Goal: Information Seeking & Learning: Check status

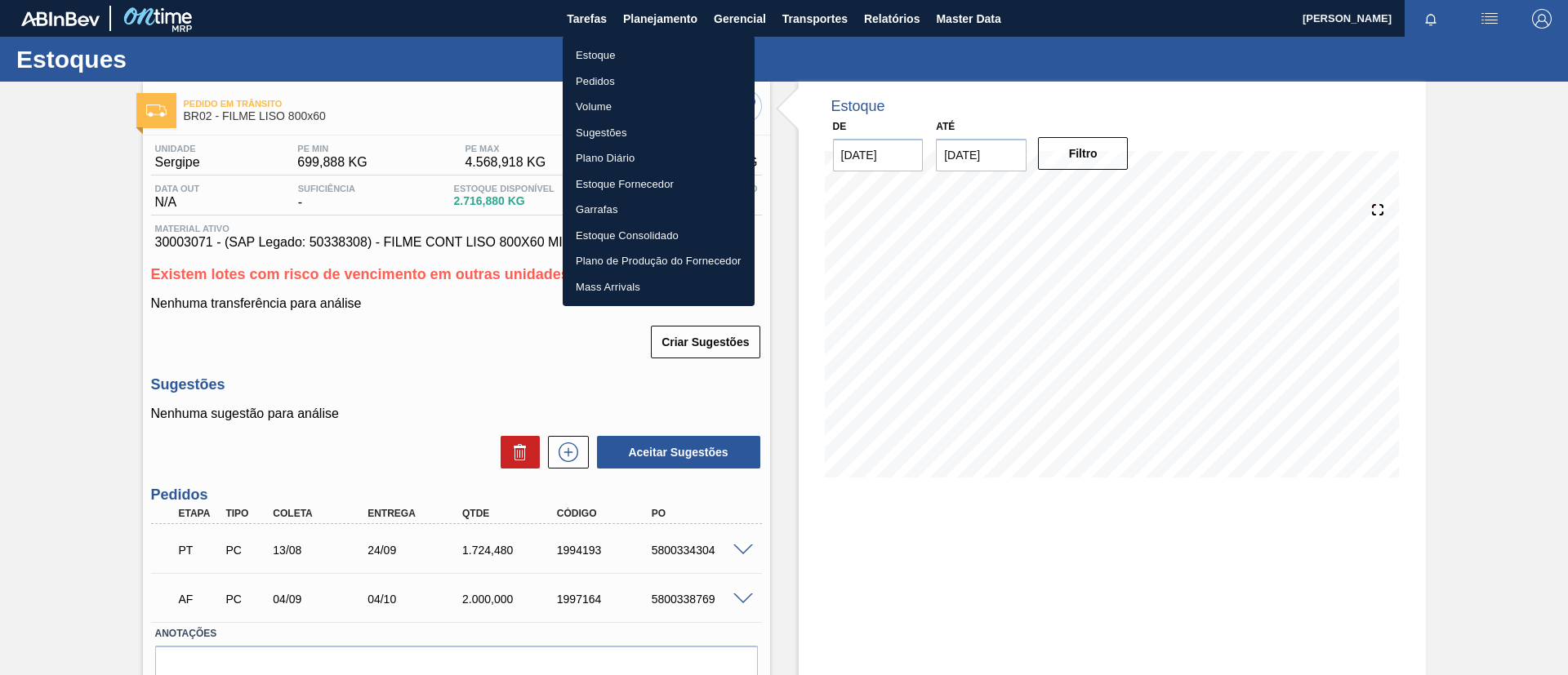
click at [660, 42] on li "Estoque" at bounding box center [658, 55] width 192 height 26
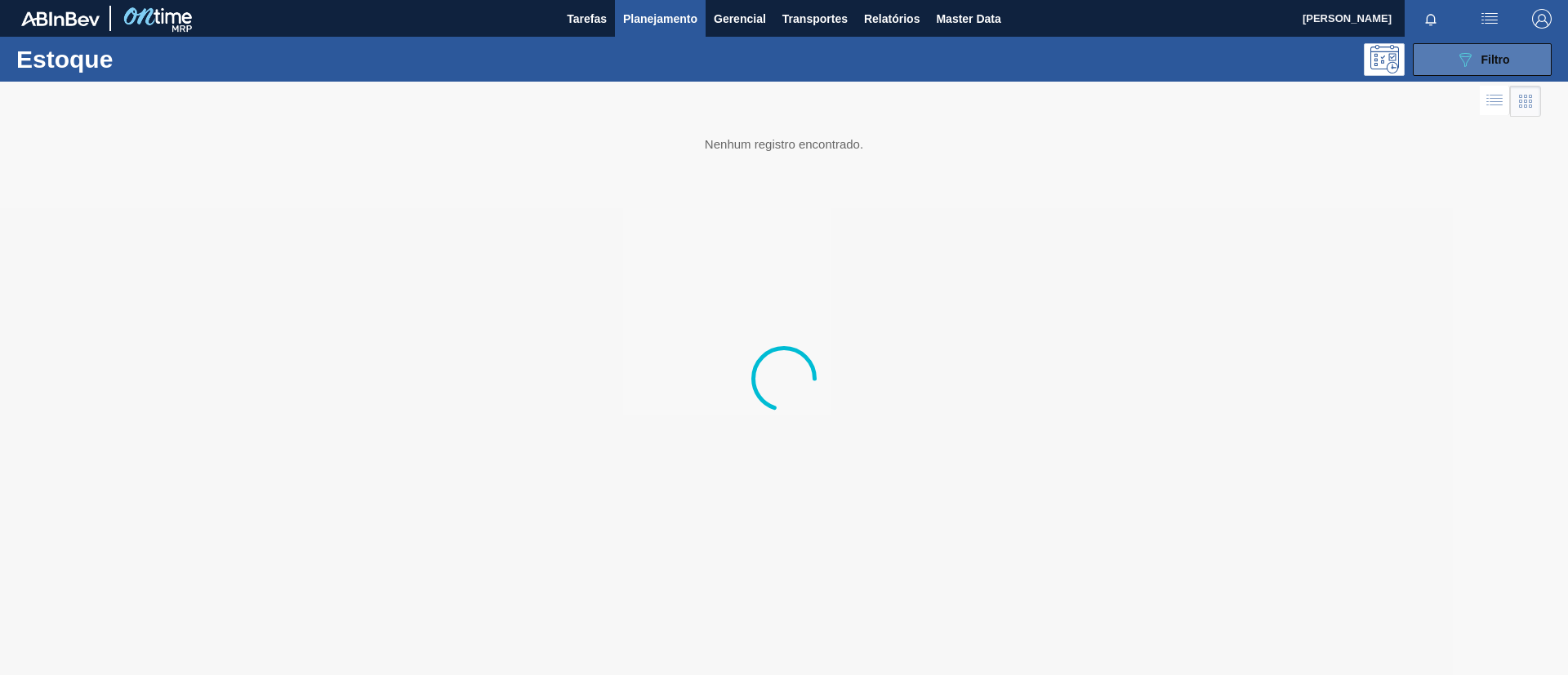
click at [1508, 68] on div "089F7B8B-B2A5-4AFE-B5C0-19BA573D28AC Filtro" at bounding box center [1483, 59] width 55 height 20
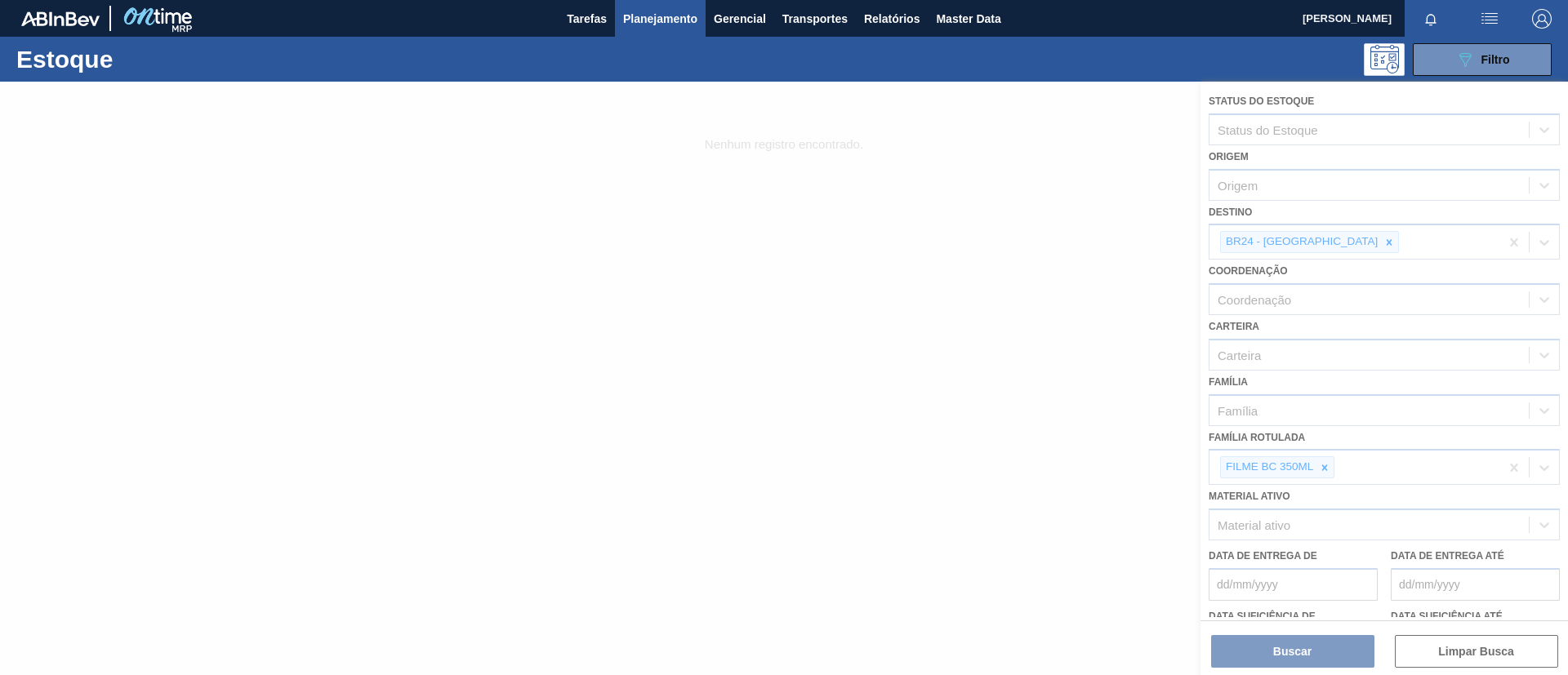
click at [1327, 469] on div at bounding box center [784, 378] width 1568 height 593
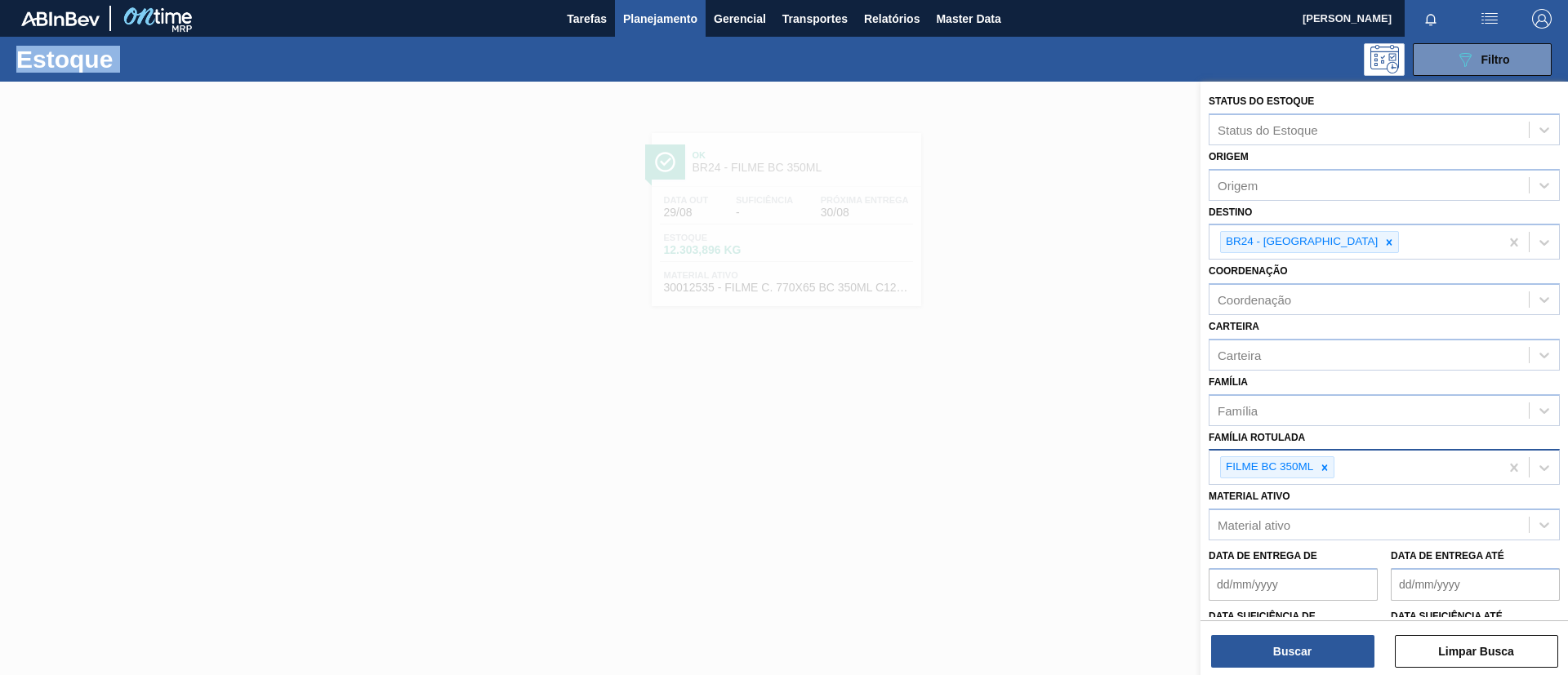
click at [1330, 463] on div at bounding box center [1324, 468] width 18 height 21
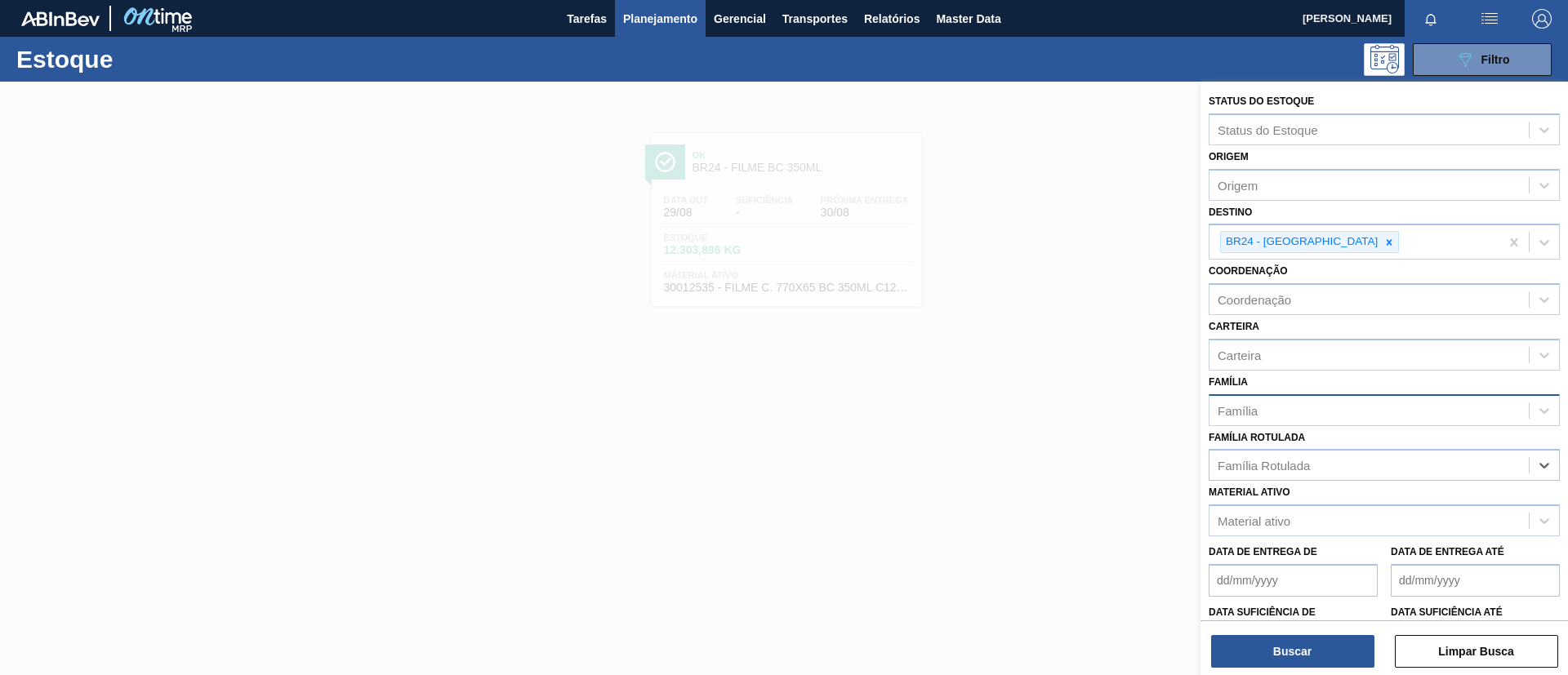
click at [1294, 418] on div "Família" at bounding box center [1368, 410] width 319 height 23
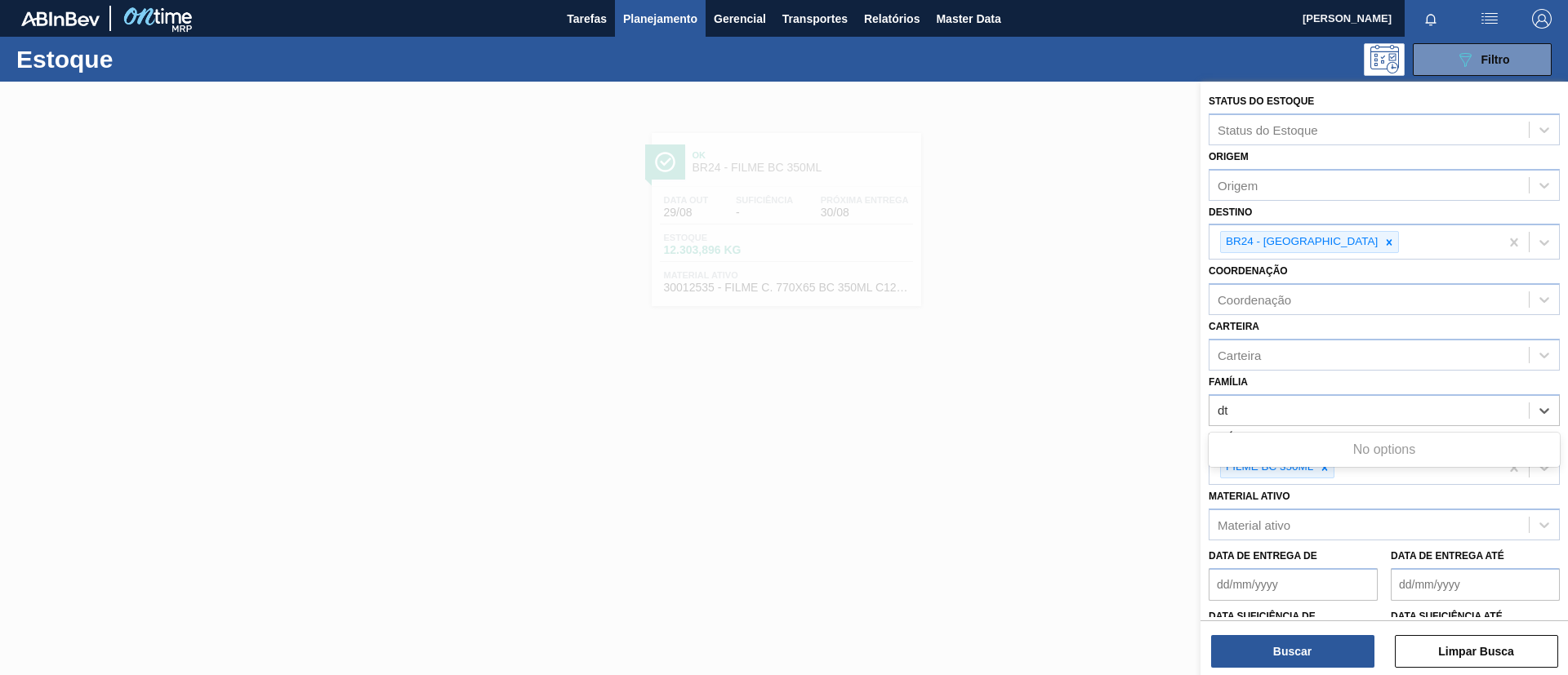
type input "d"
type input "stre"
click at [1316, 511] on div "Filme Stretch" at bounding box center [1384, 511] width 351 height 30
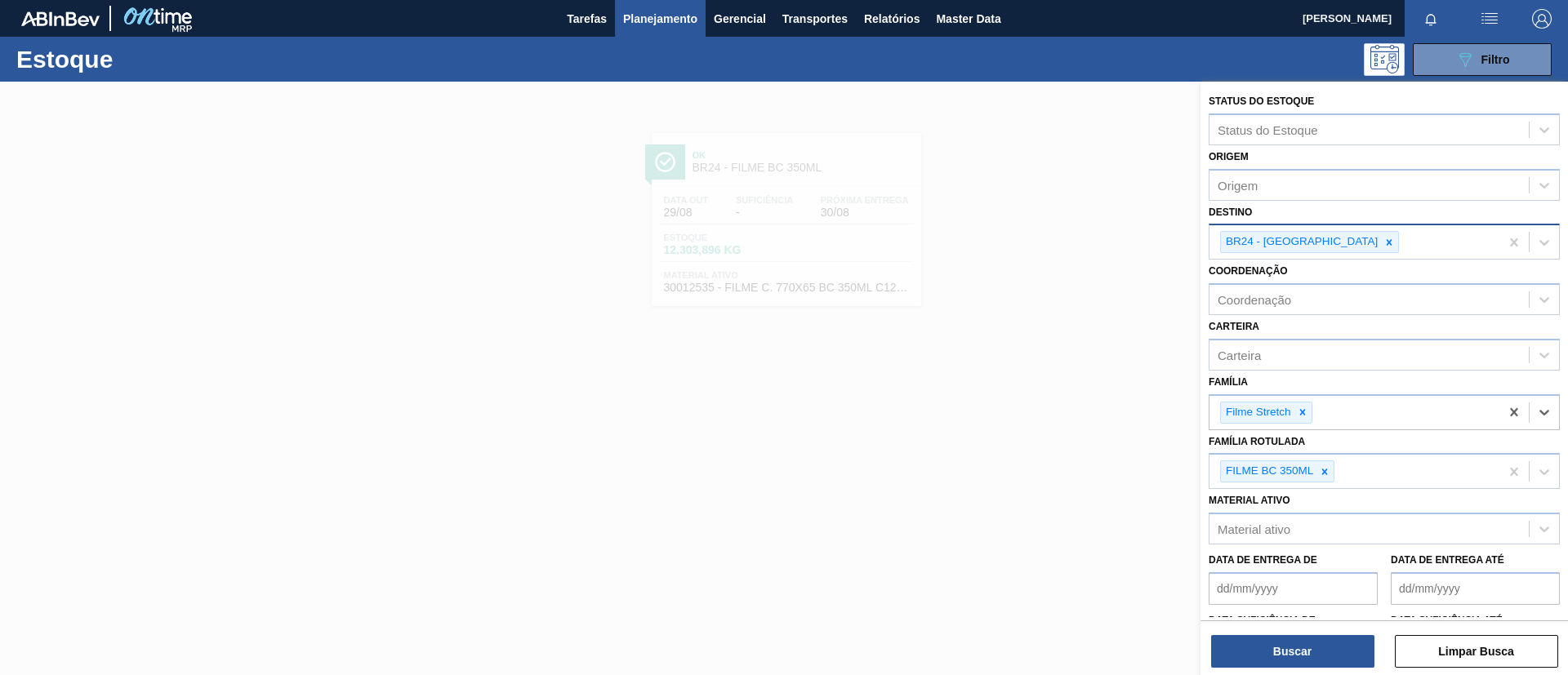
click at [1336, 252] on div "BR24 - [GEOGRAPHIC_DATA]" at bounding box center [1310, 242] width 179 height 22
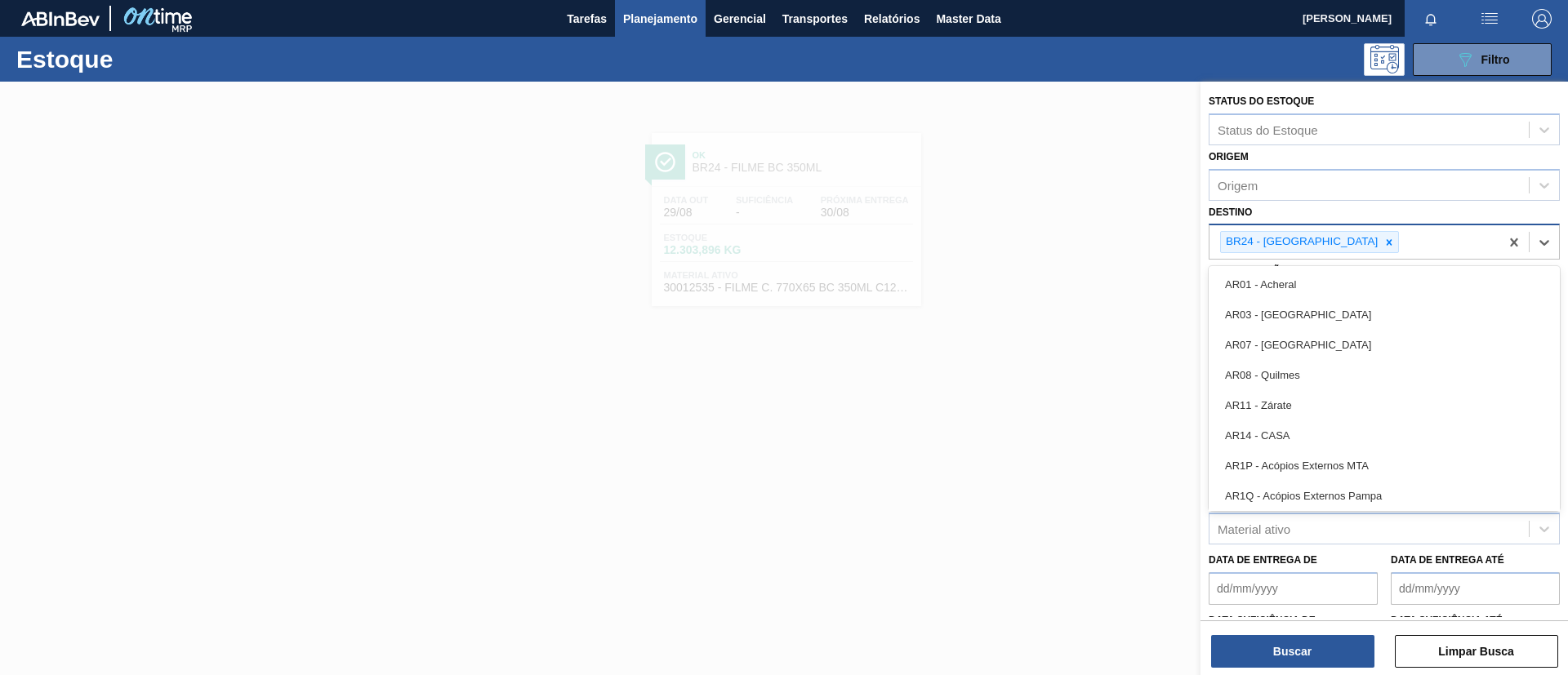
click at [1383, 245] on icon at bounding box center [1388, 242] width 11 height 11
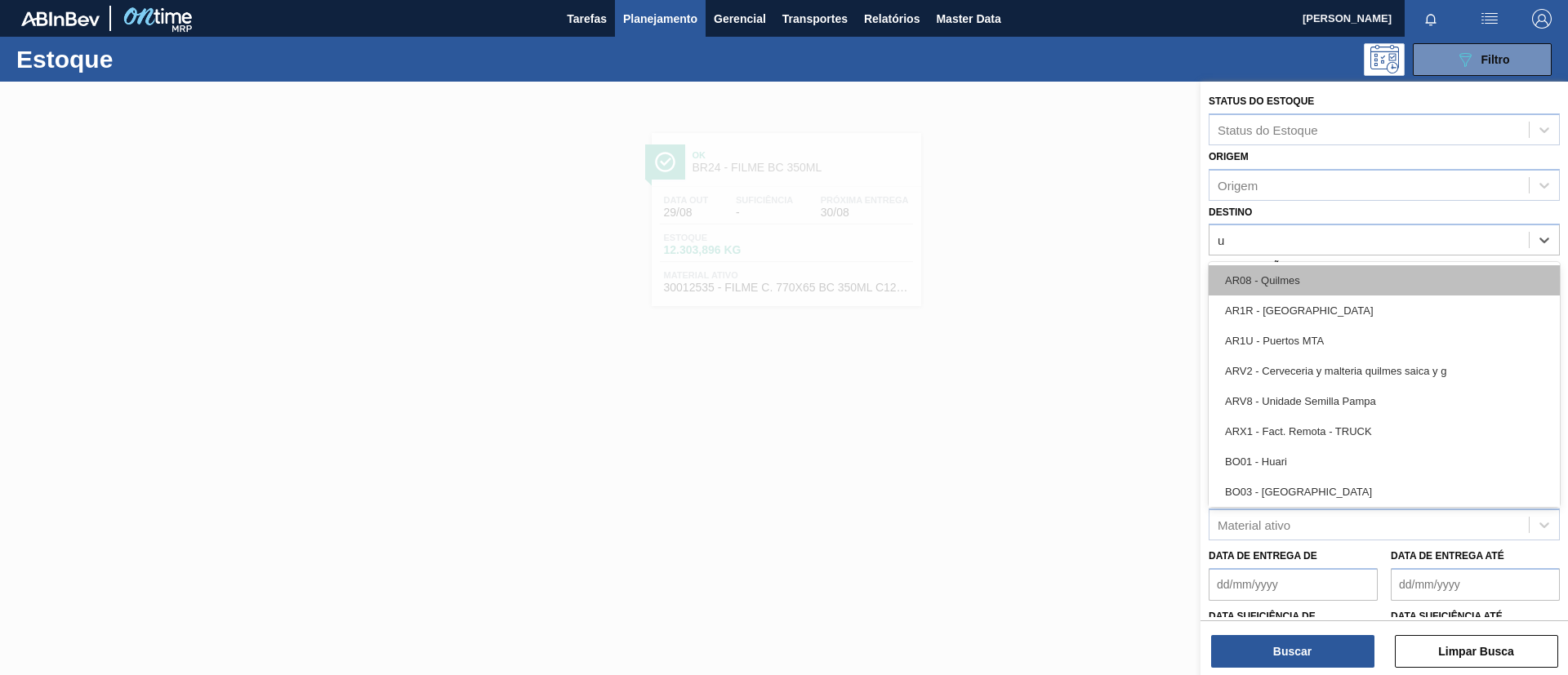
type input "ub"
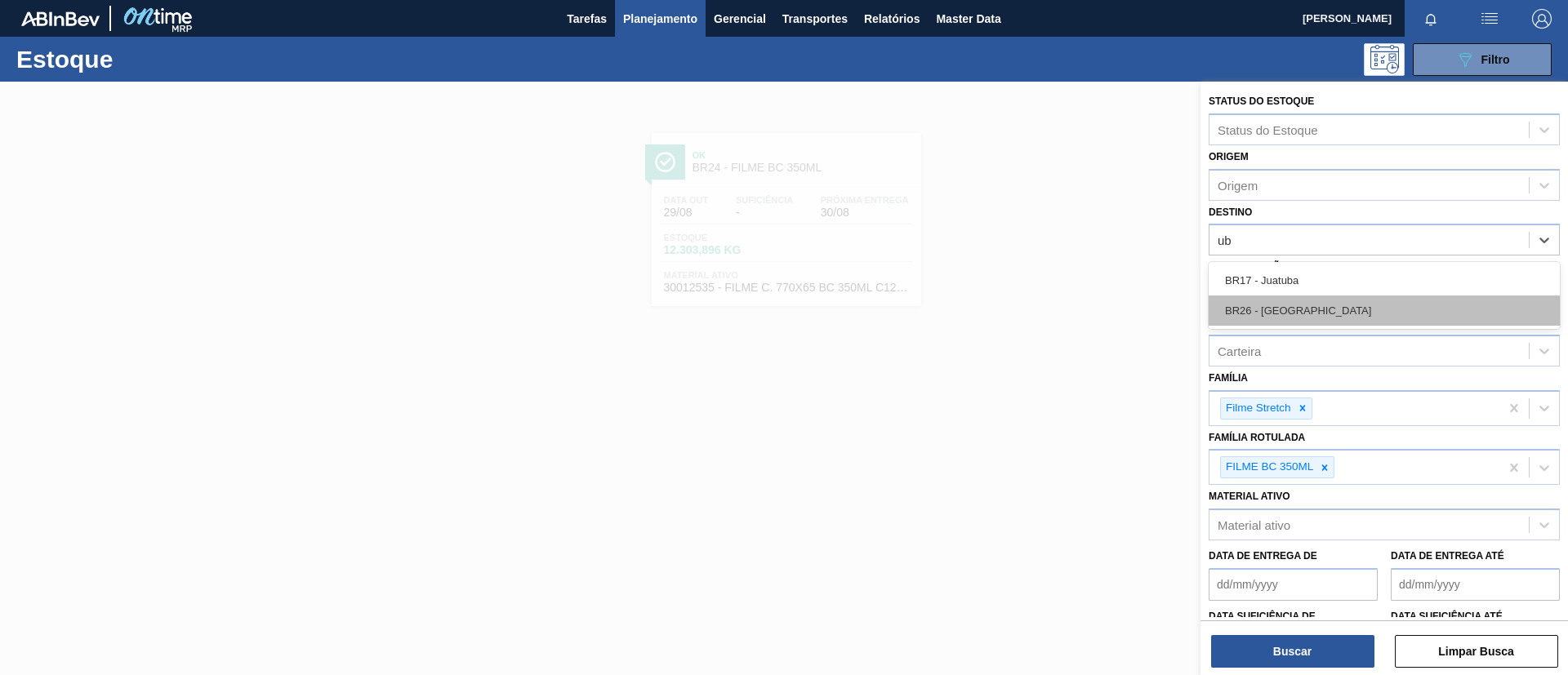
click at [1338, 304] on div "BR26 - [GEOGRAPHIC_DATA]" at bounding box center [1384, 310] width 351 height 30
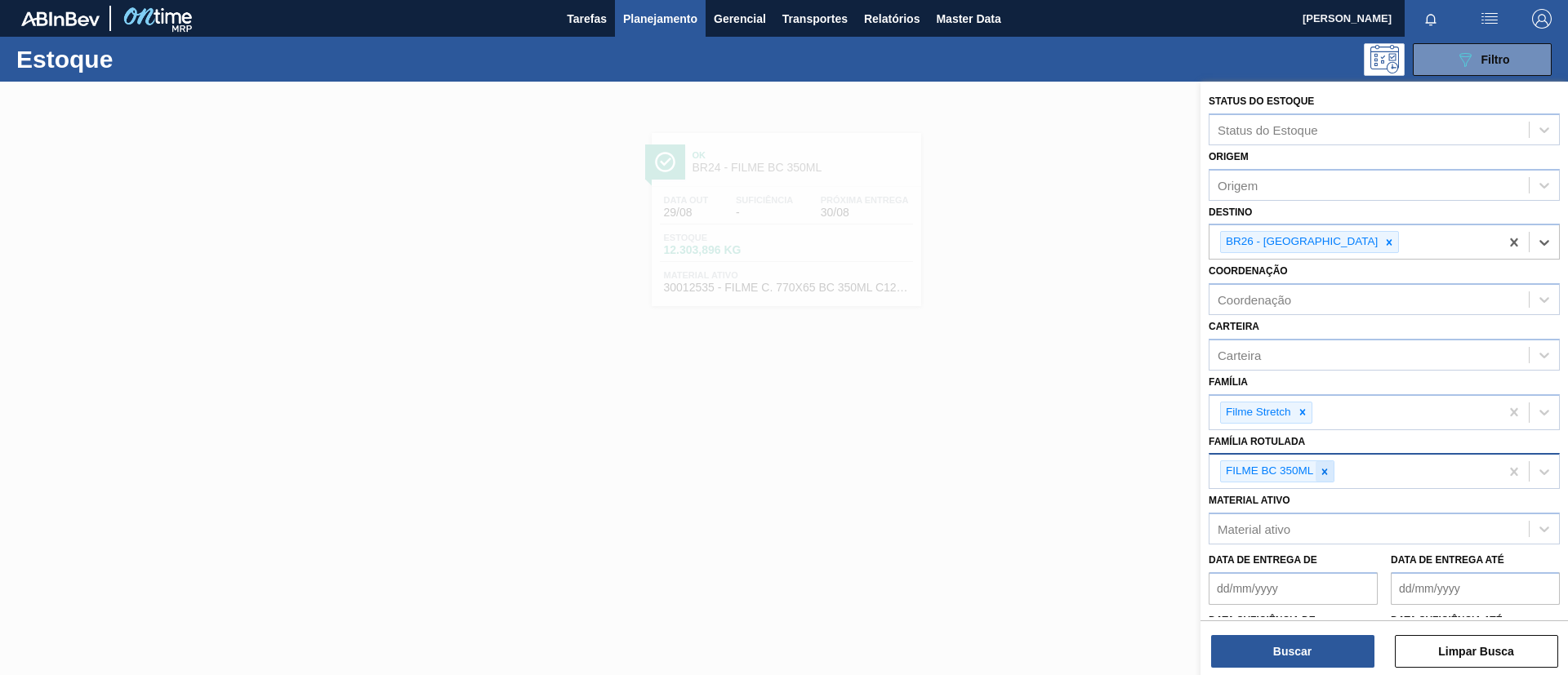
click at [1333, 463] on div at bounding box center [1324, 472] width 18 height 21
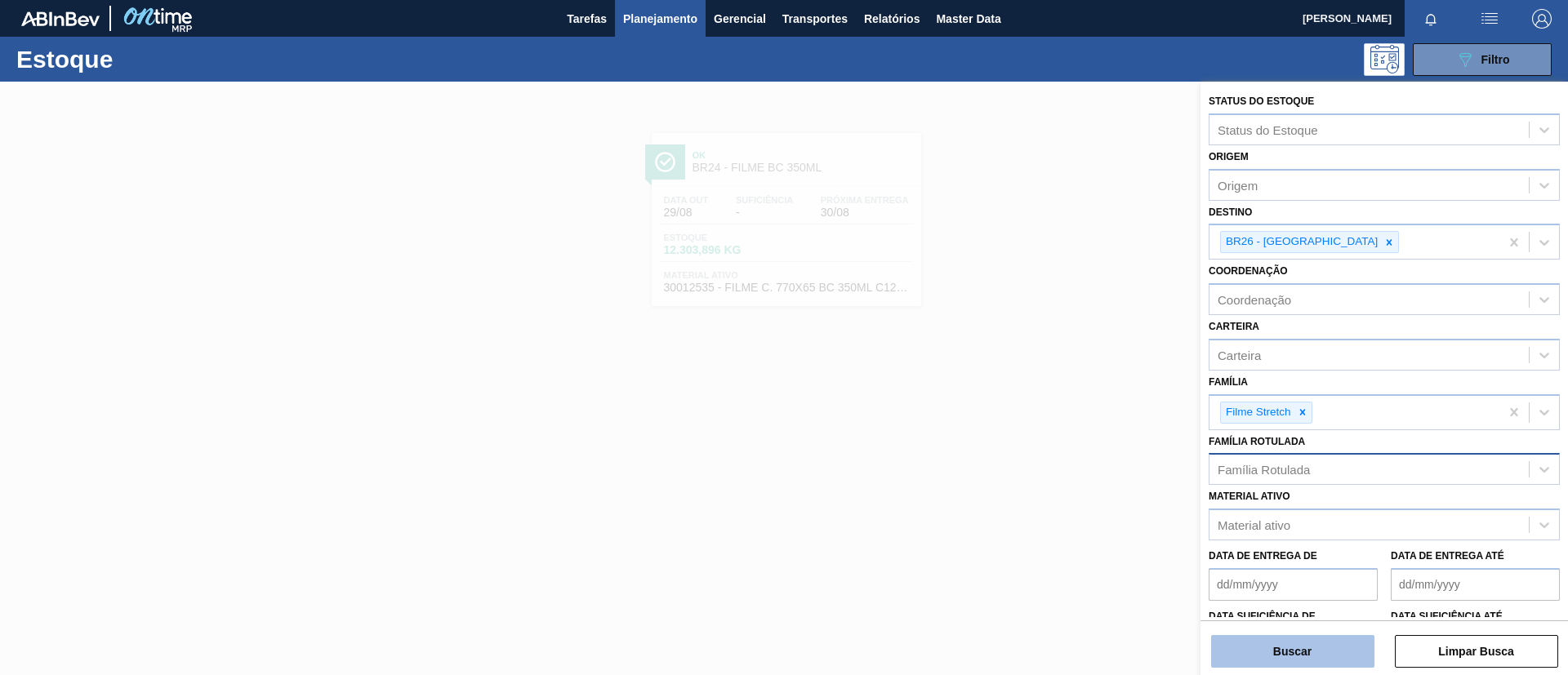
click at [1330, 645] on button "Buscar" at bounding box center [1292, 652] width 164 height 33
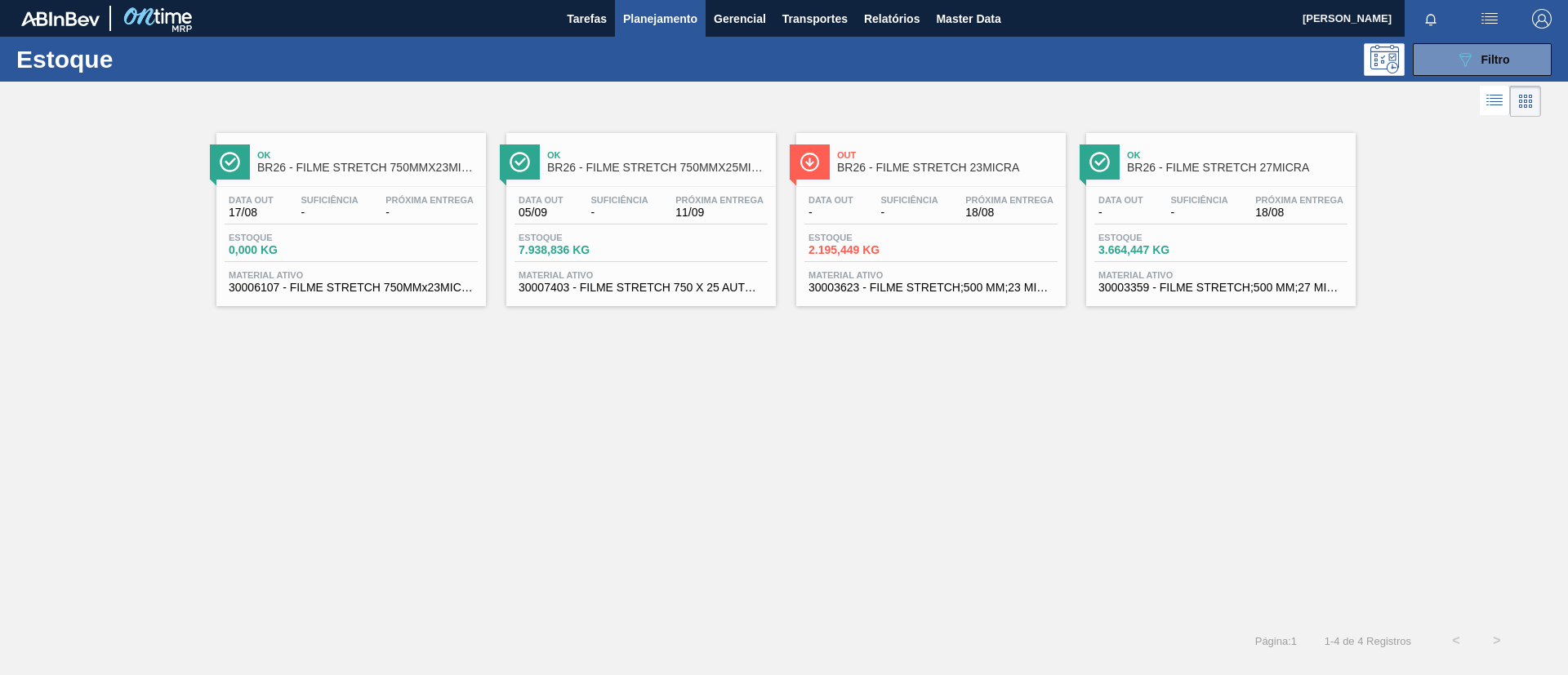
click at [717, 187] on div "Data out 05/09 Suficiência - Próxima Entrega 11/09 Estoque 7.938,836 KG Materia…" at bounding box center [641, 242] width 270 height 111
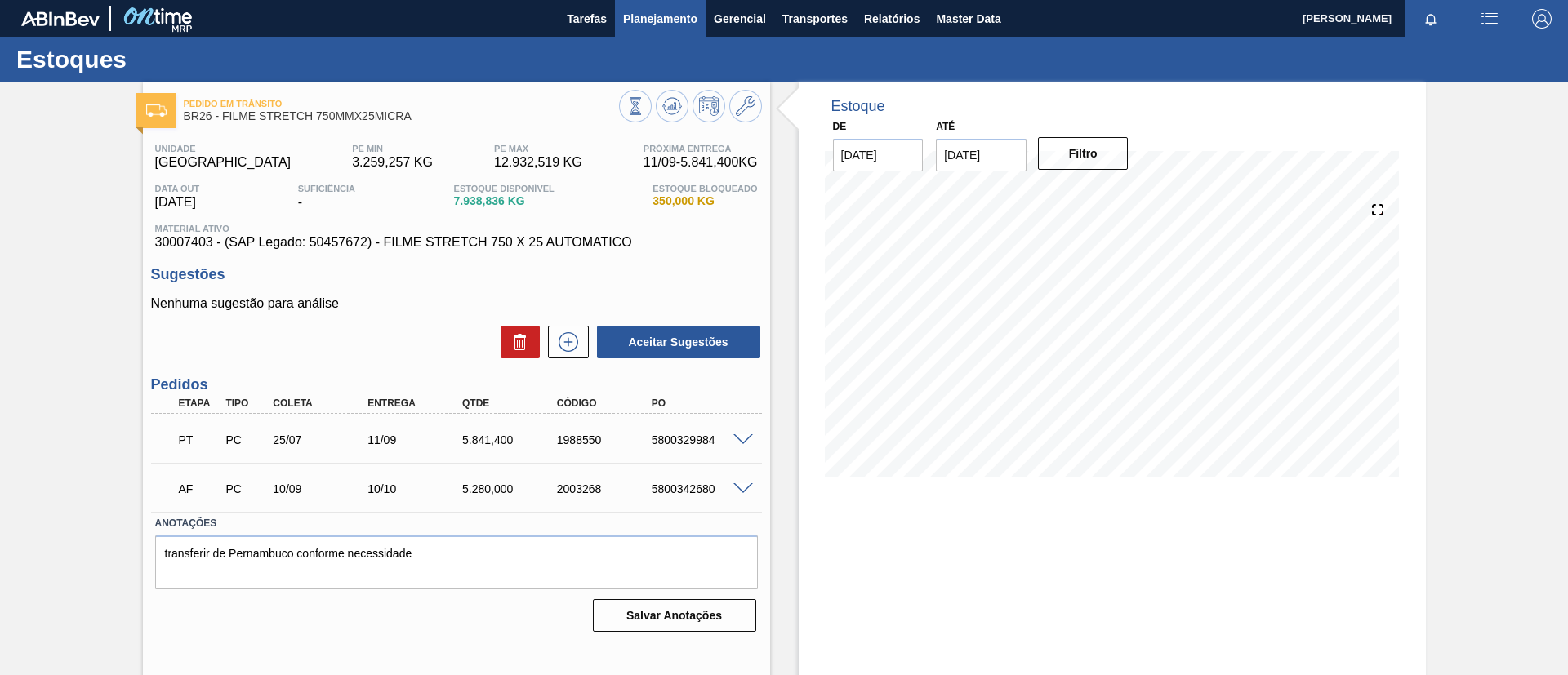
click at [659, 35] on button "Planejamento" at bounding box center [660, 18] width 90 height 37
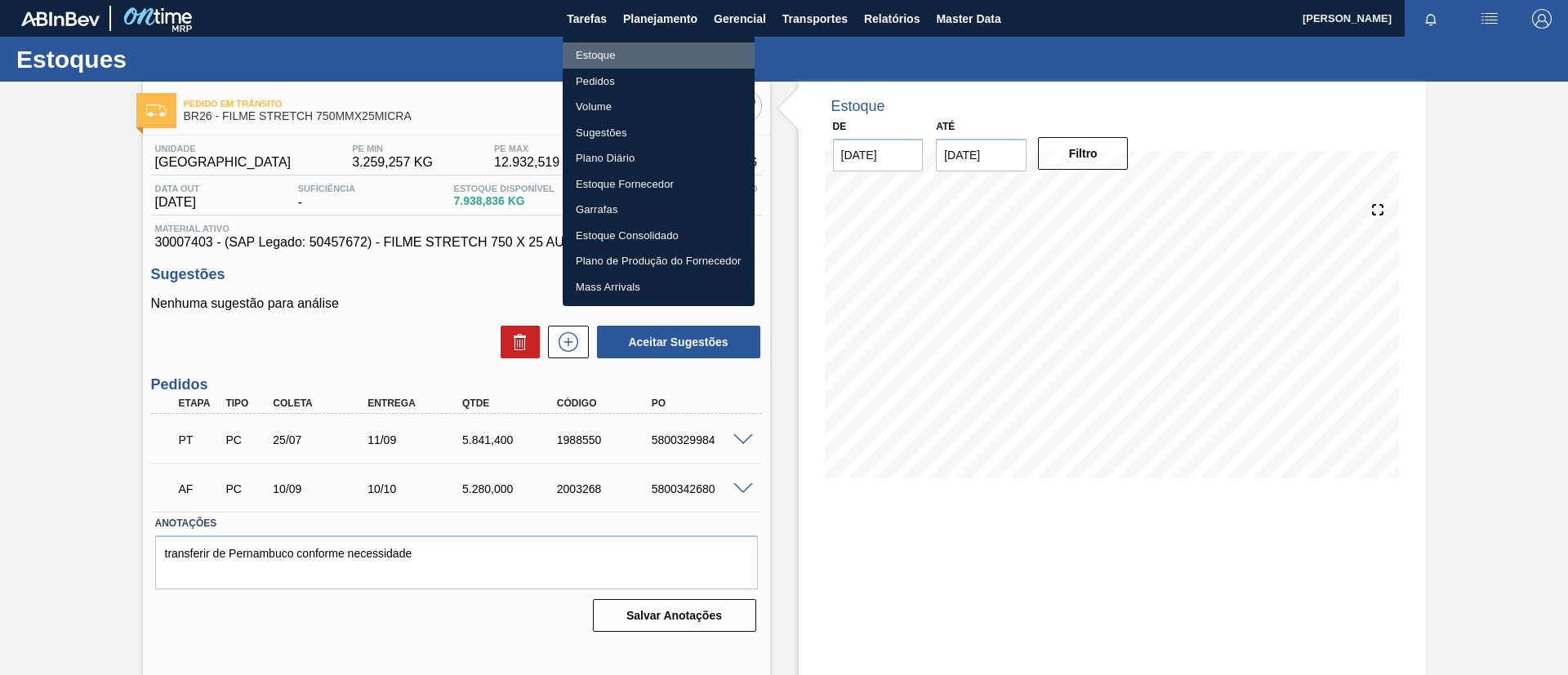
click at [667, 52] on li "Estoque" at bounding box center [658, 55] width 192 height 26
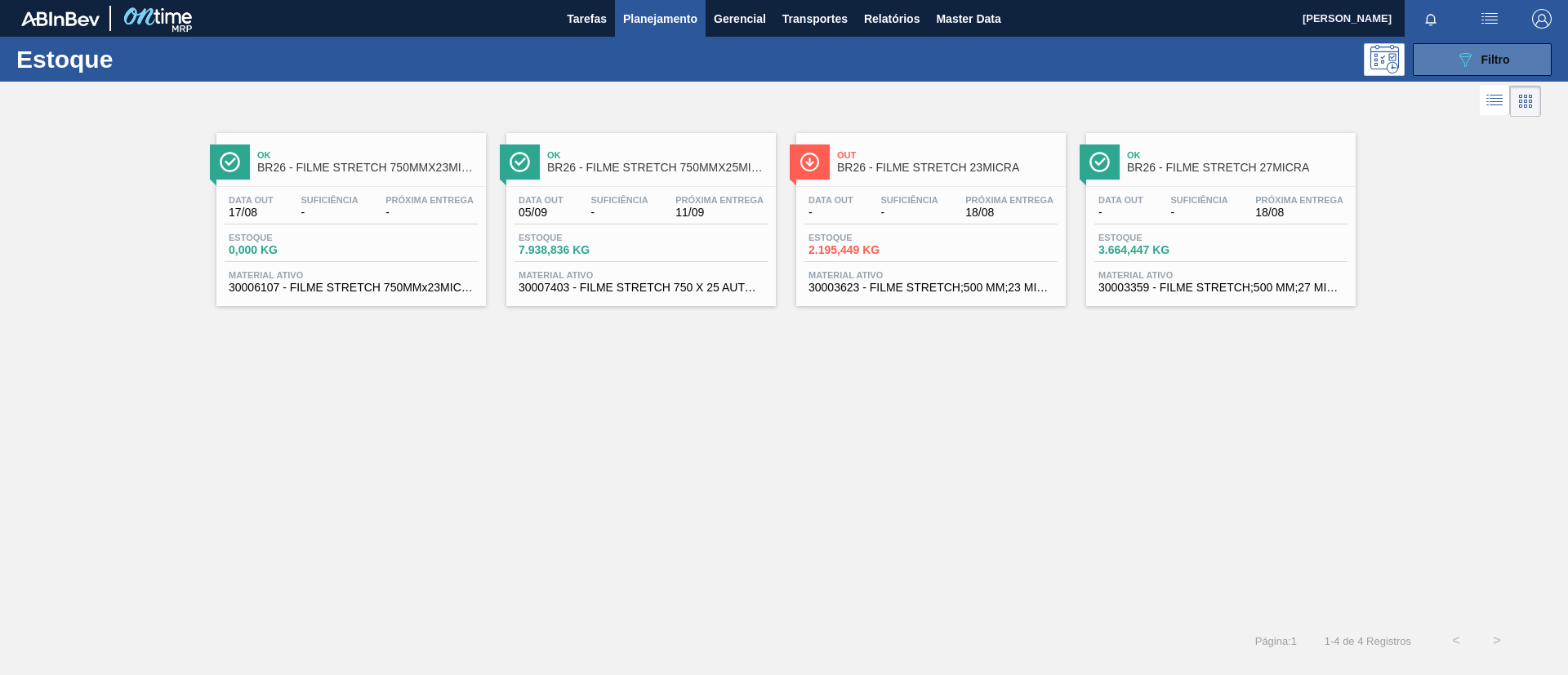
click at [1482, 64] on span "Filtro" at bounding box center [1495, 59] width 28 height 13
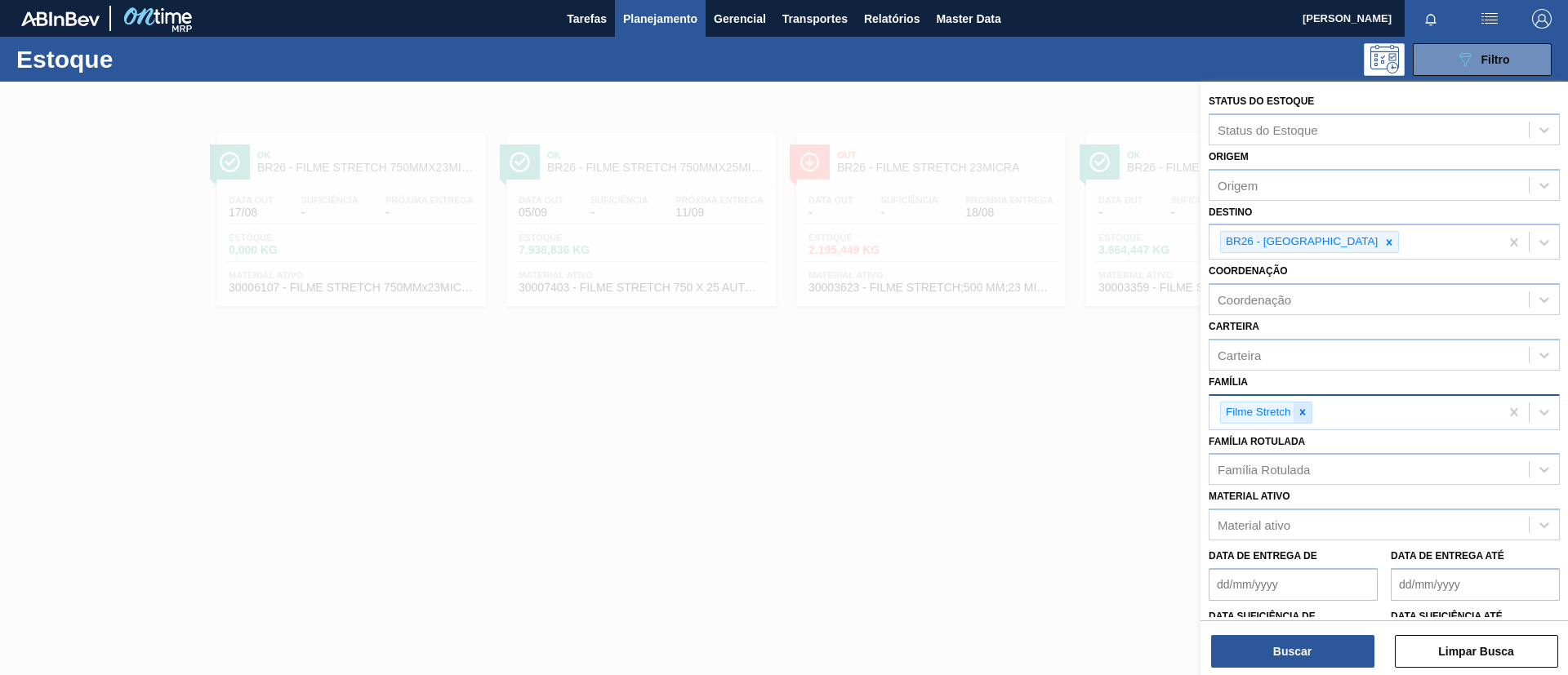
click at [1300, 409] on icon at bounding box center [1302, 412] width 11 height 11
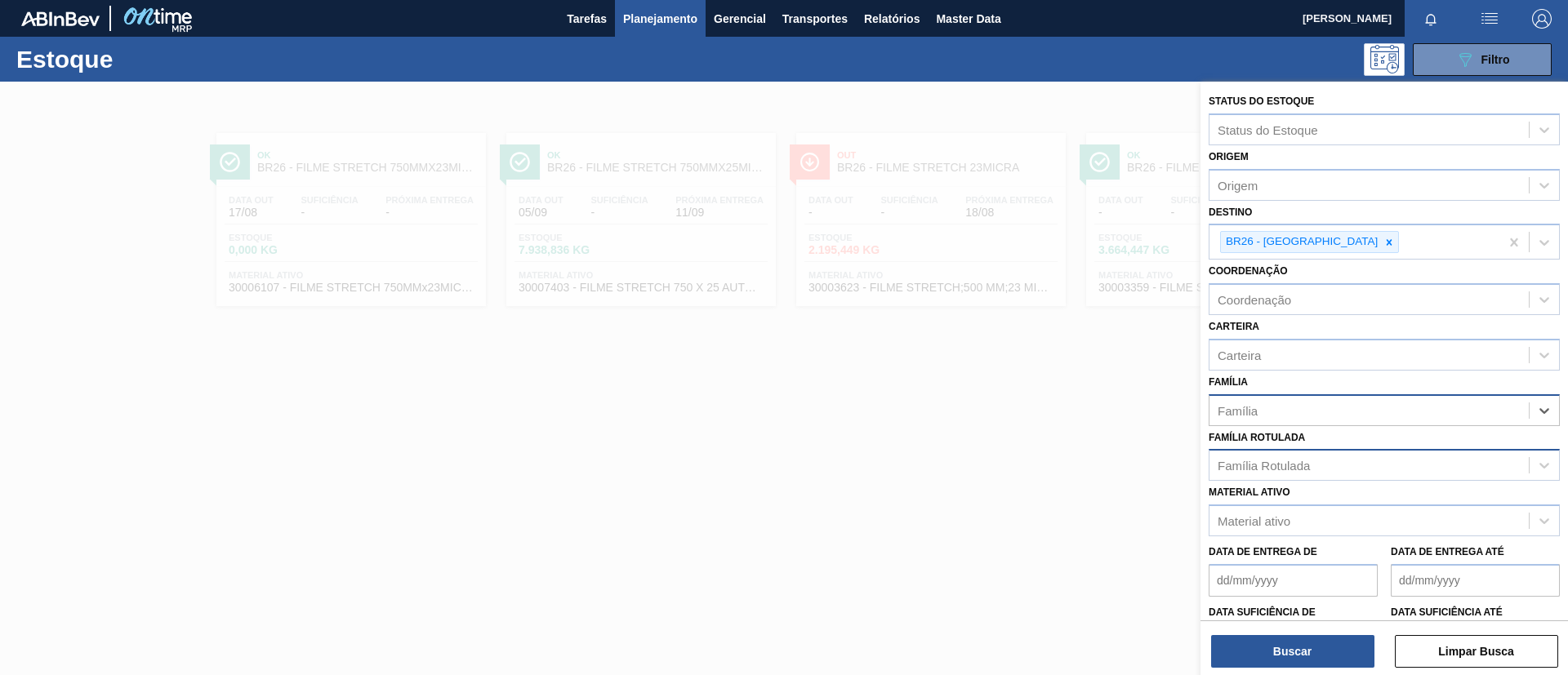
click at [1304, 450] on div "Família Rotulada" at bounding box center [1384, 465] width 351 height 32
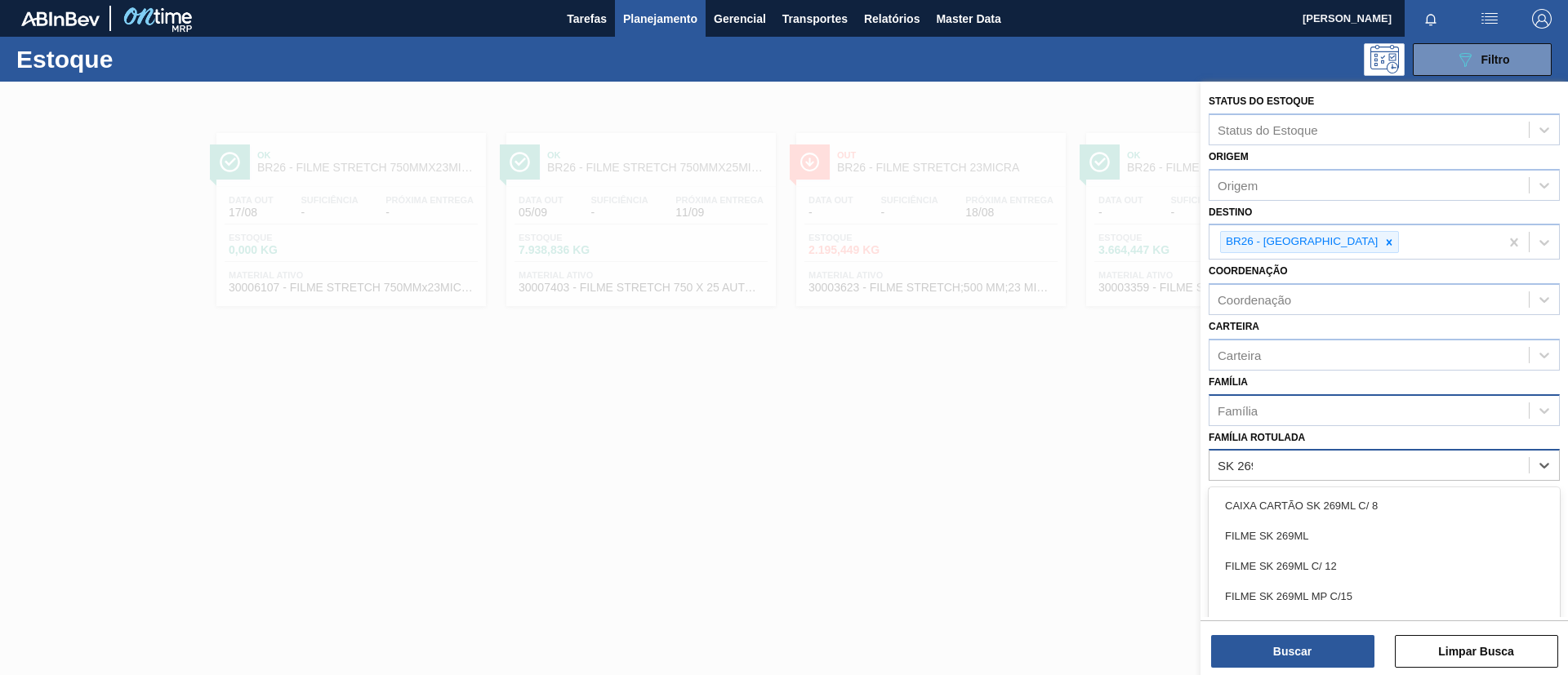
type Rotulada "SK 269ML"
click at [1273, 527] on div "FILME SK 269ML" at bounding box center [1384, 536] width 351 height 30
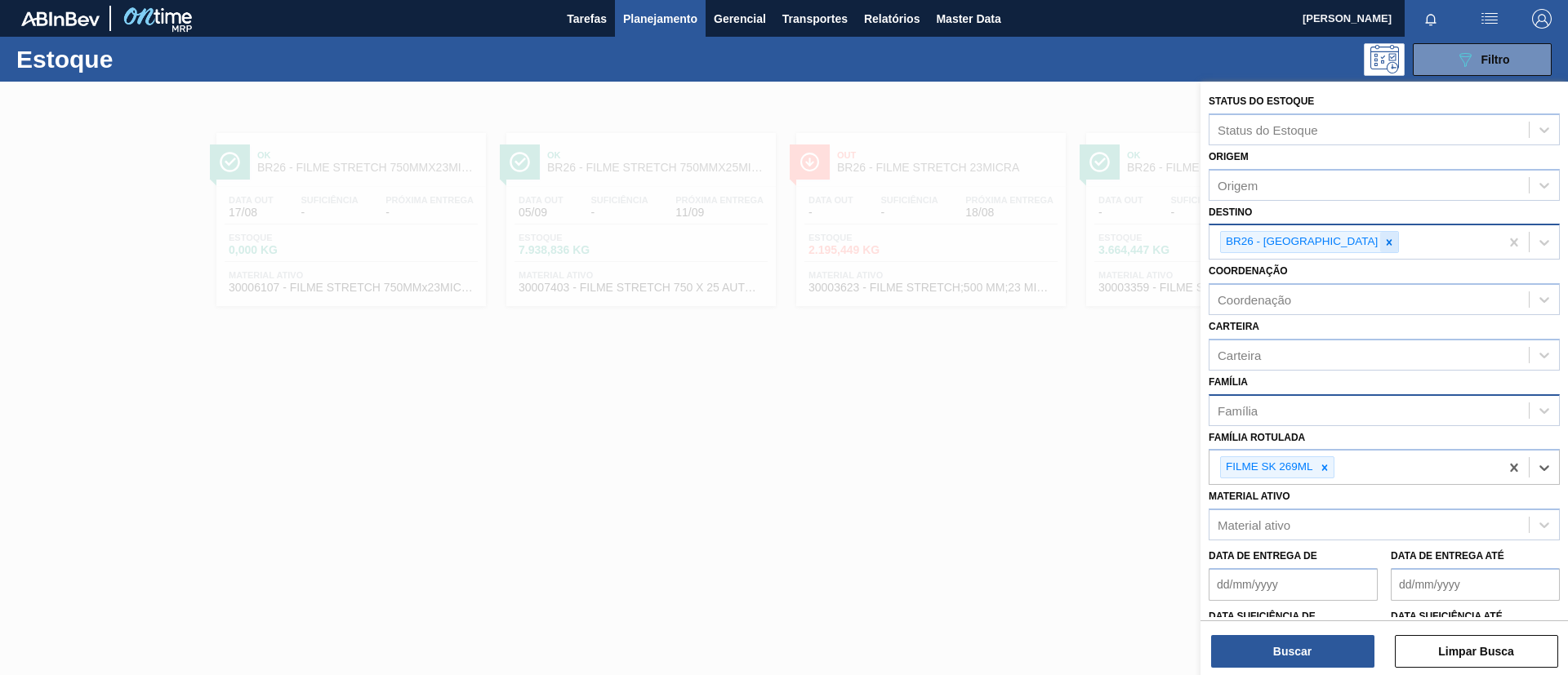
click at [1379, 235] on div at bounding box center [1388, 242] width 18 height 21
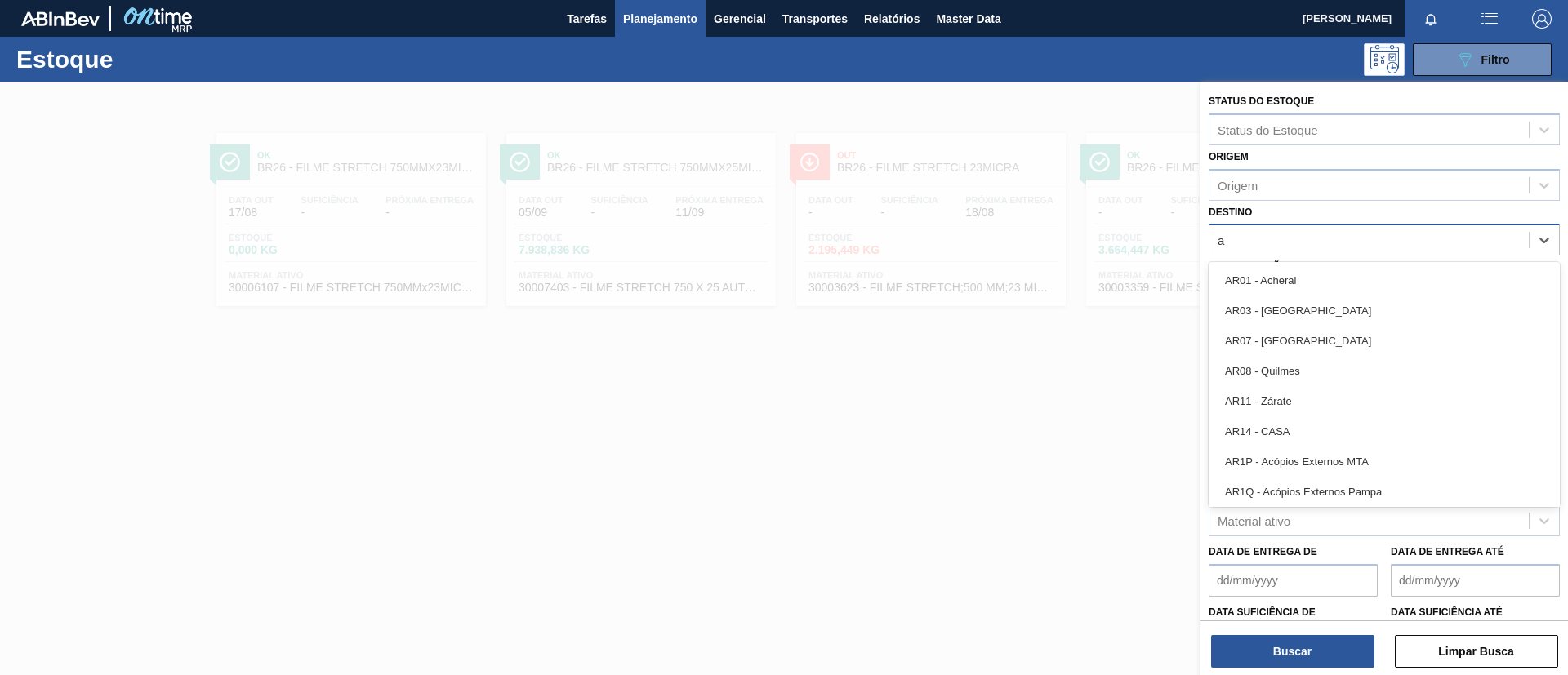
type input "aq"
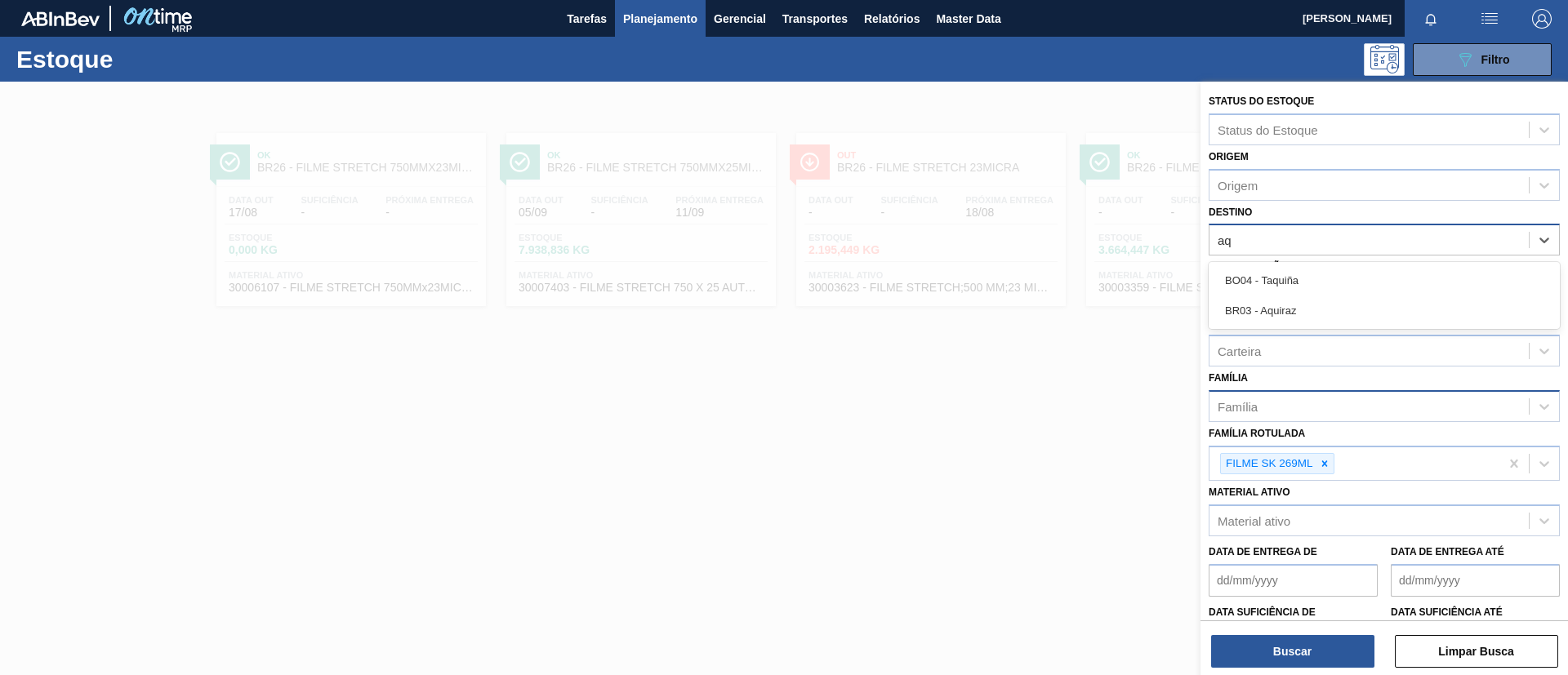
click at [1330, 307] on div "BR03 - Aquiraz" at bounding box center [1384, 310] width 351 height 30
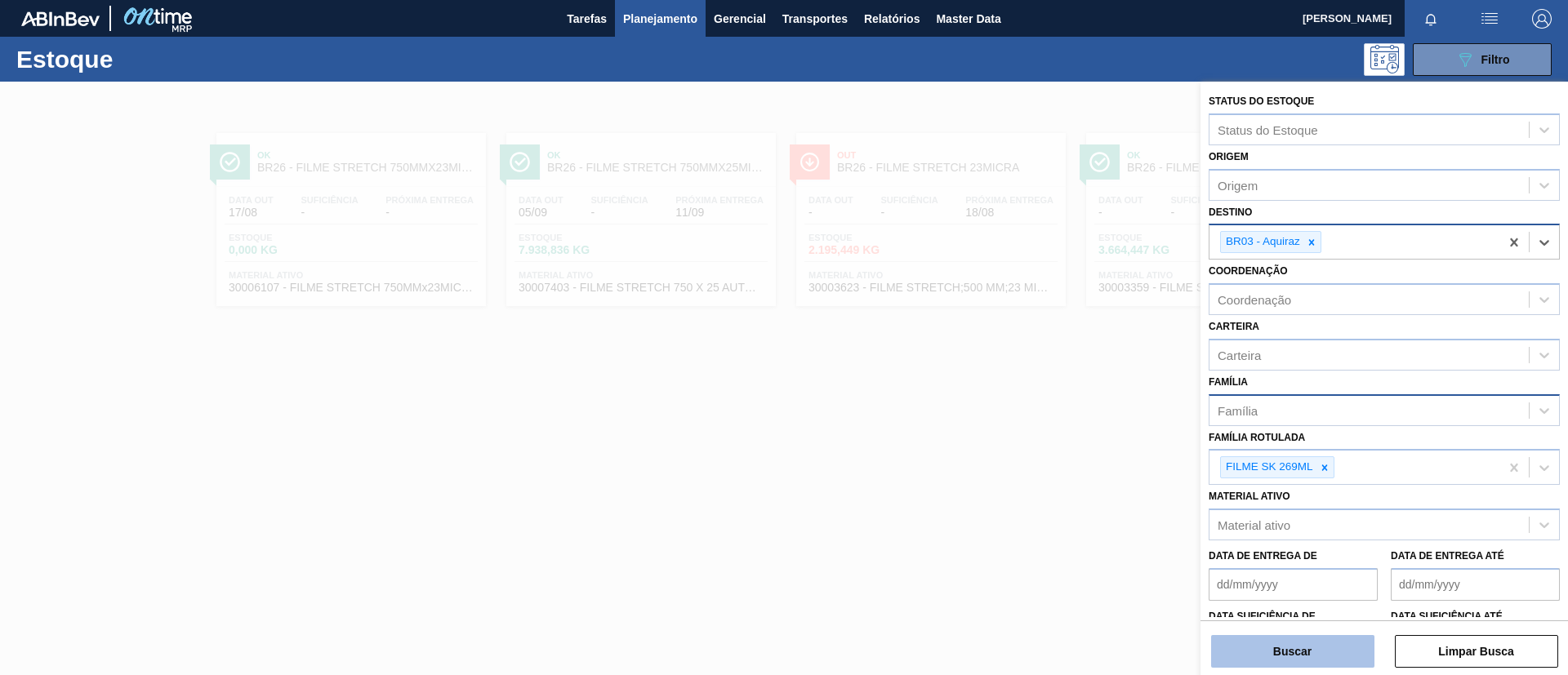
click at [1294, 649] on button "Buscar" at bounding box center [1292, 652] width 164 height 33
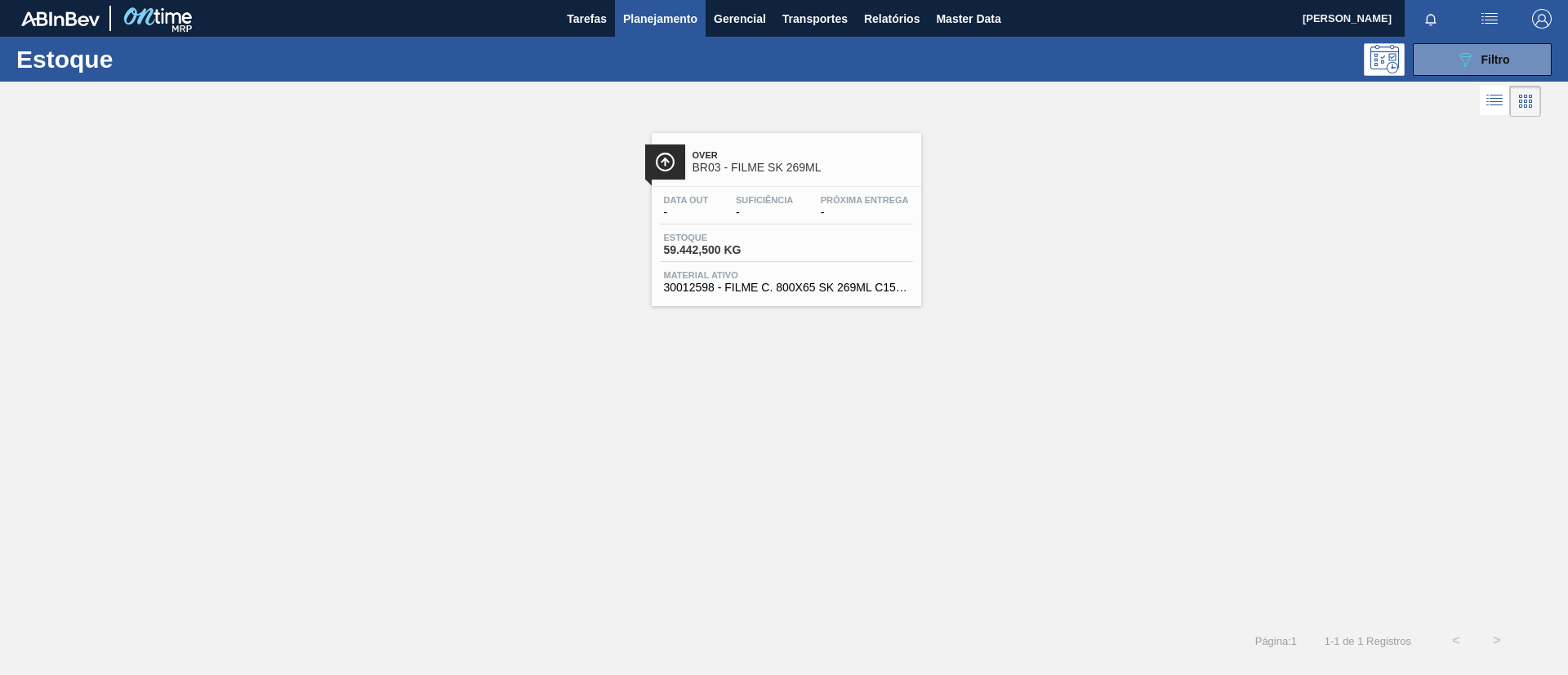
click at [770, 167] on span "BR03 - FILME SK 269ML" at bounding box center [803, 168] width 220 height 12
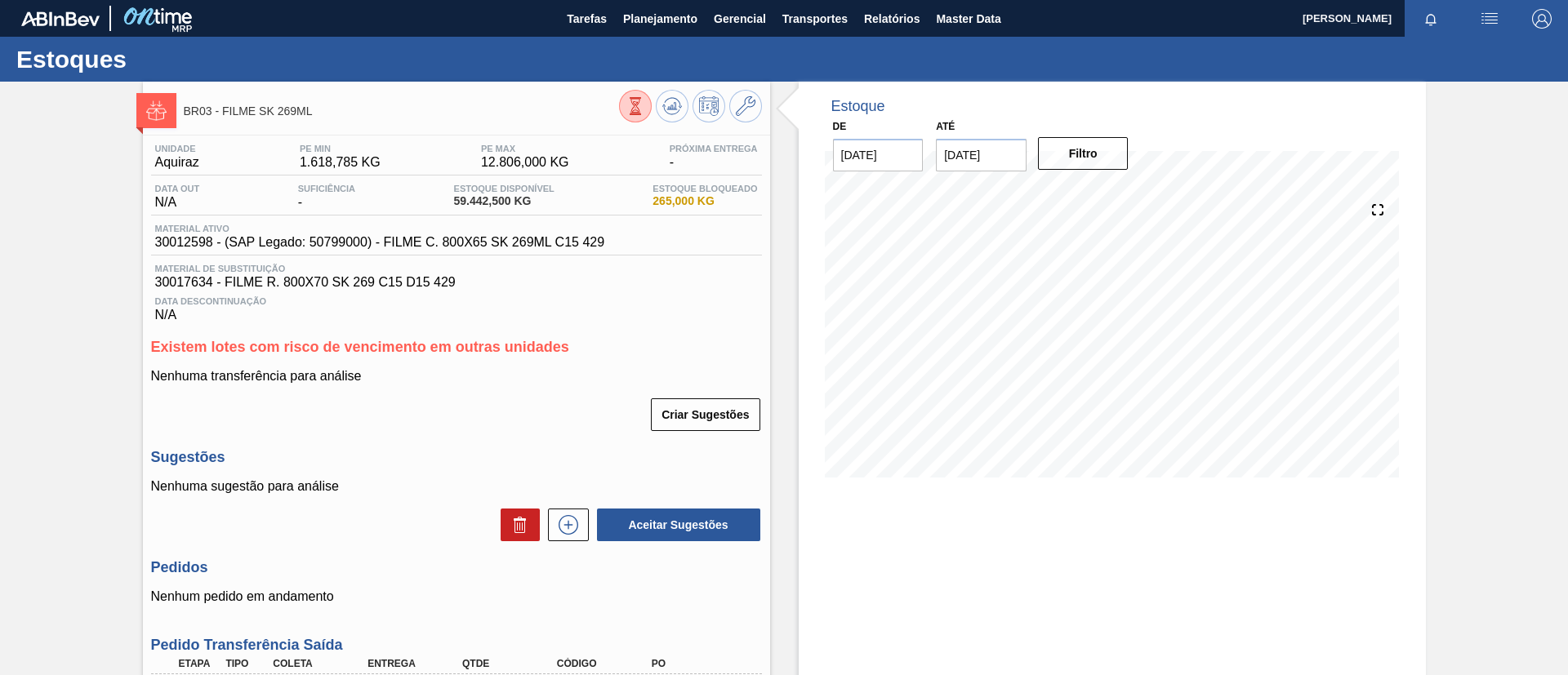
click at [643, 37] on div "Estoques" at bounding box center [784, 59] width 1568 height 45
click at [654, 26] on span "Planejamento" at bounding box center [660, 18] width 74 height 20
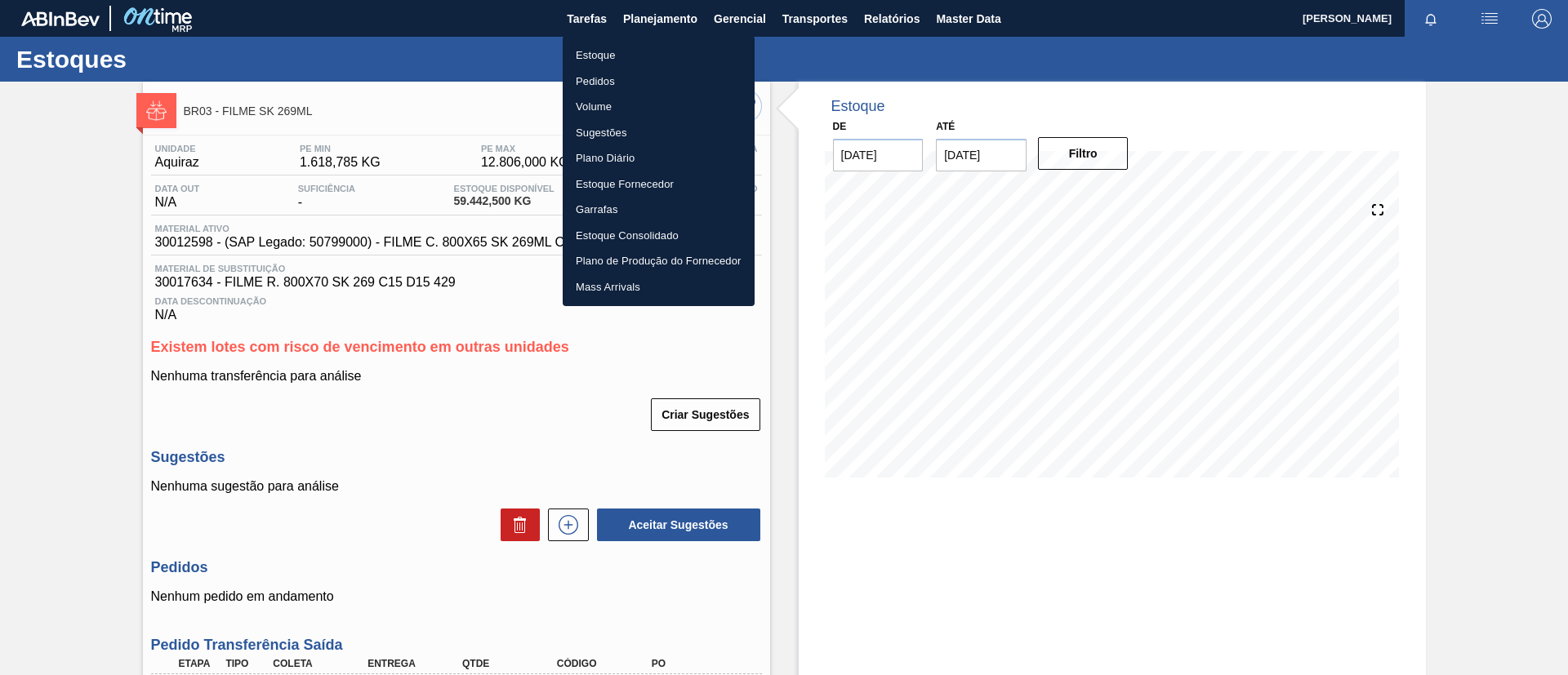
click at [654, 40] on ul "Estoque Pedidos Volume Sugestões Plano Diário Estoque Fornecedor Garrafas Estoq…" at bounding box center [658, 171] width 192 height 270
click at [659, 43] on li "Estoque" at bounding box center [658, 55] width 192 height 26
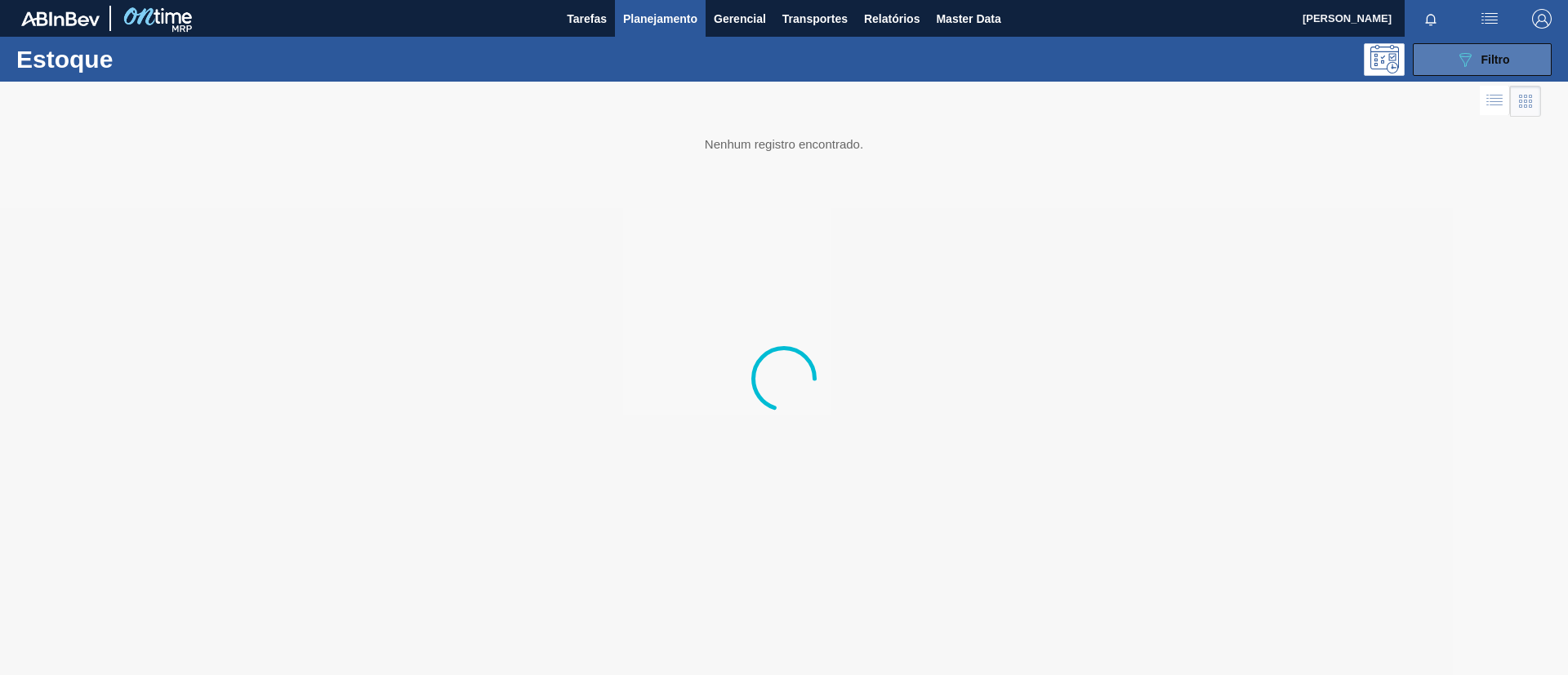
click at [1473, 56] on icon "089F7B8B-B2A5-4AFE-B5C0-19BA573D28AC" at bounding box center [1465, 59] width 20 height 20
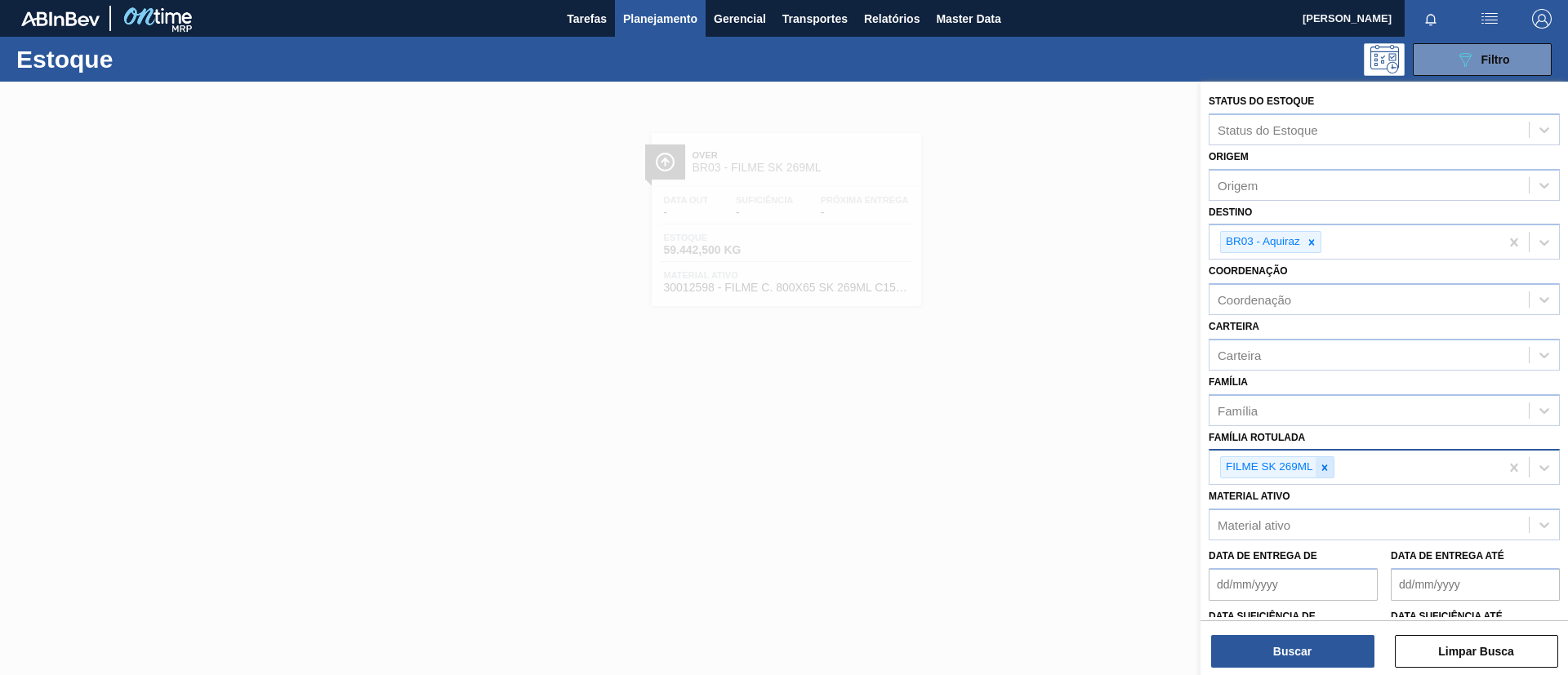
click at [1324, 476] on div at bounding box center [1324, 468] width 18 height 21
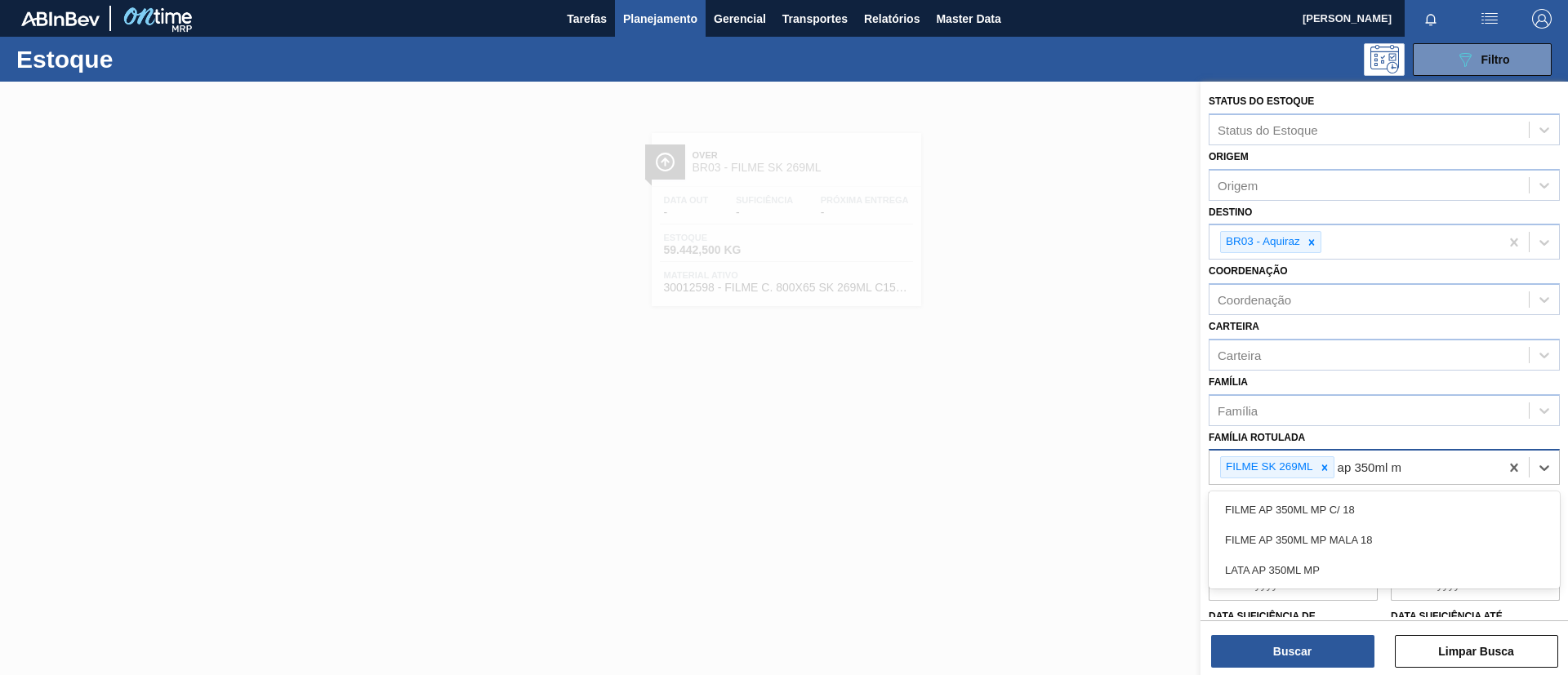
type Rotulada "ap 350ml mp"
click at [1359, 499] on div "FILME AP 350ML MP C/ 18" at bounding box center [1384, 510] width 351 height 30
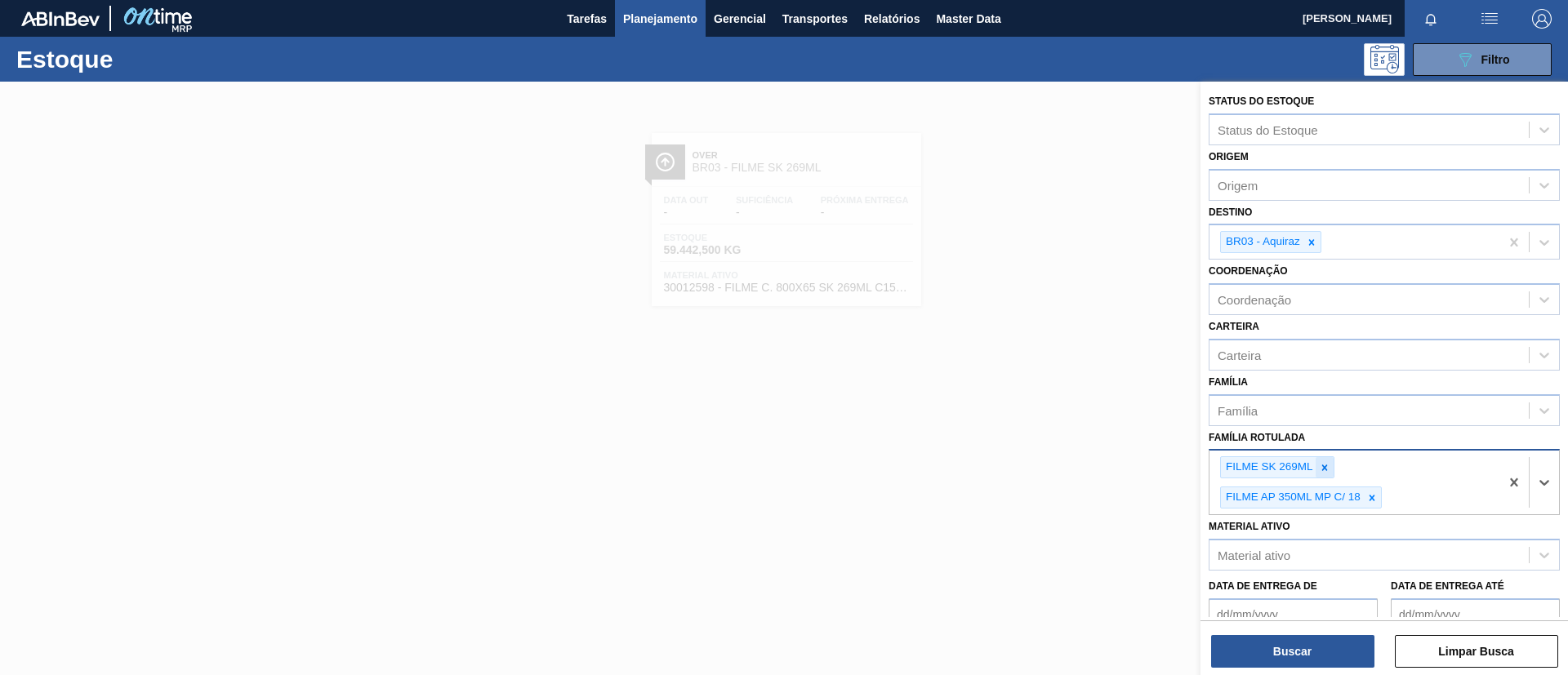
click at [1329, 465] on icon at bounding box center [1323, 468] width 11 height 11
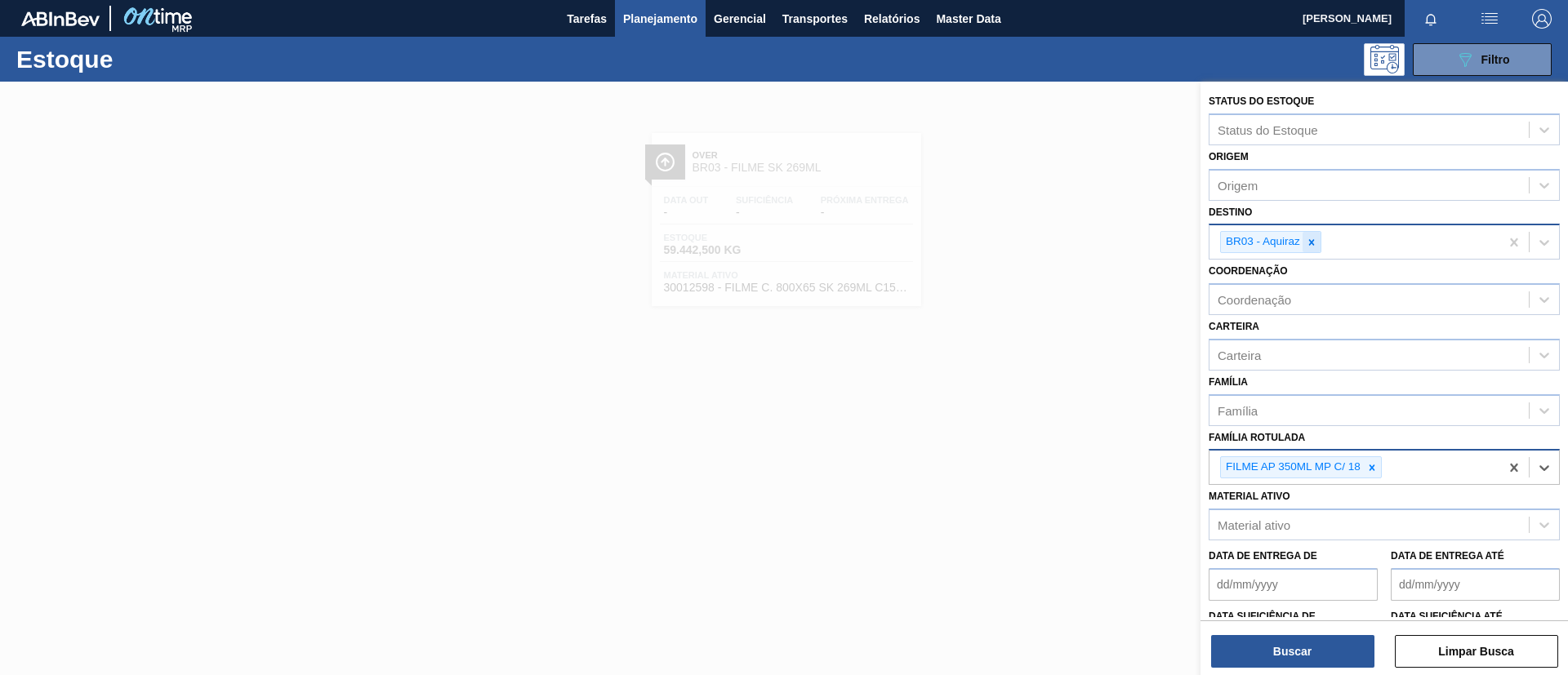
click at [1313, 243] on icon at bounding box center [1311, 242] width 11 height 11
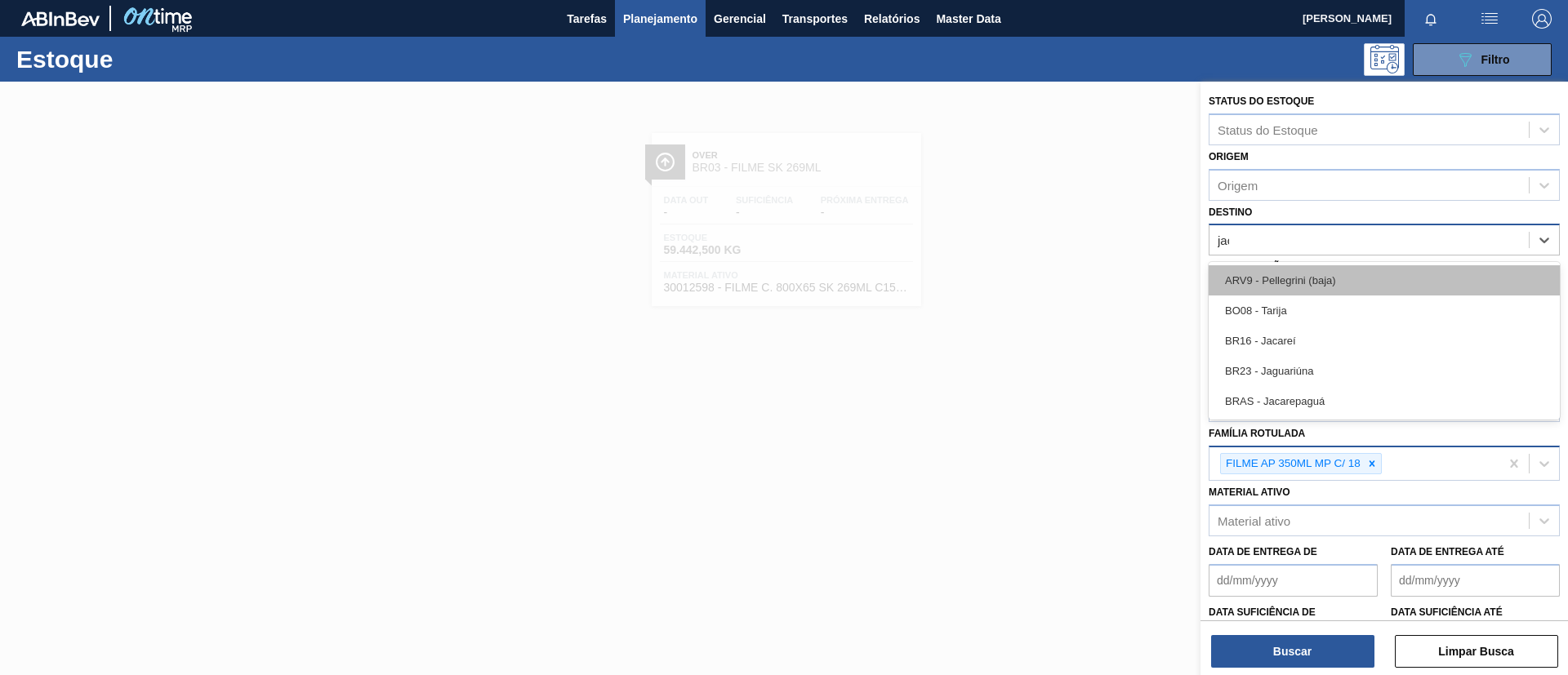
type input "jaca"
click at [1331, 272] on div "BR16 - Jacareí" at bounding box center [1384, 280] width 351 height 30
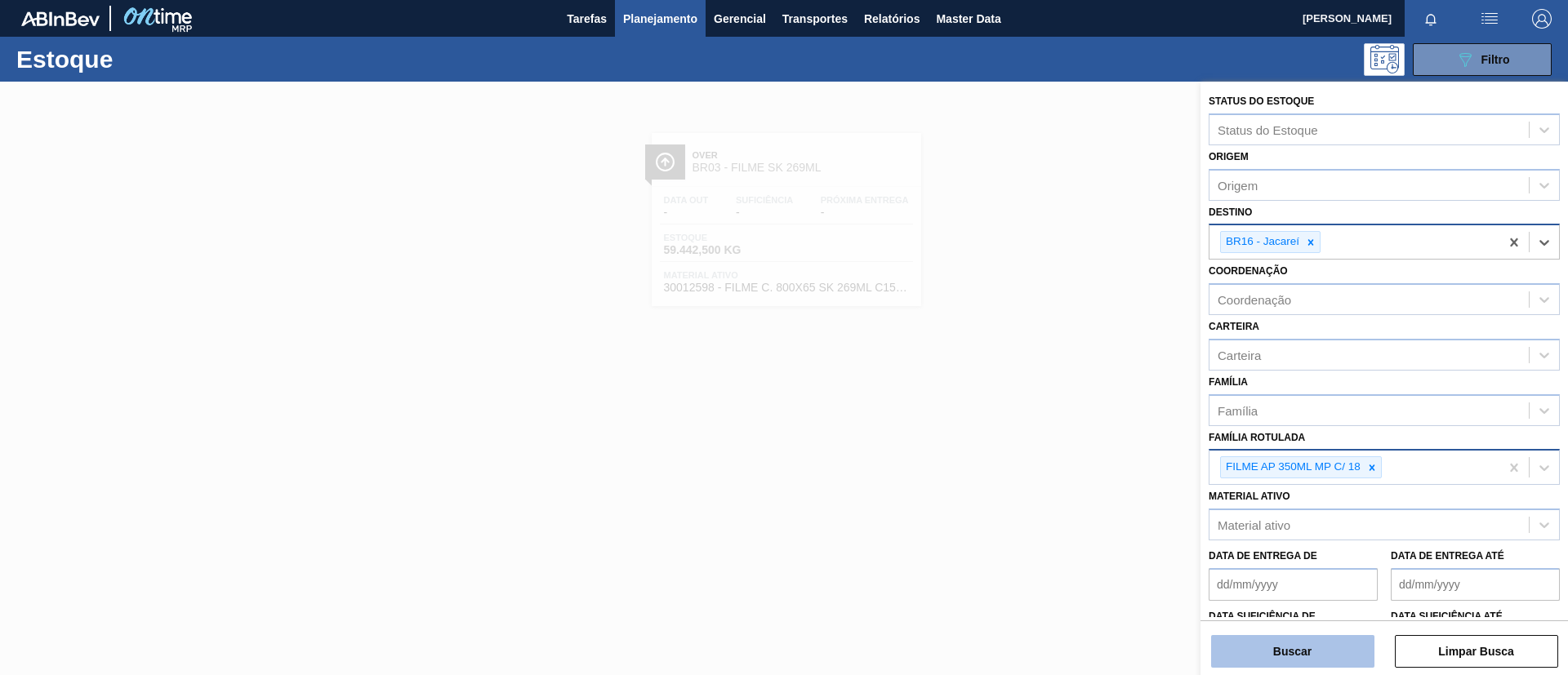
click at [1336, 649] on button "Buscar" at bounding box center [1292, 652] width 164 height 33
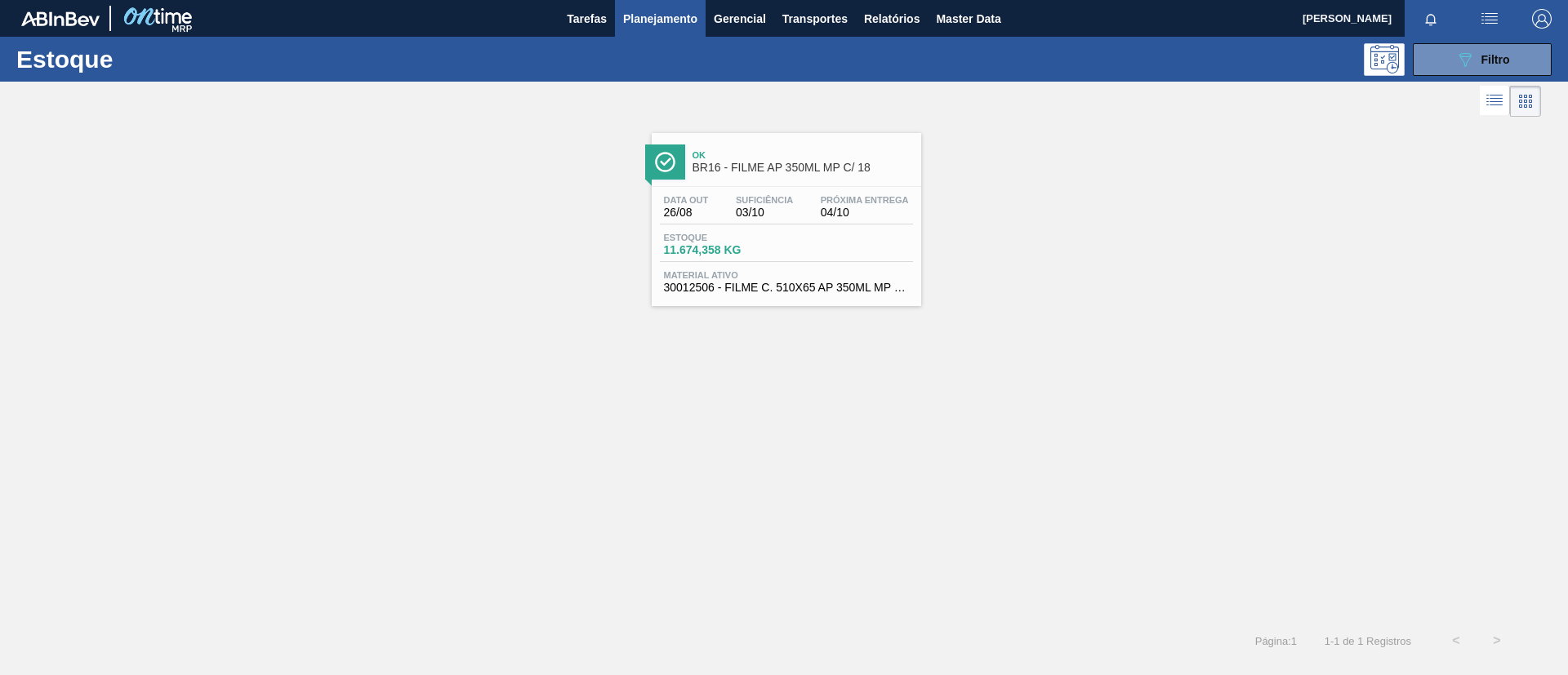
click at [842, 203] on span "Próxima Entrega" at bounding box center [865, 200] width 88 height 9
click at [1498, 34] on button "button" at bounding box center [1489, 18] width 53 height 37
click at [1500, 47] on li "Upload de Volumes" at bounding box center [1484, 58] width 141 height 29
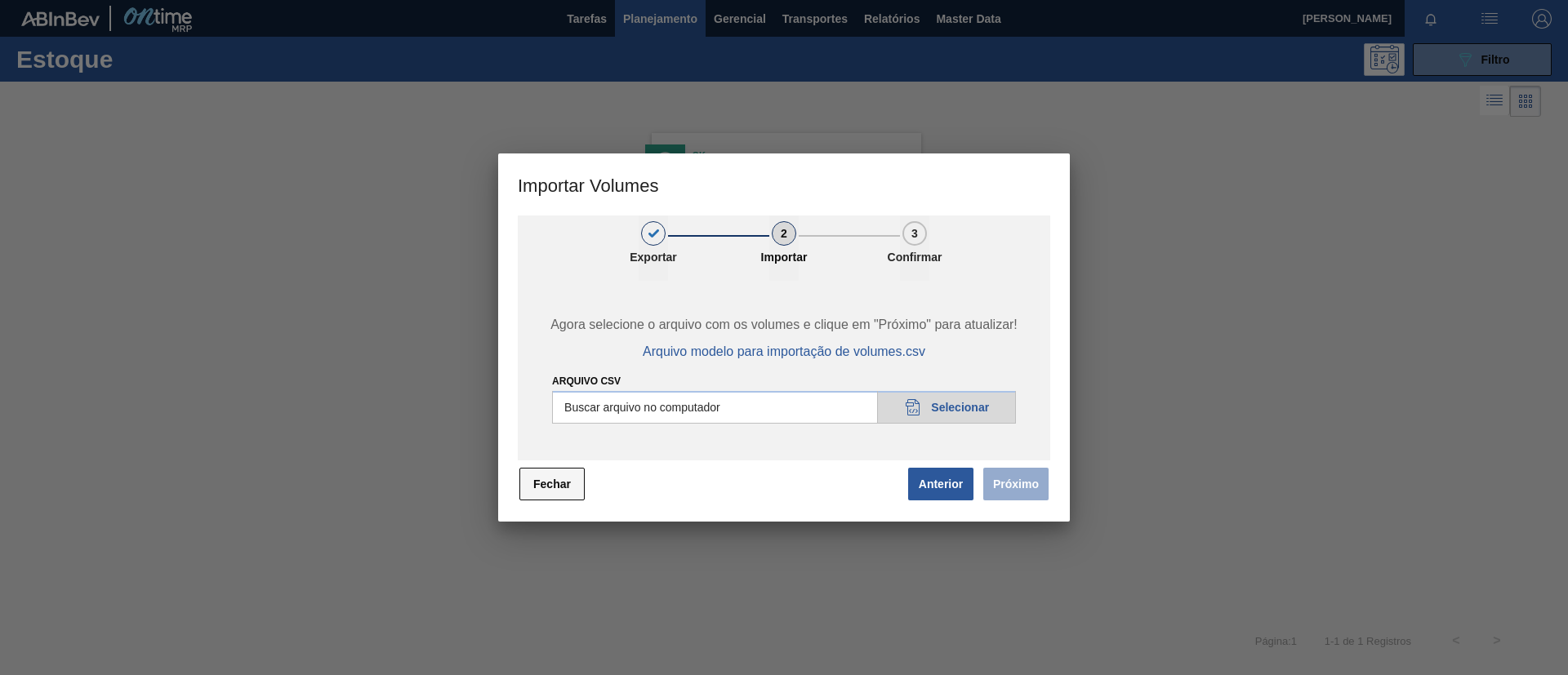
click at [538, 469] on button "Fechar" at bounding box center [552, 484] width 65 height 33
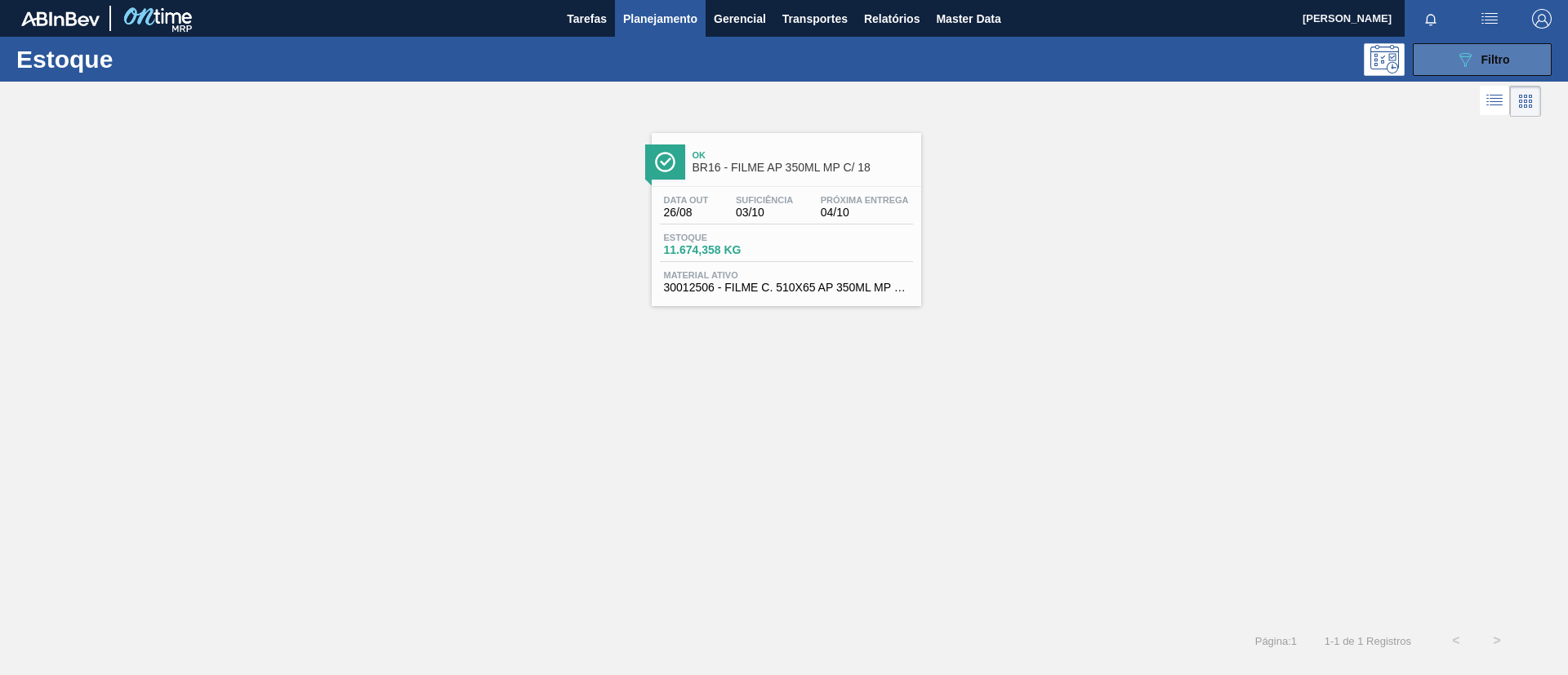
click at [1466, 61] on icon at bounding box center [1465, 60] width 12 height 14
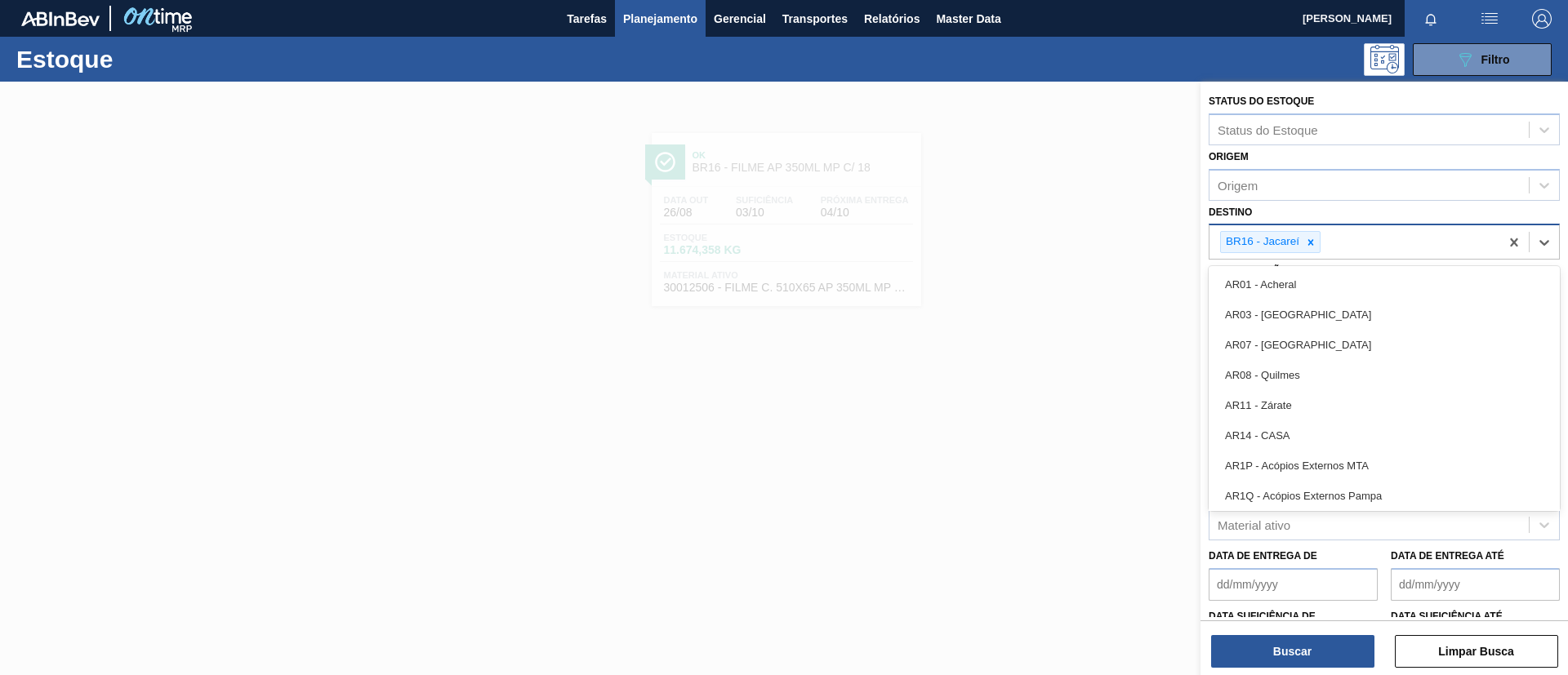
click at [1348, 253] on div "BR16 - Jacareí" at bounding box center [1354, 242] width 290 height 34
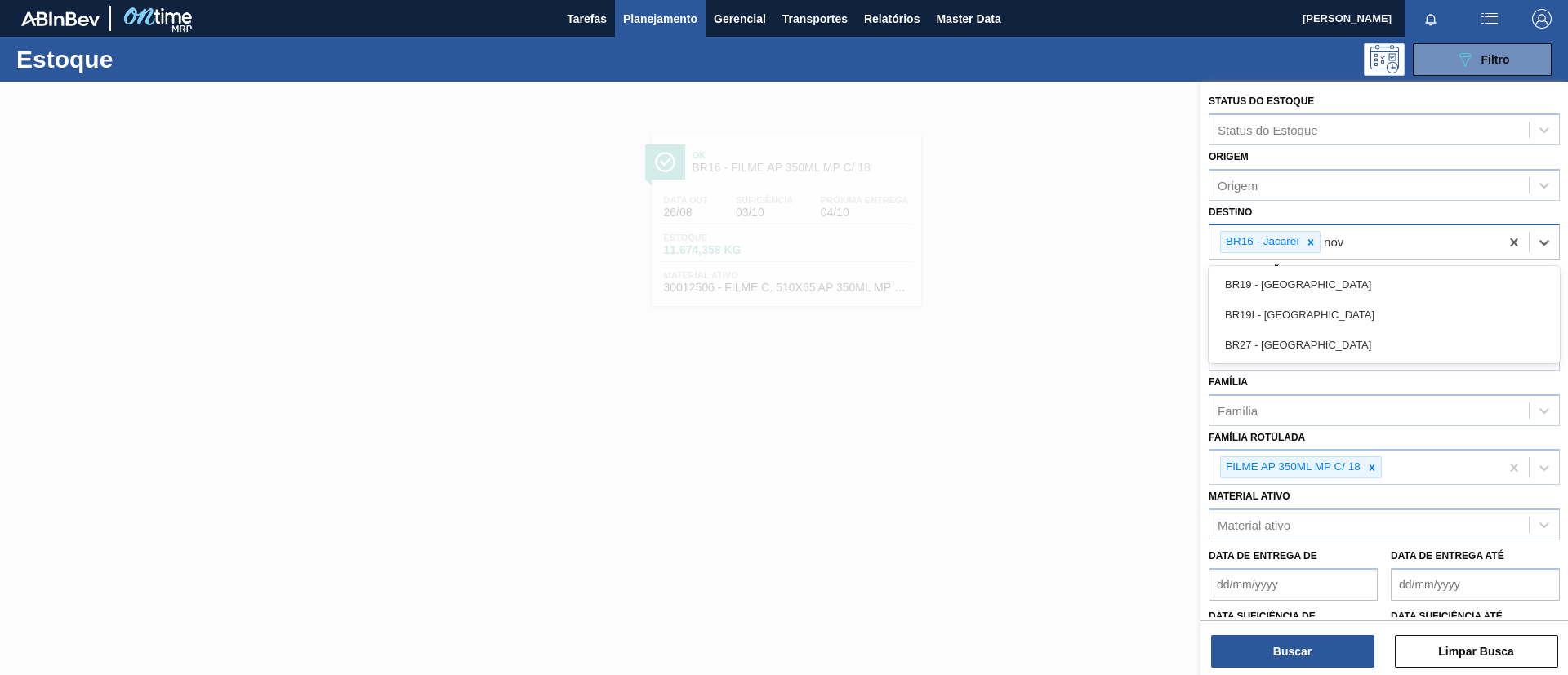
type input "nova"
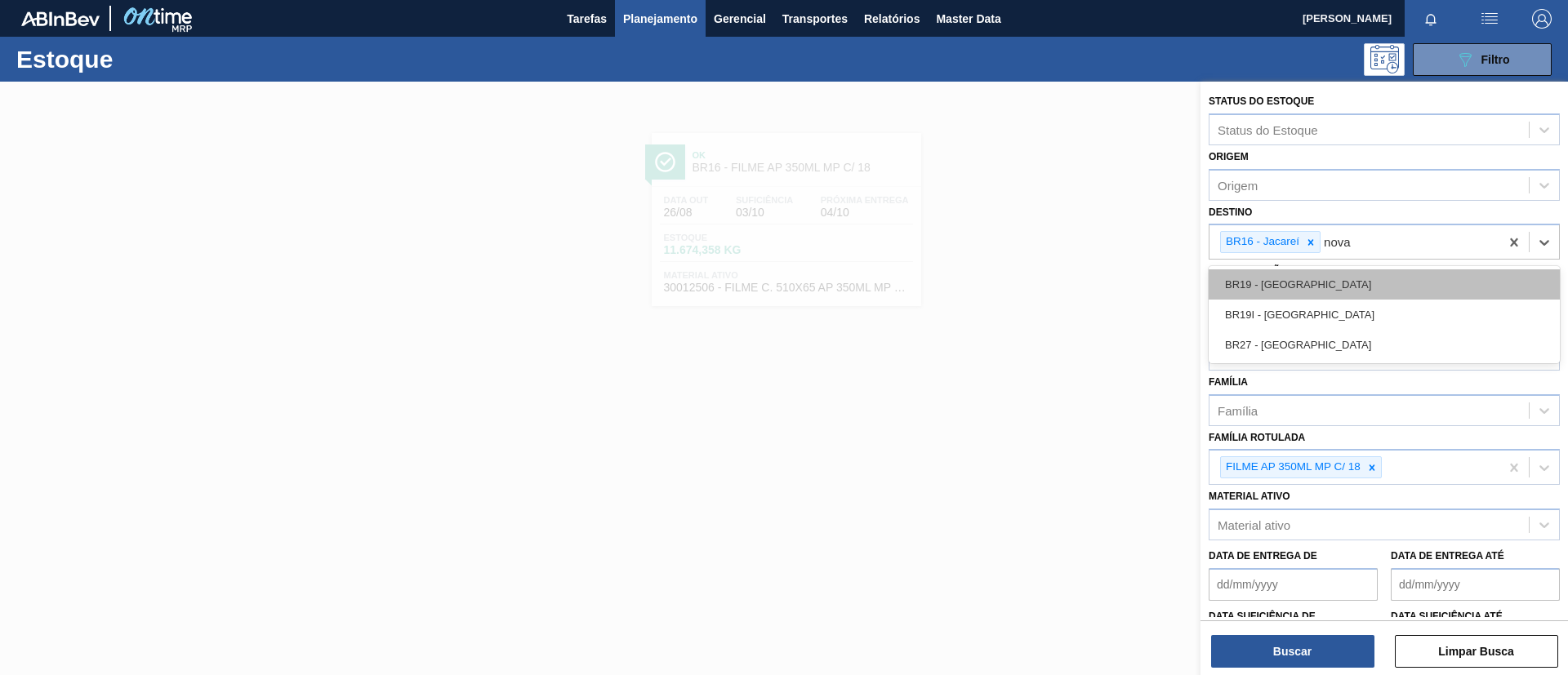
click at [1363, 276] on div "BR19 - Nova Rio" at bounding box center [1384, 284] width 351 height 30
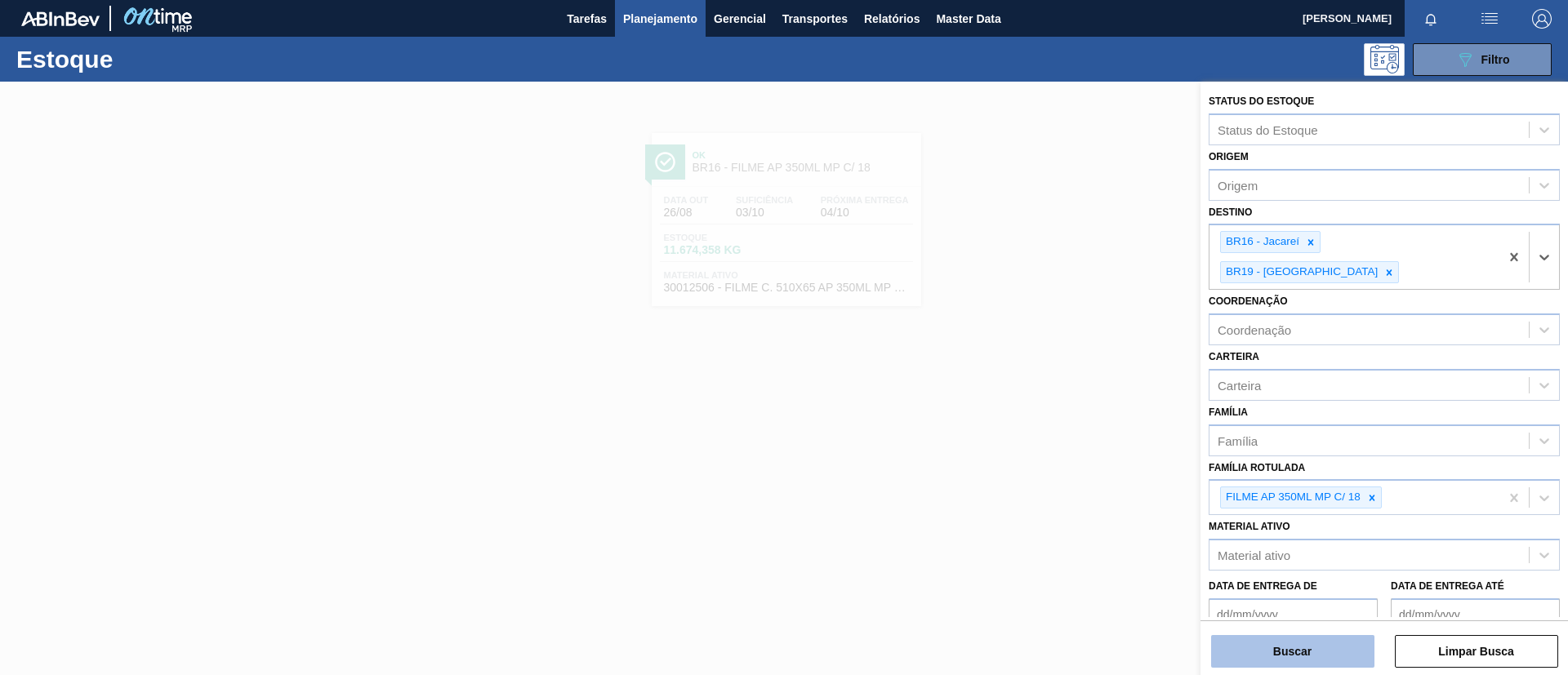
click at [1244, 654] on button "Buscar" at bounding box center [1292, 652] width 164 height 33
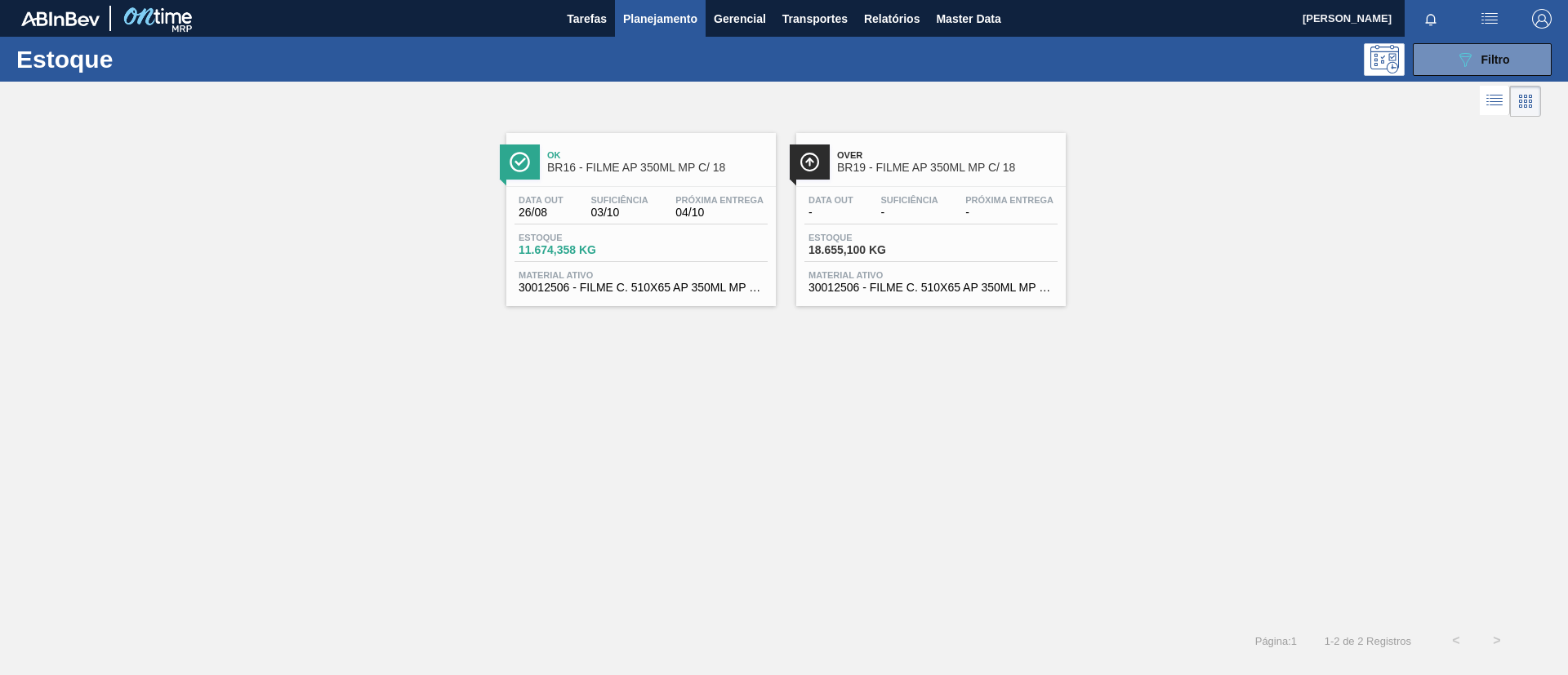
click at [892, 159] on span "Over" at bounding box center [947, 154] width 220 height 9
click at [670, 195] on div "Data out 26/08 Suficiência 03/10 Próxima Entrega 04/10" at bounding box center [641, 210] width 253 height 29
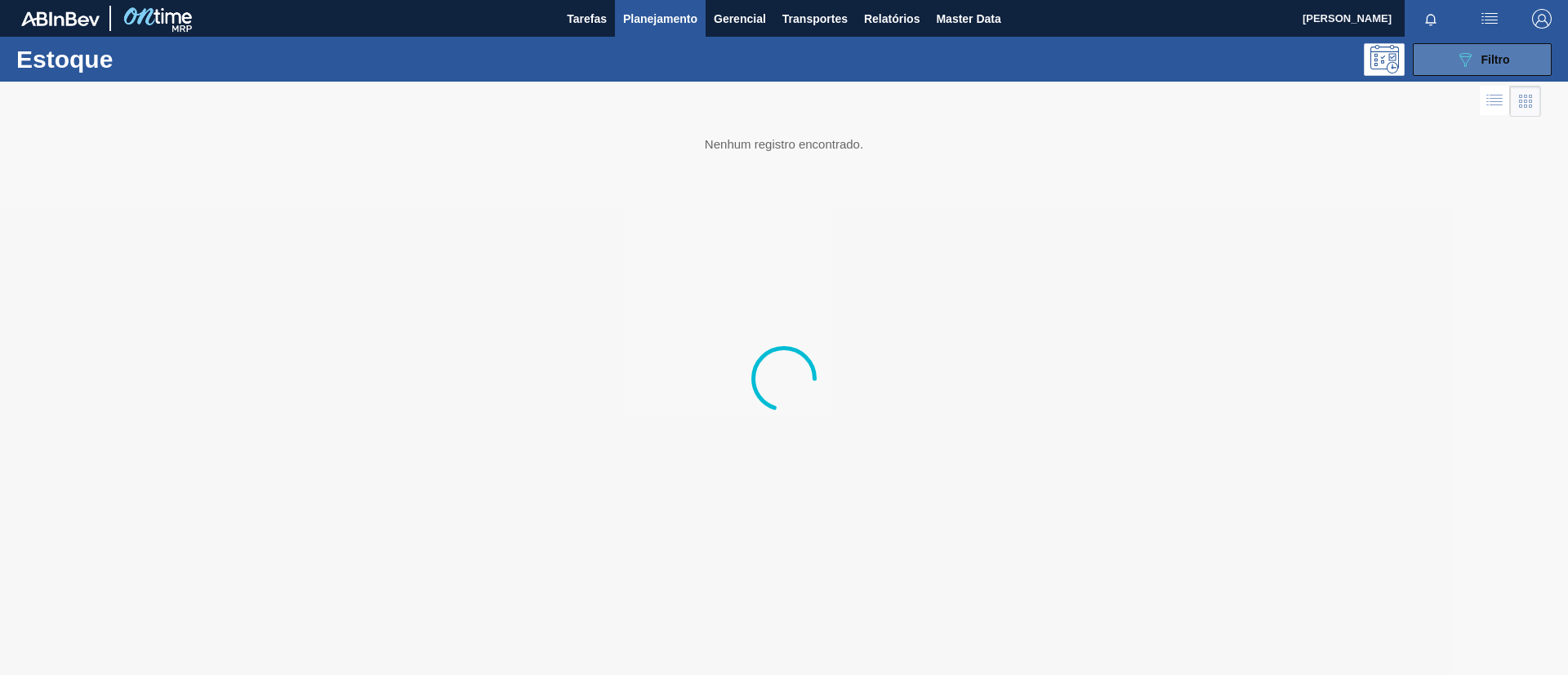
click at [1483, 65] on div "089F7B8B-B2A5-4AFE-B5C0-19BA573D28AC Filtro" at bounding box center [1483, 59] width 55 height 20
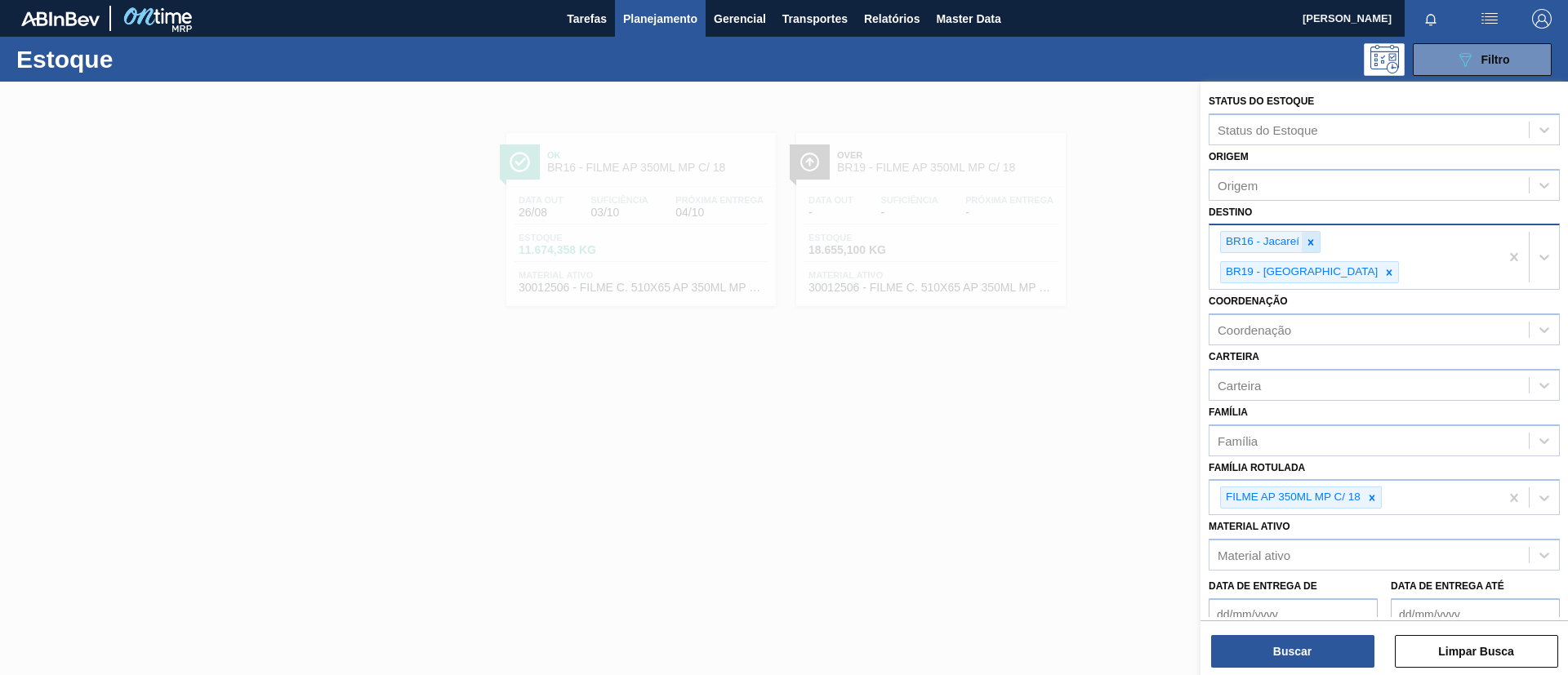
click at [1303, 246] on div at bounding box center [1310, 242] width 18 height 21
click at [1305, 246] on div at bounding box center [1310, 242] width 18 height 21
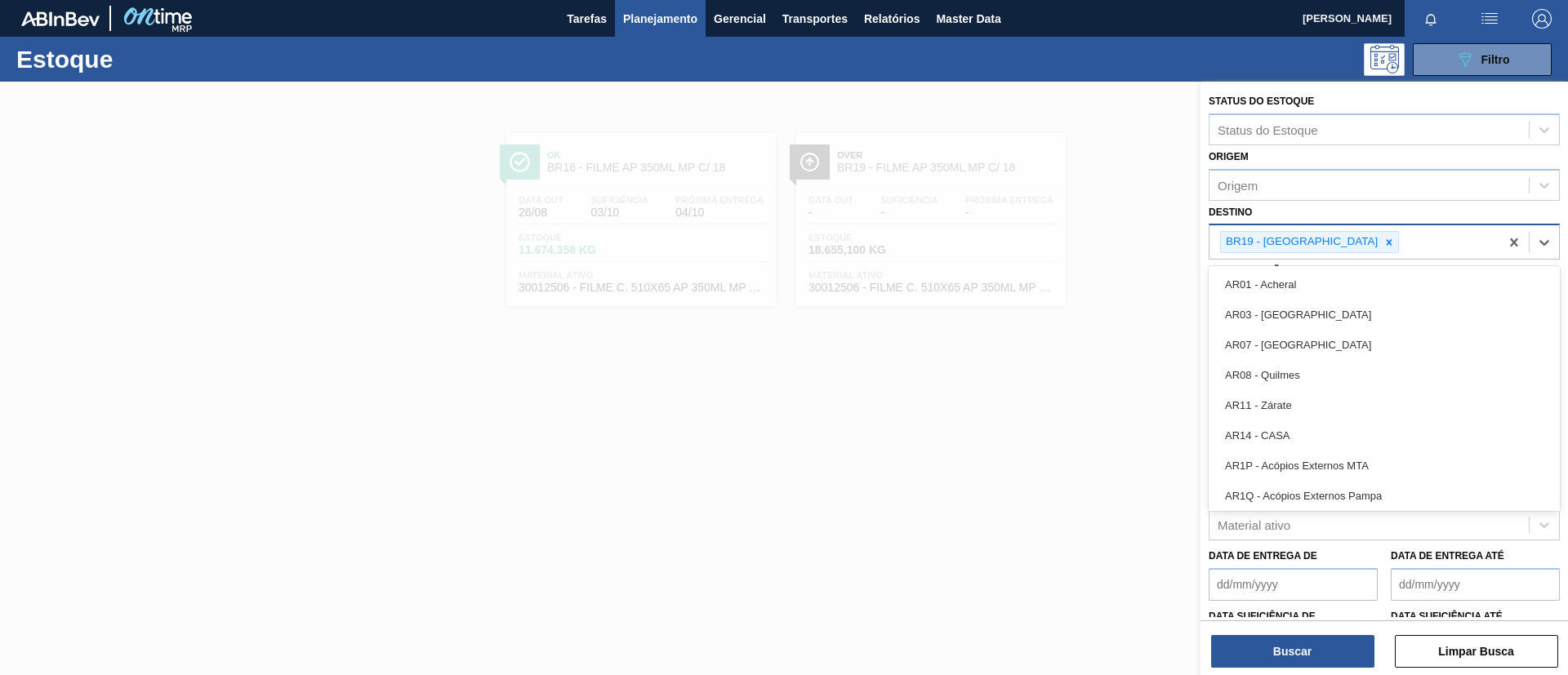
click at [1305, 246] on div "BR19 - Nova Rio" at bounding box center [1300, 242] width 159 height 21
click at [1383, 246] on icon at bounding box center [1388, 242] width 11 height 11
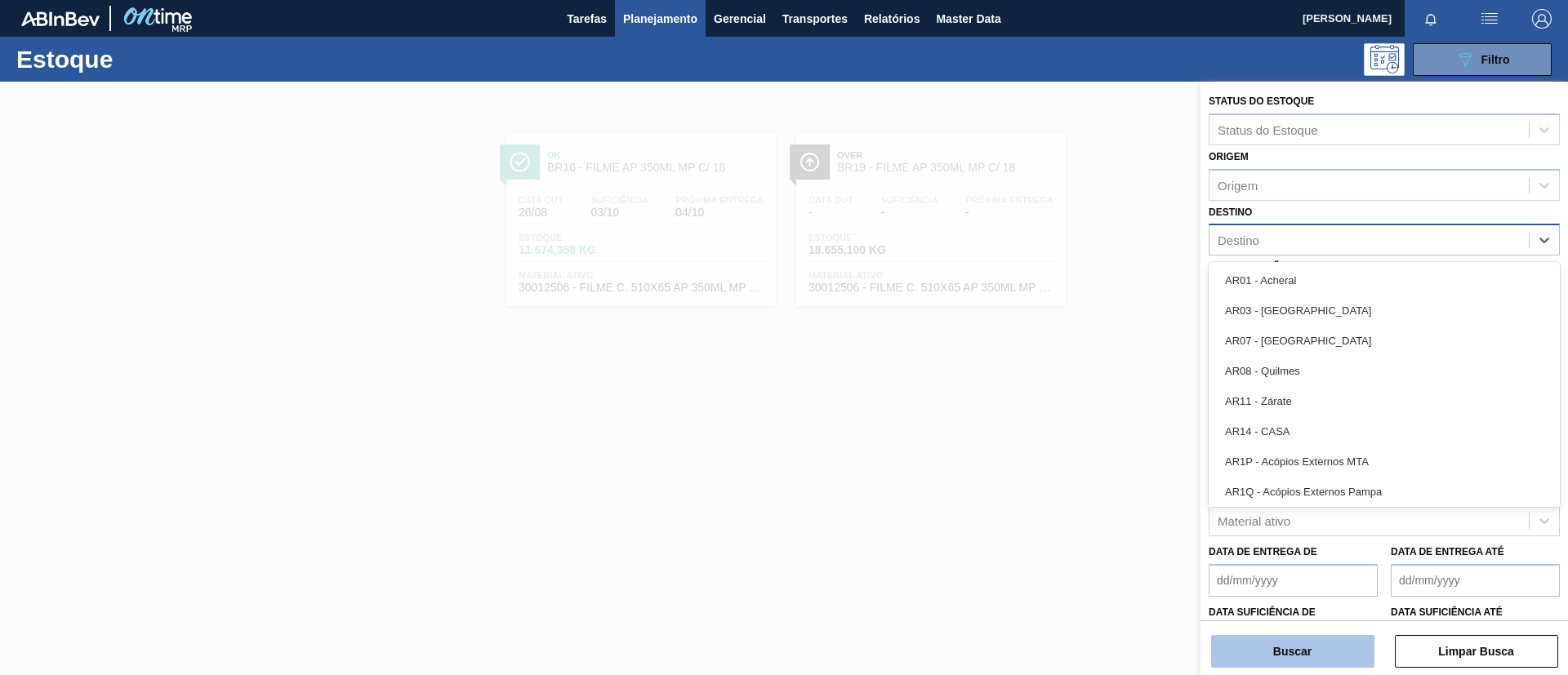
click at [1319, 654] on button "Buscar" at bounding box center [1292, 652] width 164 height 33
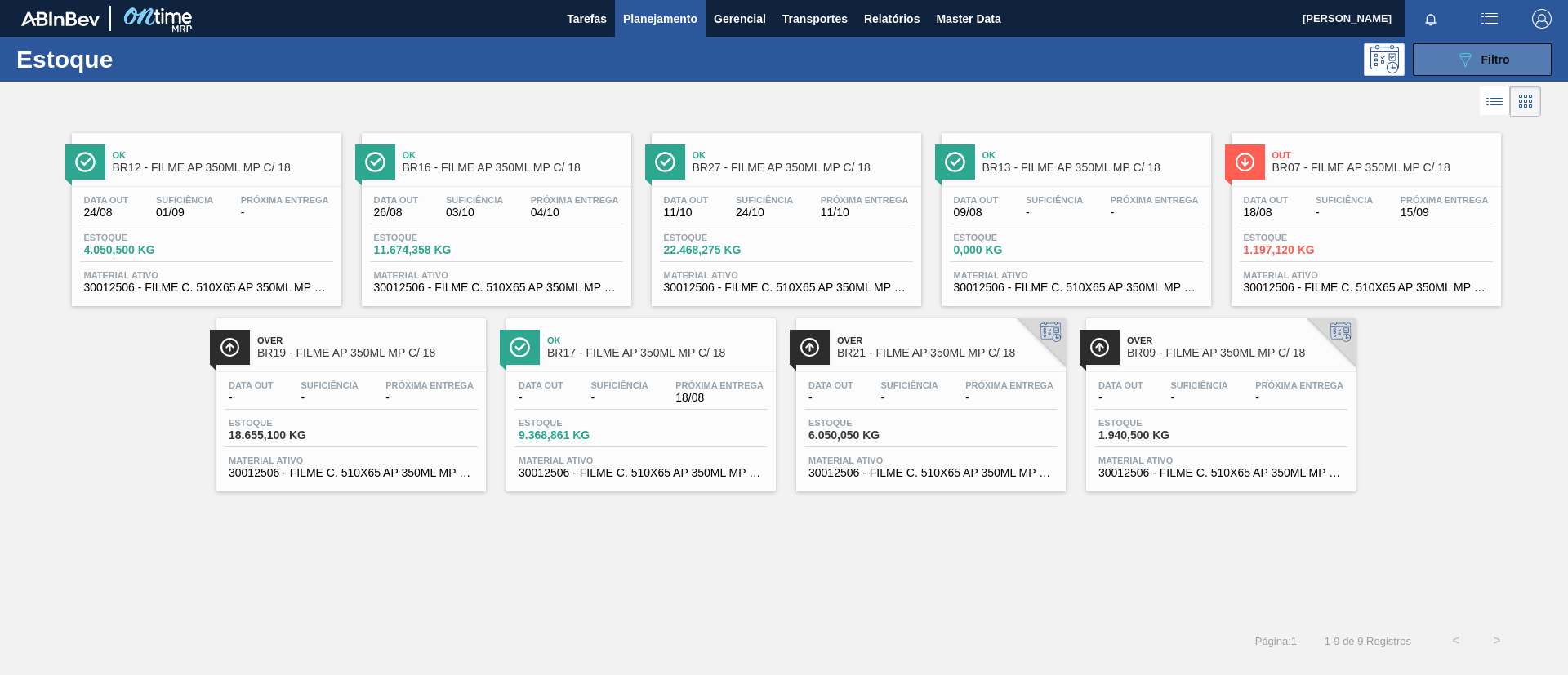
click at [1510, 55] on button "089F7B8B-B2A5-4AFE-B5C0-19BA573D28AC Filtro" at bounding box center [1481, 59] width 139 height 33
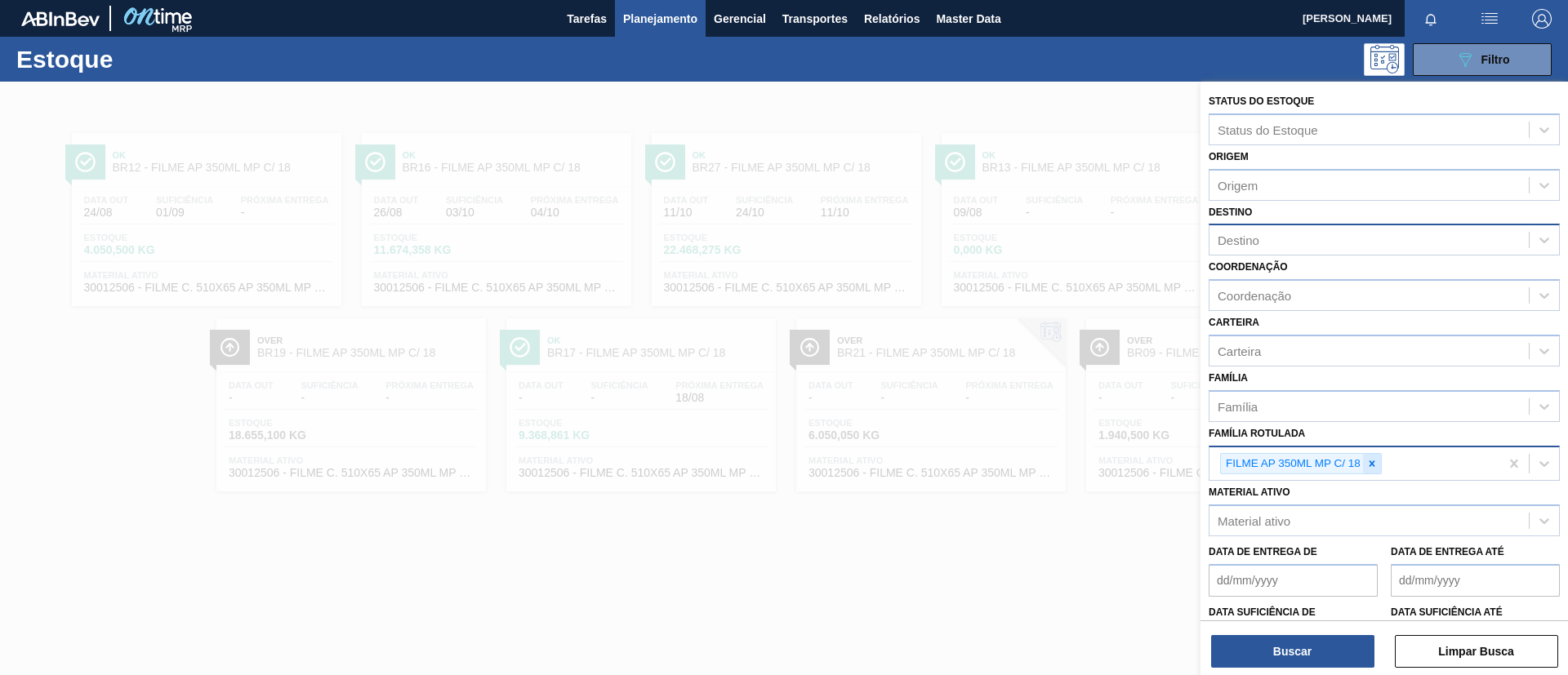
click at [1377, 458] on icon at bounding box center [1371, 463] width 11 height 11
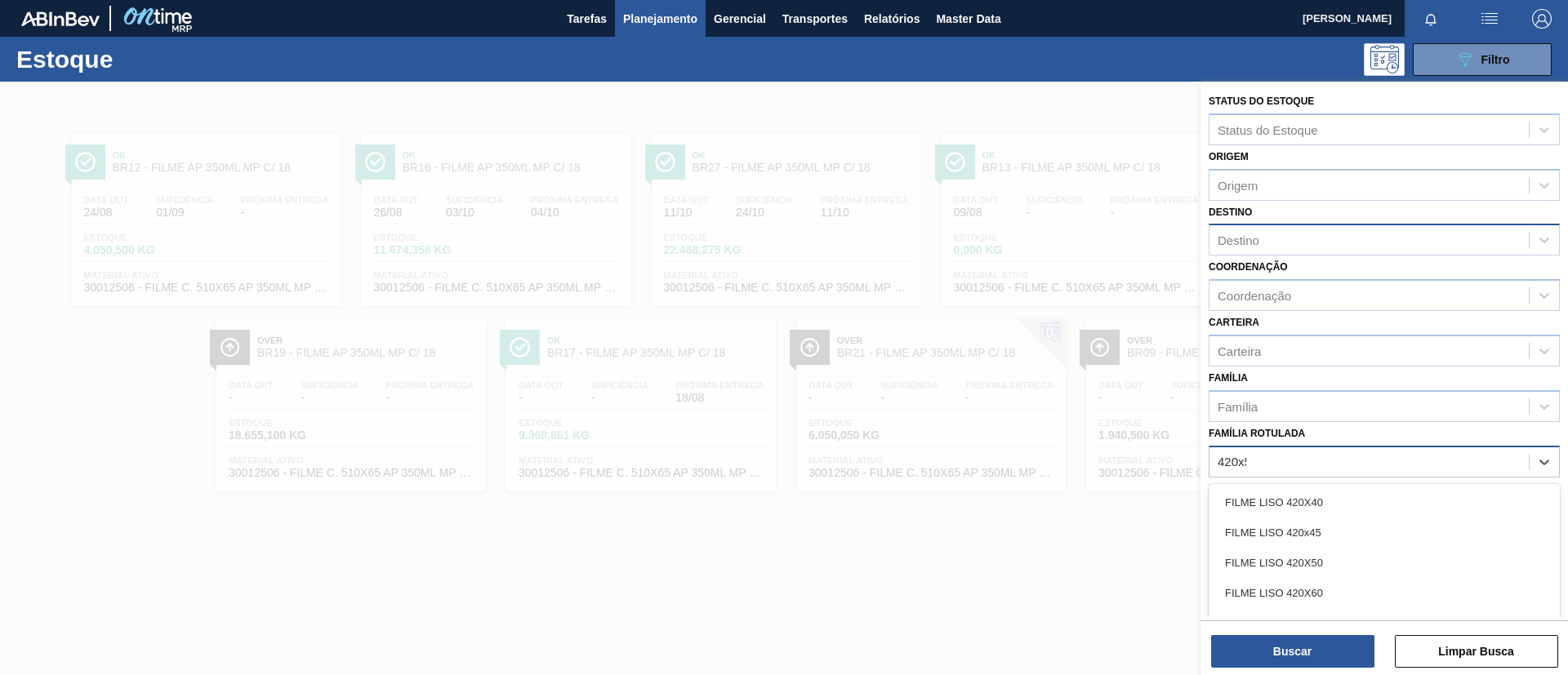
type Rotulada "420x50"
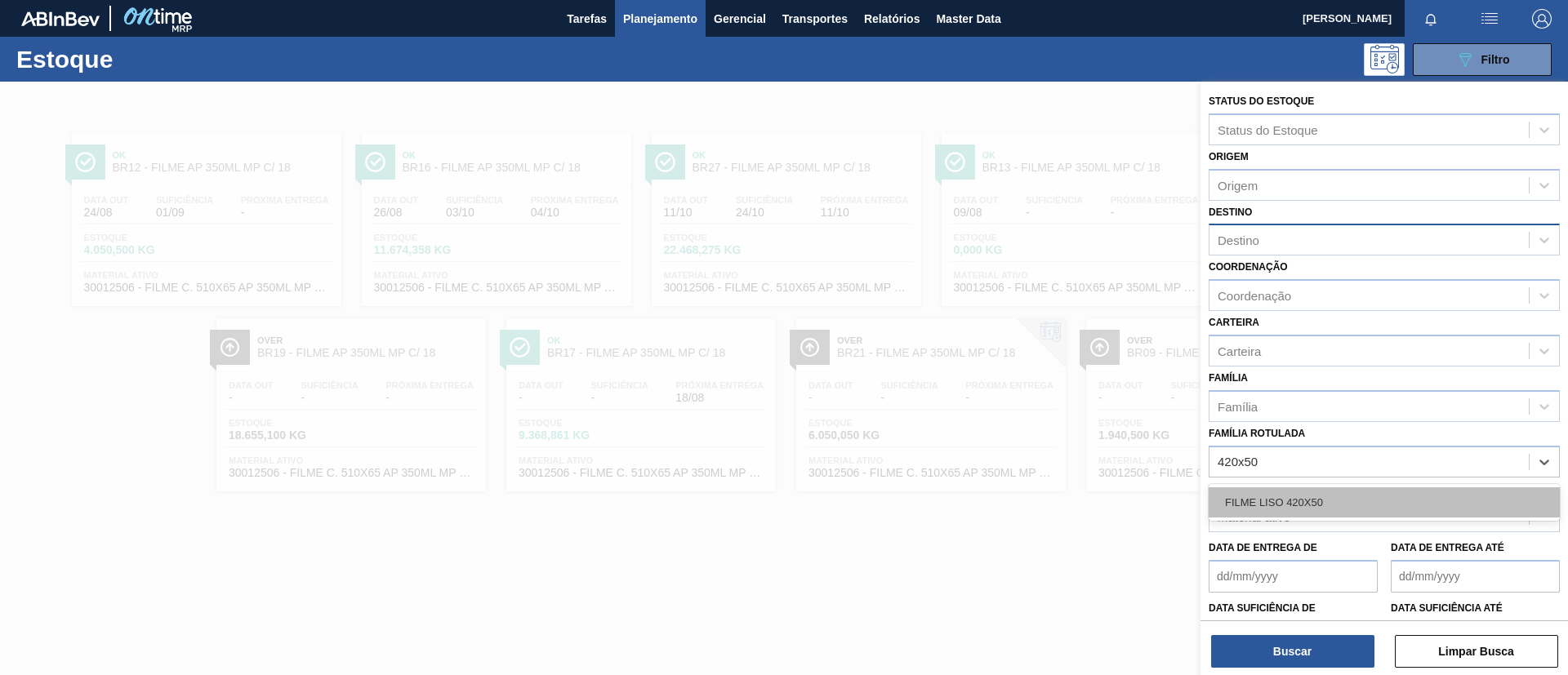
click at [1378, 489] on div "FILME LISO 420X50" at bounding box center [1384, 502] width 351 height 30
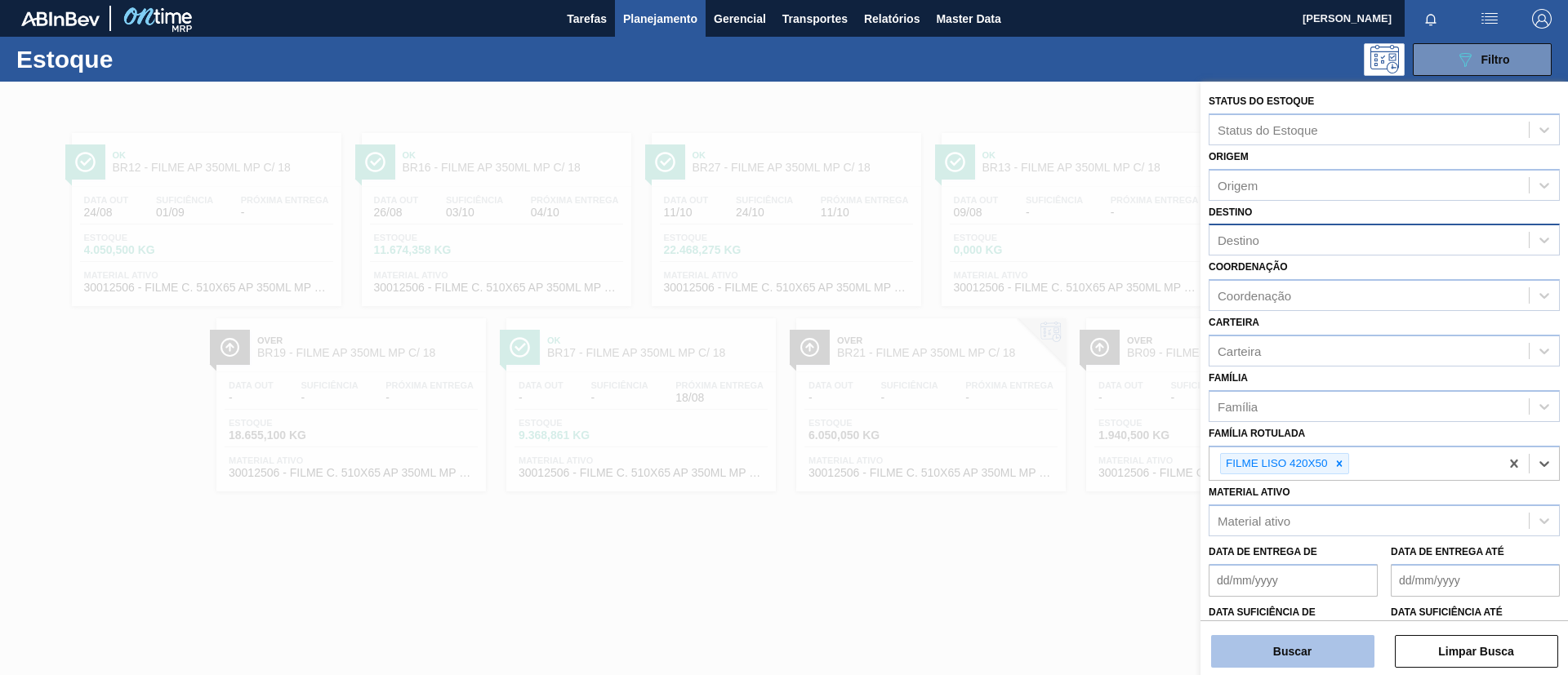
click at [1350, 653] on button "Buscar" at bounding box center [1292, 652] width 164 height 33
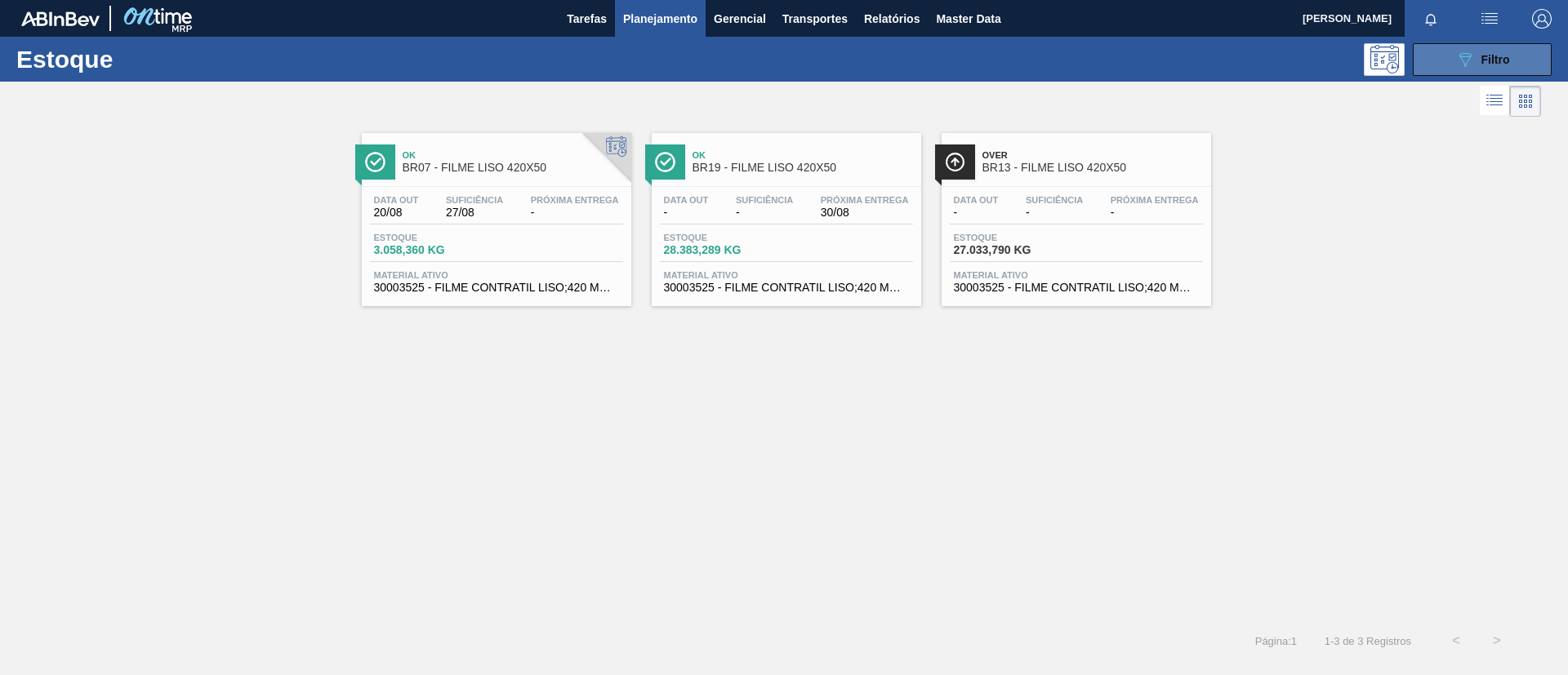
click at [1484, 46] on button "089F7B8B-B2A5-4AFE-B5C0-19BA573D28AC Filtro" at bounding box center [1481, 59] width 139 height 33
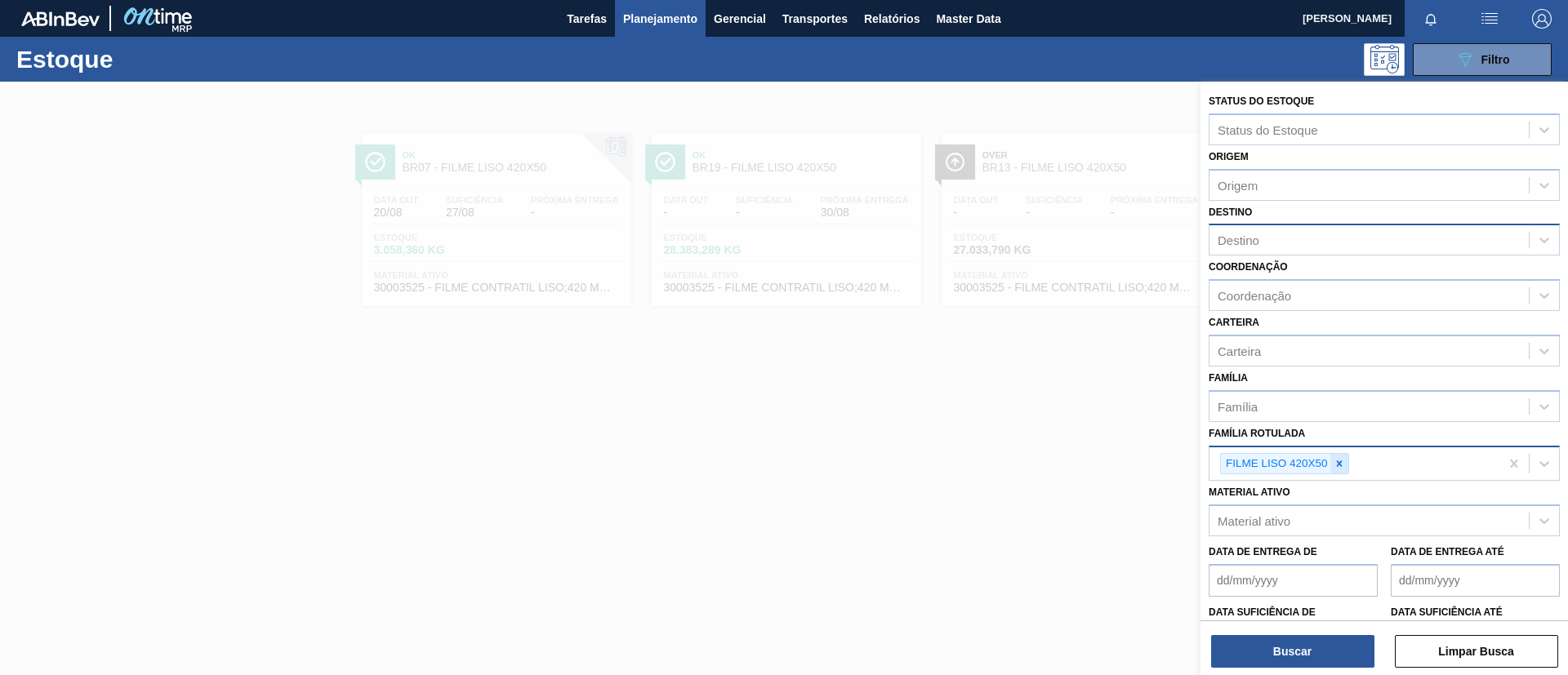
click at [1342, 468] on icon at bounding box center [1338, 463] width 11 height 11
paste Rotulada "FILME LISO 460X45 REC"
type Rotulada "FILME LISO 460X45 REC"
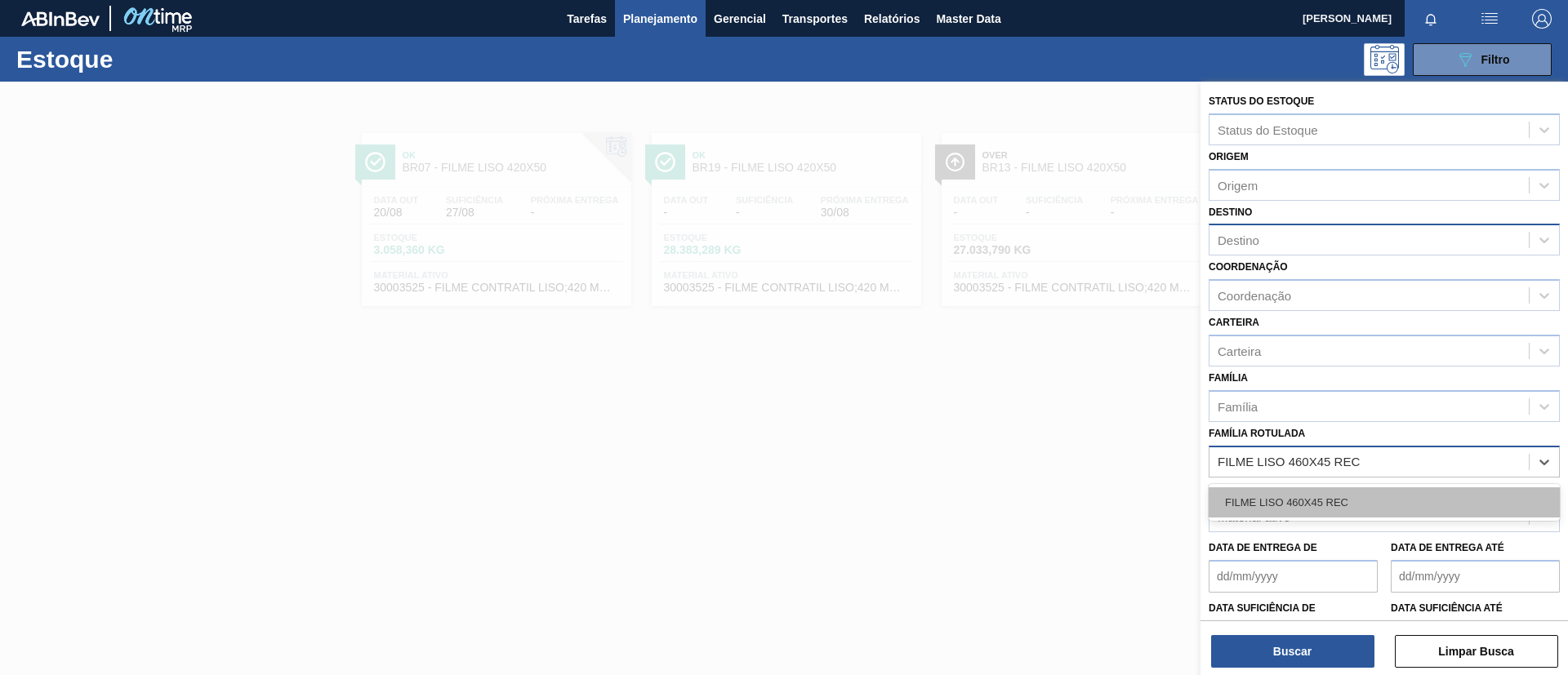
click at [1349, 490] on div "FILME LISO 460X45 REC" at bounding box center [1384, 502] width 351 height 30
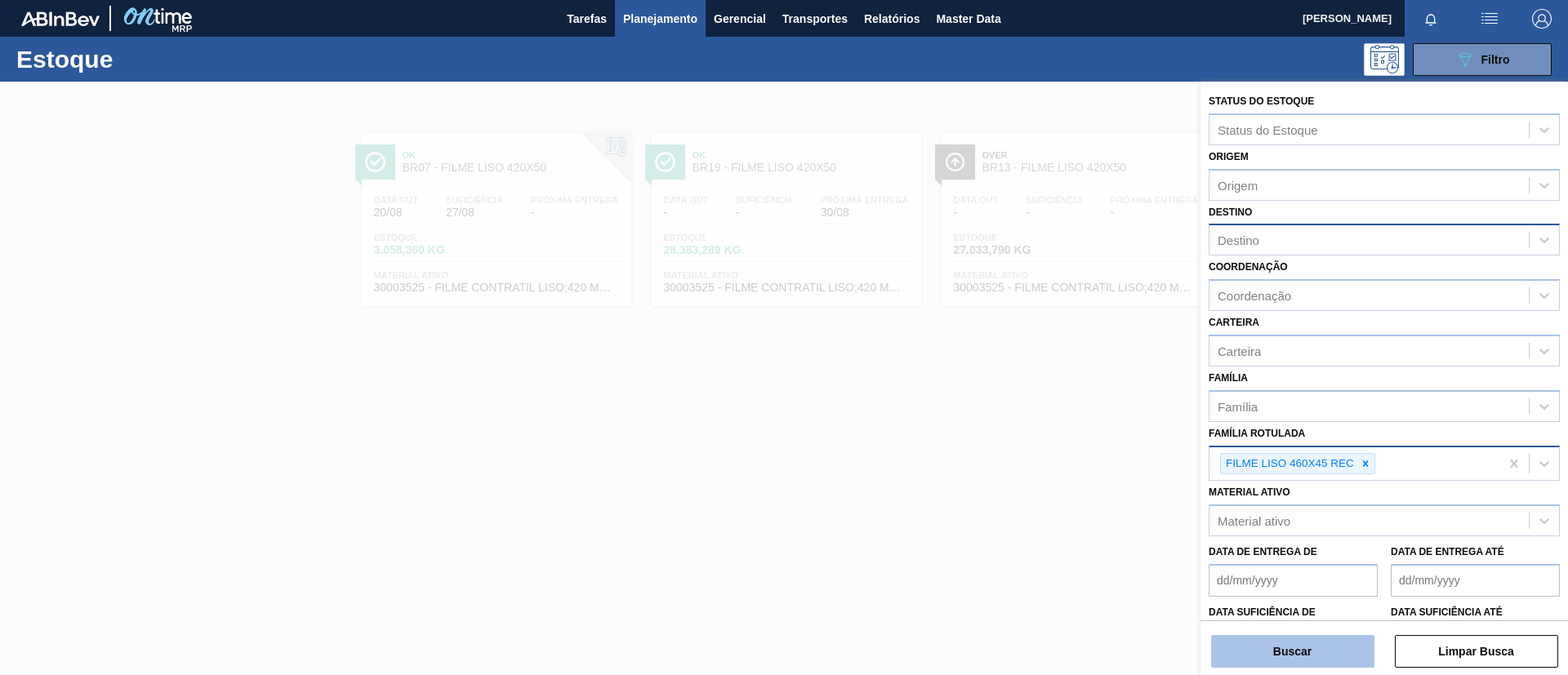
click at [1323, 641] on button "Buscar" at bounding box center [1292, 652] width 164 height 33
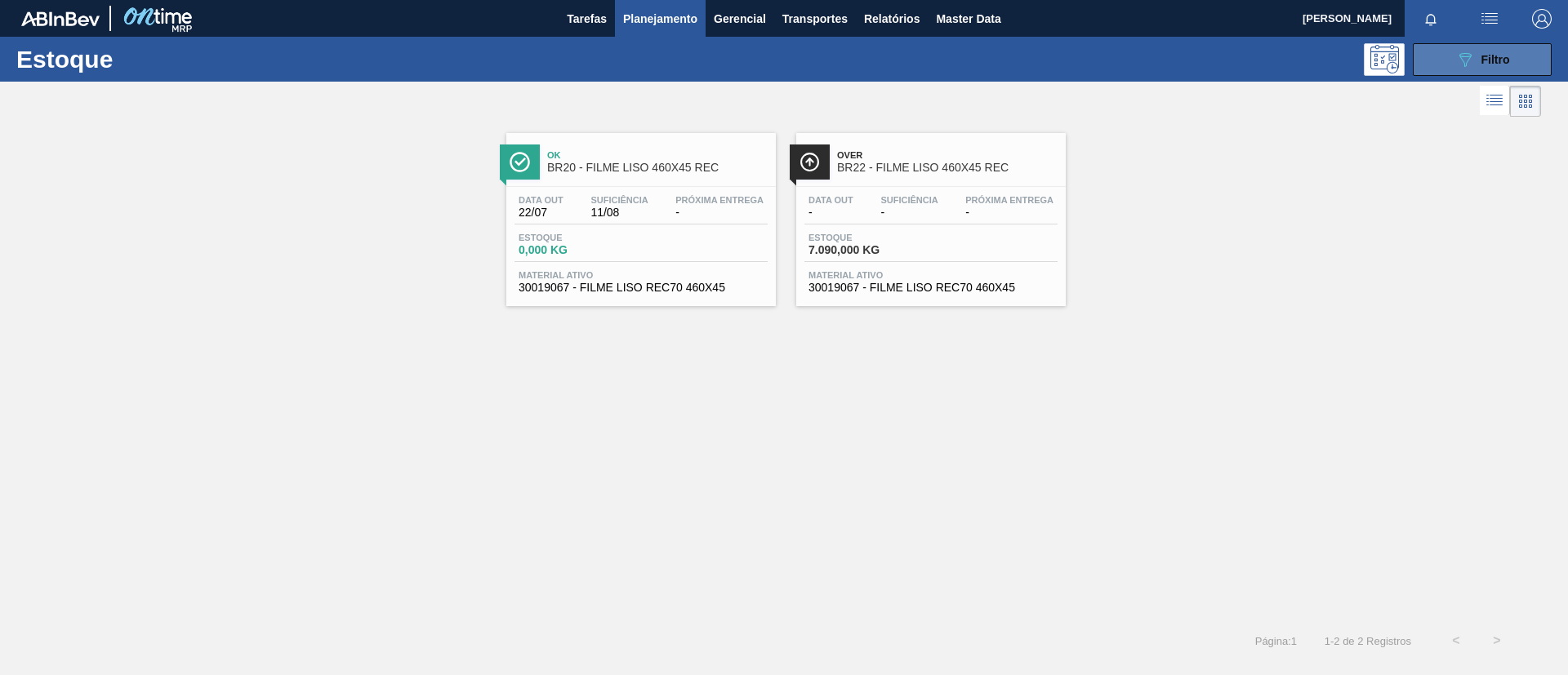
click at [1438, 49] on button "089F7B8B-B2A5-4AFE-B5C0-19BA573D28AC Filtro" at bounding box center [1481, 59] width 139 height 33
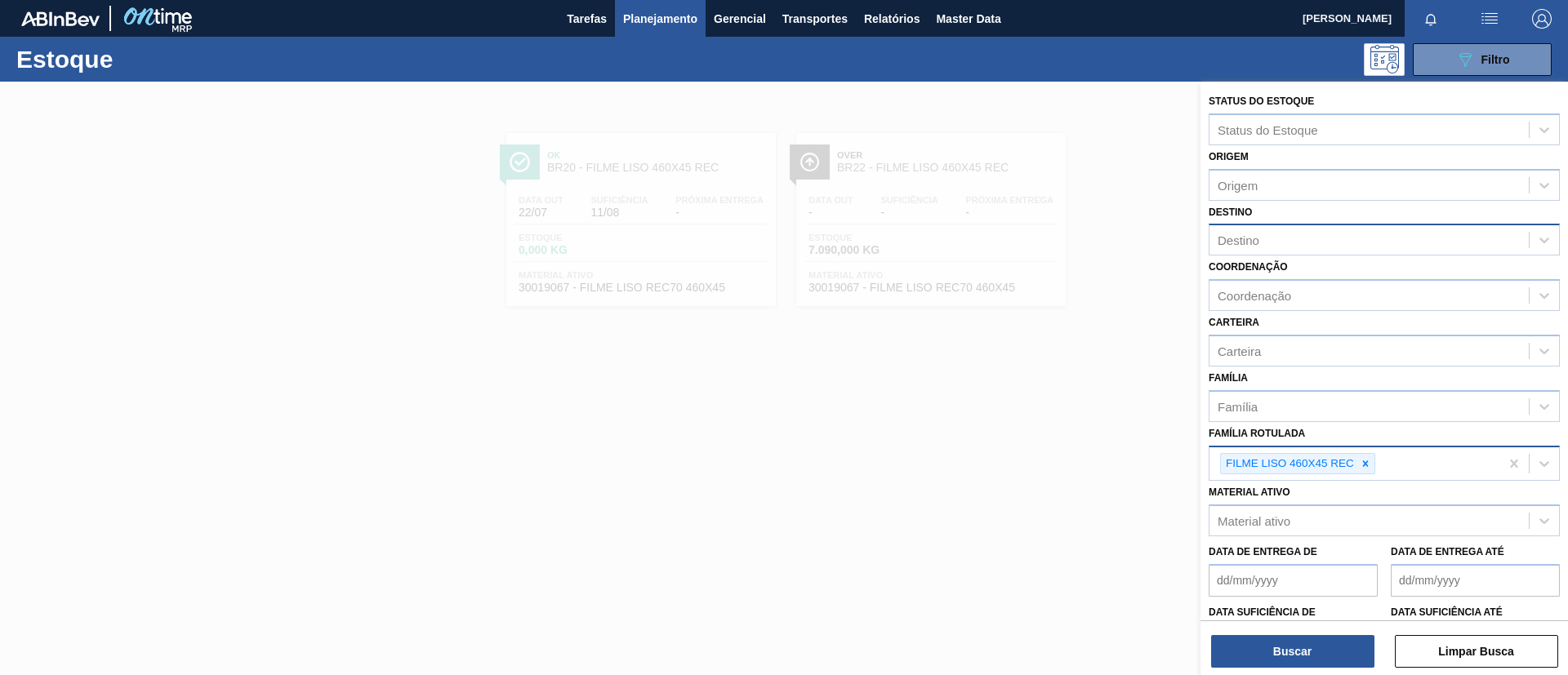
click at [1374, 459] on div "FILME LISO 460X45 REC" at bounding box center [1298, 464] width 155 height 22
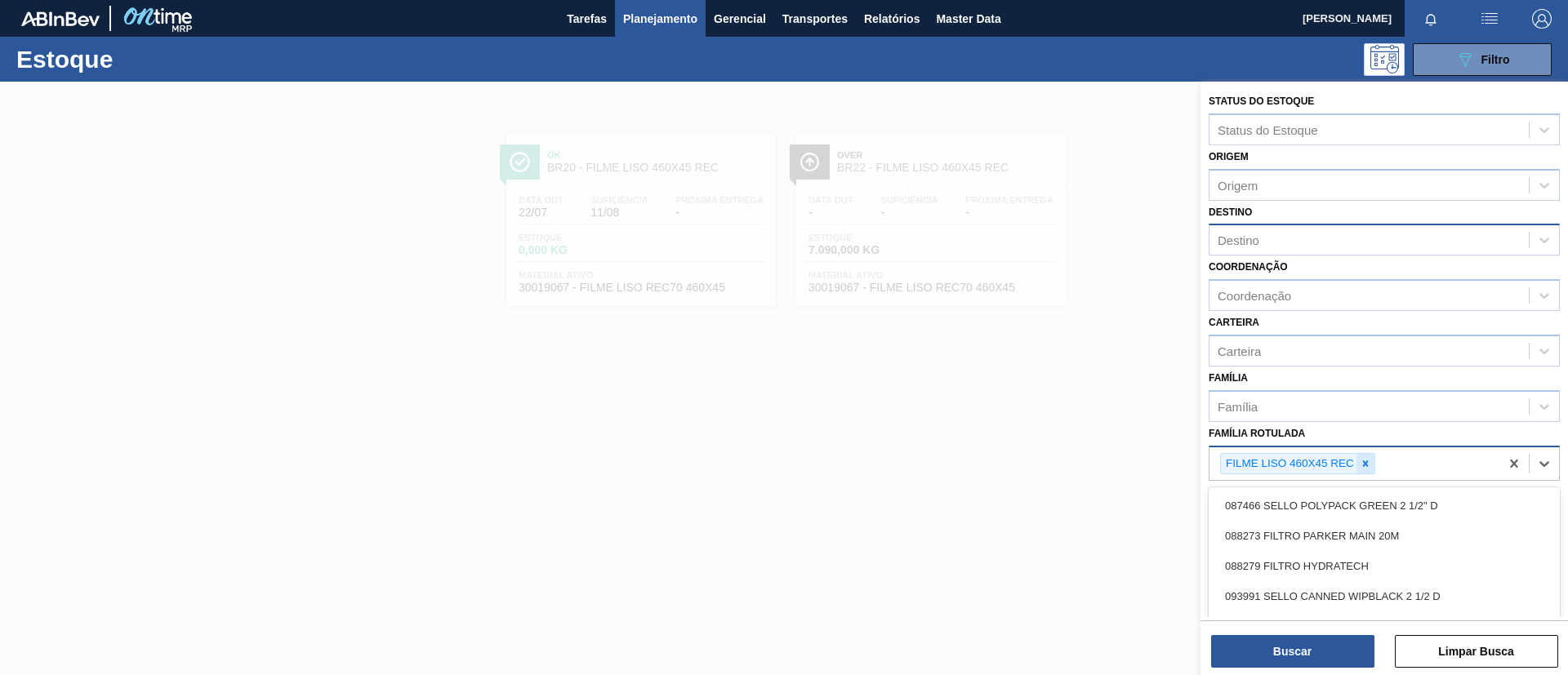
click at [1366, 469] on div at bounding box center [1365, 464] width 18 height 21
click at [1355, 403] on div "Família" at bounding box center [1368, 406] width 319 height 23
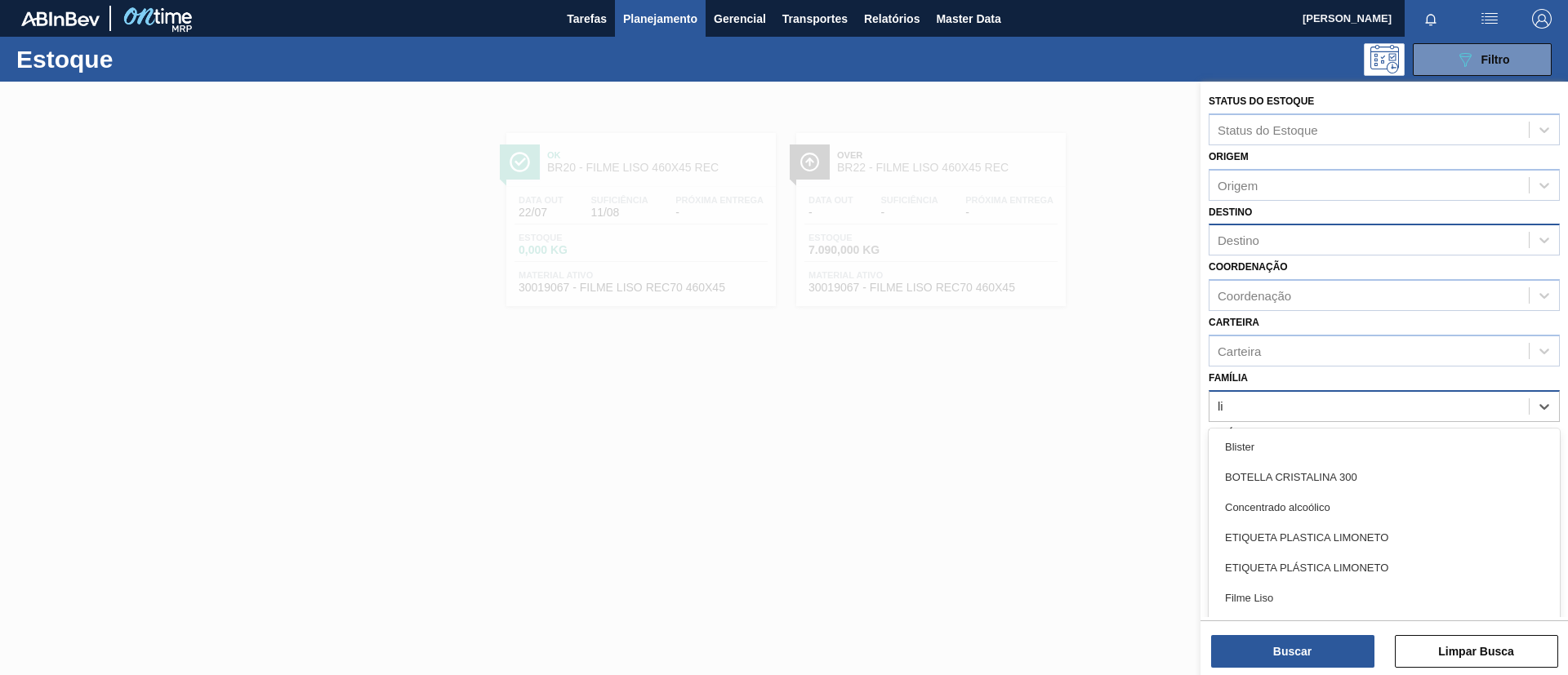
type input "lis"
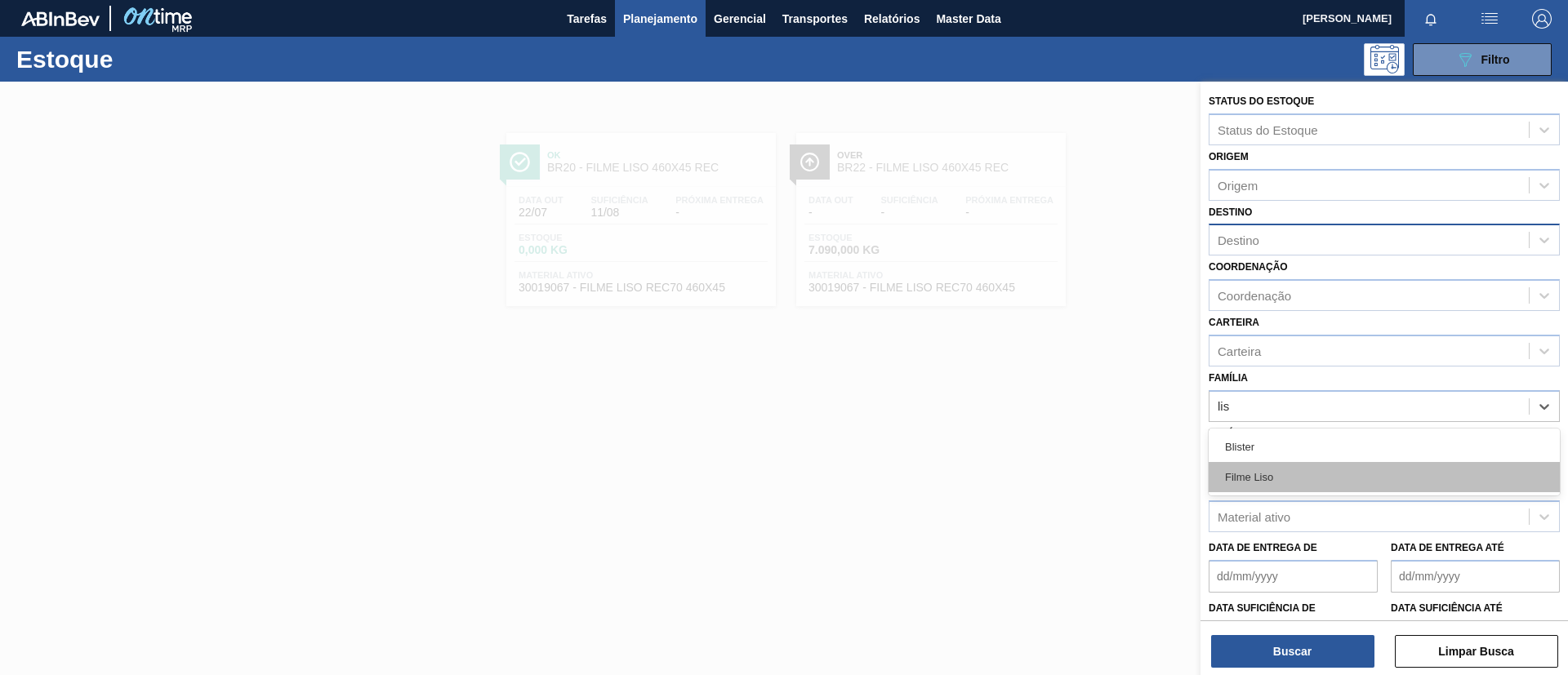
click at [1357, 477] on div "Filme Liso" at bounding box center [1384, 477] width 351 height 30
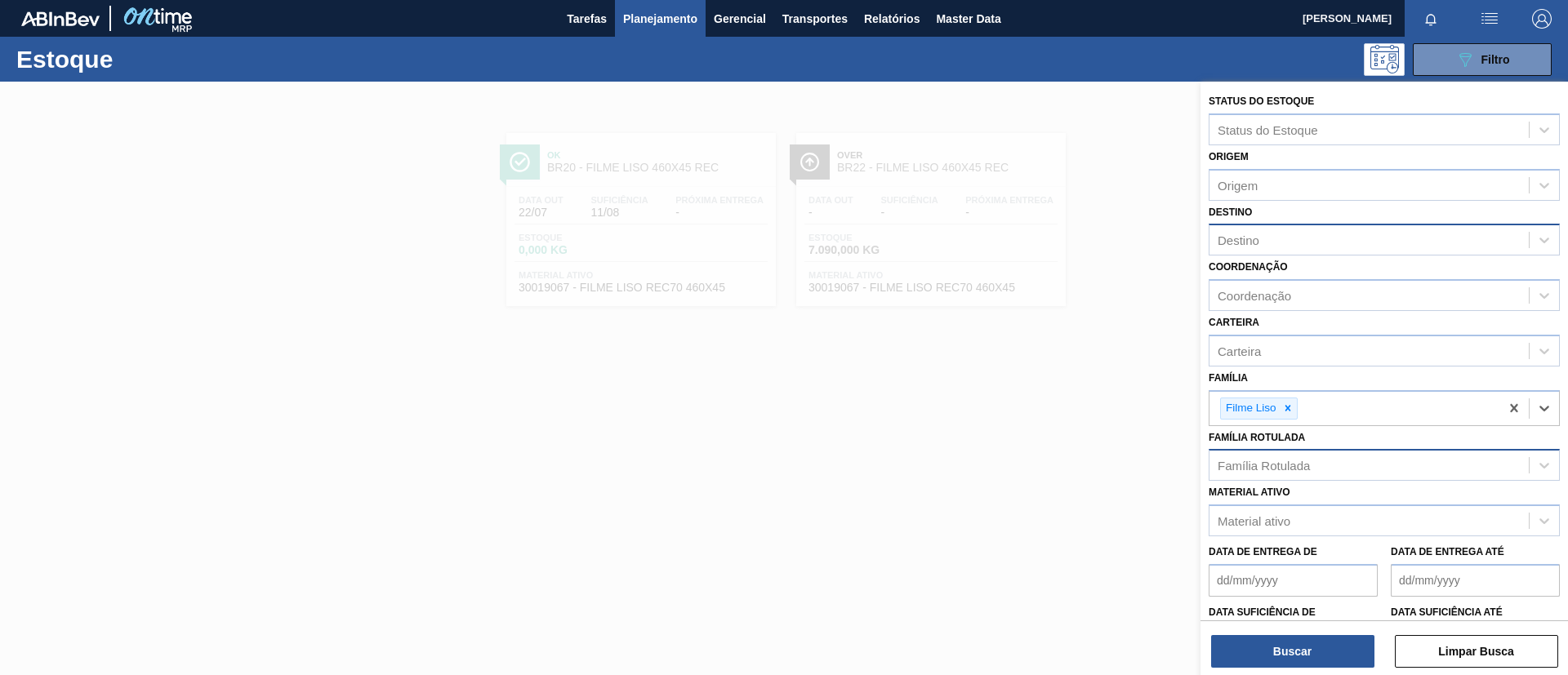
click at [1299, 244] on div "Destino" at bounding box center [1368, 239] width 319 height 23
type input "sapu"
click at [1270, 268] on div "BR20 - [GEOGRAPHIC_DATA]" at bounding box center [1384, 280] width 351 height 30
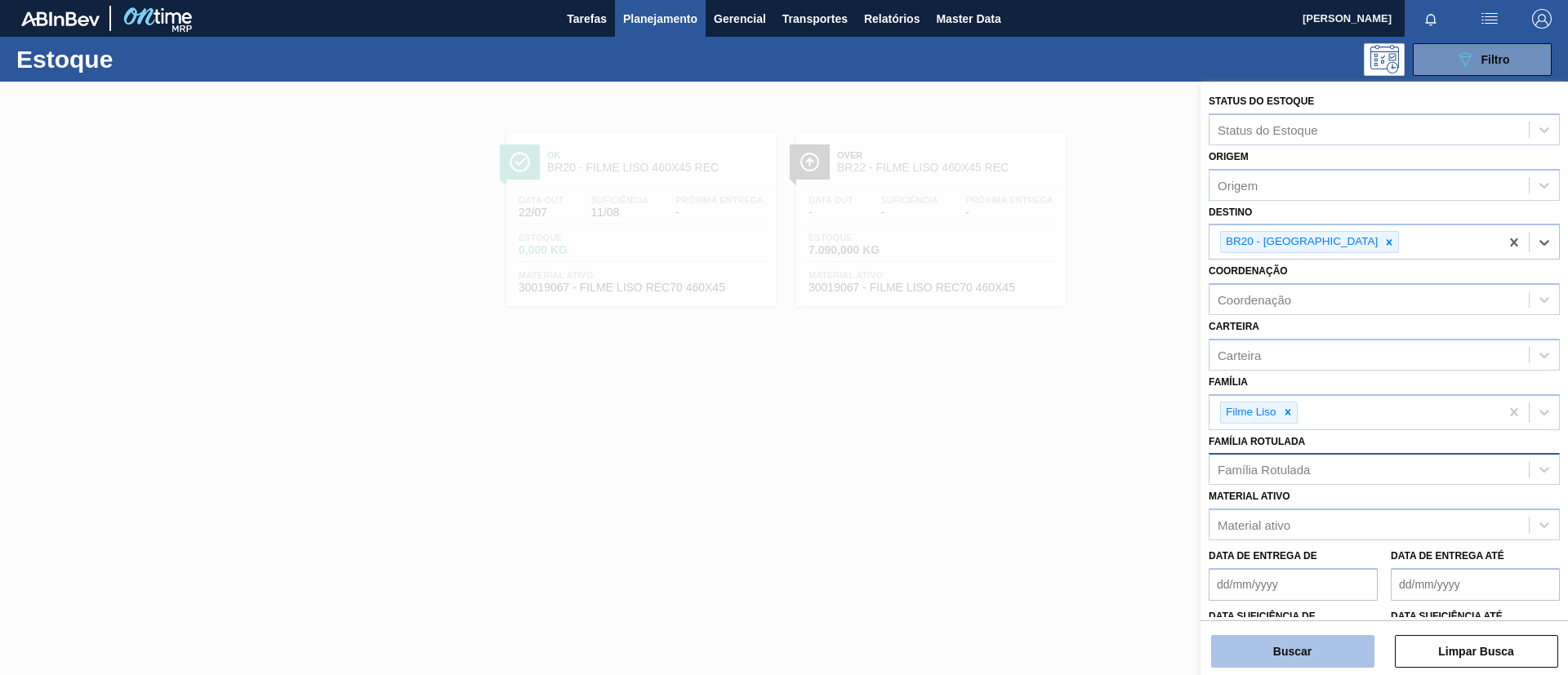
click at [1292, 650] on button "Buscar" at bounding box center [1292, 652] width 164 height 33
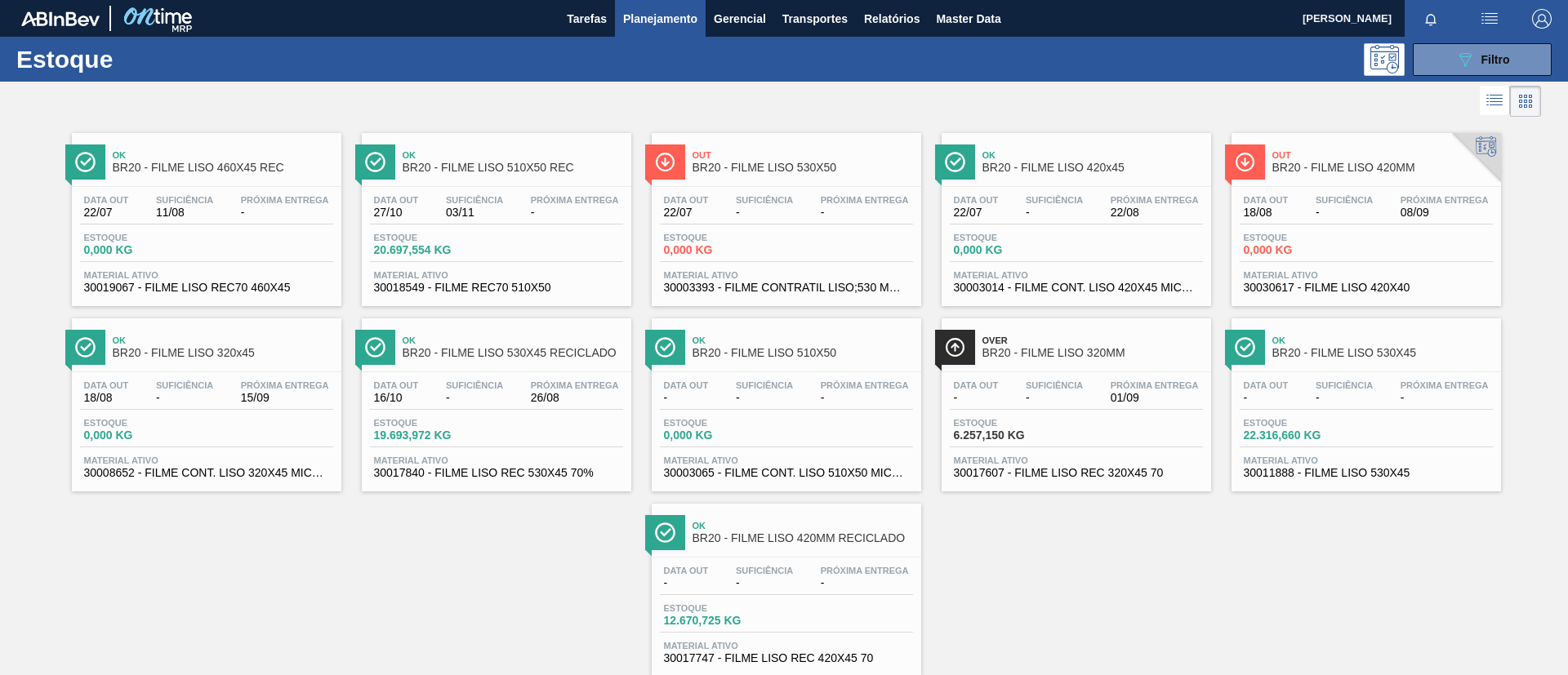
click at [1191, 399] on span "01/09" at bounding box center [1155, 398] width 88 height 12
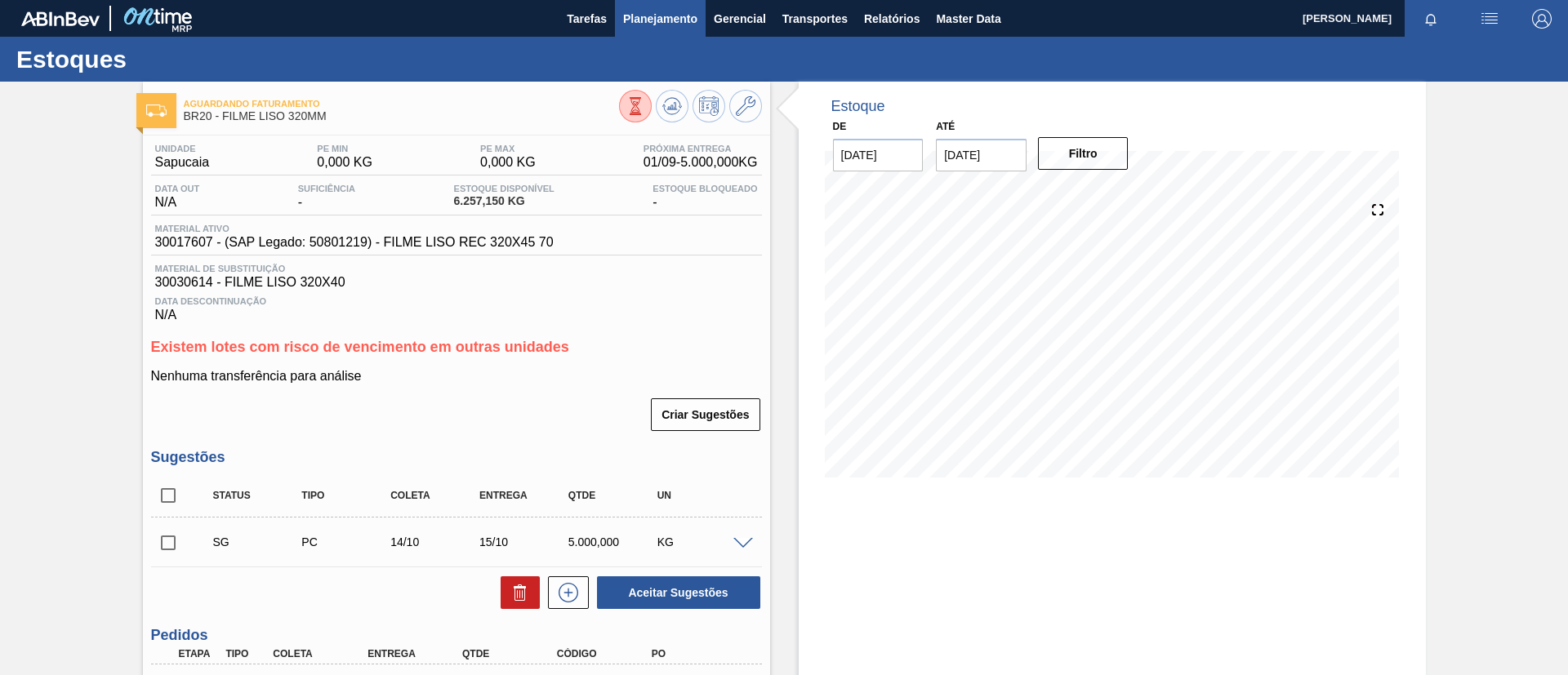
click at [631, 26] on span "Planejamento" at bounding box center [660, 18] width 74 height 20
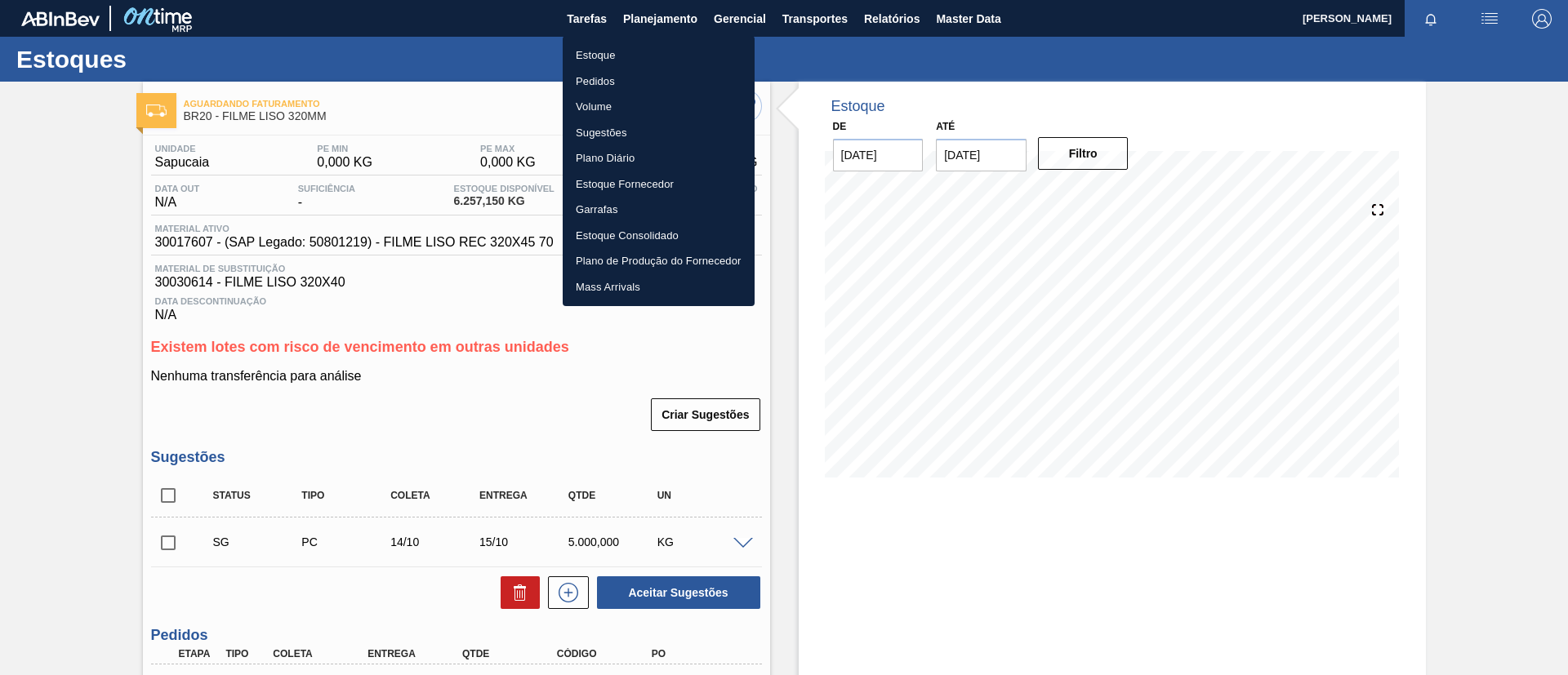
click at [641, 52] on li "Estoque" at bounding box center [658, 55] width 192 height 26
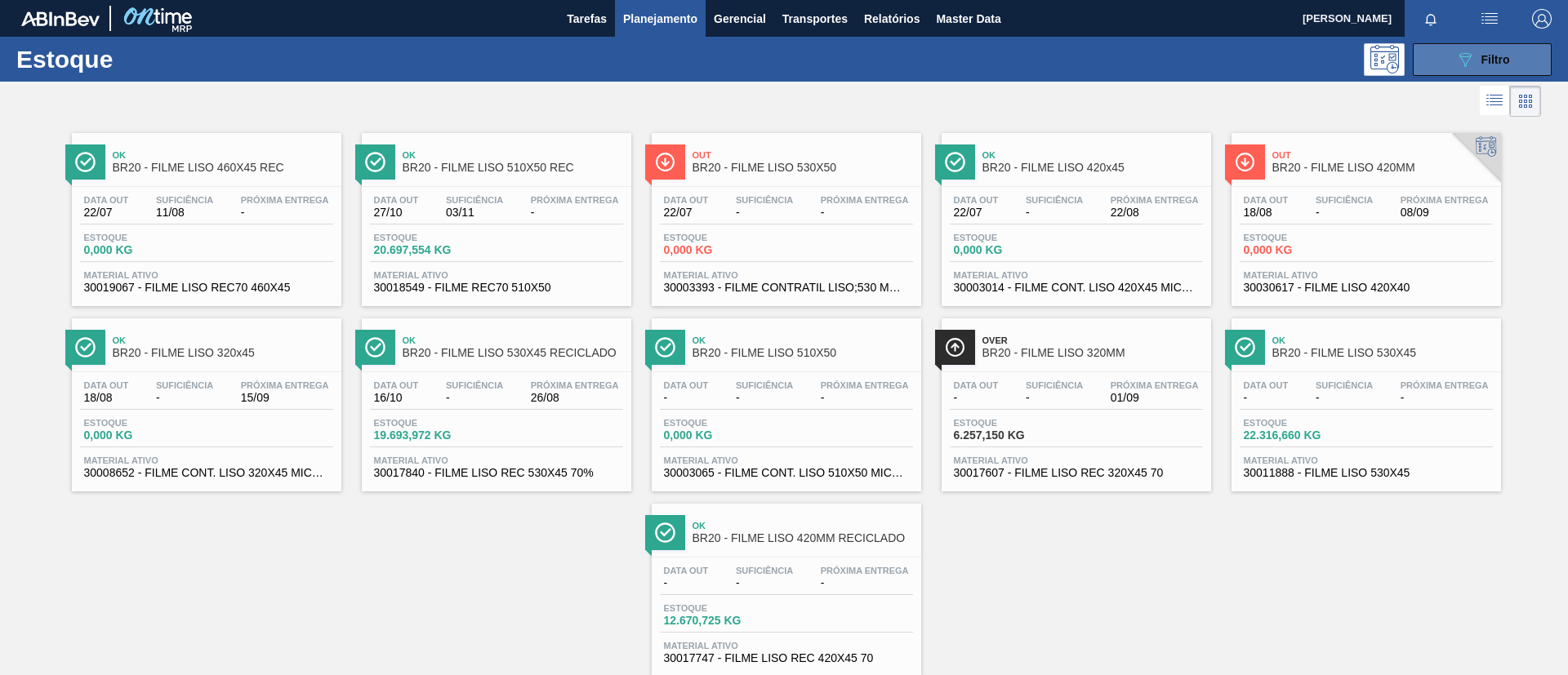
click at [1465, 65] on icon "089F7B8B-B2A5-4AFE-B5C0-19BA573D28AC" at bounding box center [1465, 59] width 20 height 20
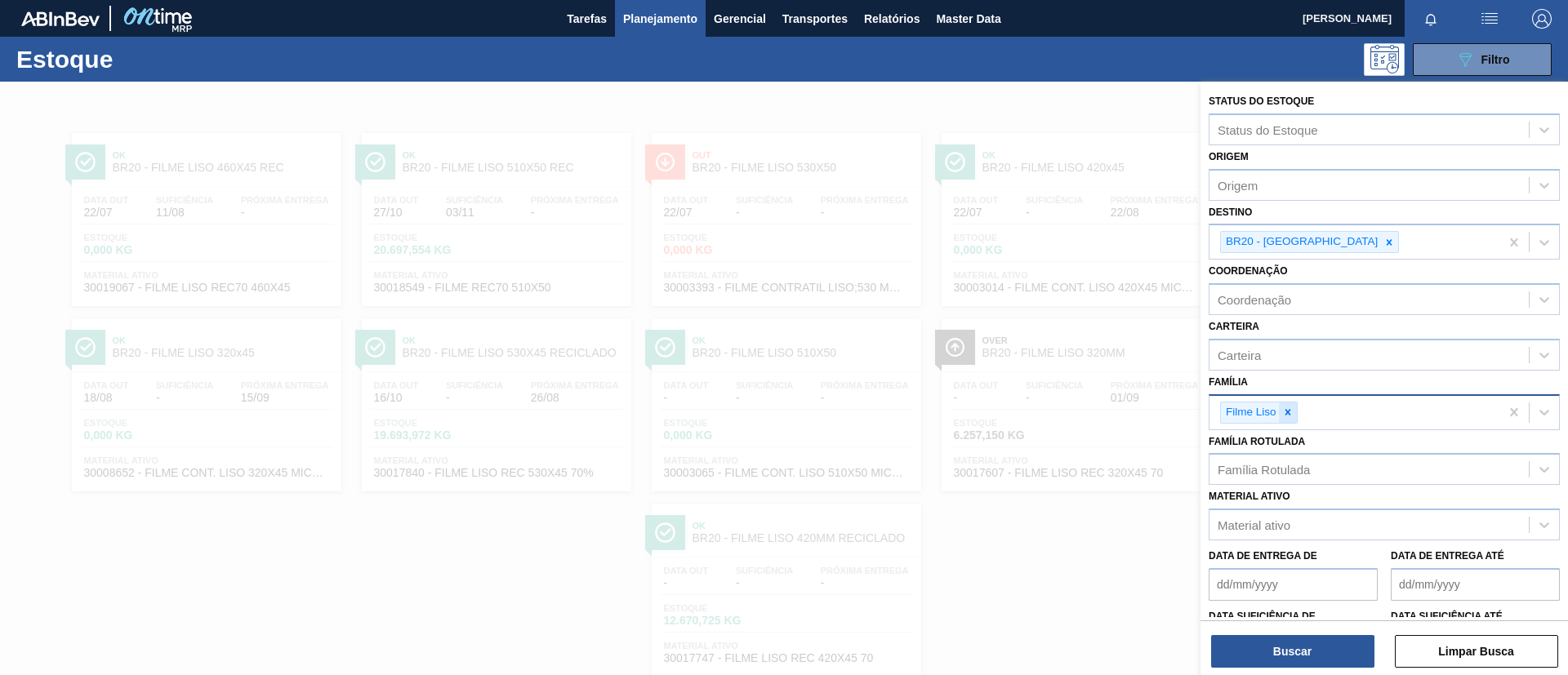
click at [1285, 418] on div at bounding box center [1287, 412] width 18 height 21
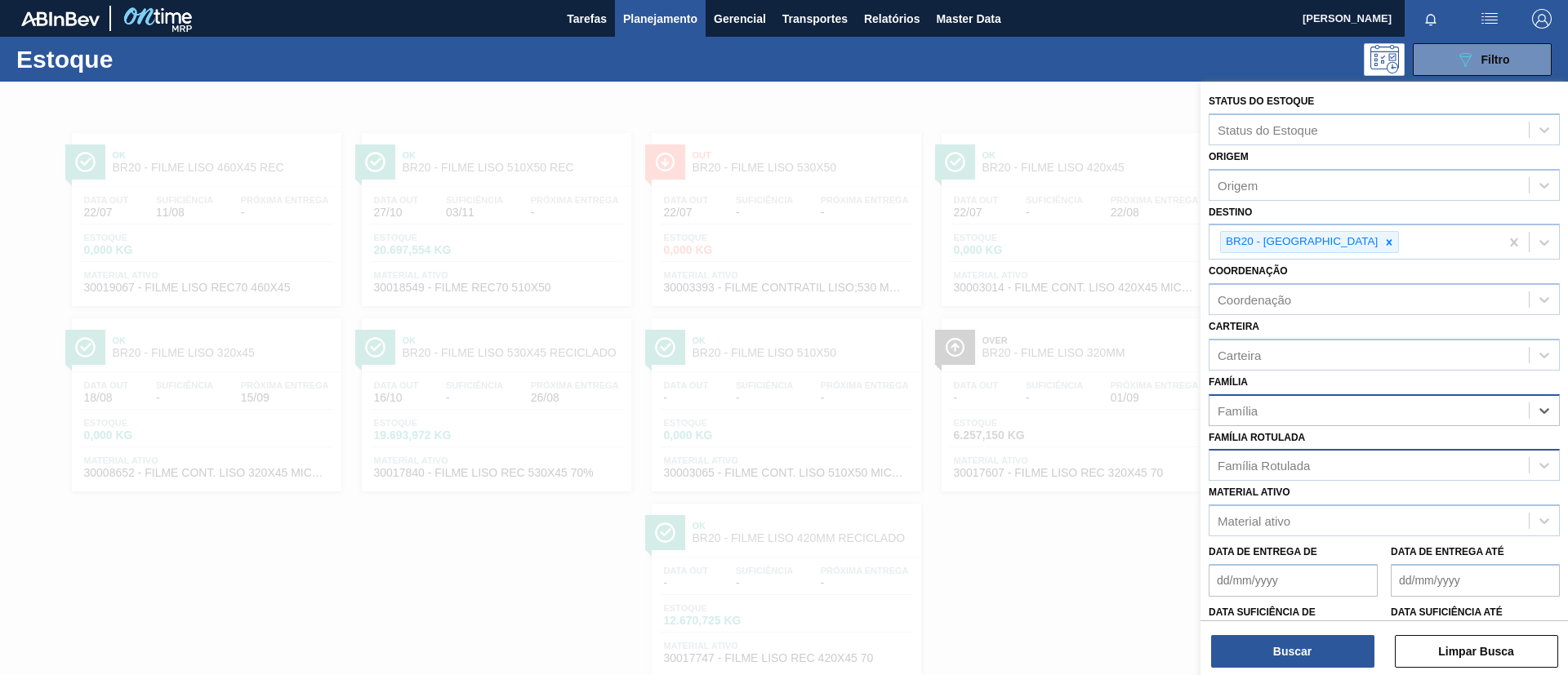
click at [1295, 456] on div "Família Rotulada" at bounding box center [1368, 465] width 319 height 23
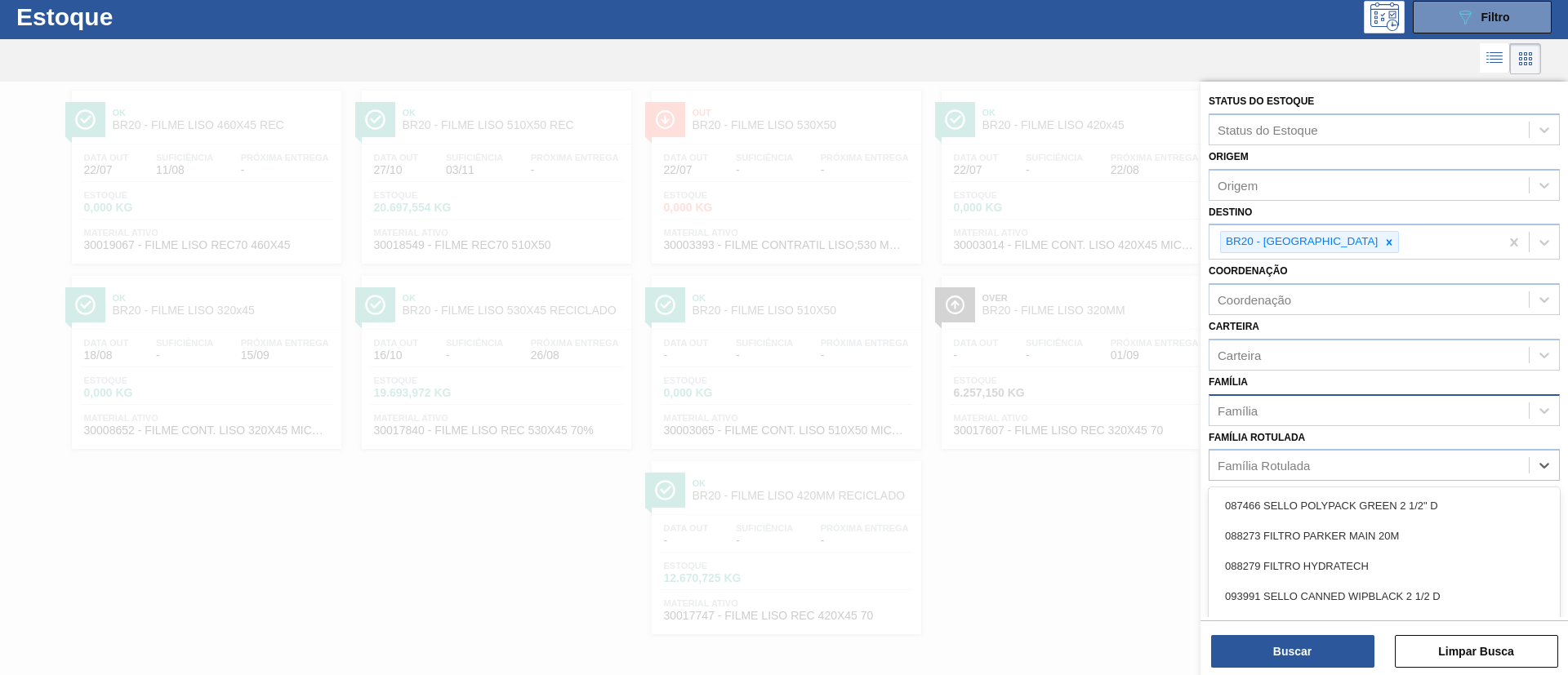
paste Rotulada "FILME AP 473ML"
type Rotulada "FILME AP 473ML"
drag, startPoint x: 1299, startPoint y: 503, endPoint x: 1347, endPoint y: 261, distance: 246.7
click at [1300, 502] on div "FILME AP 473ML" at bounding box center [1384, 505] width 351 height 30
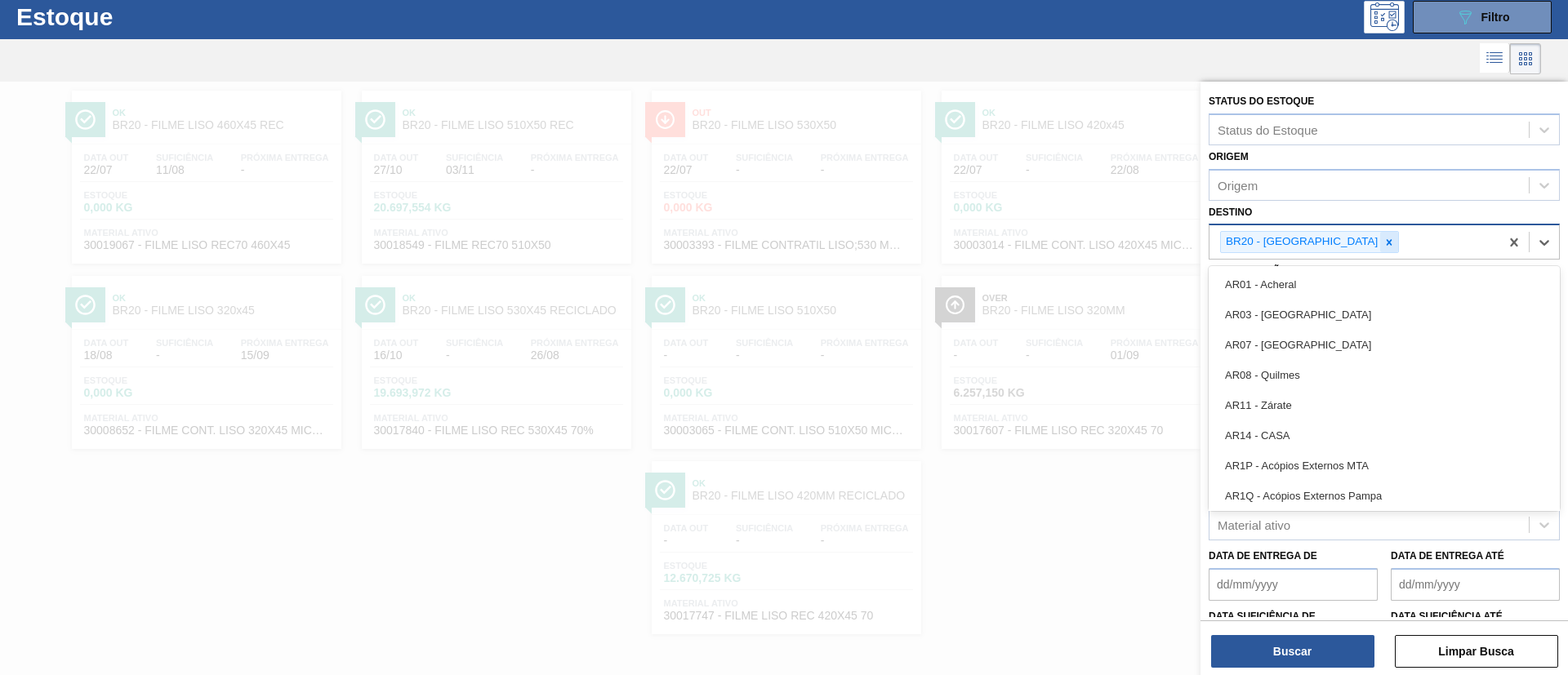
drag, startPoint x: 1335, startPoint y: 239, endPoint x: 1323, endPoint y: 239, distance: 12.0
click at [1331, 239] on div "BR20 - [GEOGRAPHIC_DATA]" at bounding box center [1354, 242] width 290 height 34
click at [1386, 239] on icon at bounding box center [1389, 242] width 6 height 6
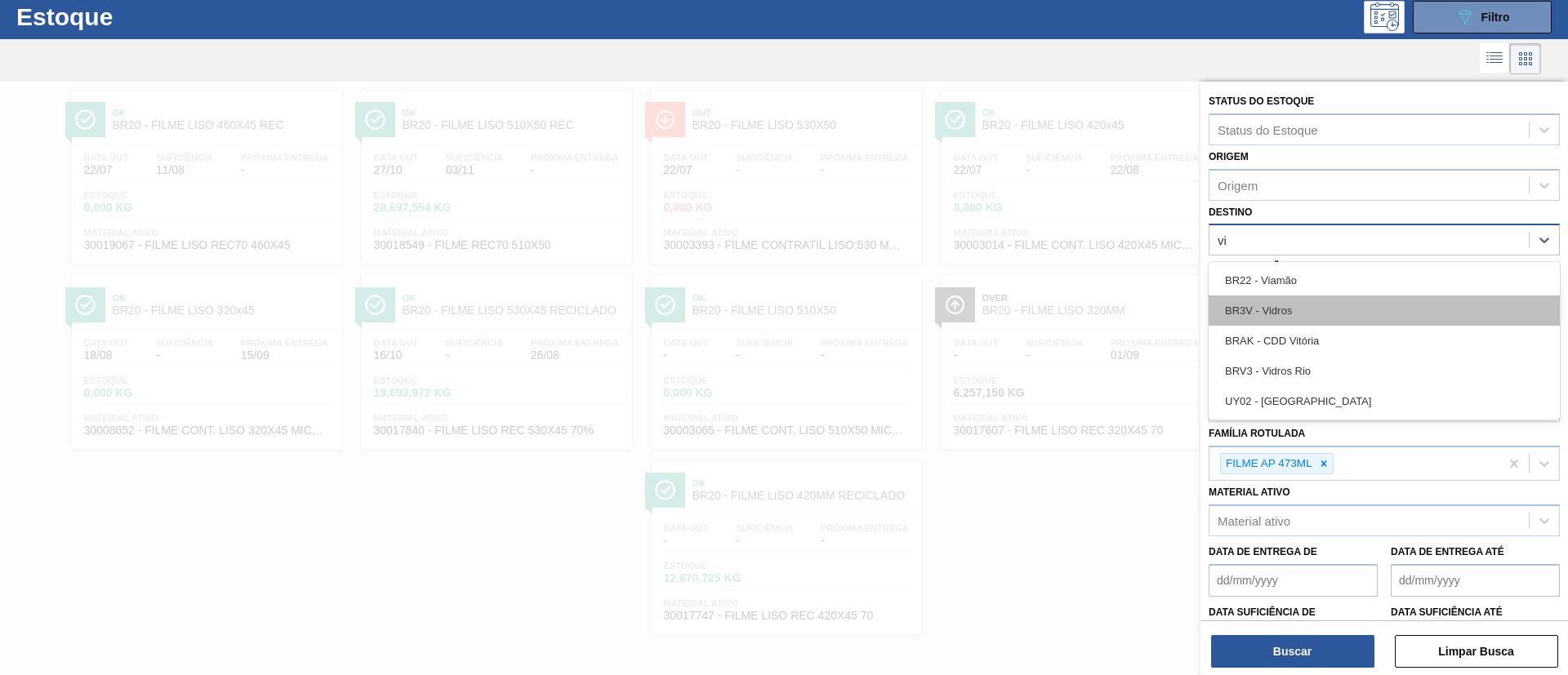
type input "via"
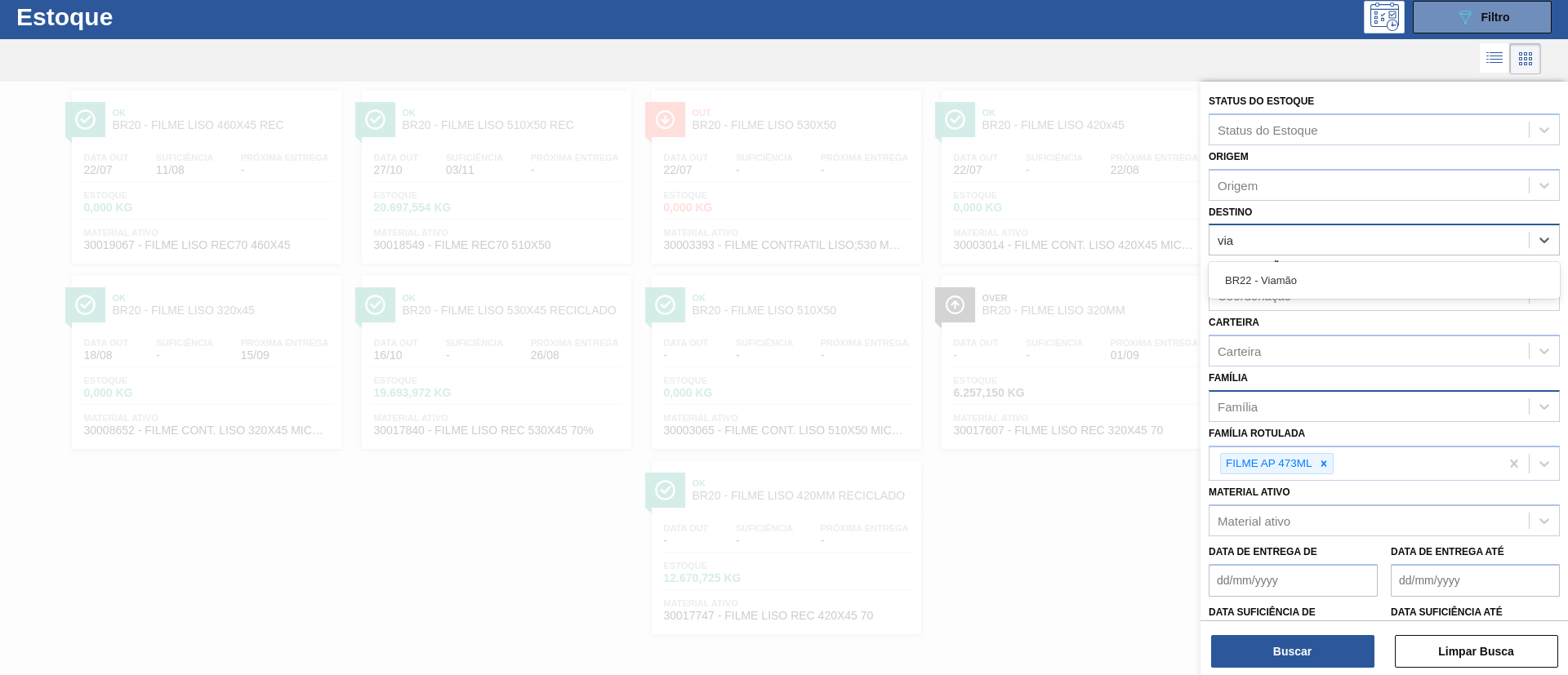
click at [1337, 282] on div "BR22 - Viamão" at bounding box center [1384, 280] width 351 height 30
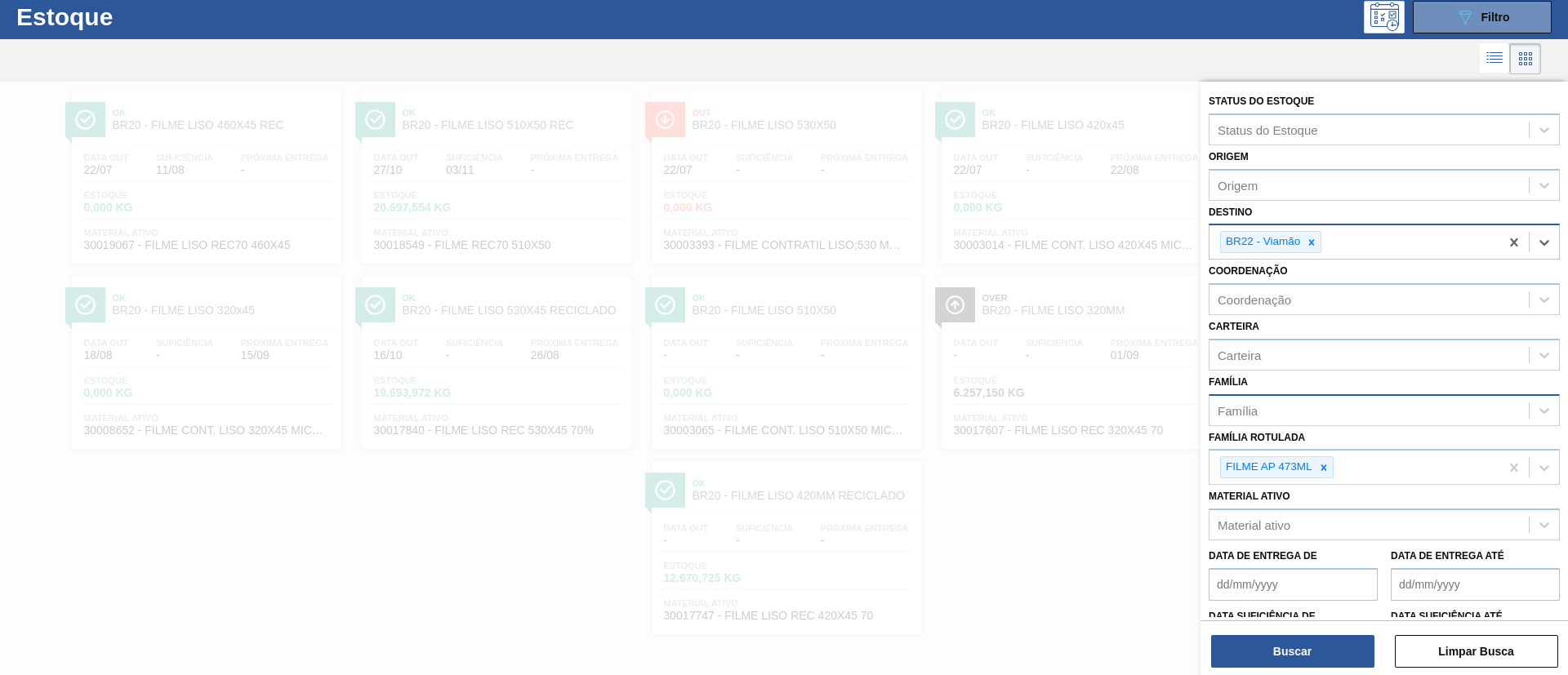
click at [1281, 622] on div "Status do Estoque Status do Estoque Origem Origem Destino option BR22 - Viamão,…" at bounding box center [1384, 380] width 368 height 597
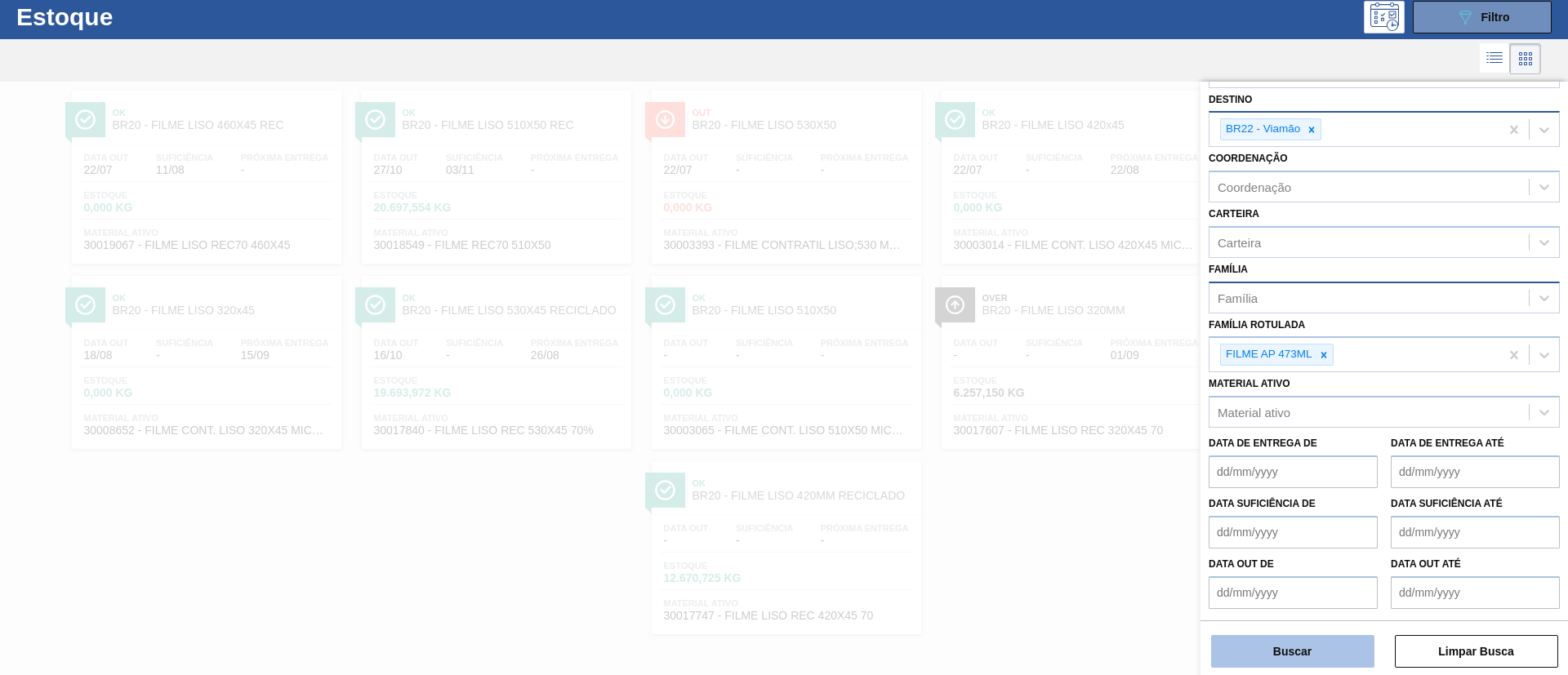
click at [1286, 646] on button "Buscar" at bounding box center [1292, 652] width 164 height 33
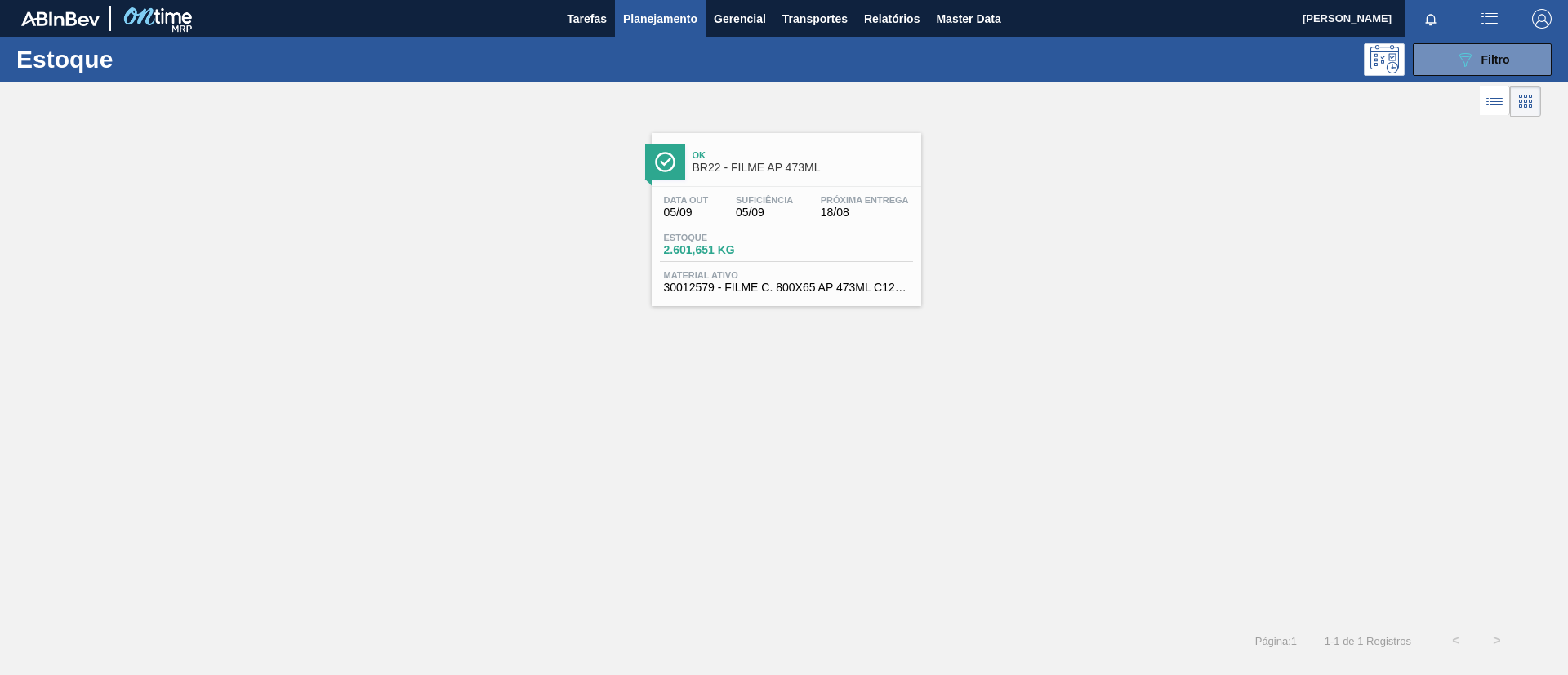
click at [765, 200] on span "Suficiência" at bounding box center [764, 200] width 57 height 9
click at [1440, 53] on button "089F7B8B-B2A5-4AFE-B5C0-19BA573D28AC Filtro" at bounding box center [1481, 59] width 139 height 33
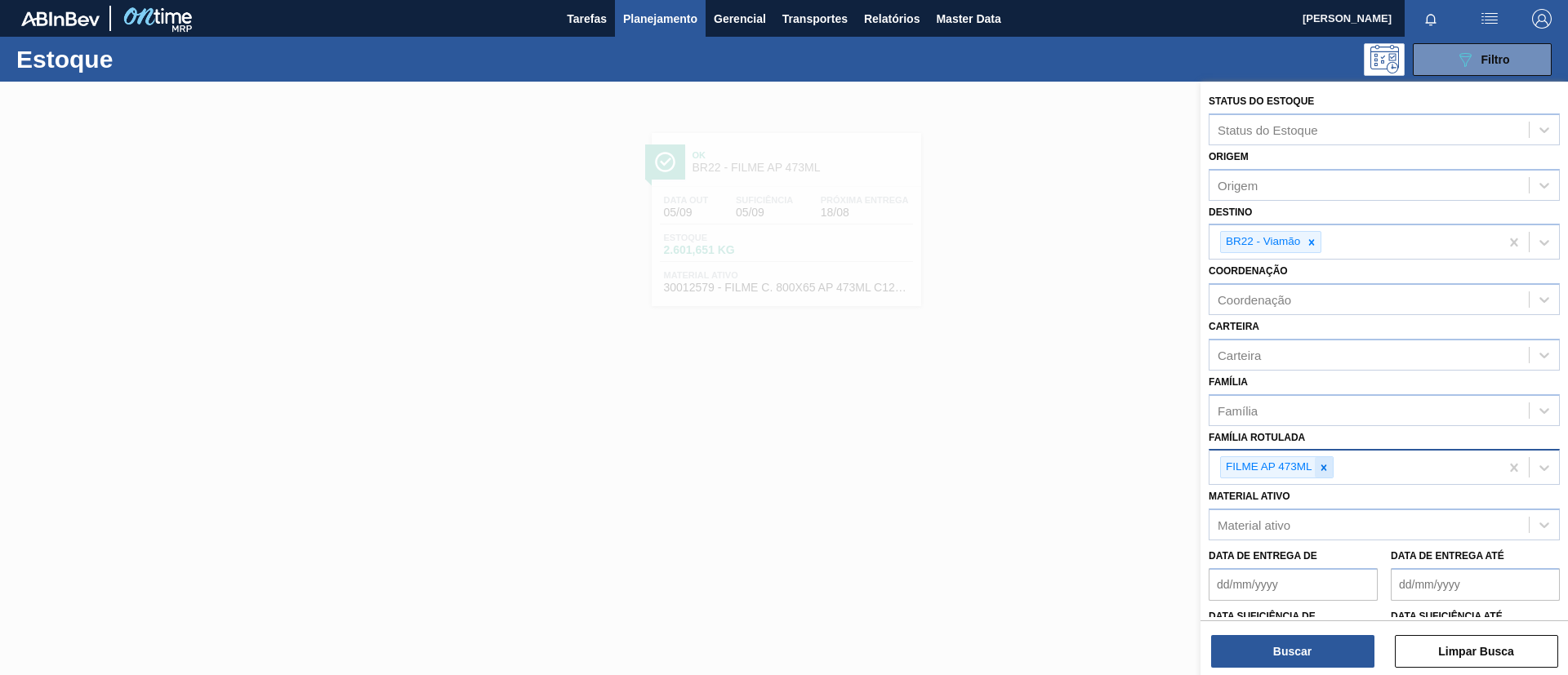
click at [1320, 464] on icon at bounding box center [1323, 468] width 11 height 11
paste Rotulada "FILME BC 269ML"
type Rotulada "FILME BC 269ML"
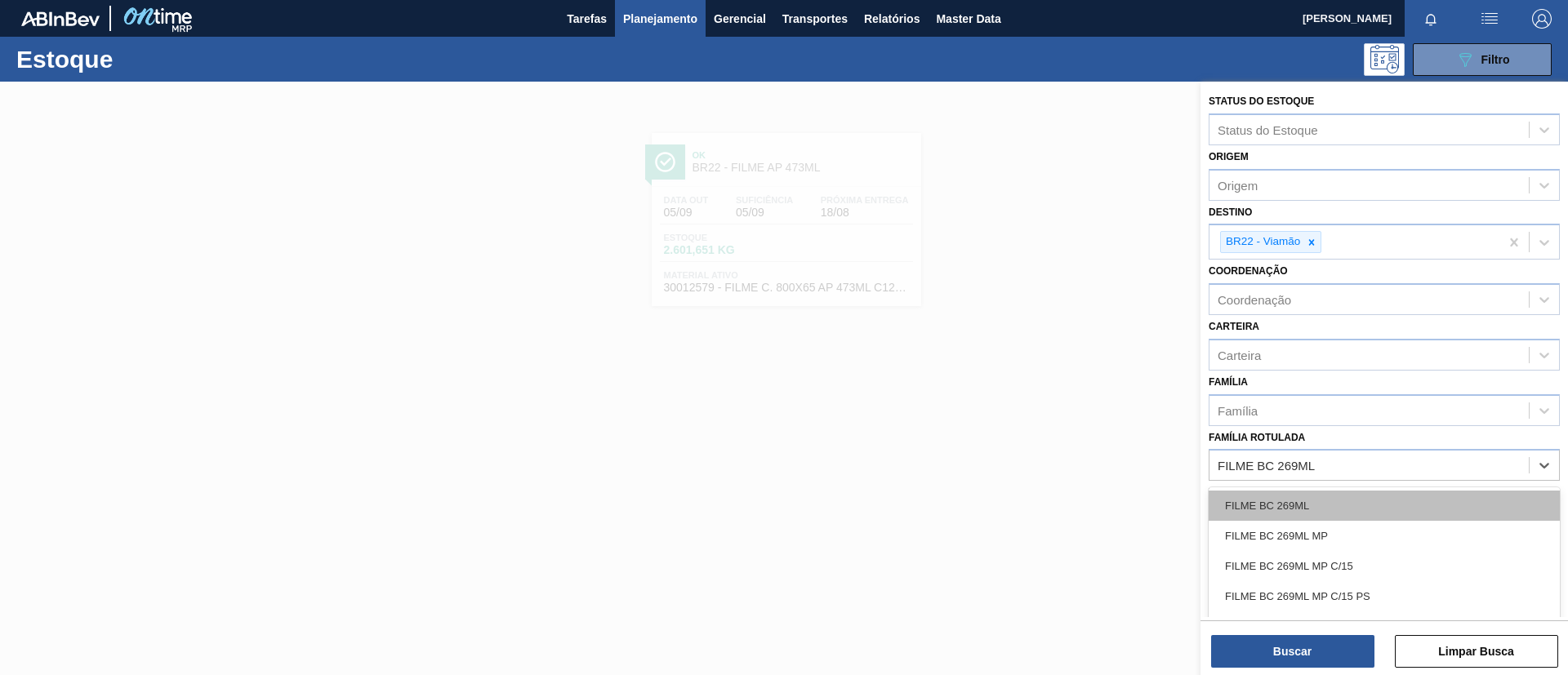
click at [1322, 509] on div "FILME BC 269ML" at bounding box center [1384, 505] width 351 height 30
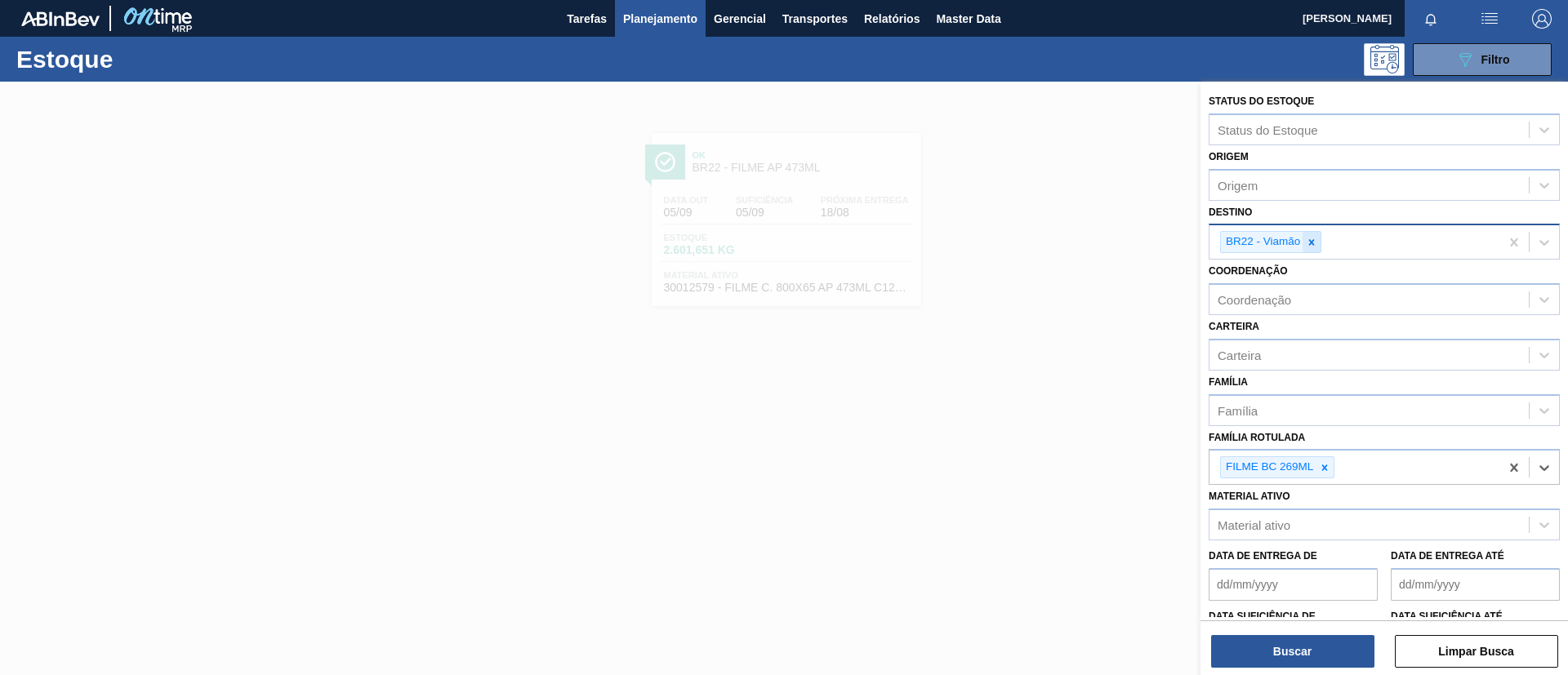
click at [1313, 245] on icon at bounding box center [1311, 242] width 11 height 11
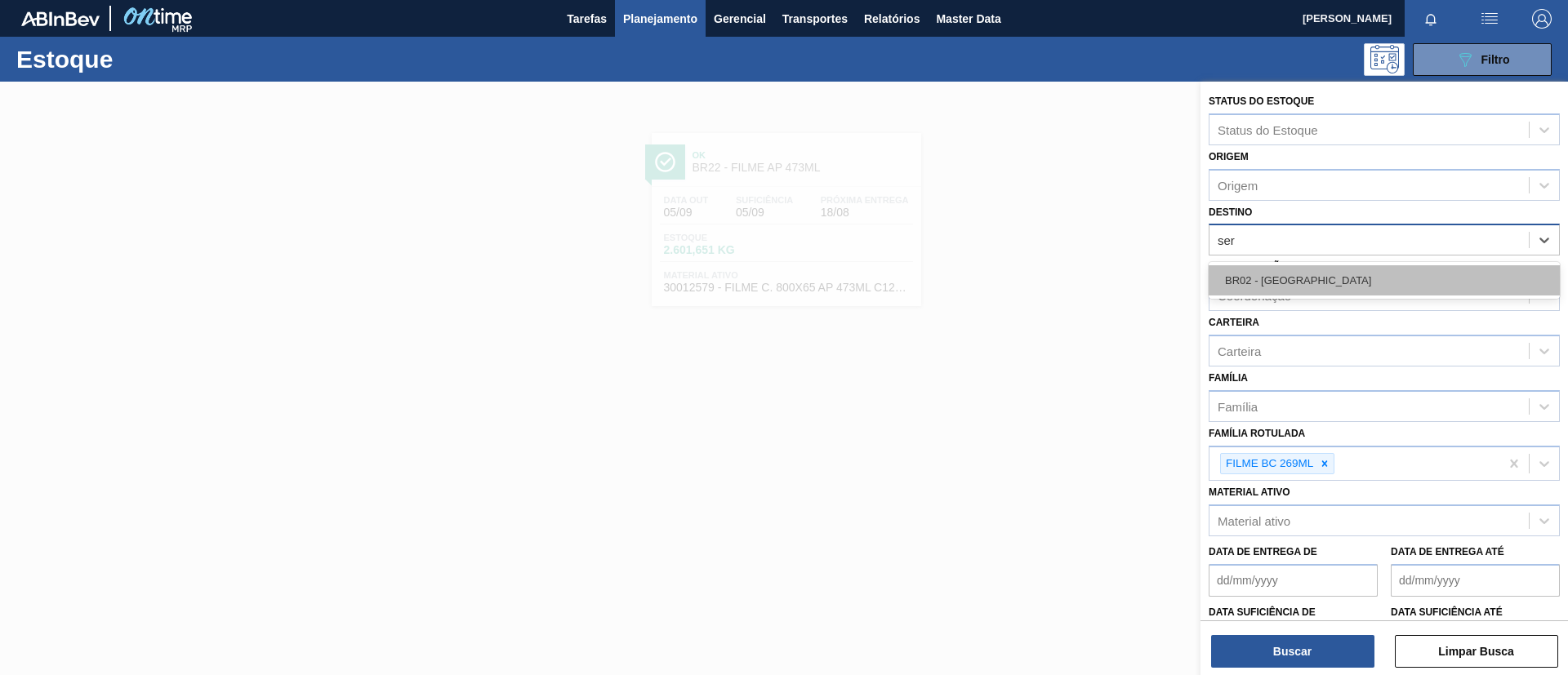
type input "serg"
click at [1312, 272] on div "BR02 - [GEOGRAPHIC_DATA]" at bounding box center [1384, 280] width 351 height 30
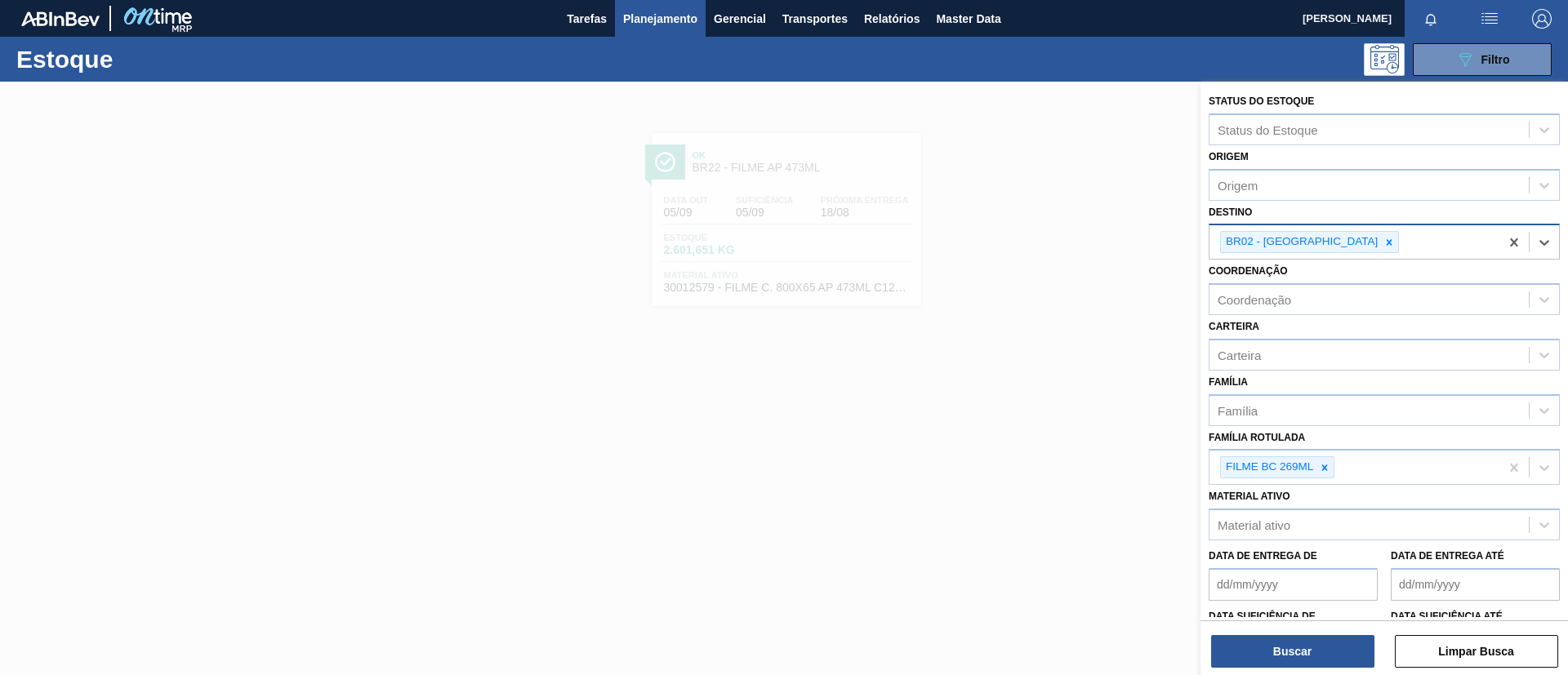
click at [1300, 668] on div "Status do Estoque Status do Estoque Origem Origem Destino option BR02 - Sergipe…" at bounding box center [1384, 380] width 368 height 597
click at [1298, 656] on button "Buscar" at bounding box center [1292, 652] width 164 height 33
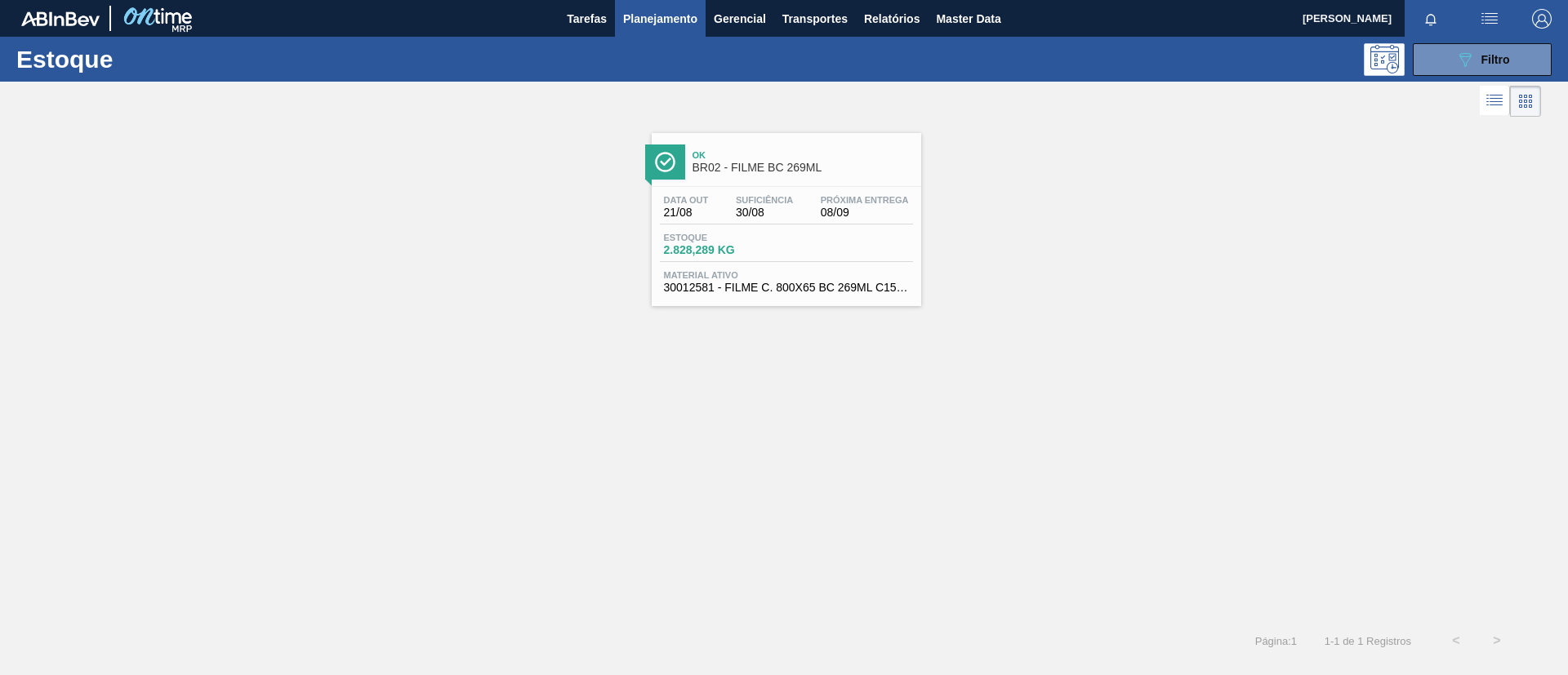
click at [784, 168] on span "BR02 - FILME BC 269ML" at bounding box center [803, 168] width 220 height 12
click at [764, 204] on span "Suficiência" at bounding box center [764, 200] width 57 height 9
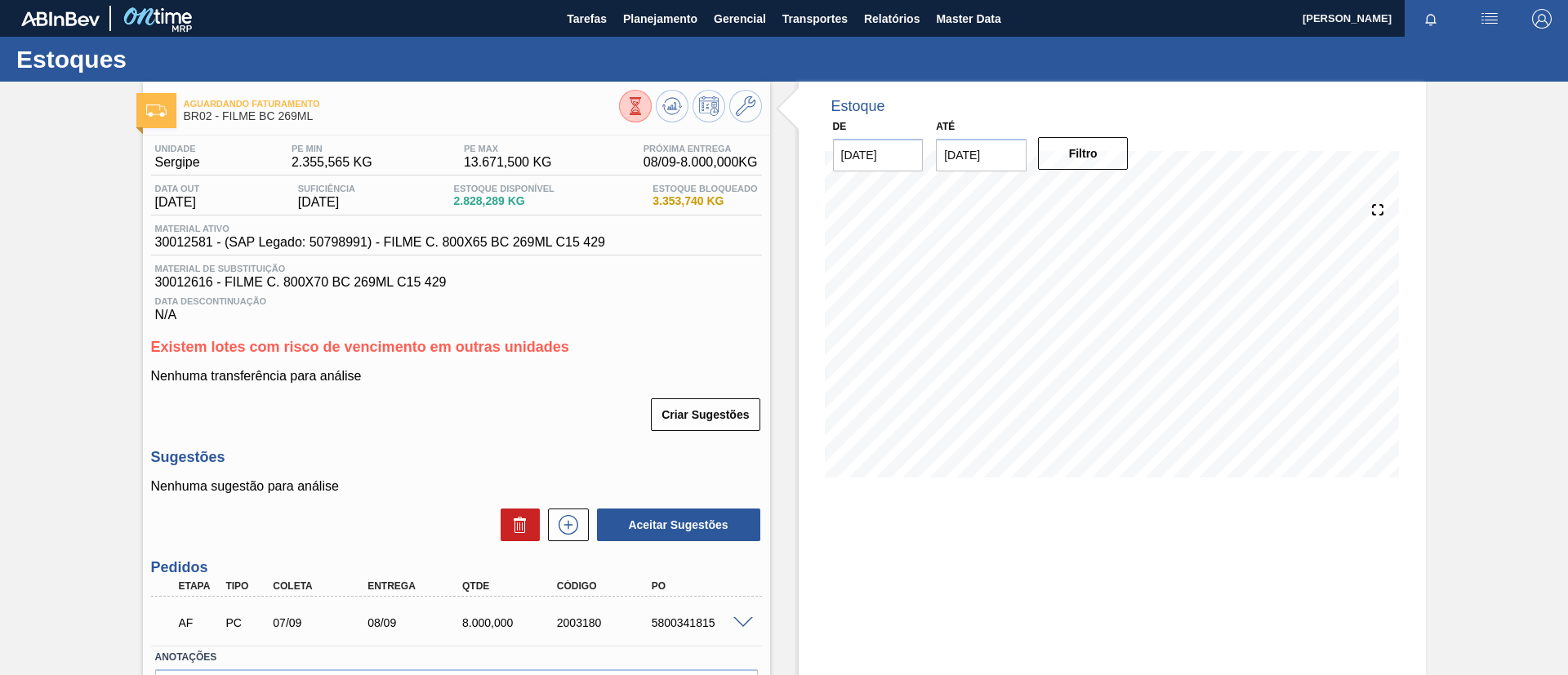
scroll to position [104, 0]
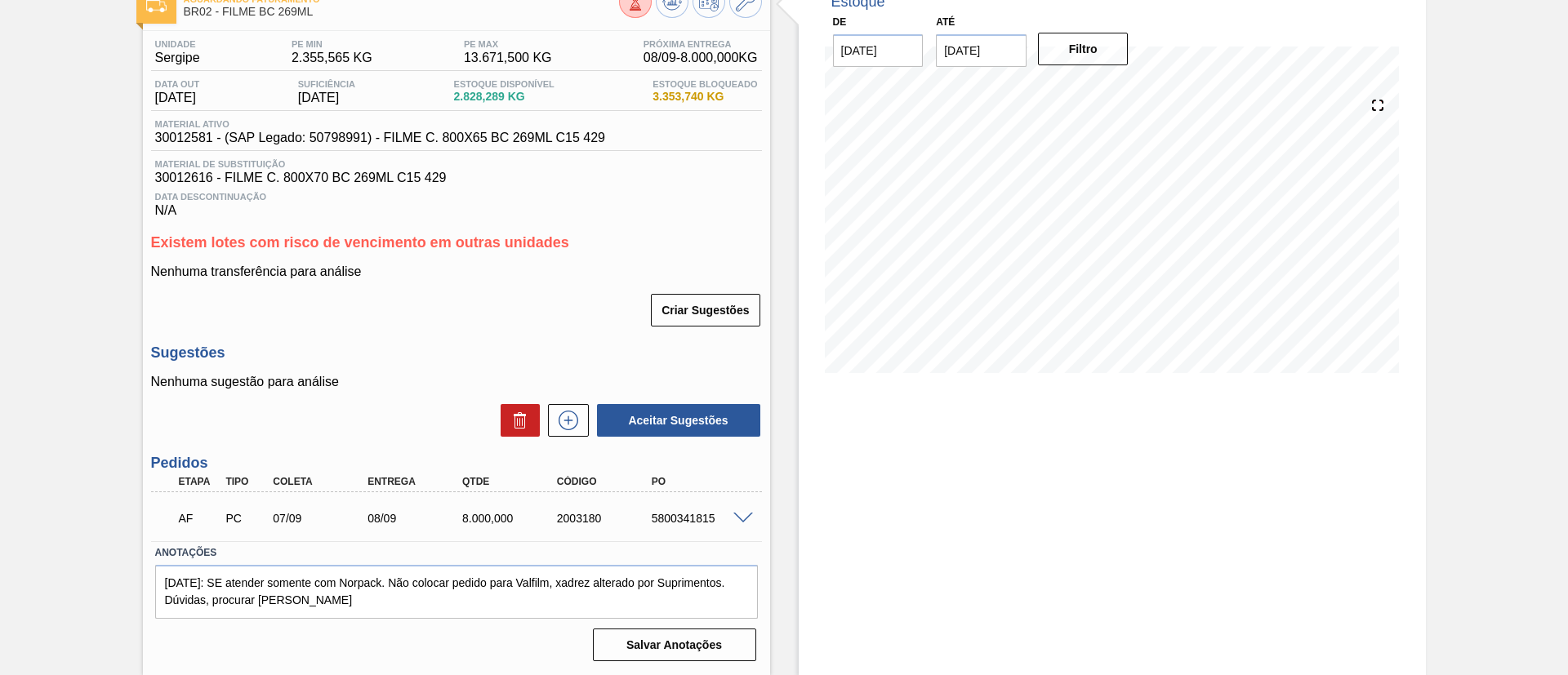
click at [751, 518] on div at bounding box center [746, 517] width 33 height 12
click at [747, 517] on span at bounding box center [742, 518] width 20 height 12
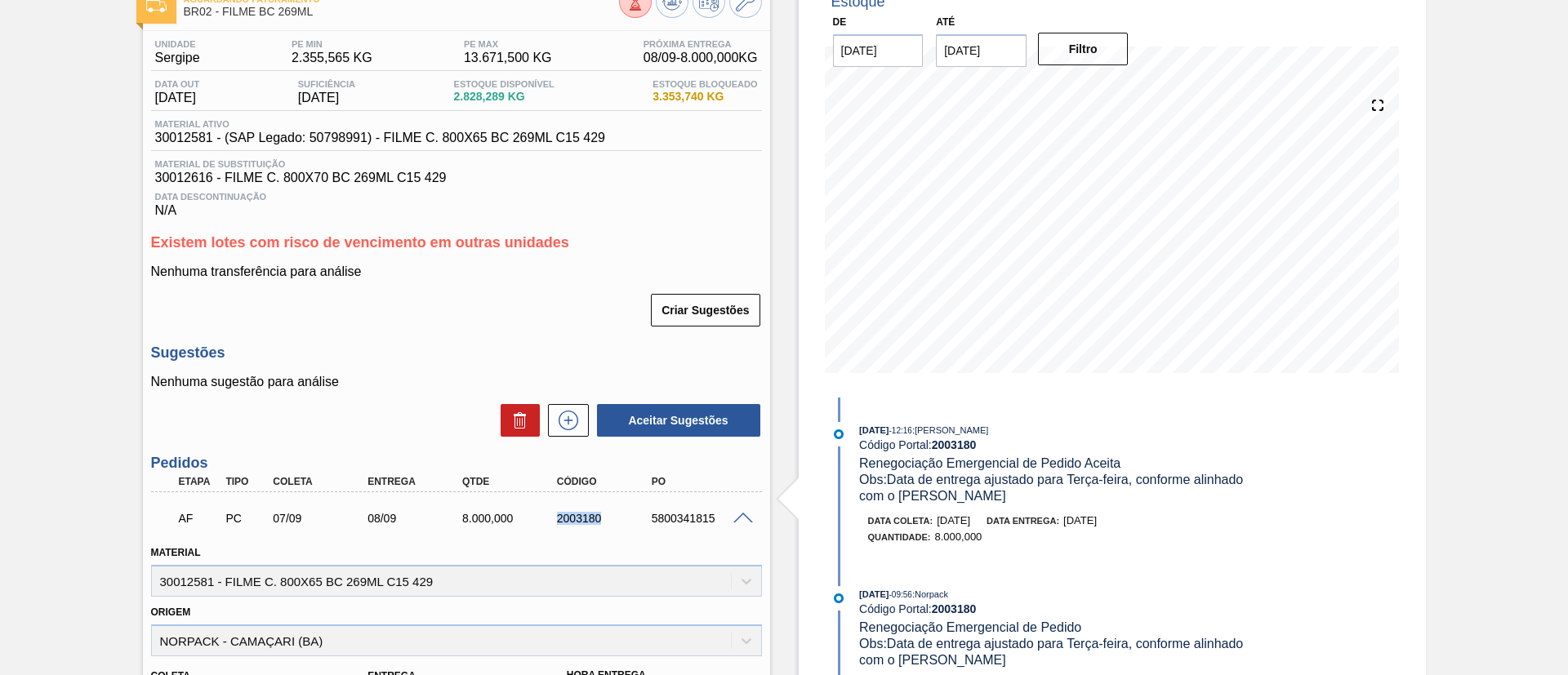
drag, startPoint x: 531, startPoint y: 523, endPoint x: 646, endPoint y: 523, distance: 115.0
click at [646, 523] on div "AF PC 07/09 08/09 8.000,000 2003180 5800341815" at bounding box center [451, 517] width 567 height 33
copy div "2003180"
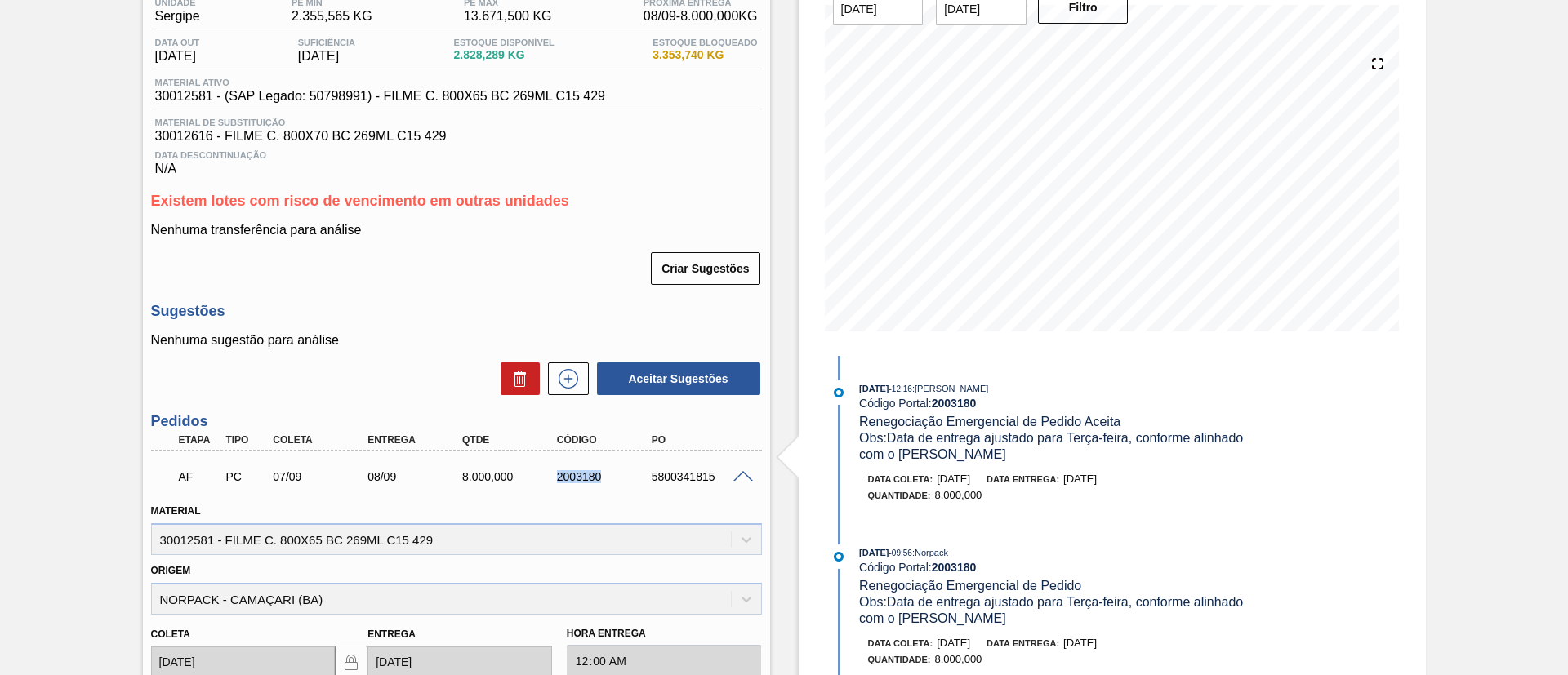
scroll to position [0, 0]
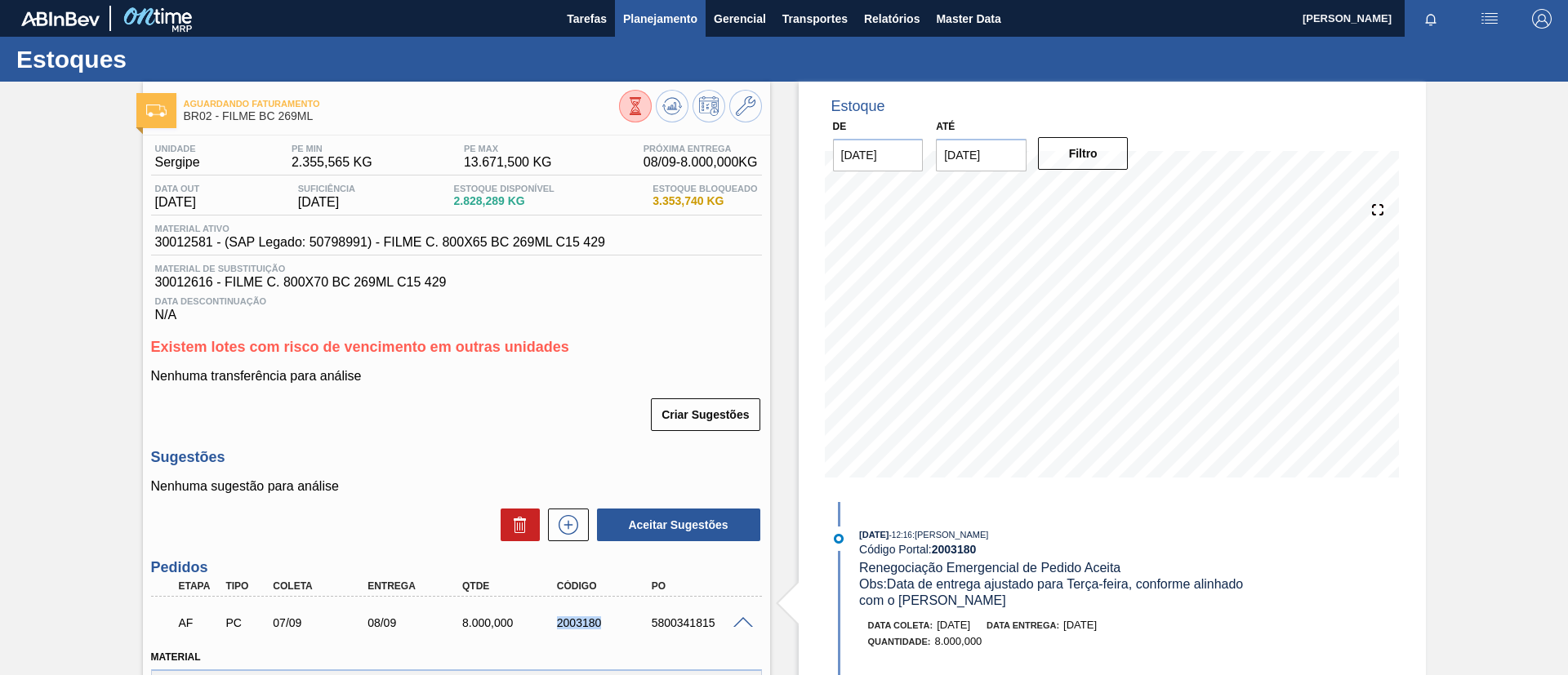
click at [617, 11] on button "Planejamento" at bounding box center [660, 18] width 90 height 37
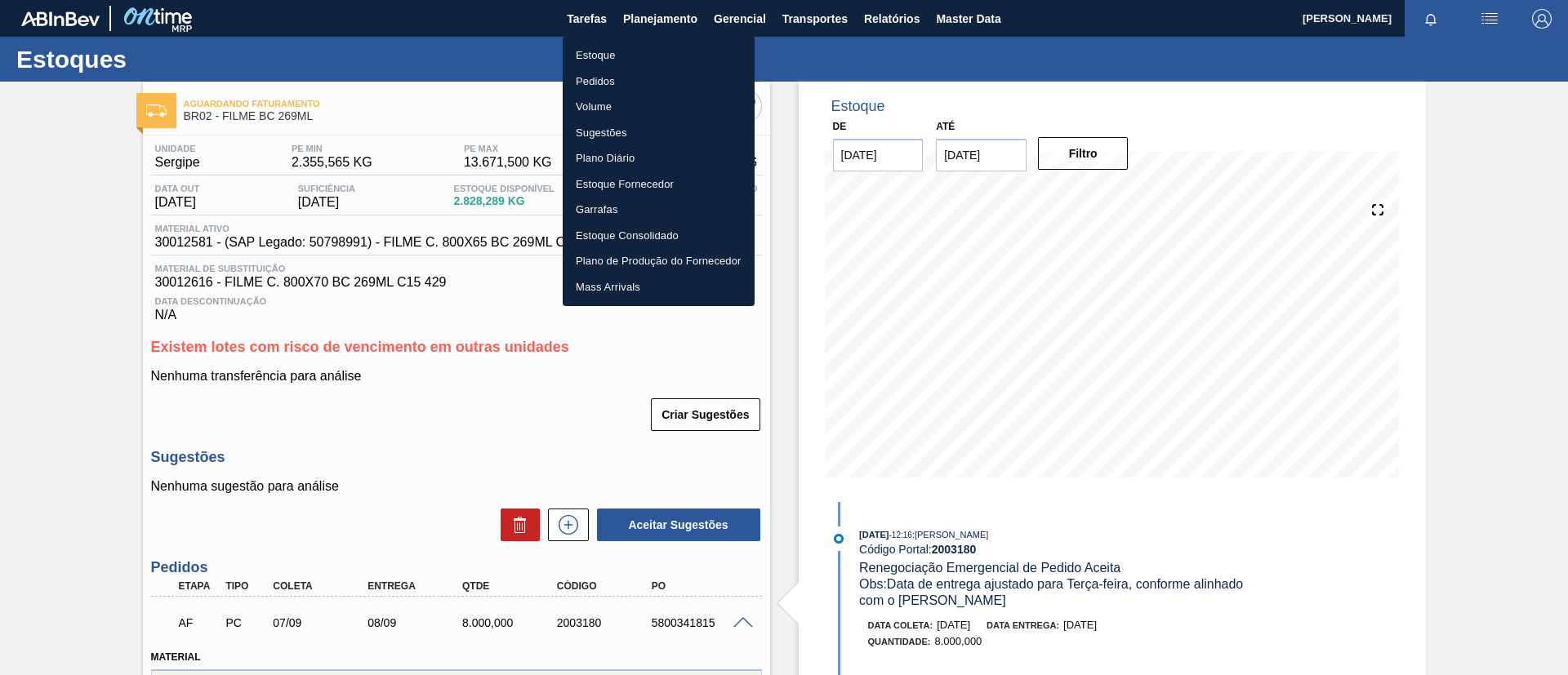
click at [624, 34] on div at bounding box center [784, 338] width 1568 height 675
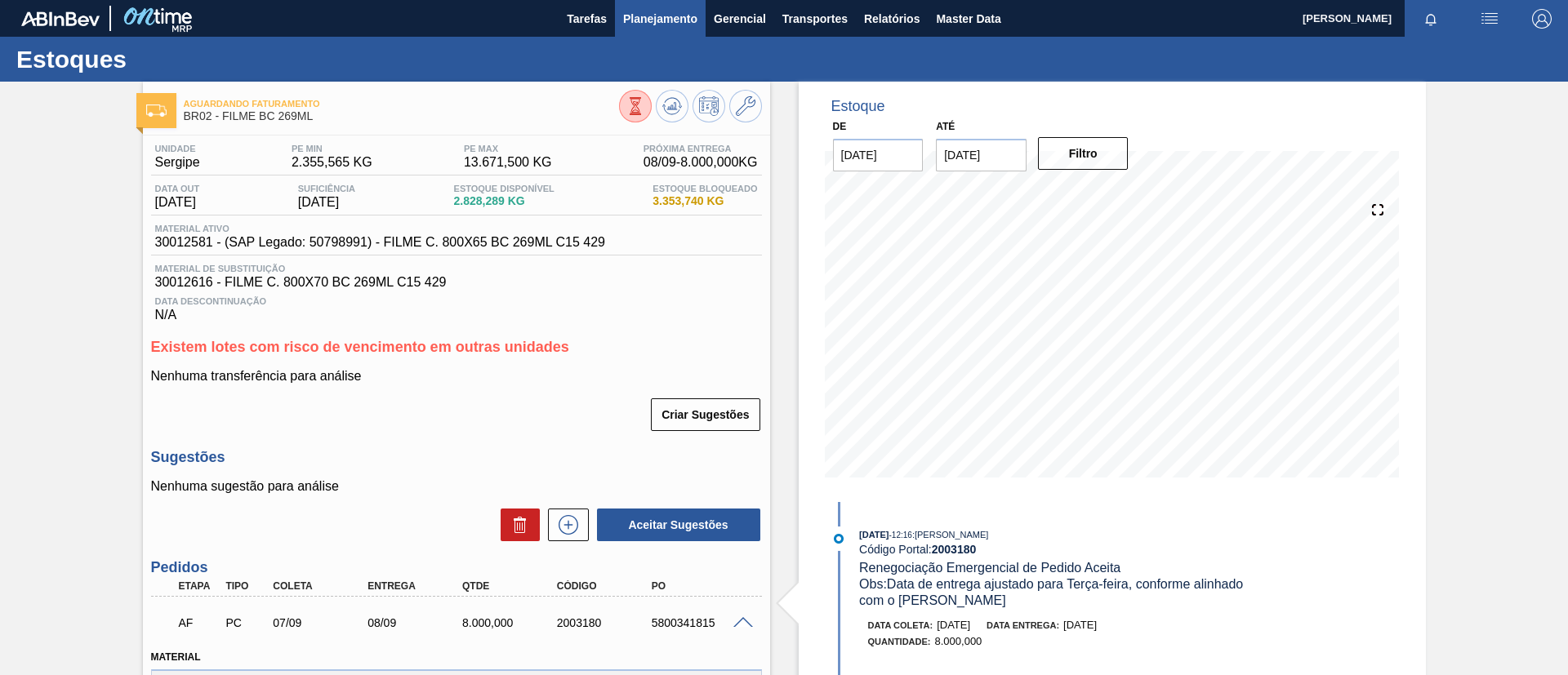
click at [640, 28] on button "Planejamento" at bounding box center [660, 18] width 90 height 37
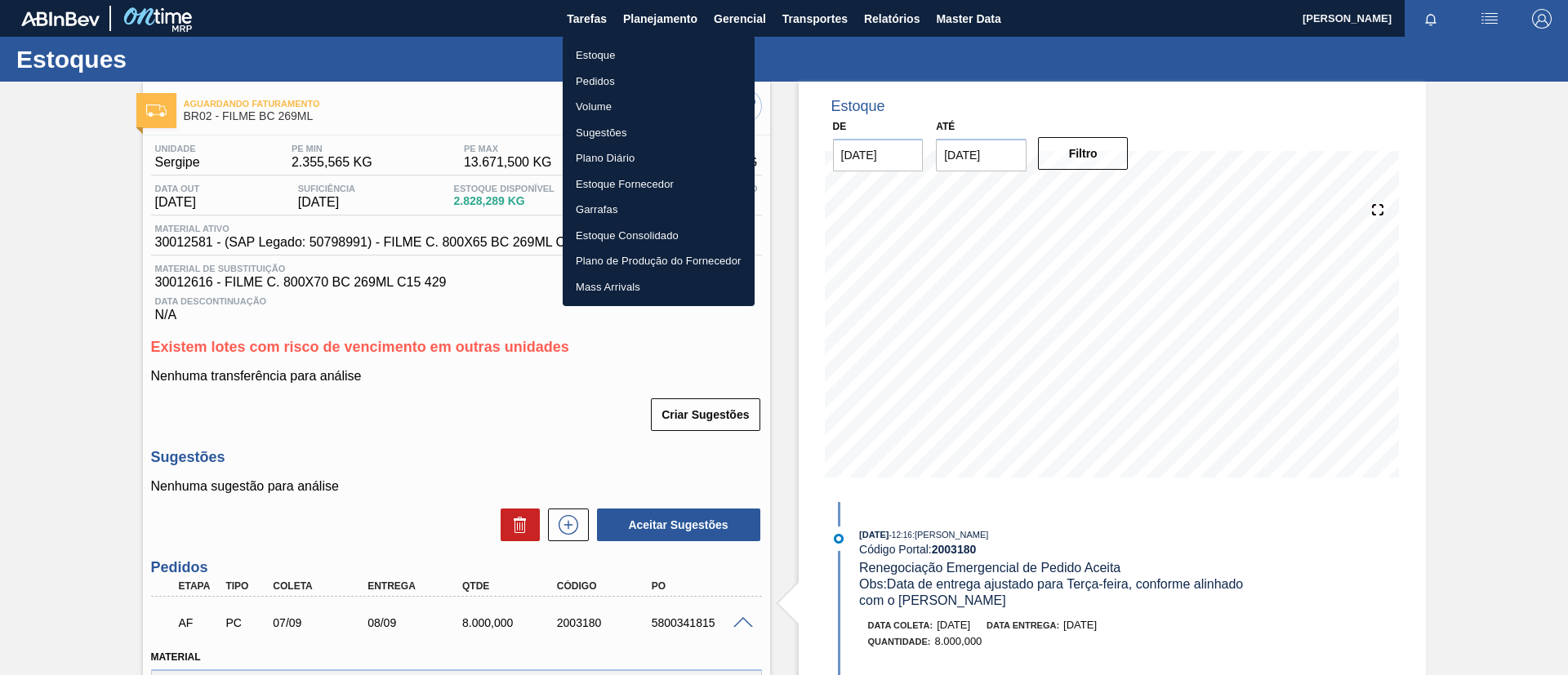
click at [643, 53] on li "Estoque" at bounding box center [658, 55] width 192 height 26
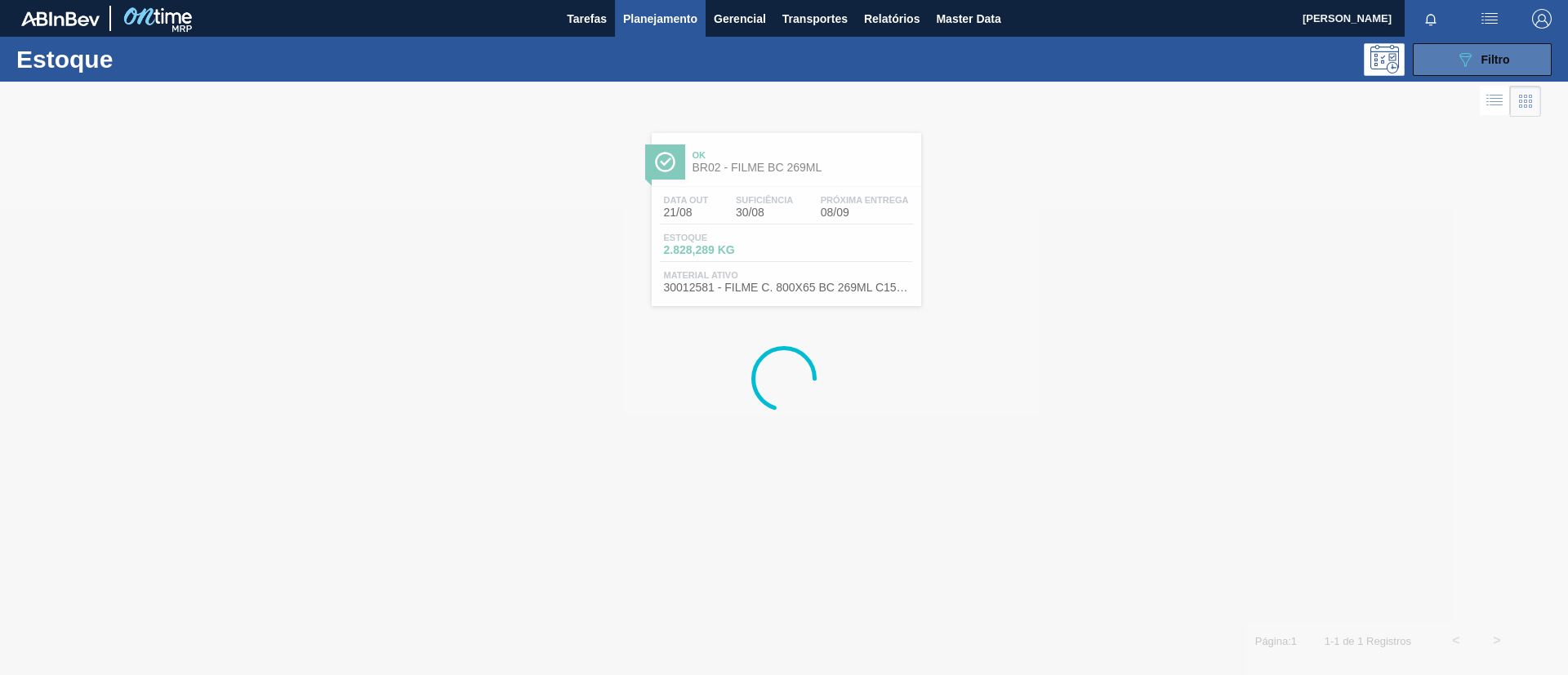
click at [1422, 65] on button "089F7B8B-B2A5-4AFE-B5C0-19BA573D28AC Filtro" at bounding box center [1481, 59] width 139 height 33
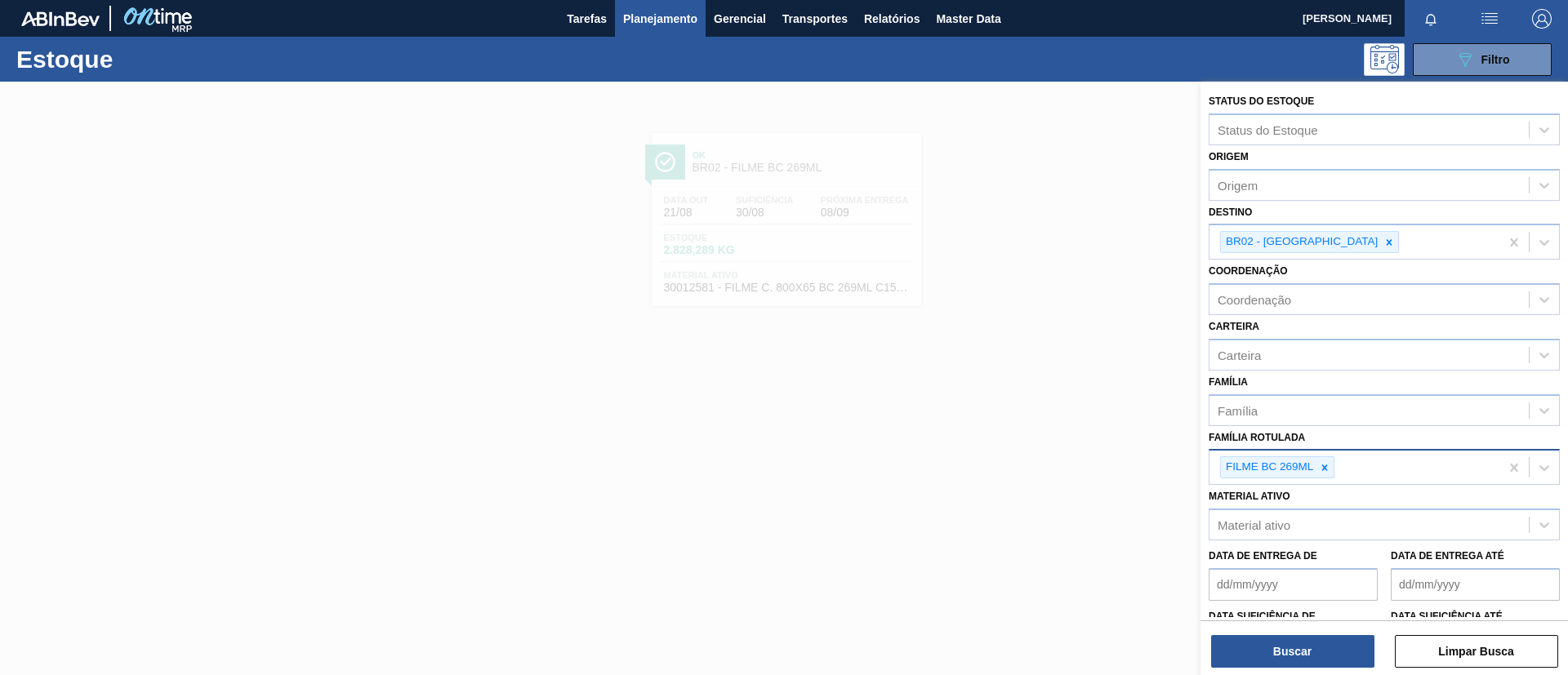
click at [1317, 480] on div "FILME BC 269ML" at bounding box center [1354, 467] width 290 height 34
click at [1324, 465] on icon at bounding box center [1323, 468] width 11 height 11
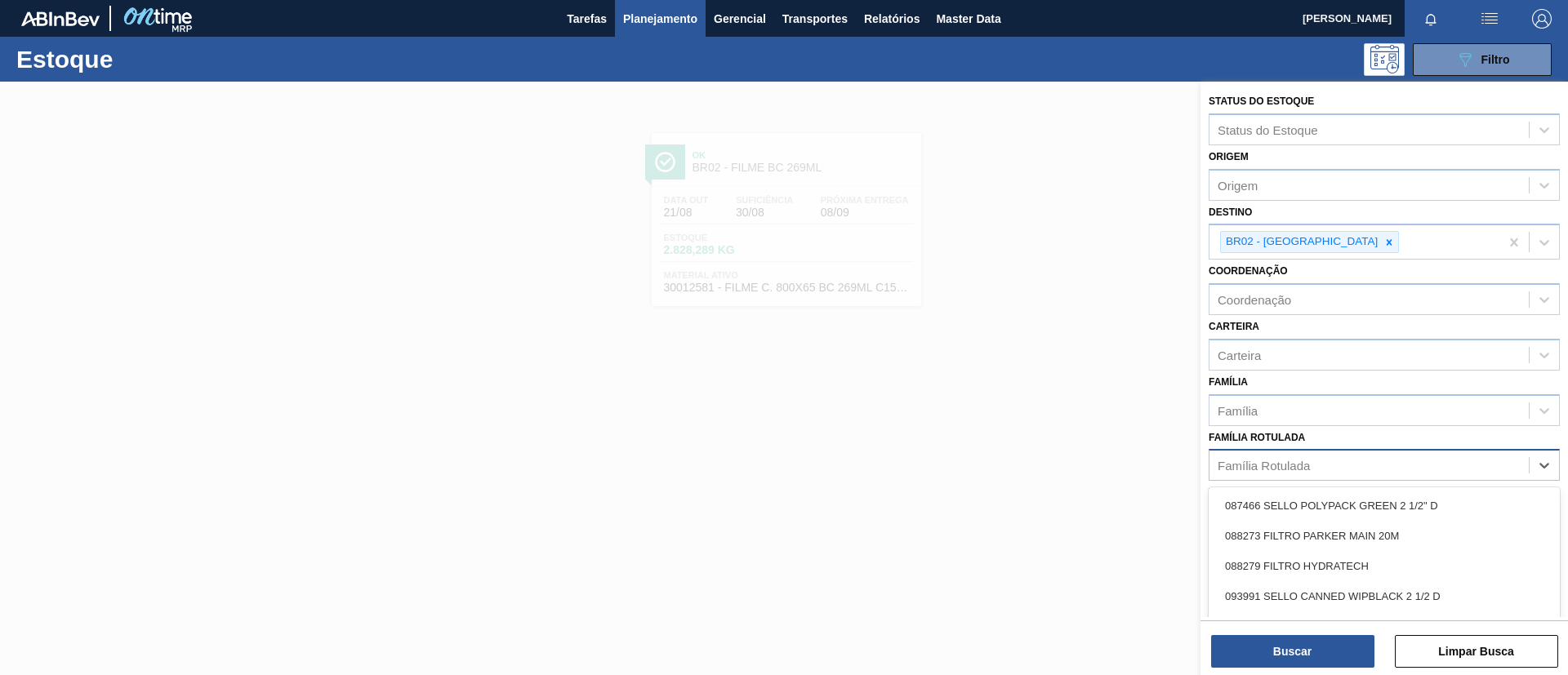
paste Rotulada "FILME PC BLACK 350ML"
type Rotulada "FILME PC BLACK 350ML"
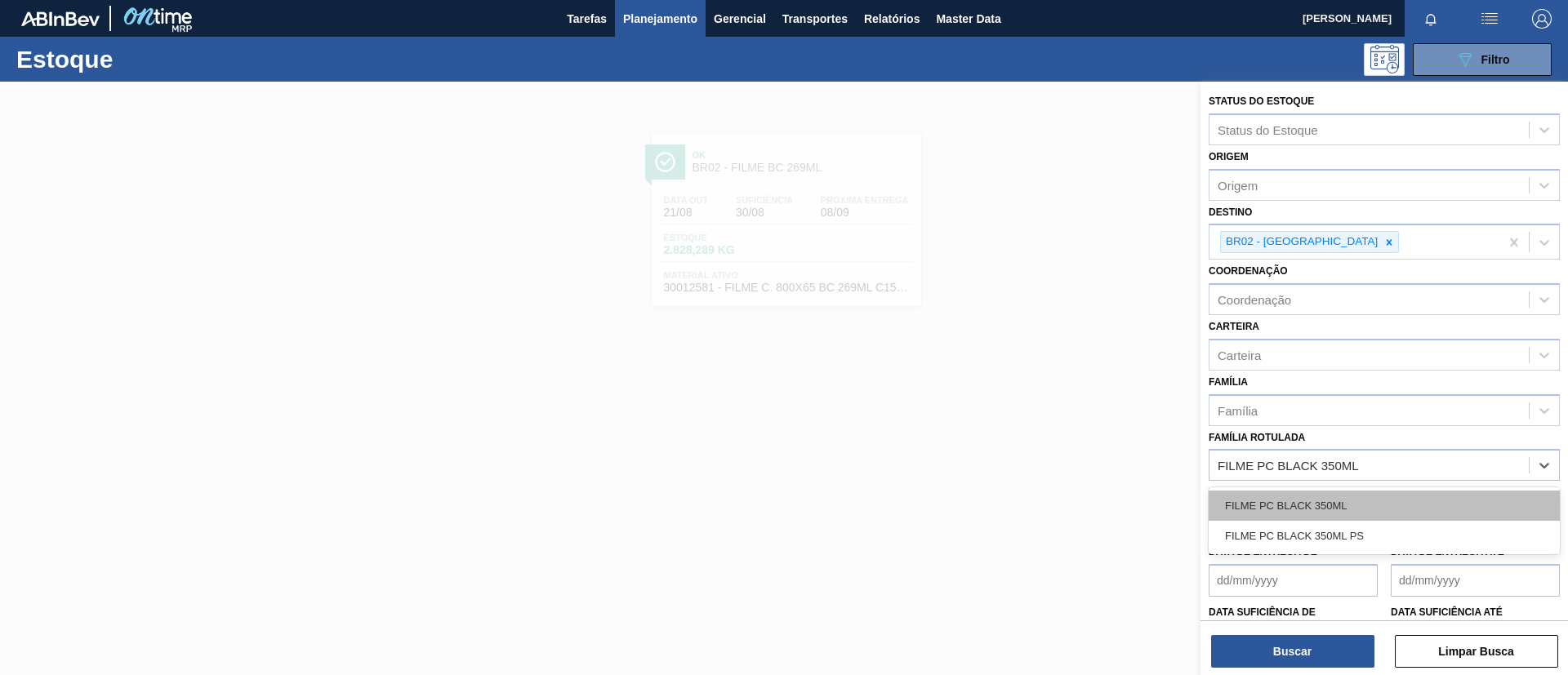
click at [1317, 498] on div "FILME PC BLACK 350ML" at bounding box center [1384, 505] width 351 height 30
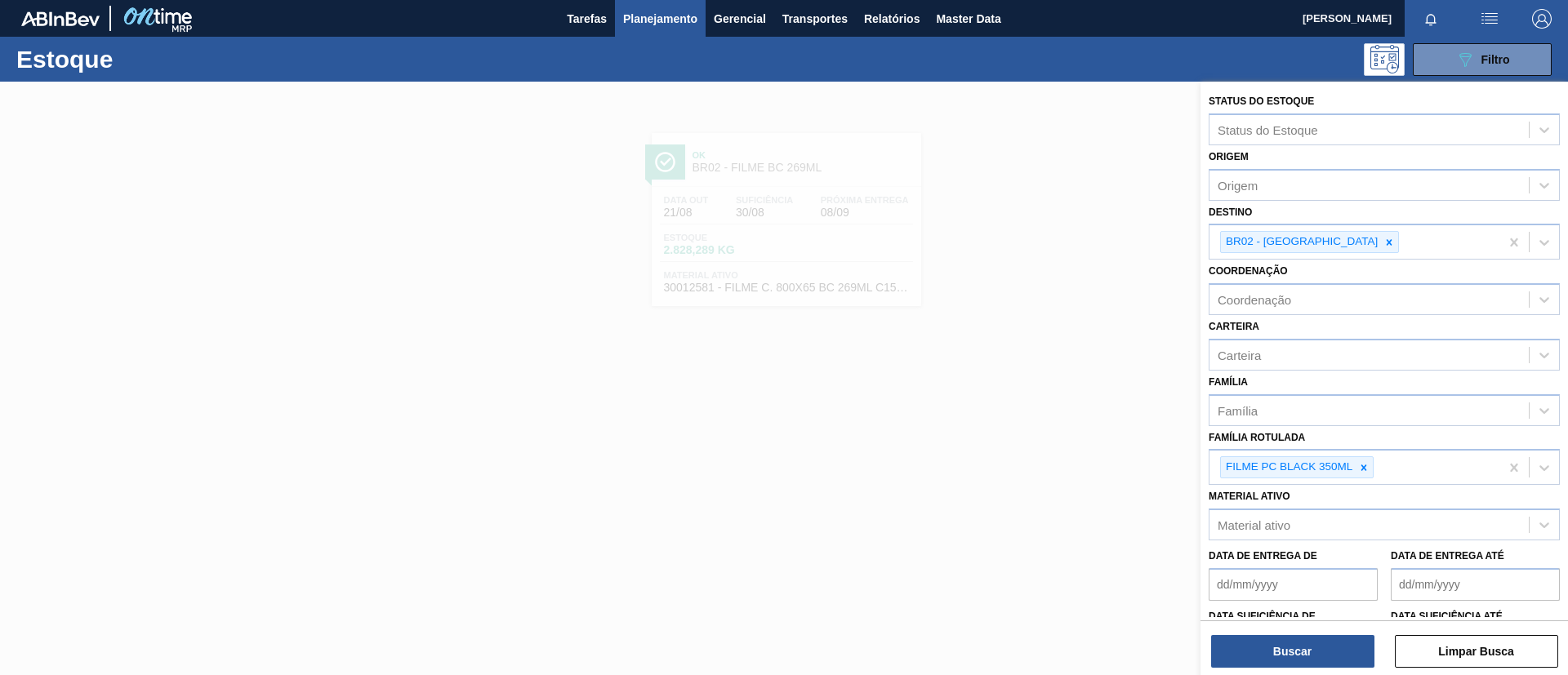
click at [1331, 631] on div "Buscar Limpar Busca" at bounding box center [1384, 643] width 368 height 46
click at [1330, 652] on button "Buscar" at bounding box center [1292, 652] width 164 height 33
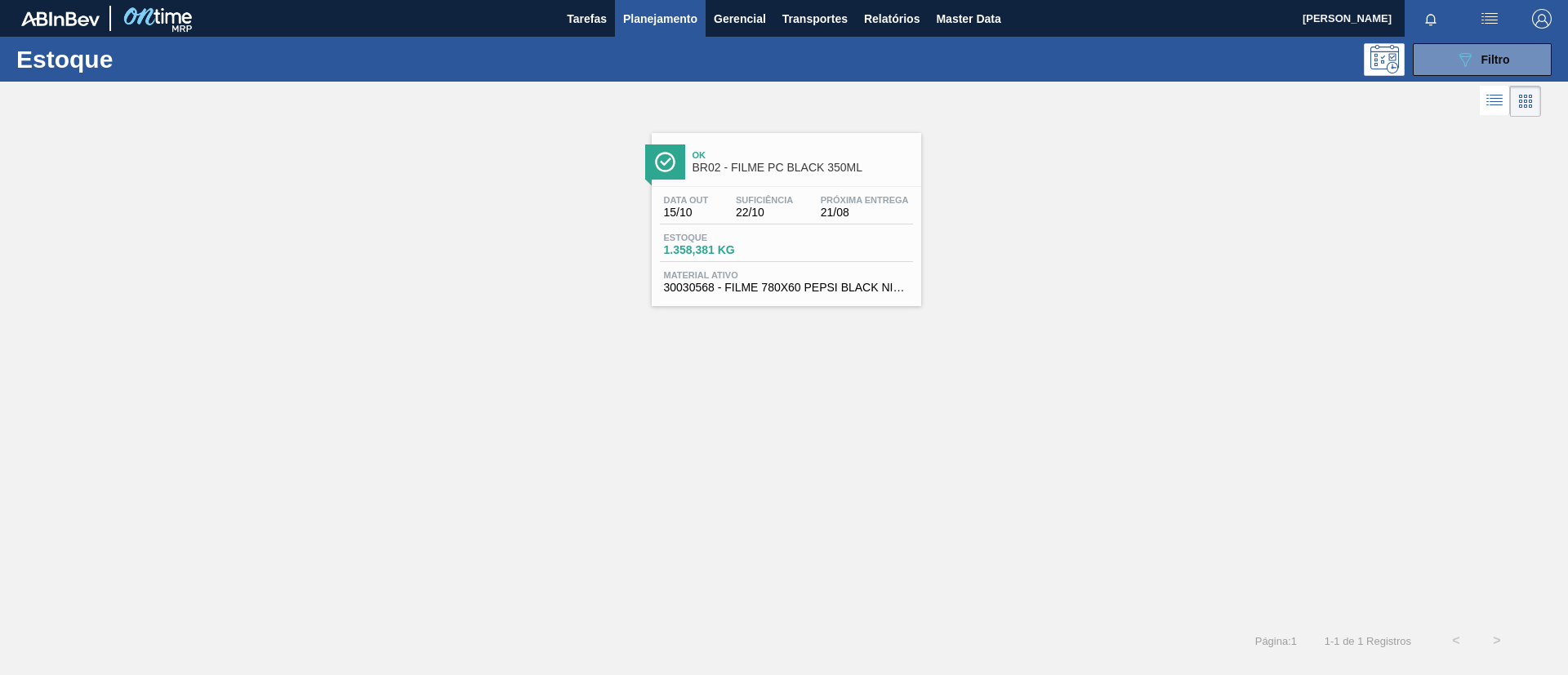
click at [822, 175] on div "Ok BR02 - FILME PC BLACK 350ML" at bounding box center [803, 162] width 220 height 37
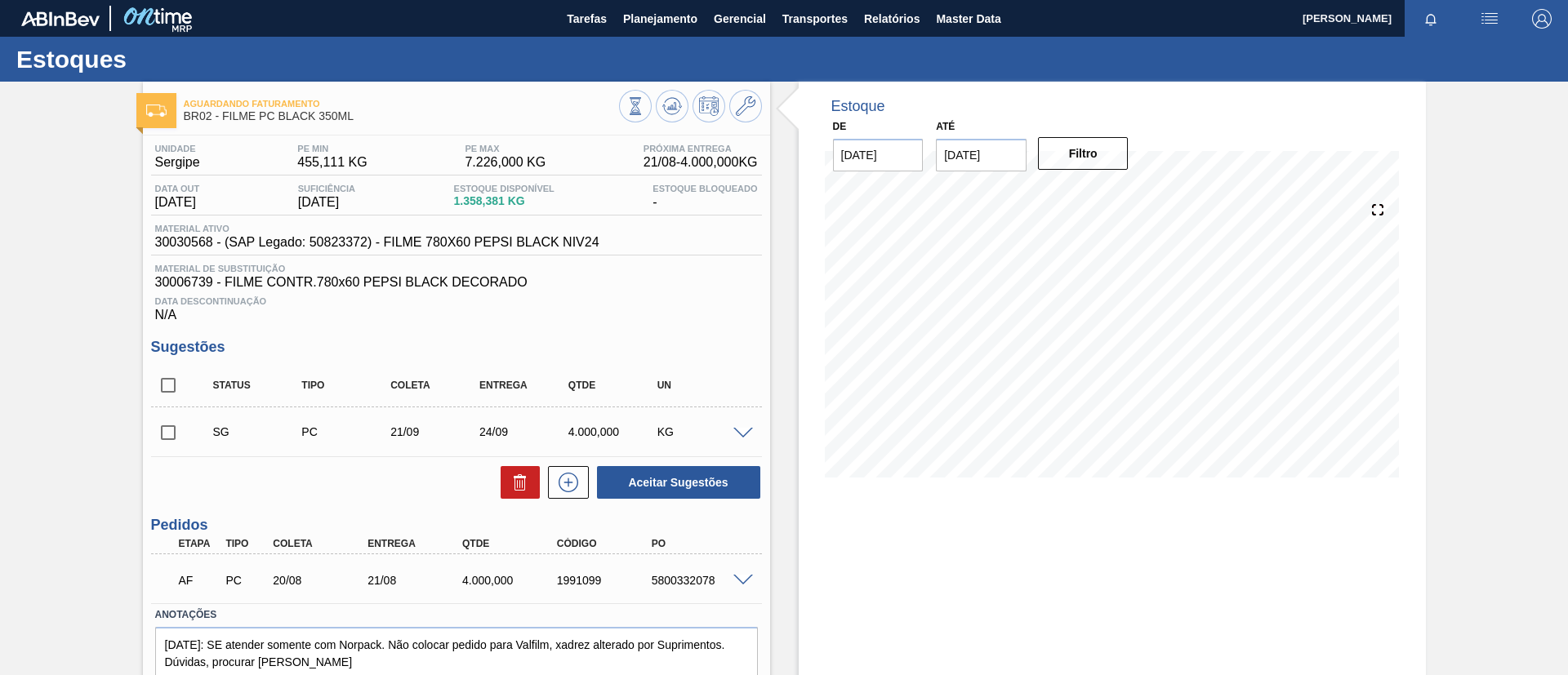
click at [741, 583] on span at bounding box center [742, 581] width 20 height 12
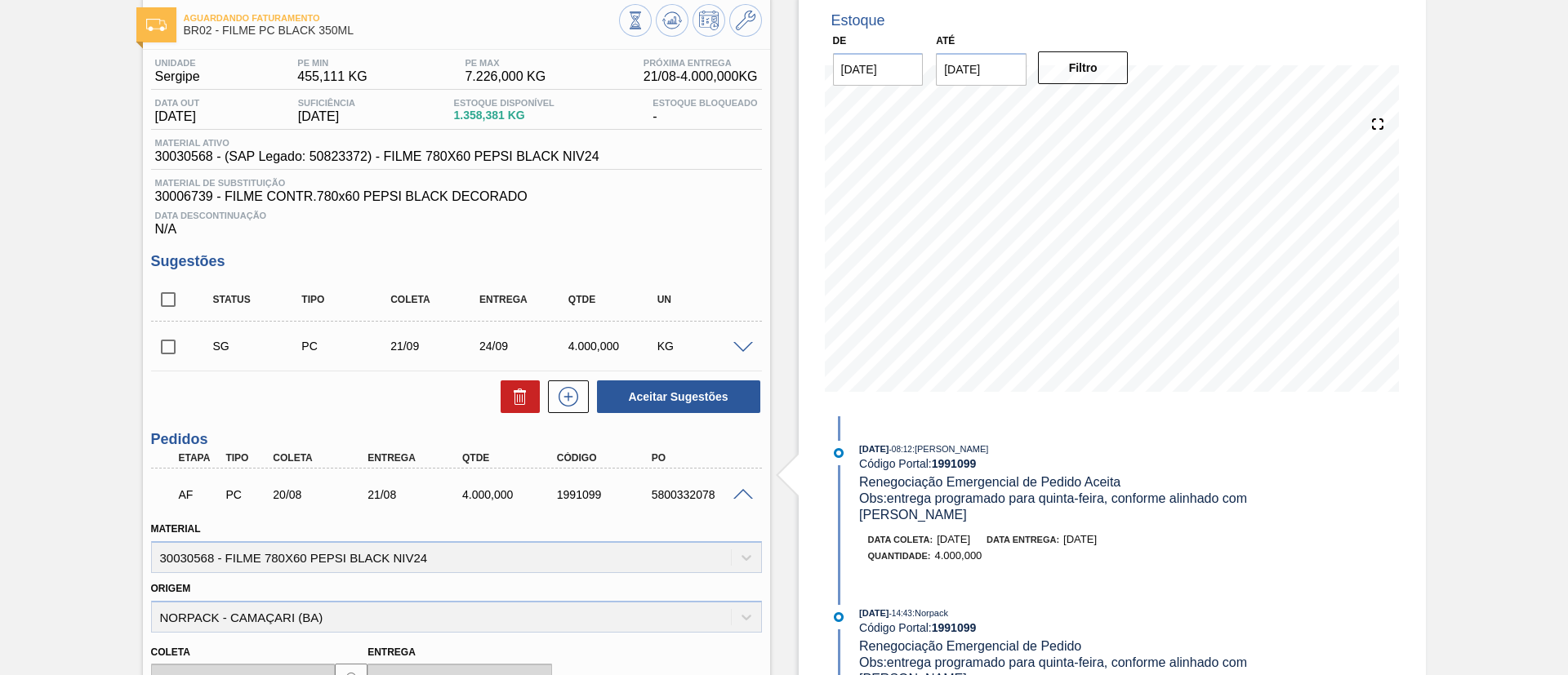
scroll to position [122, 0]
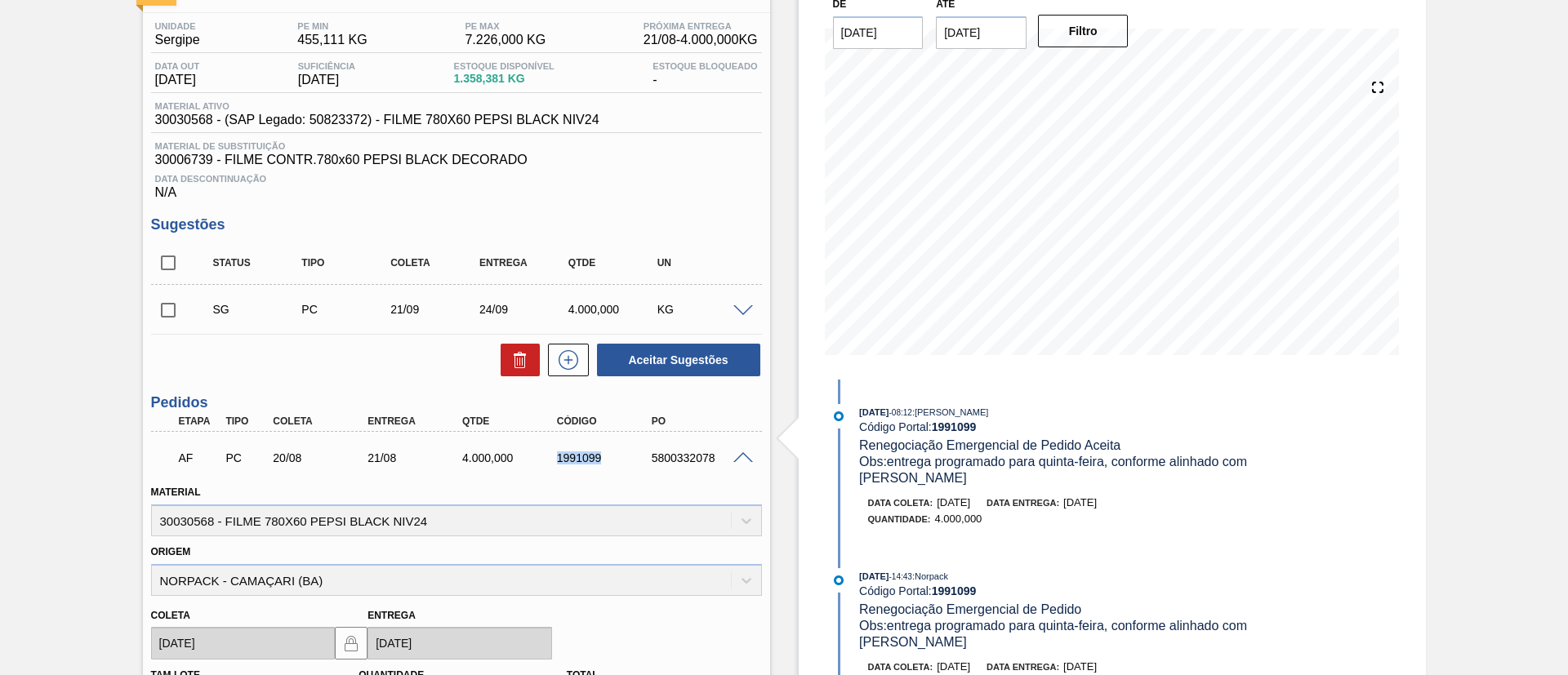
drag, startPoint x: 543, startPoint y: 453, endPoint x: 503, endPoint y: 237, distance: 219.7
click at [620, 468] on div "AF PC 20/08 21/08 4.000,000 1991099 5800332078" at bounding box center [451, 456] width 567 height 33
copy div "1991099"
click at [1, 443] on div "Aguardando Faturamento BR02 - FILME PC BLACK 350ML Unidade Sergipe PE MIN 455,1…" at bounding box center [784, 485] width 1568 height 1051
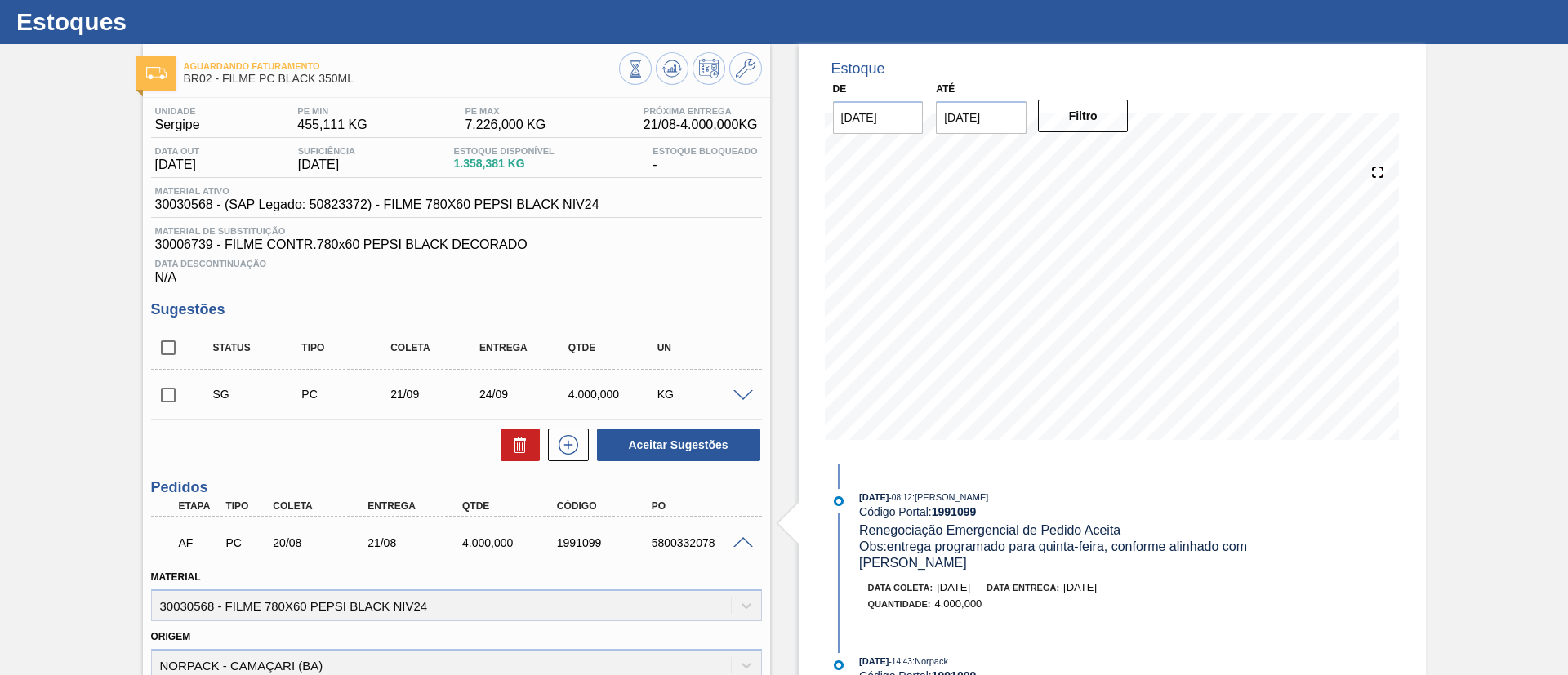
scroll to position [0, 0]
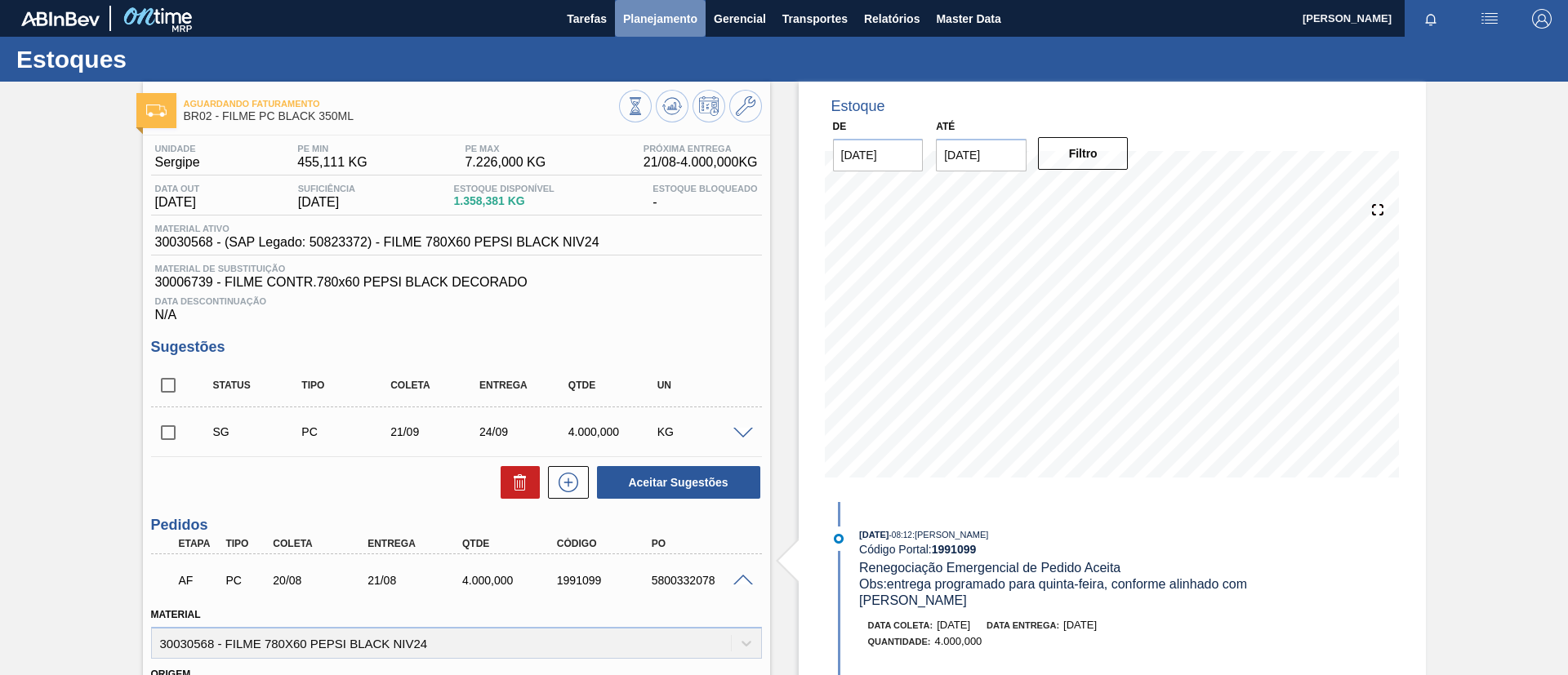
click at [653, 17] on span "Planejamento" at bounding box center [660, 18] width 74 height 20
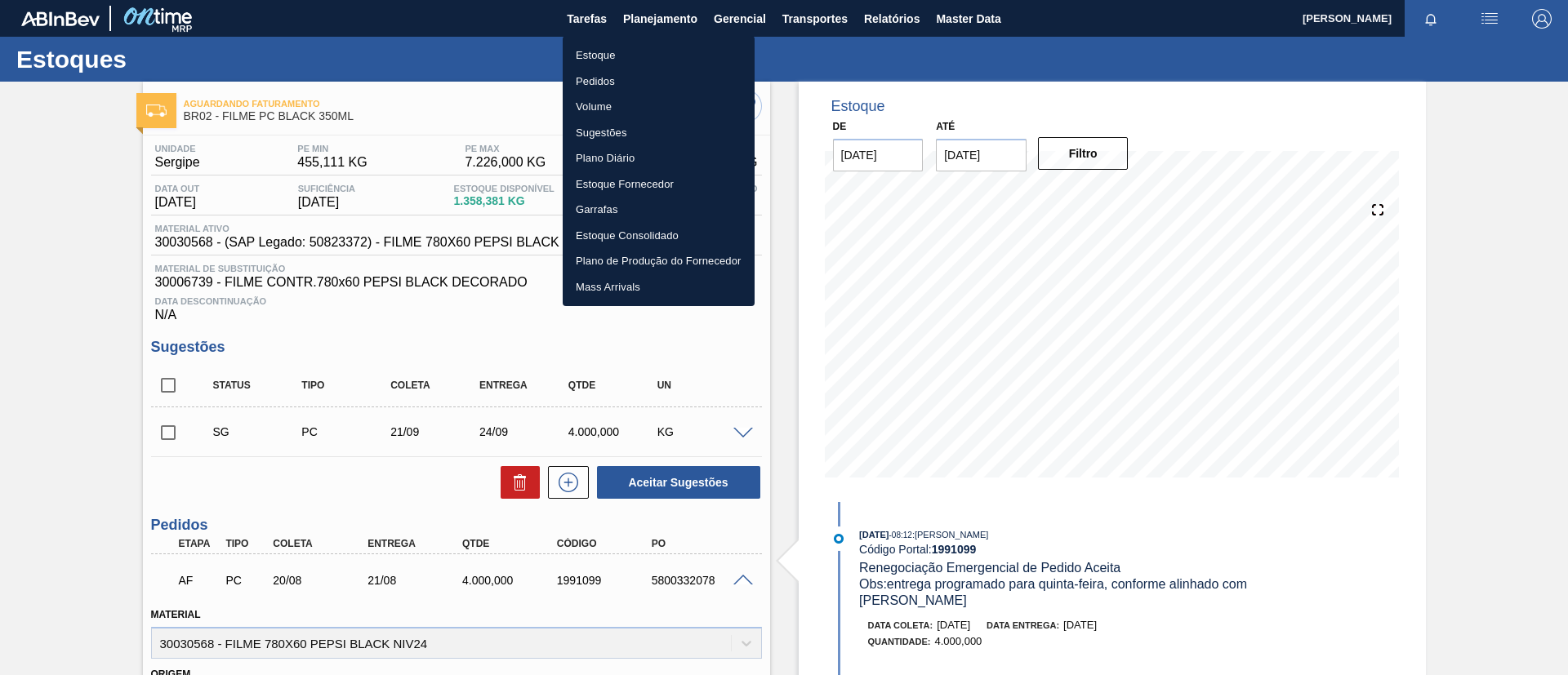
click at [656, 44] on li "Estoque" at bounding box center [658, 55] width 192 height 26
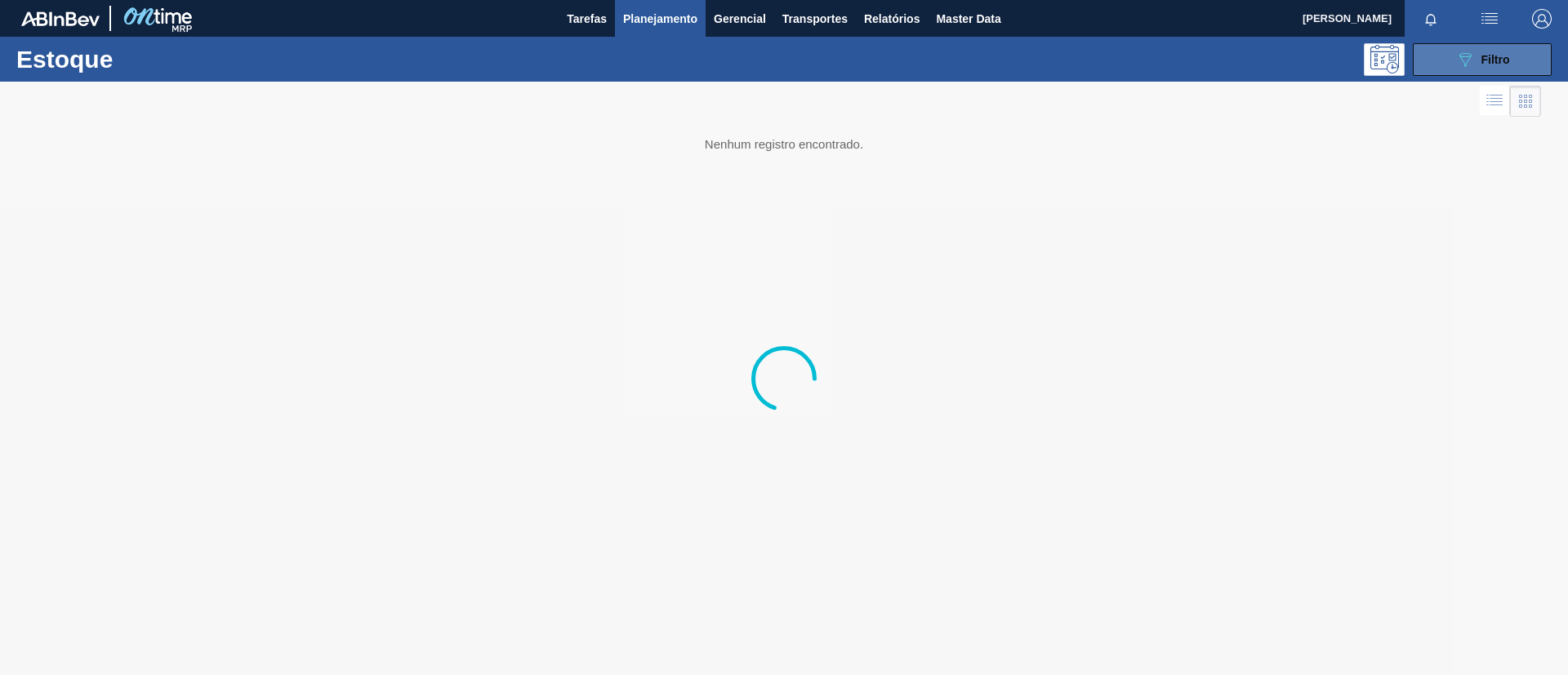
click at [1455, 65] on icon "089F7B8B-B2A5-4AFE-B5C0-19BA573D28AC" at bounding box center [1465, 59] width 20 height 20
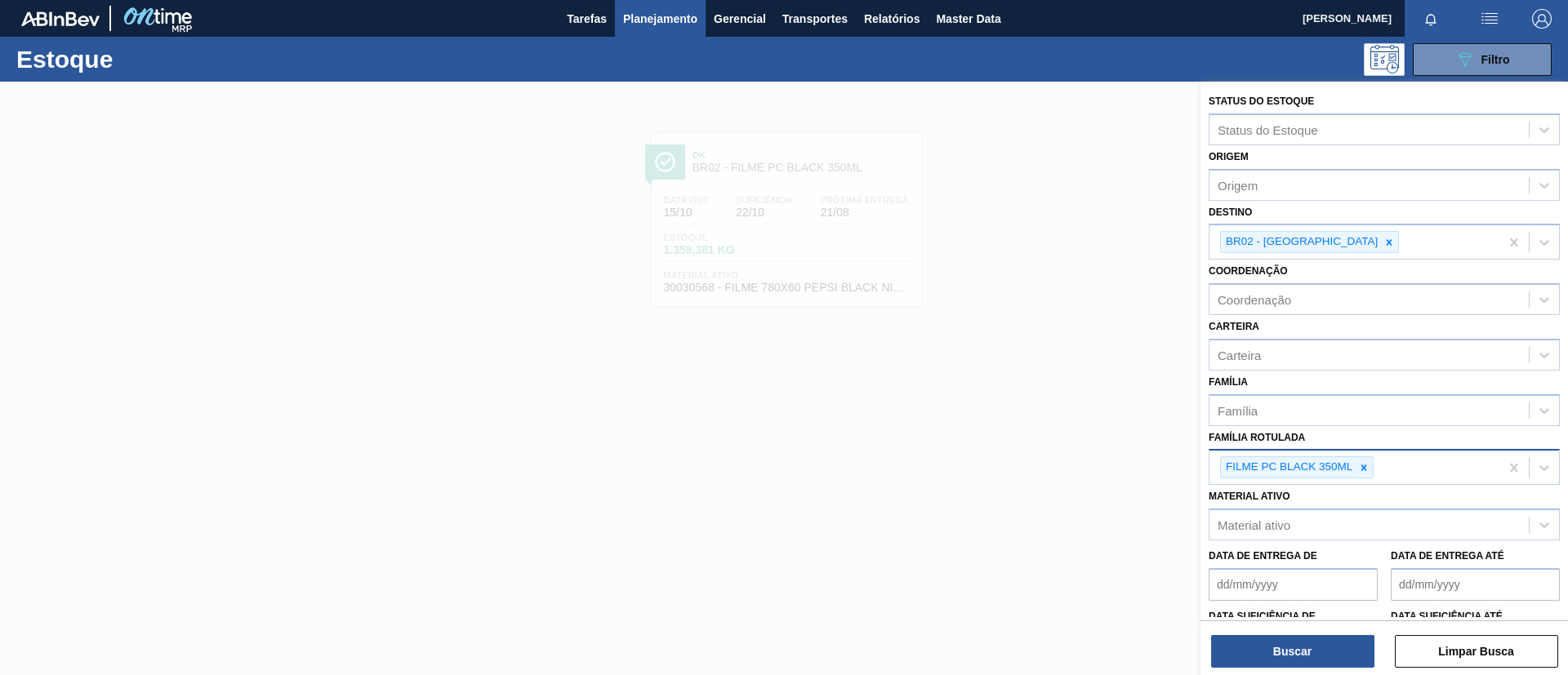
click at [1366, 459] on div at bounding box center [1363, 468] width 18 height 21
paste Rotulada "FILME GCA 350ML"
type Rotulada "FILME GCA 350ML"
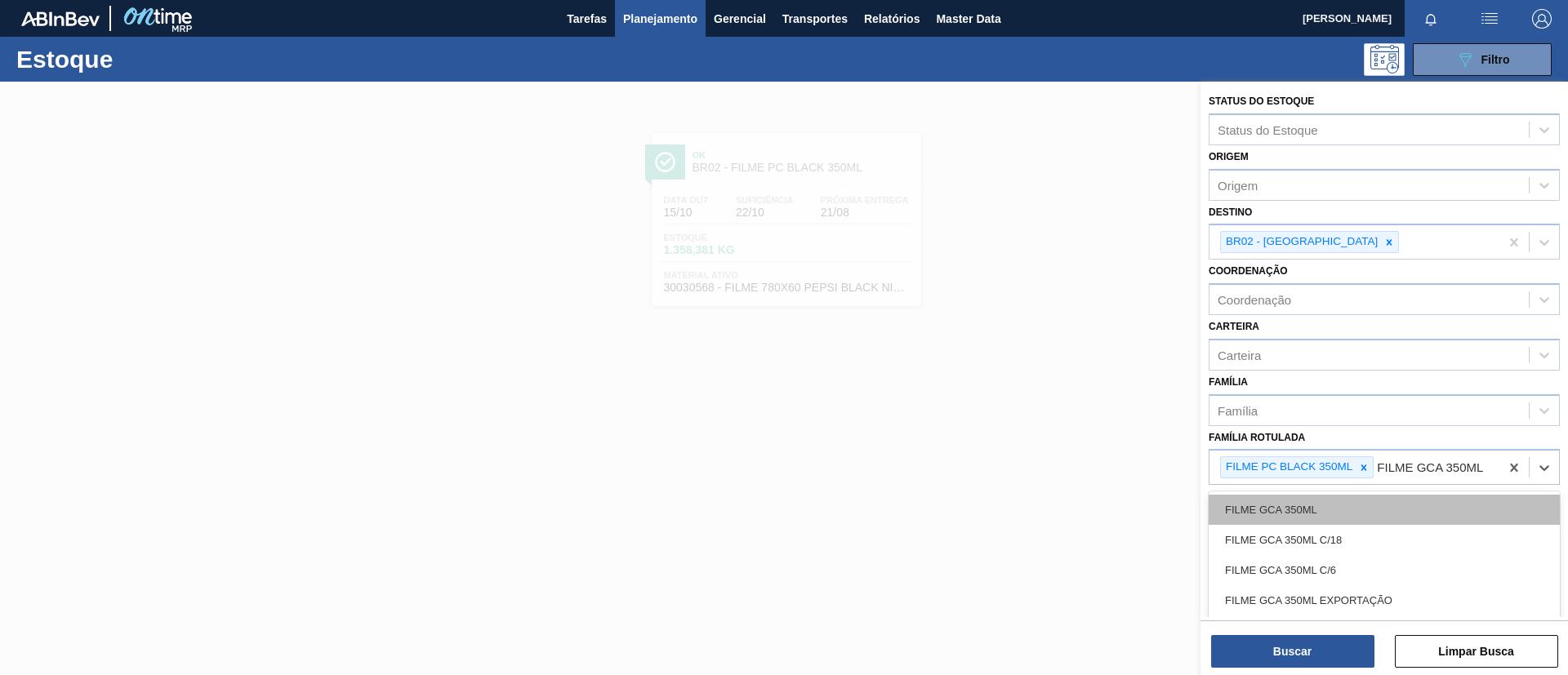
click at [1346, 507] on div "FILME GCA 350ML" at bounding box center [1384, 510] width 351 height 30
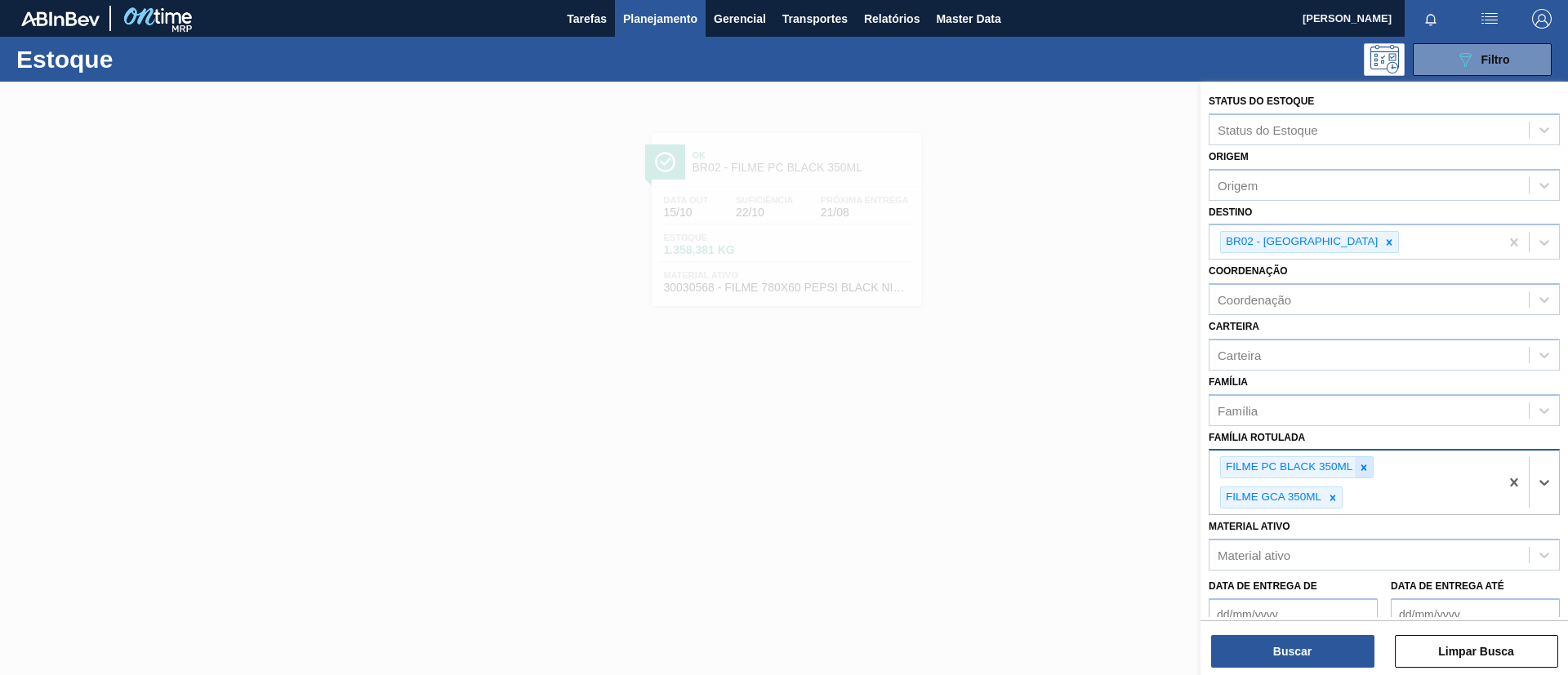
click at [1361, 477] on div at bounding box center [1363, 468] width 18 height 21
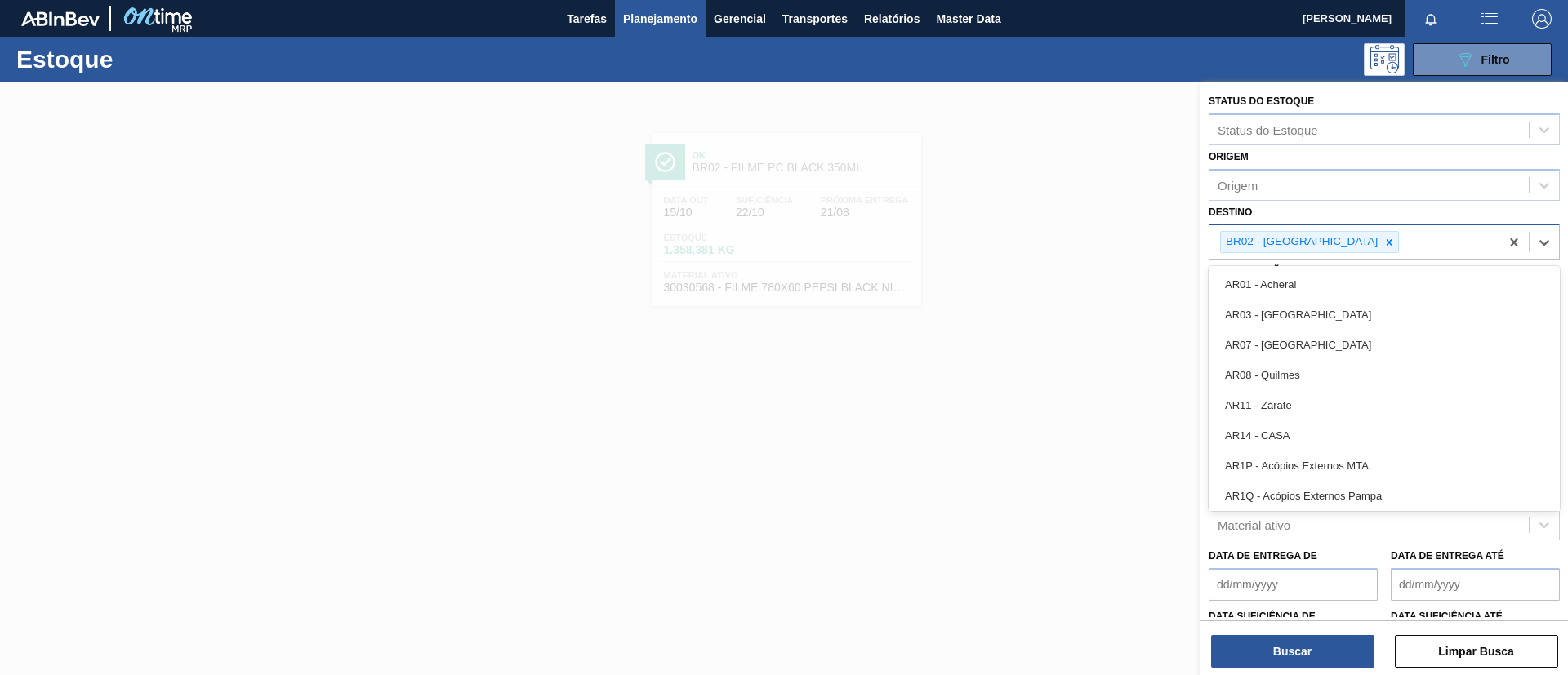
click at [1331, 246] on div "BR02 - [GEOGRAPHIC_DATA]" at bounding box center [1354, 242] width 290 height 34
click at [1386, 243] on icon at bounding box center [1389, 242] width 6 height 6
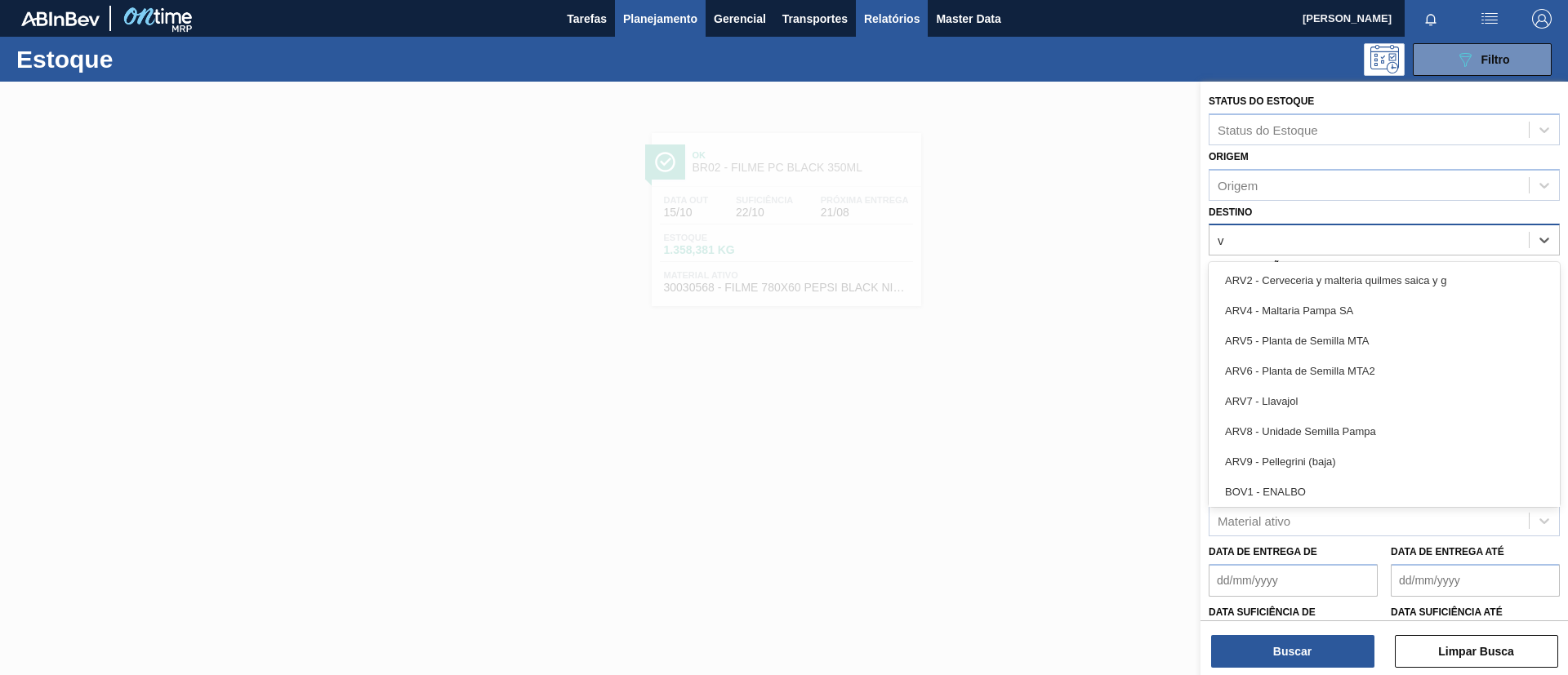
type input "v"
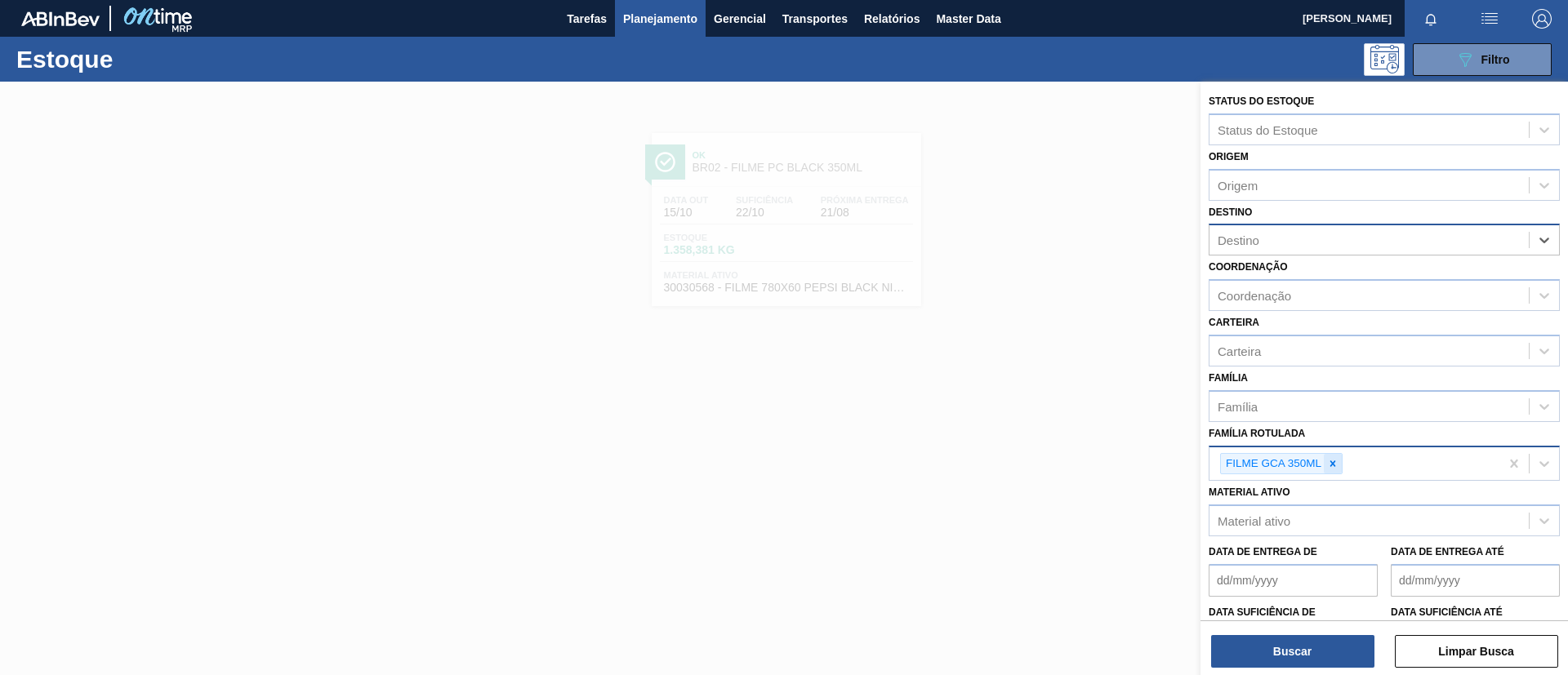
click at [1340, 465] on div at bounding box center [1332, 464] width 18 height 21
paste Rotulada "FILME STRETCH 23MICRA"
type Rotulada "FILME STRETCH 23MICRA"
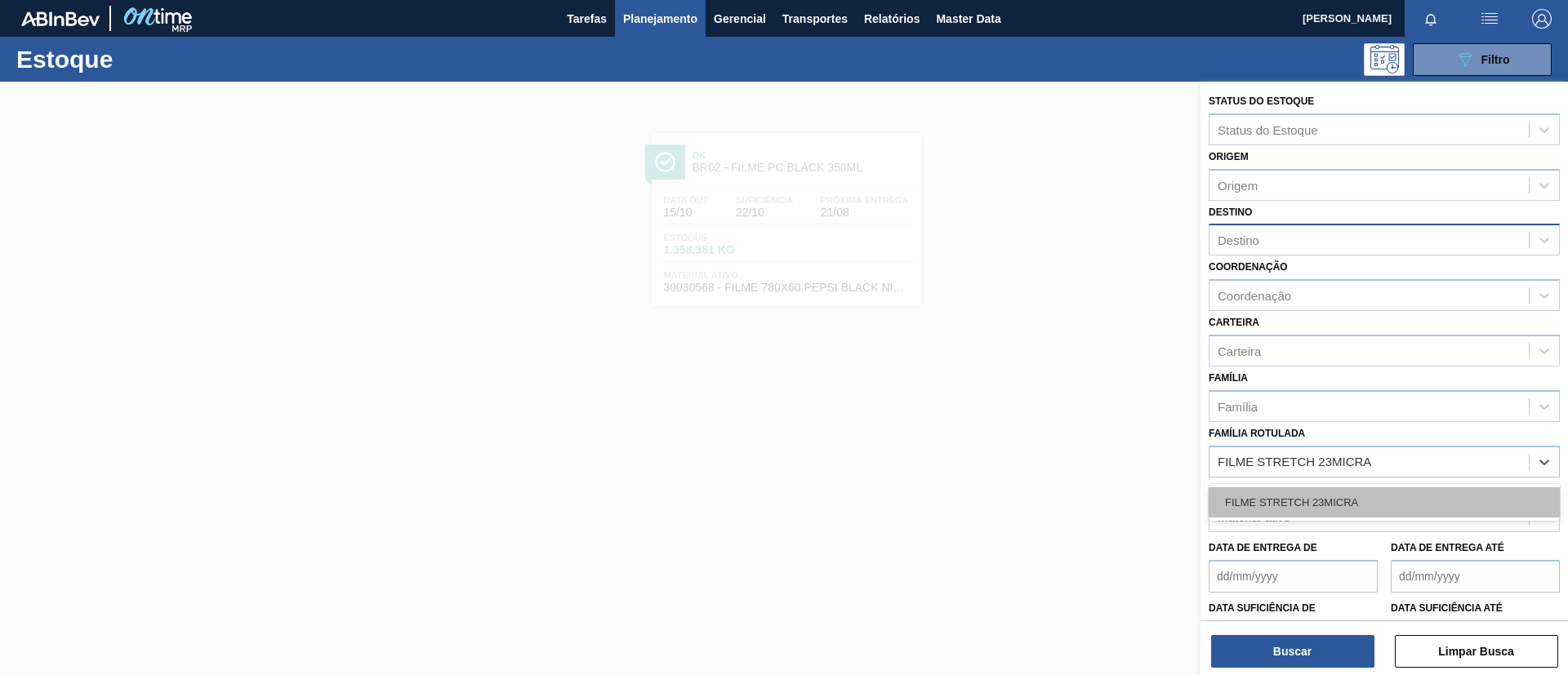
click at [1346, 503] on div "FILME STRETCH 23MICRA" at bounding box center [1384, 502] width 351 height 30
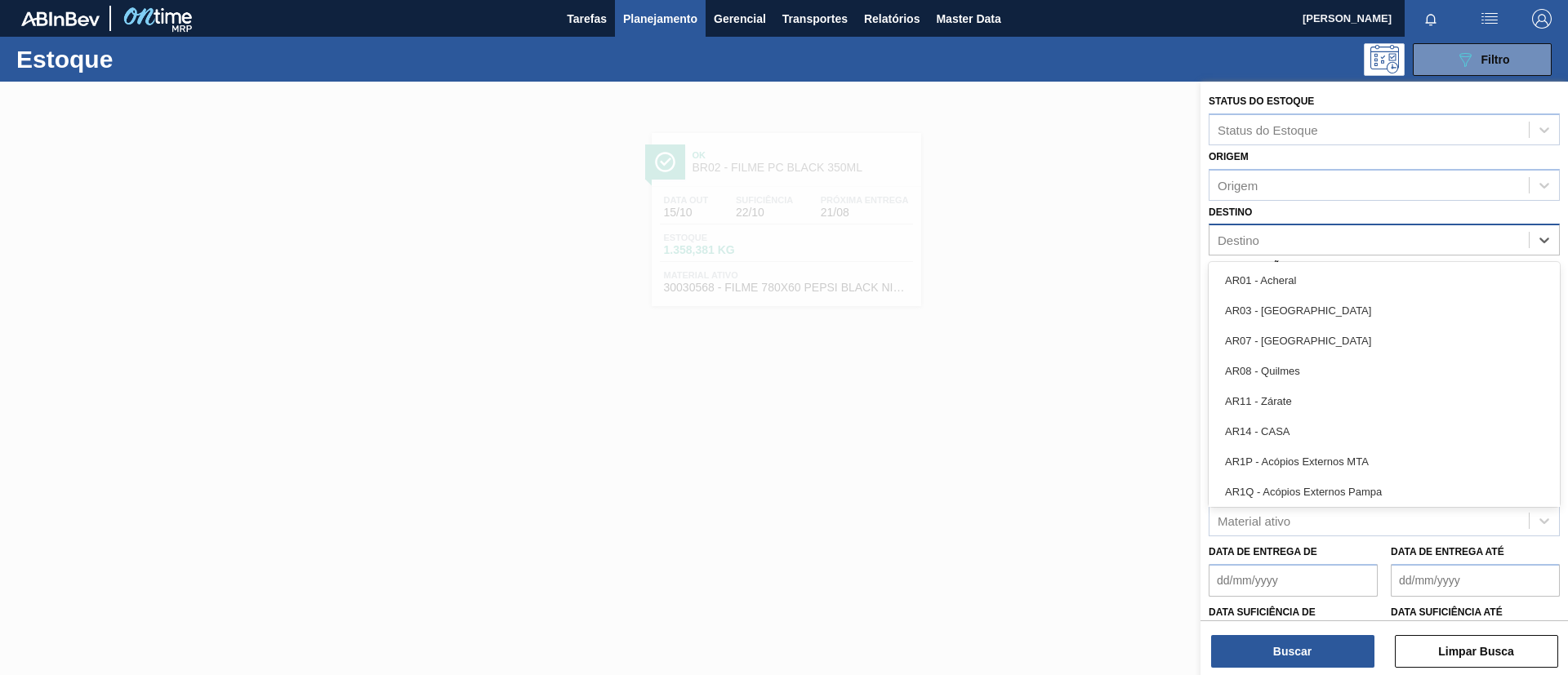
click at [1297, 228] on div "Destino" at bounding box center [1384, 239] width 351 height 32
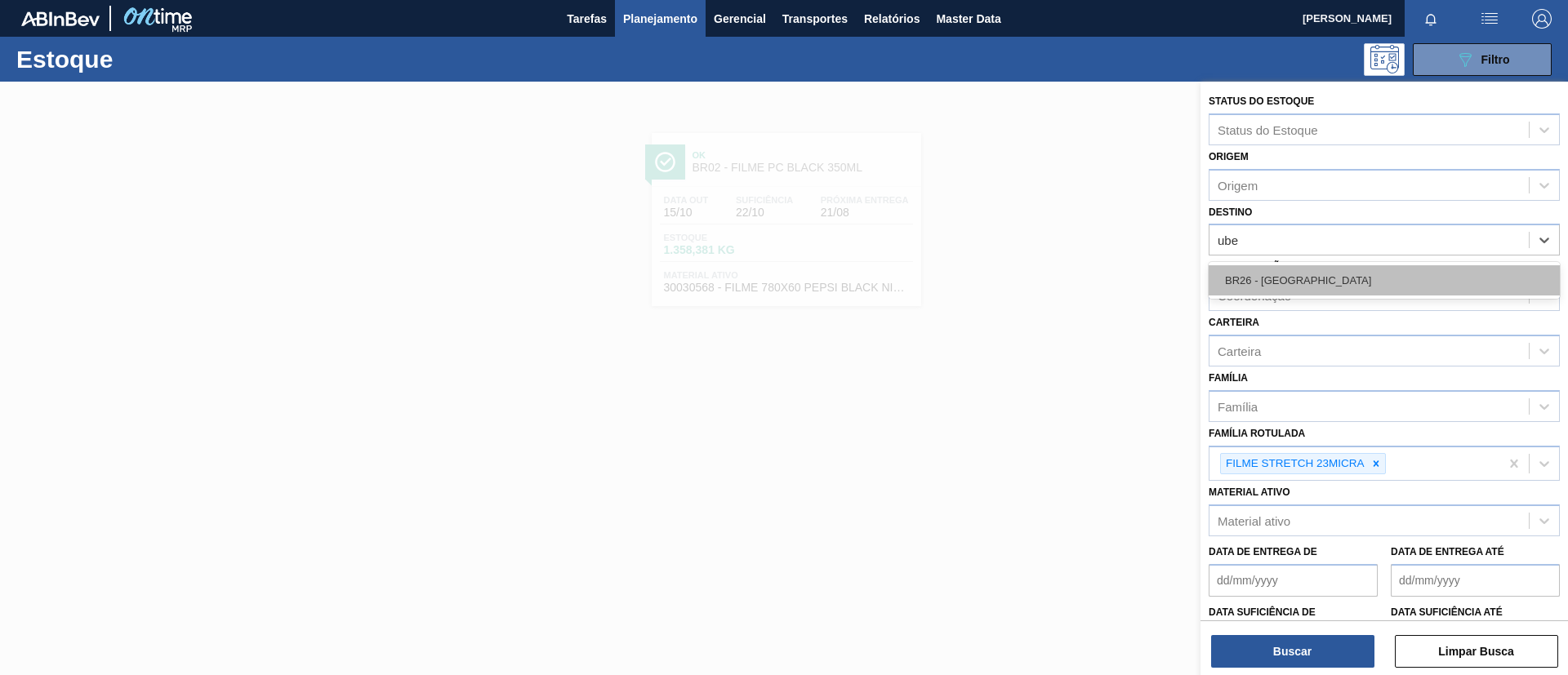
type input "uber"
click at [1305, 276] on div "BR26 - [GEOGRAPHIC_DATA]" at bounding box center [1384, 280] width 351 height 30
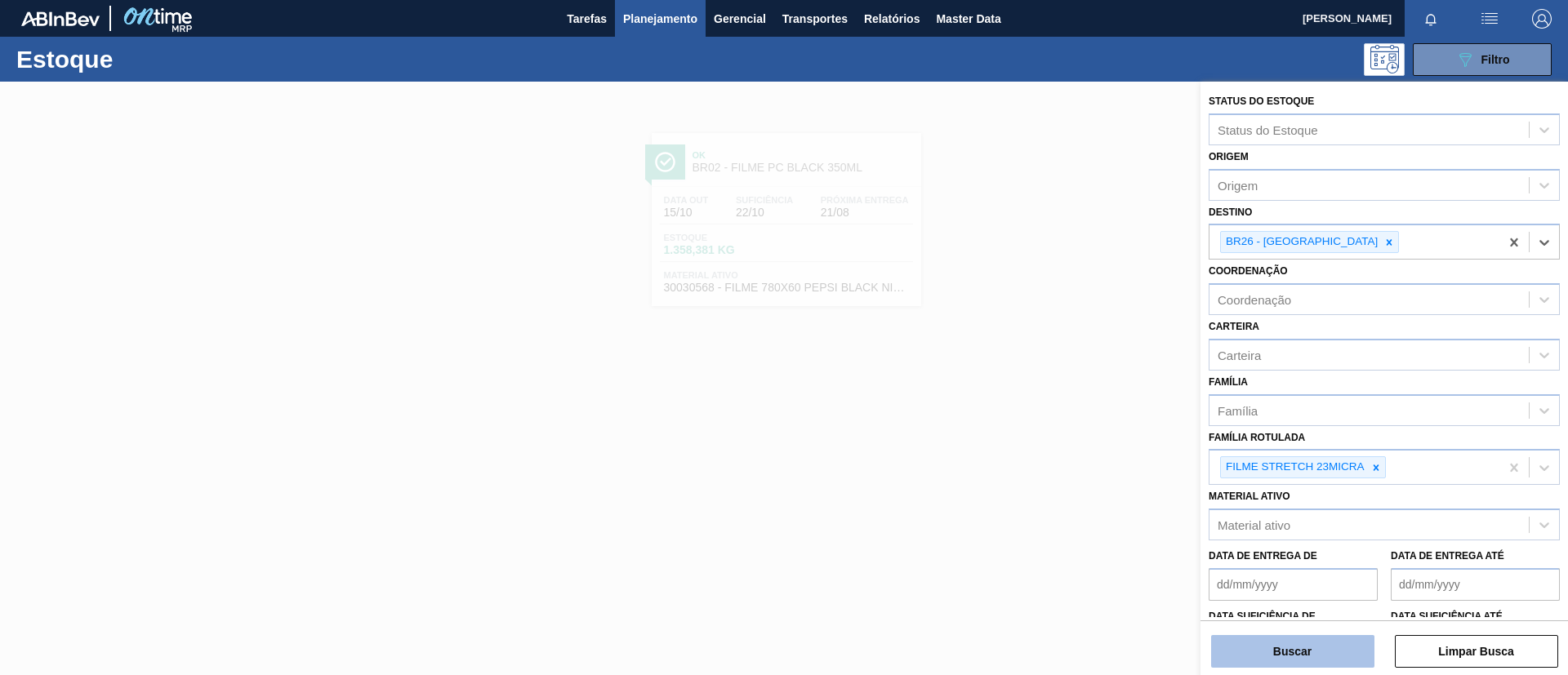
drag, startPoint x: 1309, startPoint y: 633, endPoint x: 1315, endPoint y: 644, distance: 12.5
click at [1309, 635] on div "Buscar Limpar Busca" at bounding box center [1384, 643] width 368 height 46
click at [1315, 644] on button "Buscar" at bounding box center [1292, 652] width 164 height 33
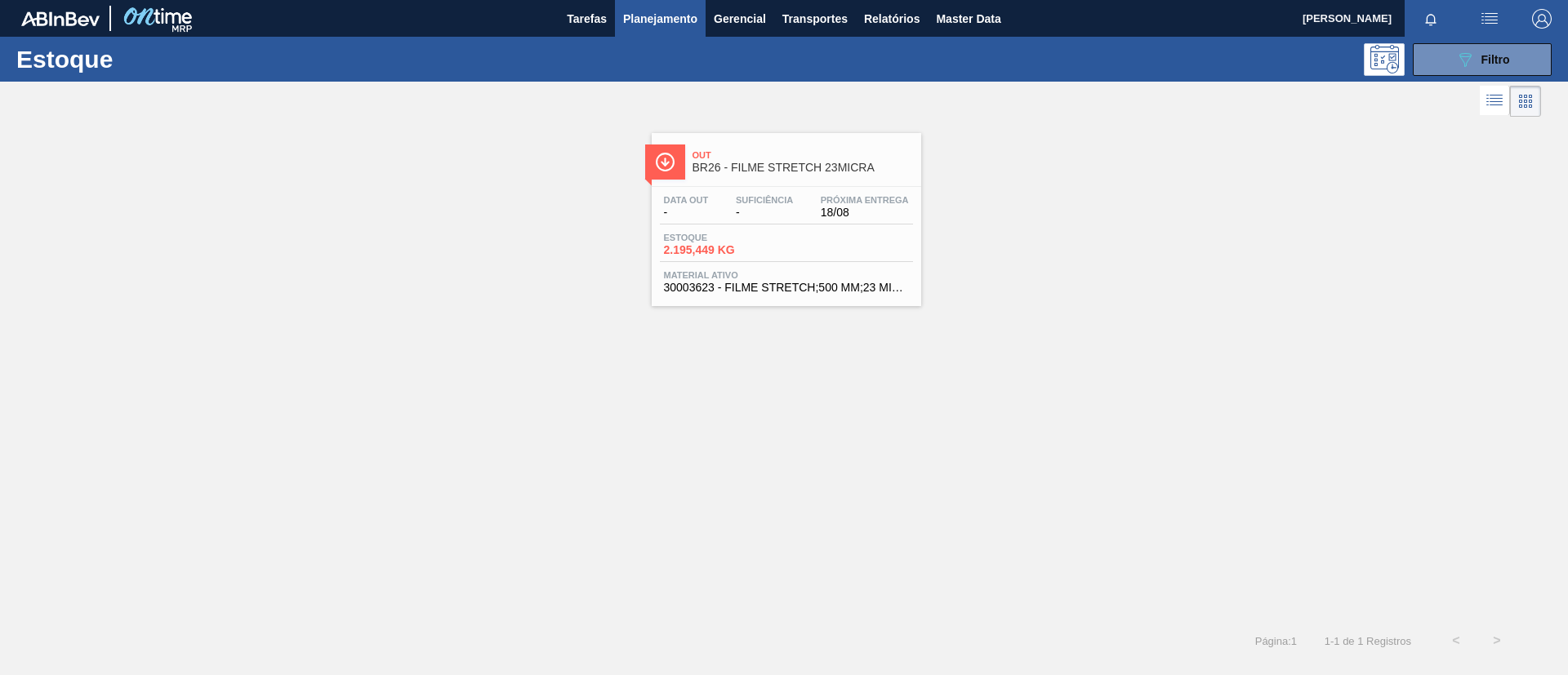
click at [834, 145] on div "Out BR26 - FILME STRETCH 23MICRA" at bounding box center [803, 162] width 220 height 37
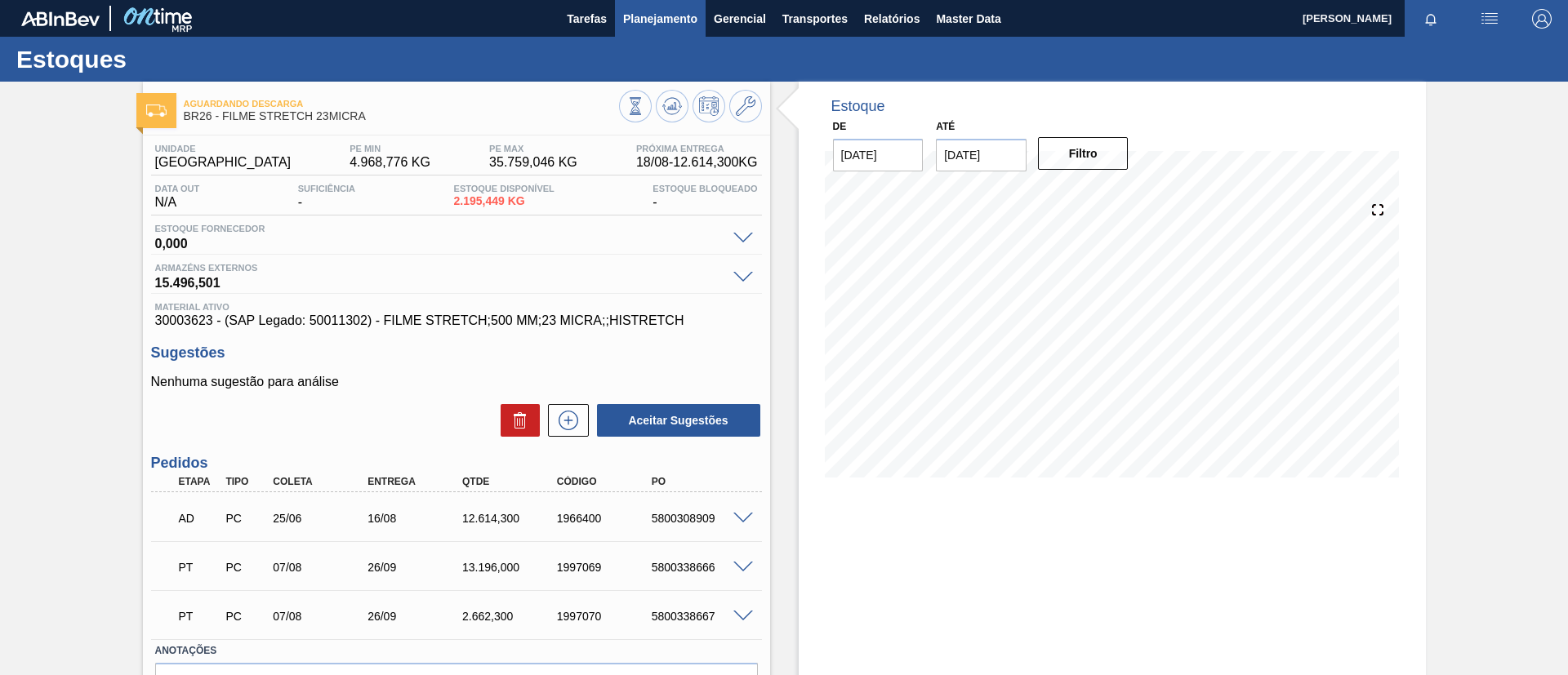
click at [673, 27] on span "Planejamento" at bounding box center [660, 18] width 74 height 20
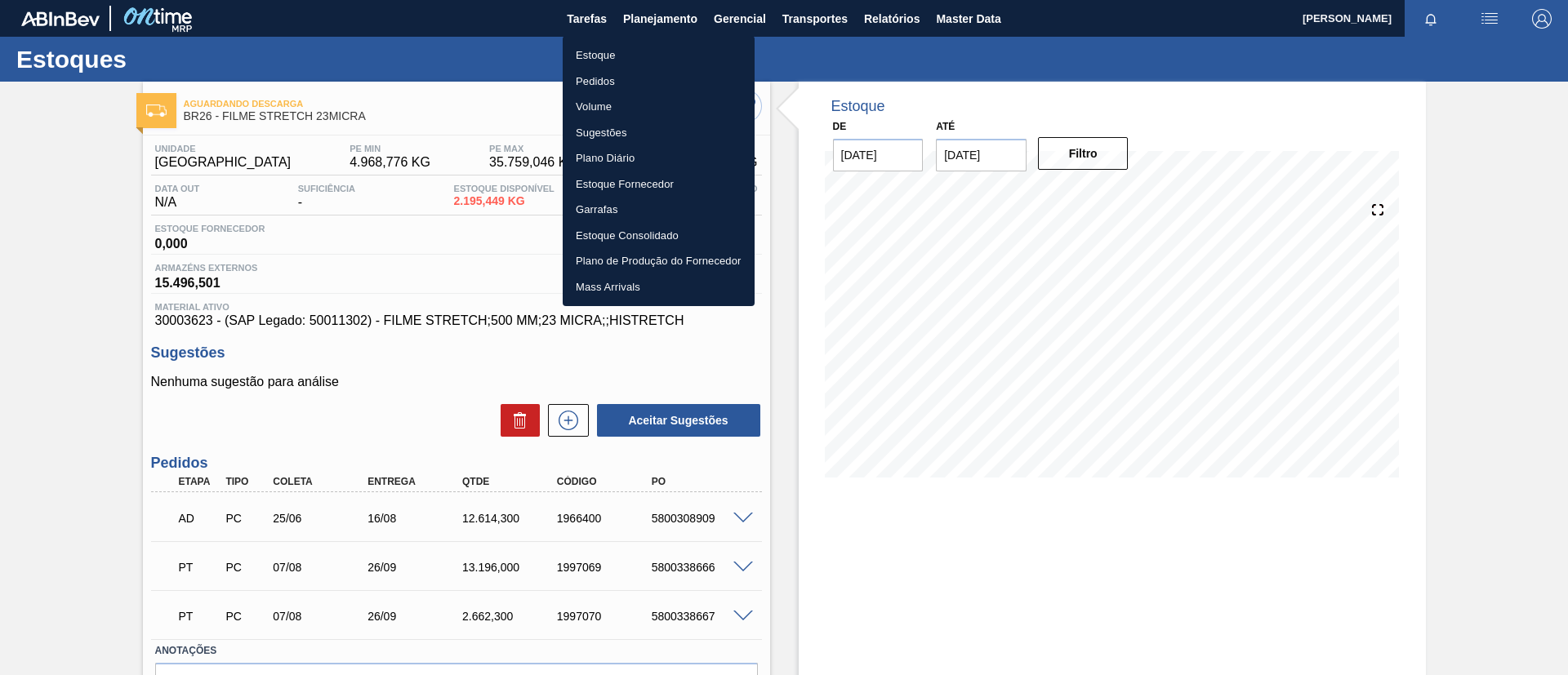
drag, startPoint x: 674, startPoint y: 54, endPoint x: 676, endPoint y: 13, distance: 41.0
click at [675, 54] on li "Estoque" at bounding box center [658, 55] width 192 height 26
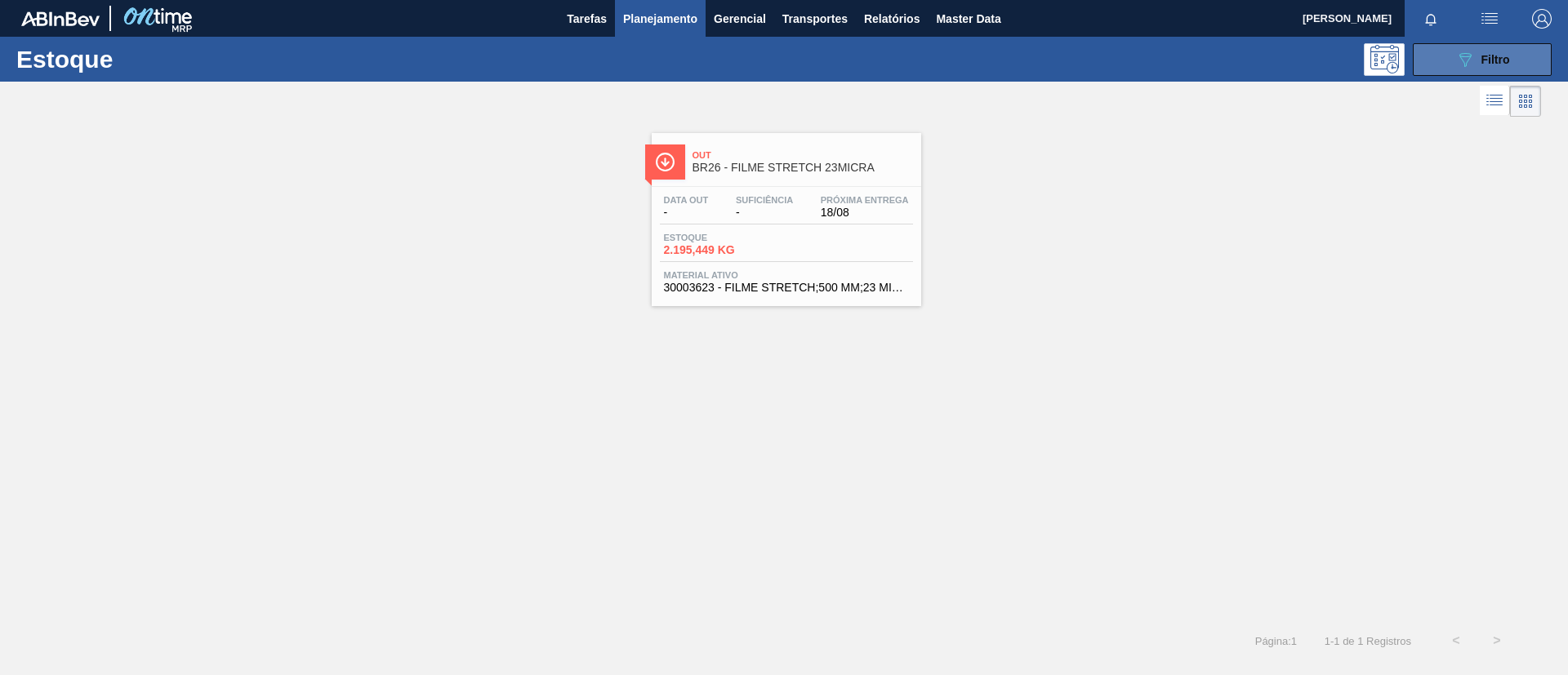
click at [1469, 56] on icon "089F7B8B-B2A5-4AFE-B5C0-19BA573D28AC" at bounding box center [1465, 59] width 20 height 20
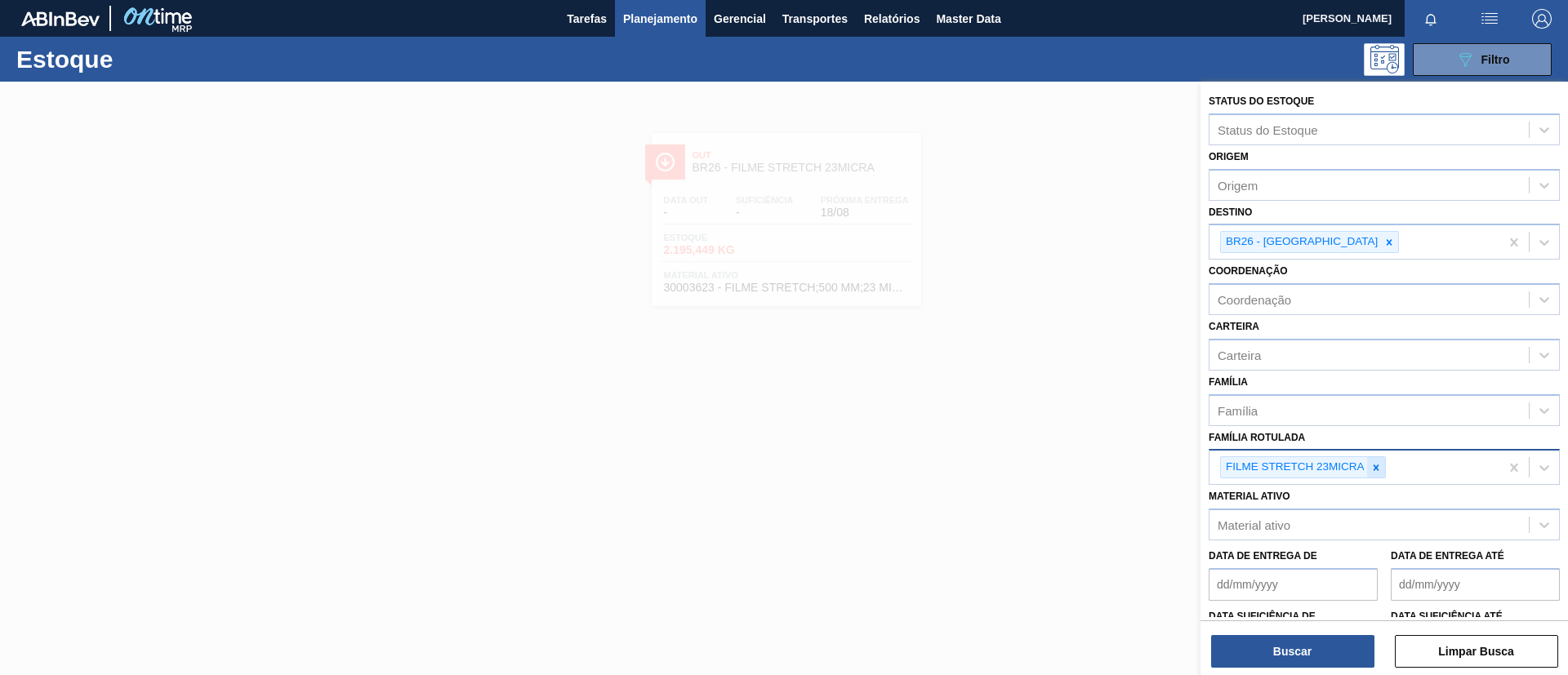
click at [1379, 465] on icon at bounding box center [1375, 468] width 11 height 11
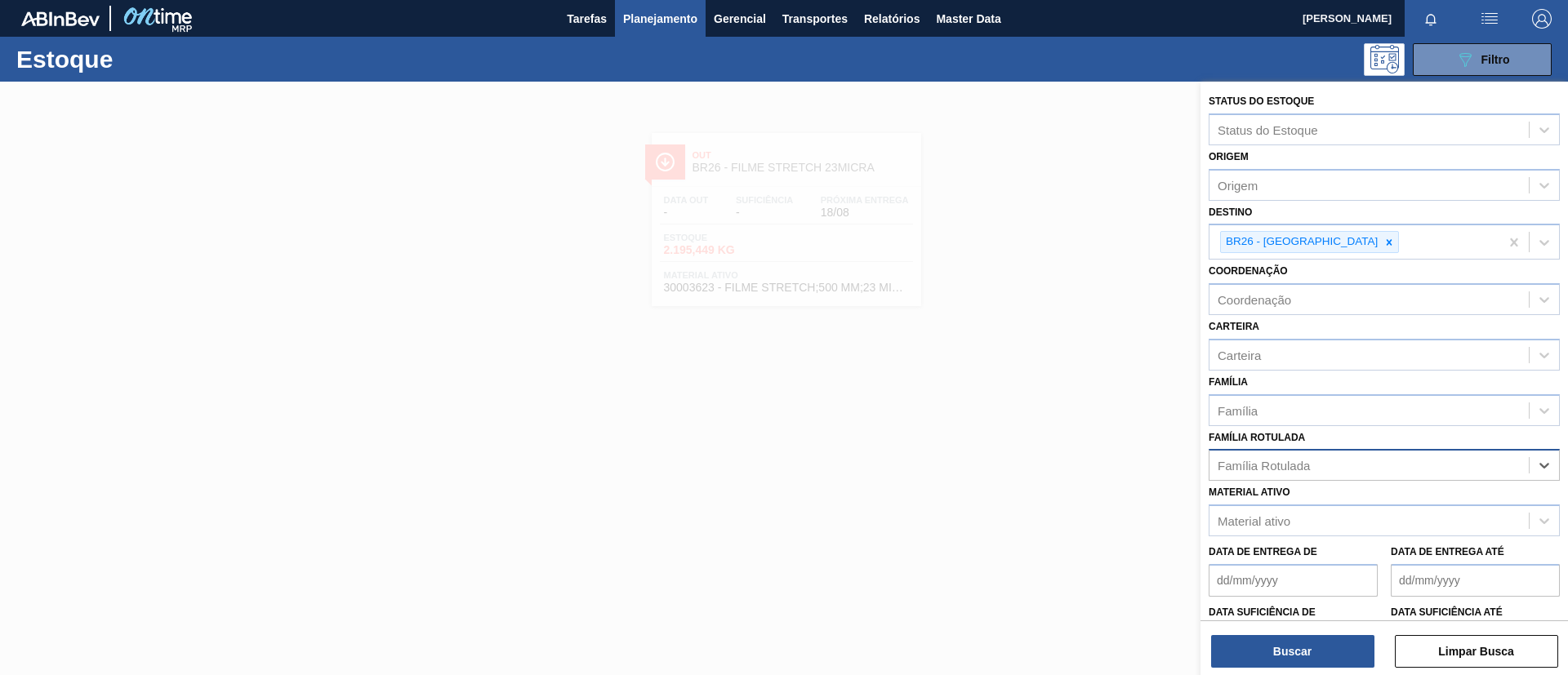
paste Rotulada "FILME LISO 860X45"
type Rotulada "FILME LISO 860X45"
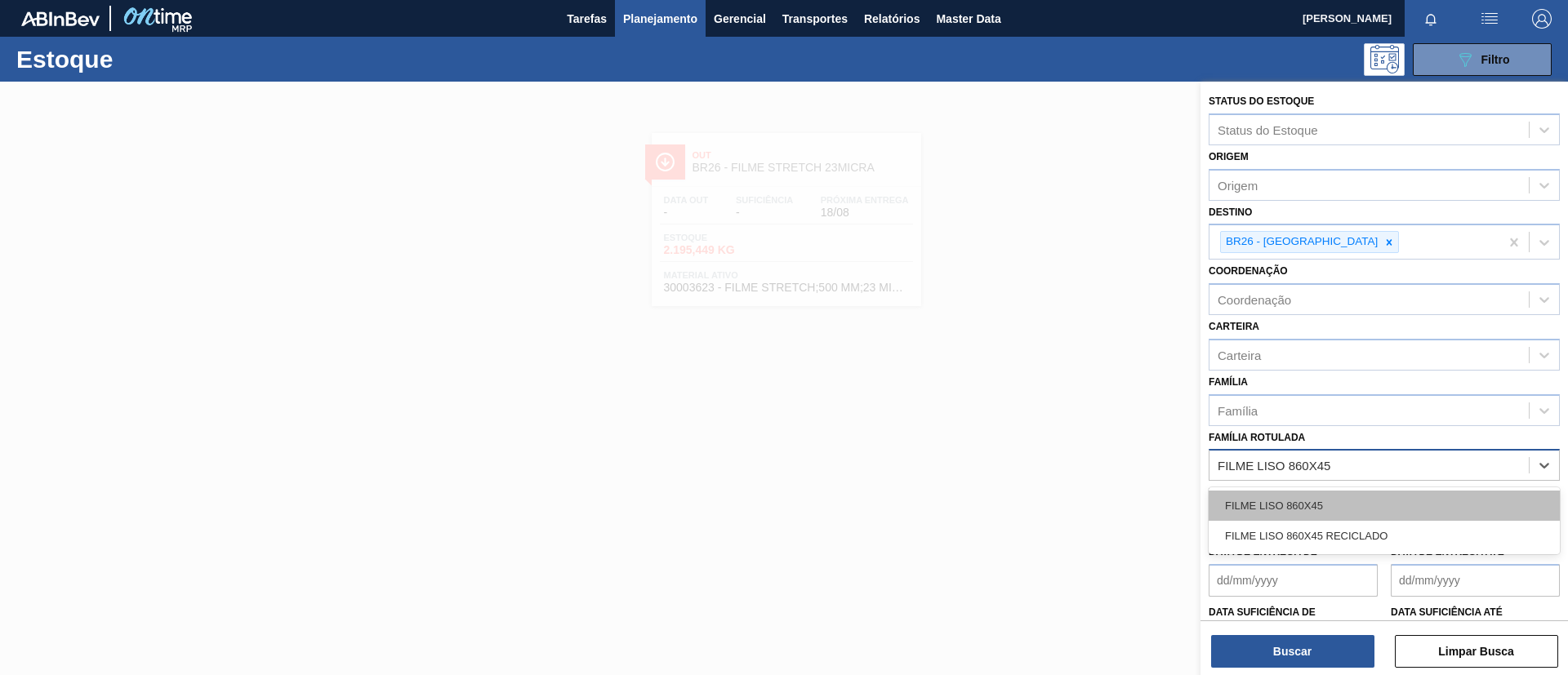
click at [1369, 506] on div "FILME LISO 860X45" at bounding box center [1384, 505] width 351 height 30
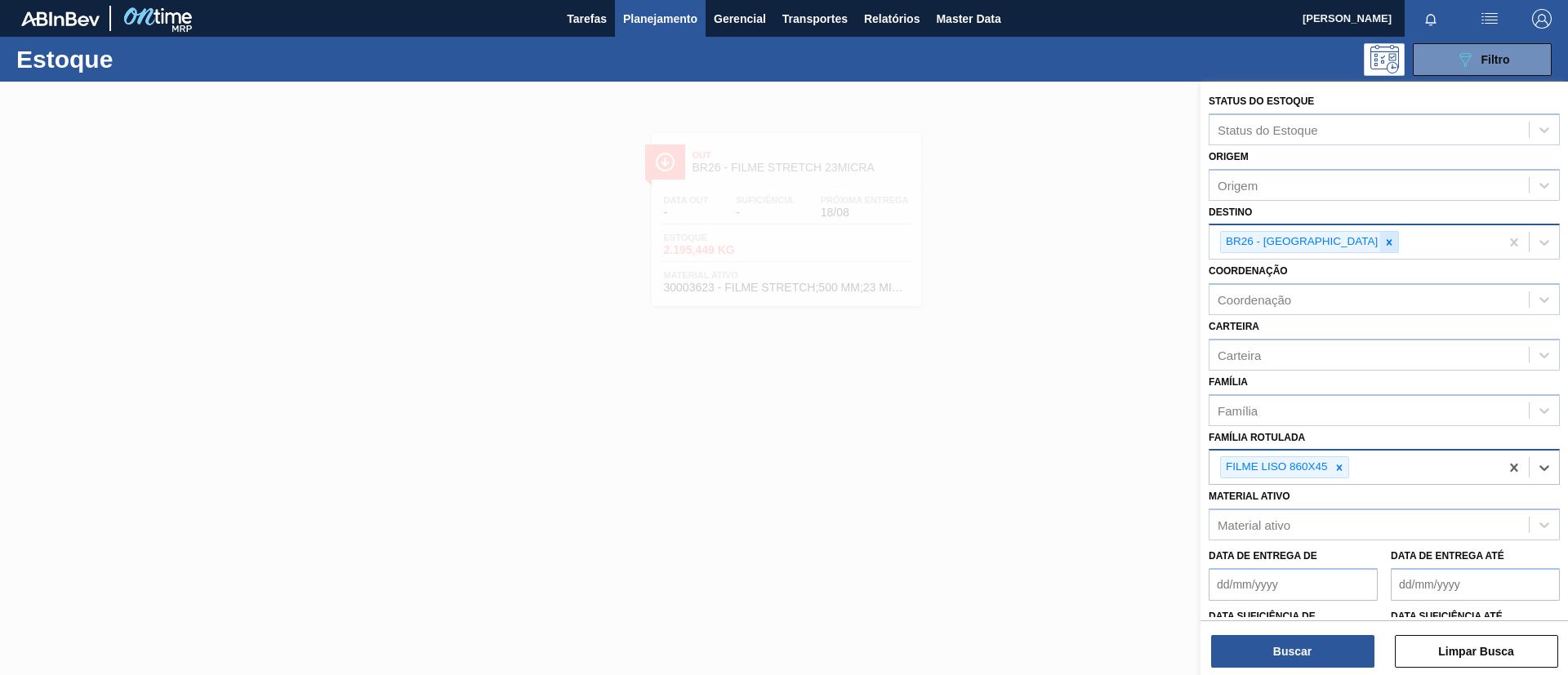
click at [1379, 240] on div at bounding box center [1388, 242] width 18 height 21
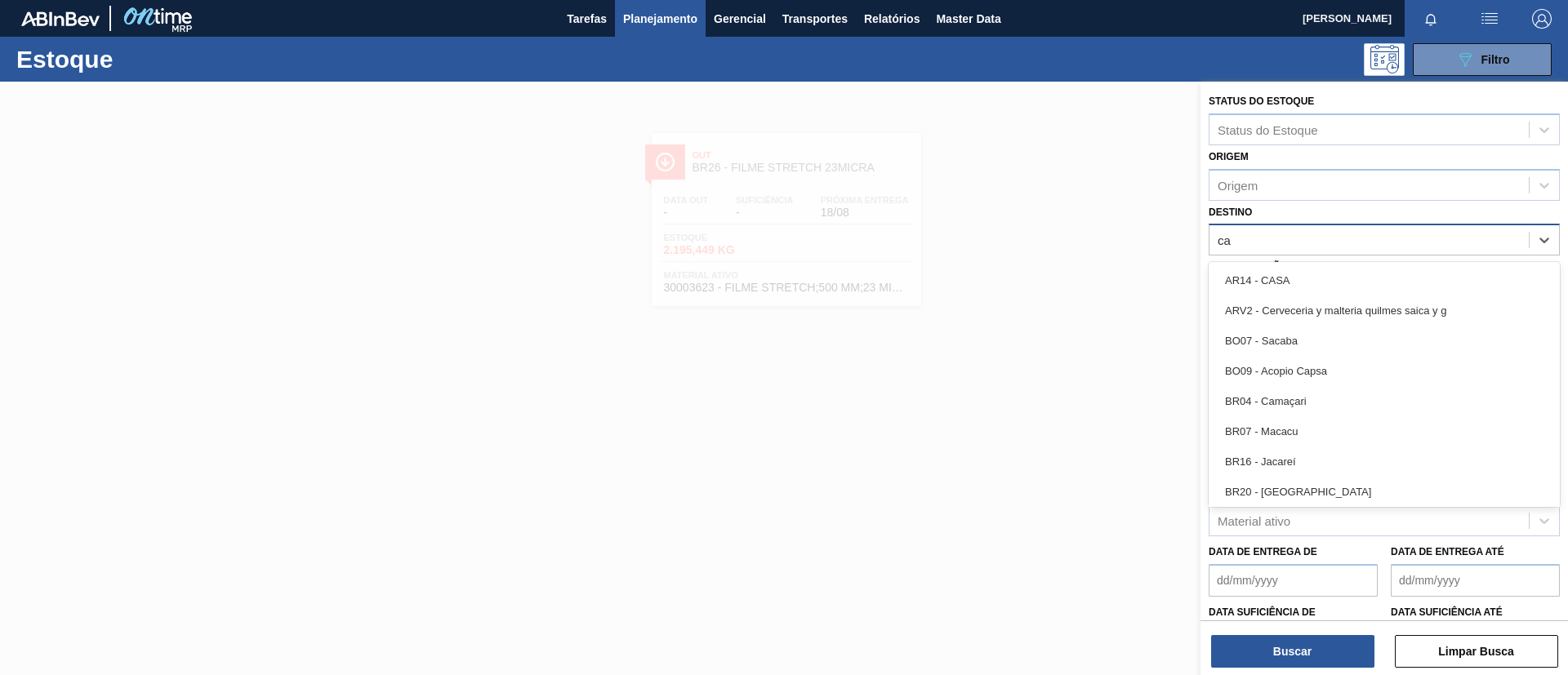
type input "cam"
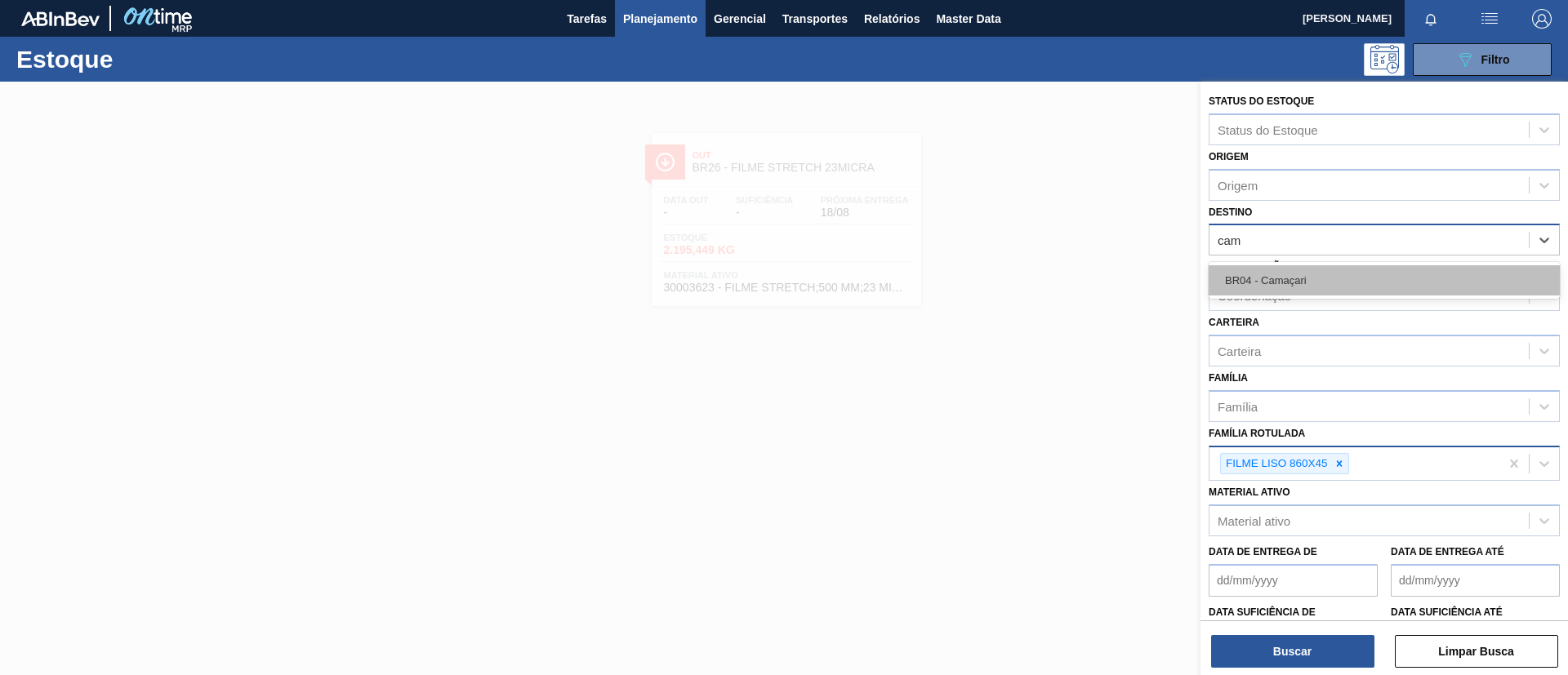
click at [1331, 285] on div "BR04 - Camaçari" at bounding box center [1384, 280] width 351 height 30
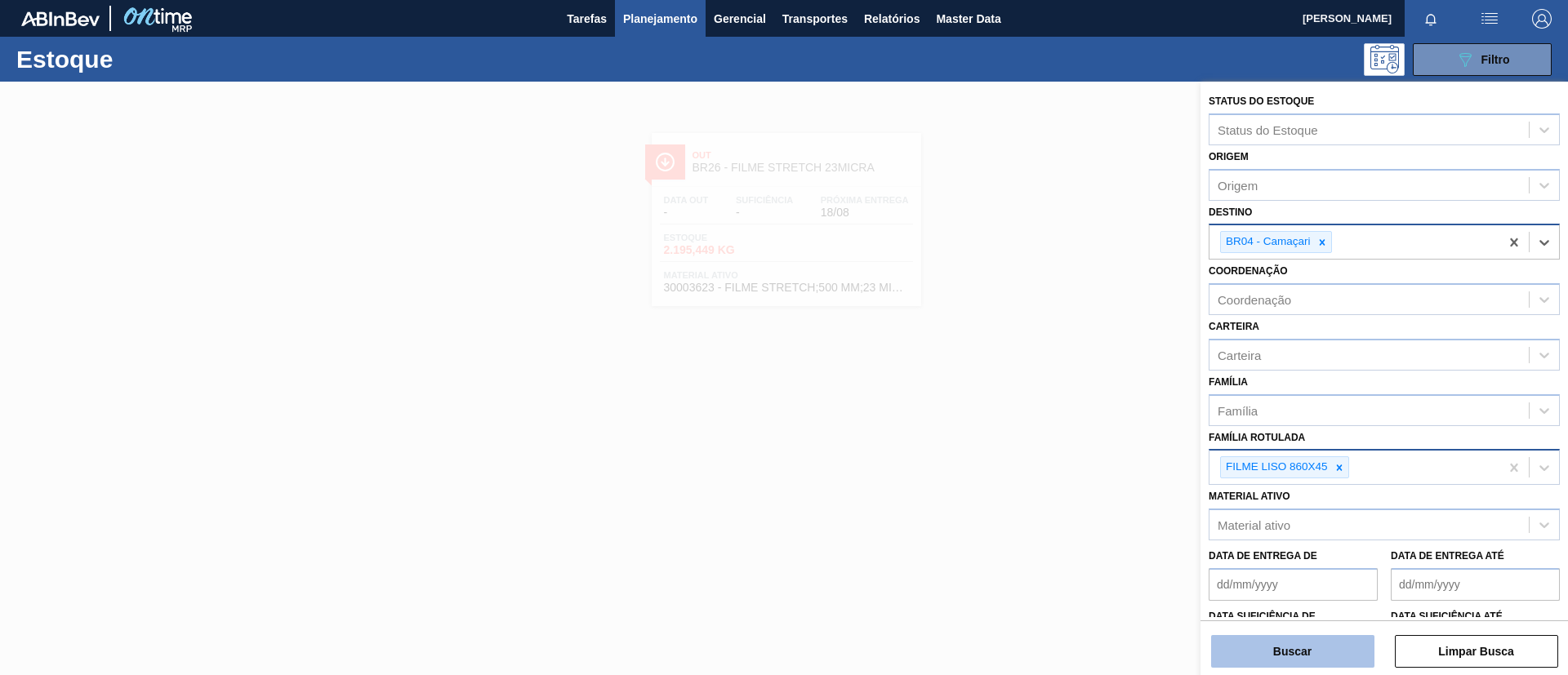
click at [1316, 666] on button "Buscar" at bounding box center [1292, 652] width 164 height 33
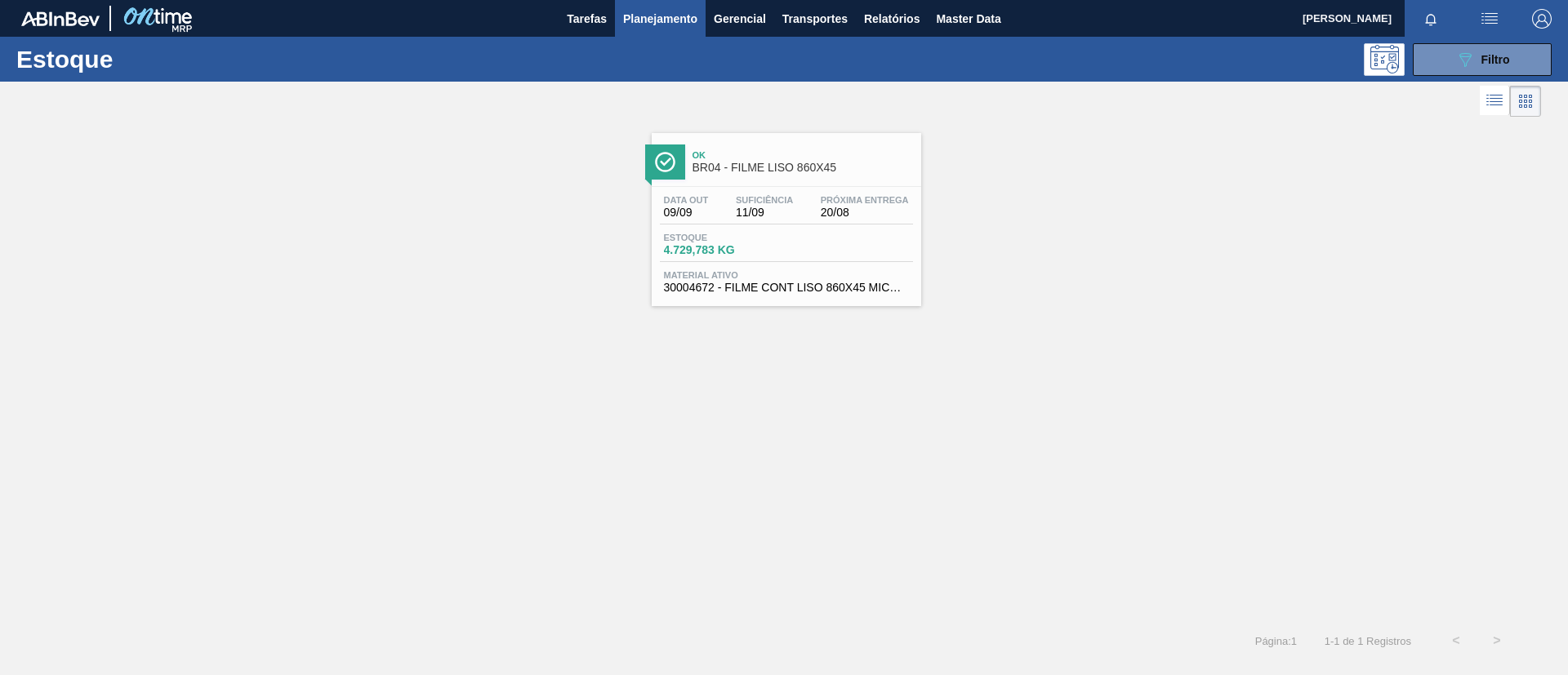
click at [853, 294] on div "Data out 09/09 Suficiência 11/09 Próxima Entrega 20/08 Estoque 4.729,783 KG Mat…" at bounding box center [786, 242] width 270 height 111
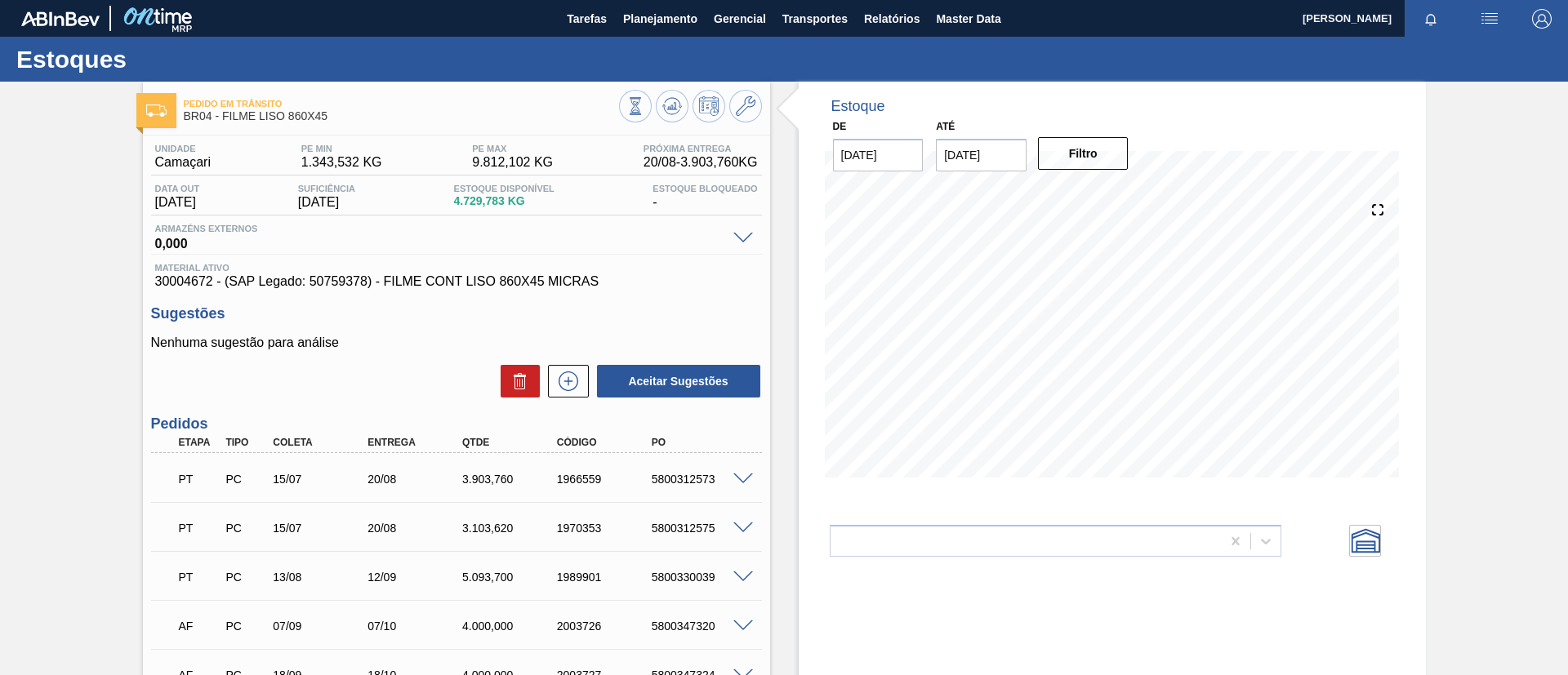
click at [753, 470] on div "PT PC 15/07 20/08 3.903,760 1966559 5800312573" at bounding box center [456, 477] width 610 height 40
click at [750, 477] on span at bounding box center [742, 480] width 20 height 12
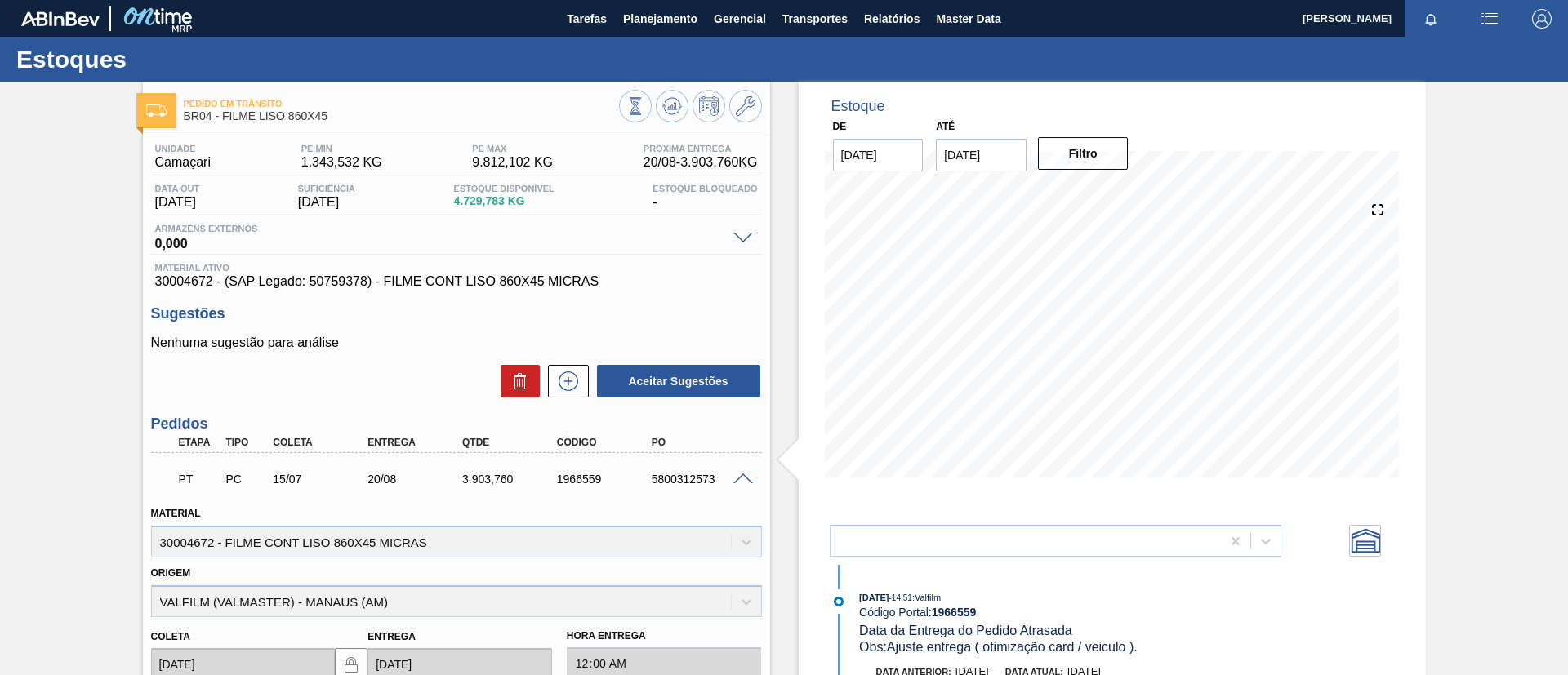
click at [740, 476] on span at bounding box center [742, 480] width 20 height 12
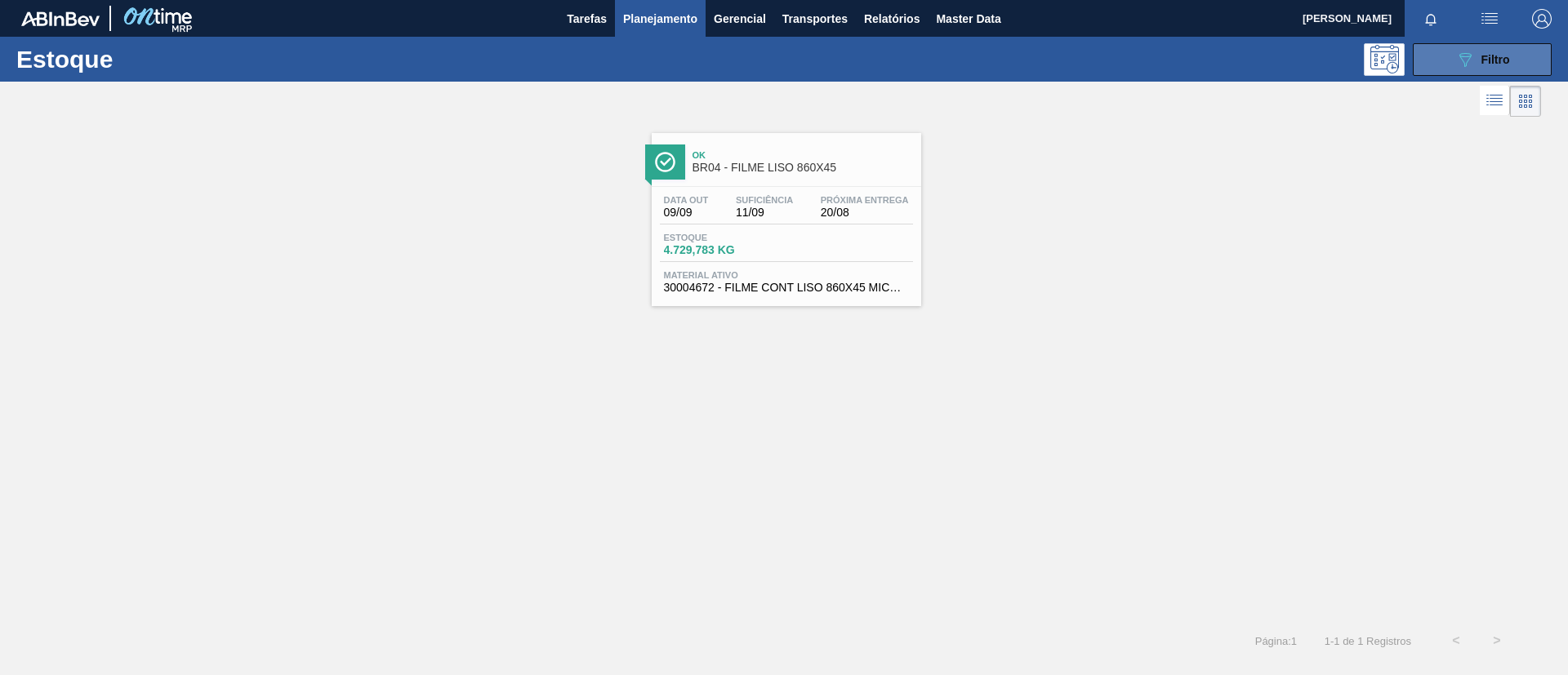
click at [1500, 53] on span "Filtro" at bounding box center [1495, 59] width 28 height 13
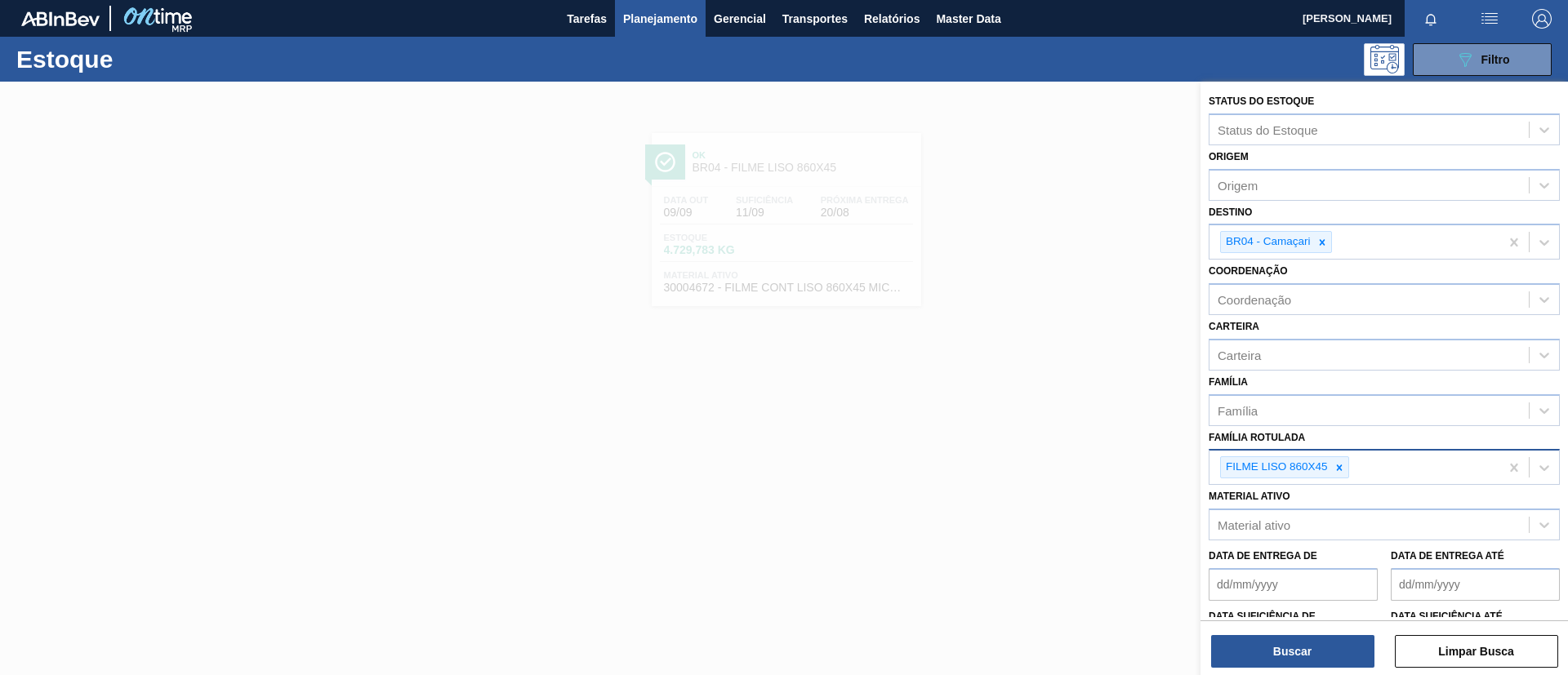
click at [1348, 465] on div "FILME LISO 860X45" at bounding box center [1354, 467] width 290 height 34
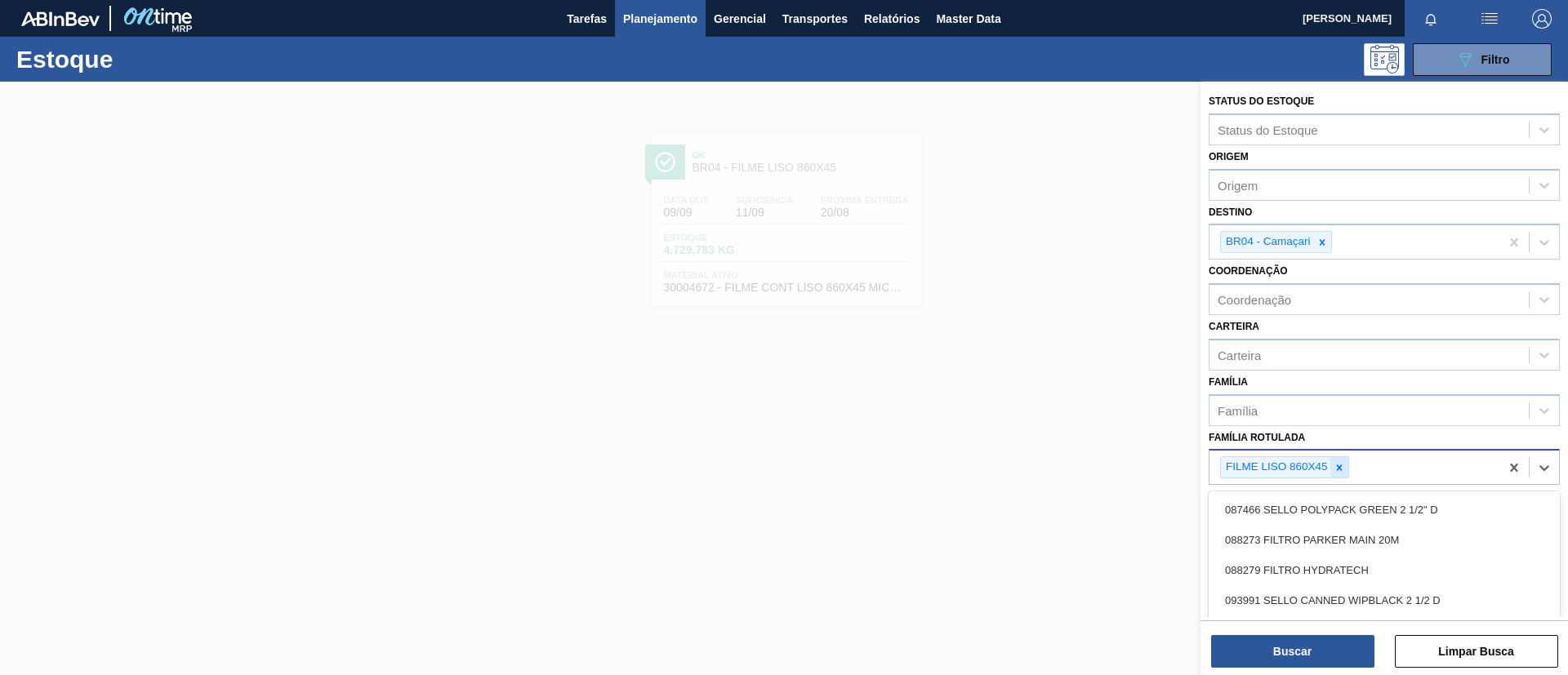
click at [1346, 468] on div at bounding box center [1339, 468] width 18 height 21
paste Rotulada "FILME AP 350ML"
type Rotulada "FILME AP 350ML"
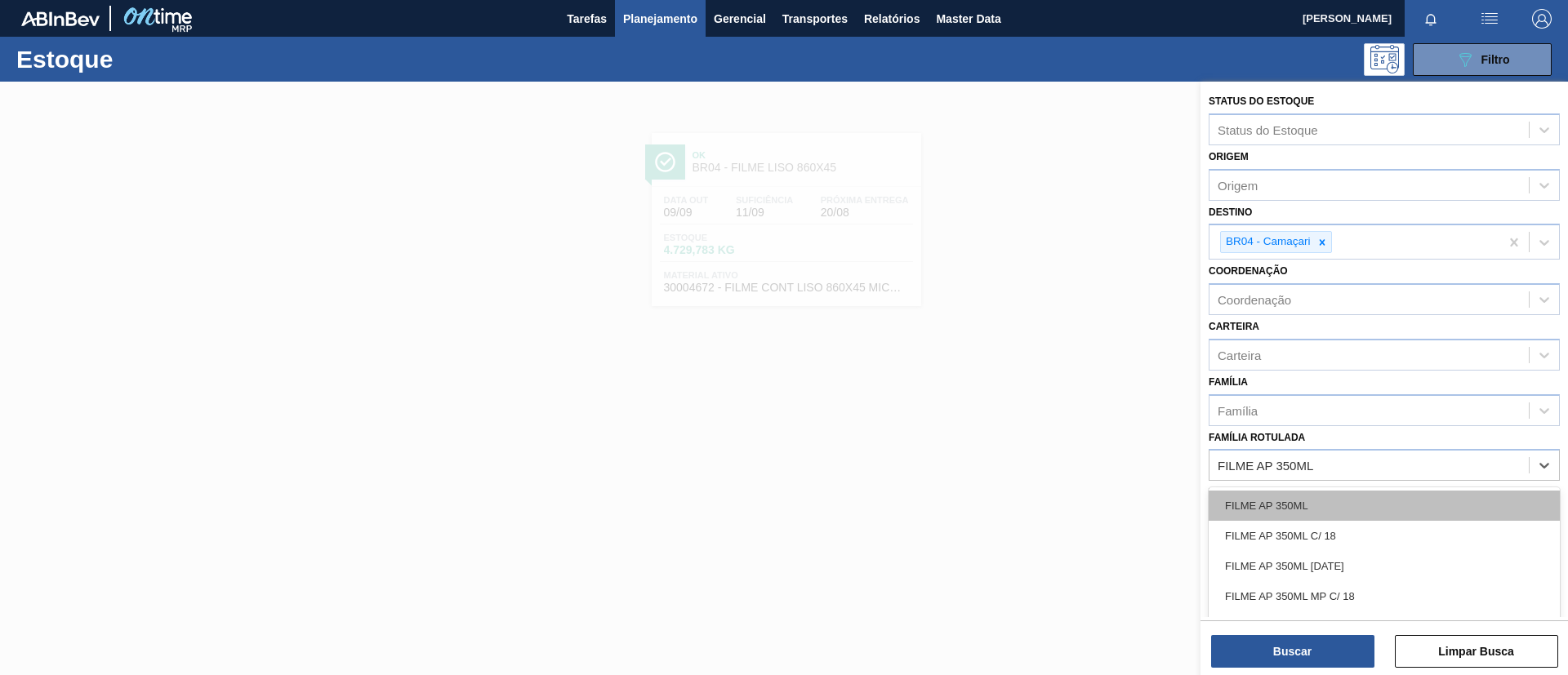
click at [1360, 501] on div "FILME AP 350ML" at bounding box center [1384, 505] width 351 height 30
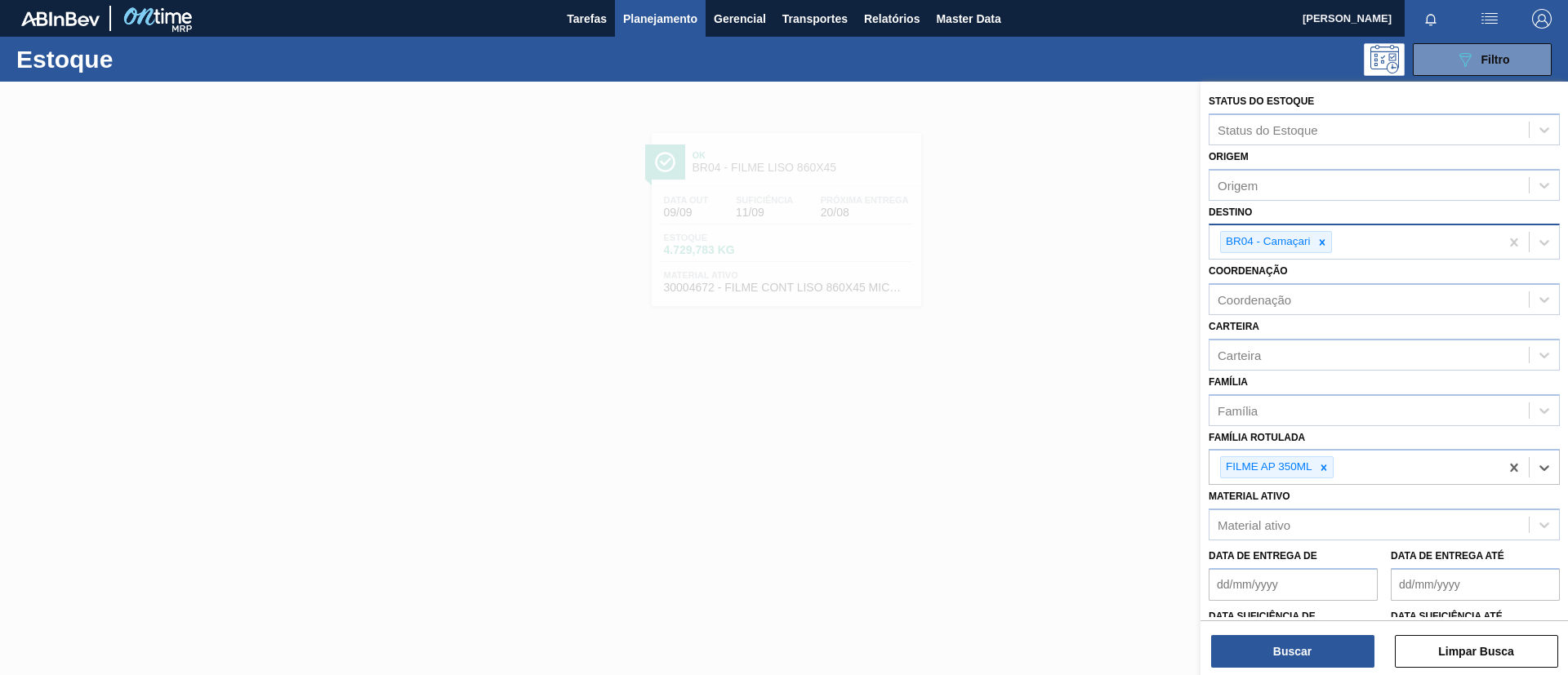
click at [1329, 246] on div at bounding box center [1322, 242] width 18 height 21
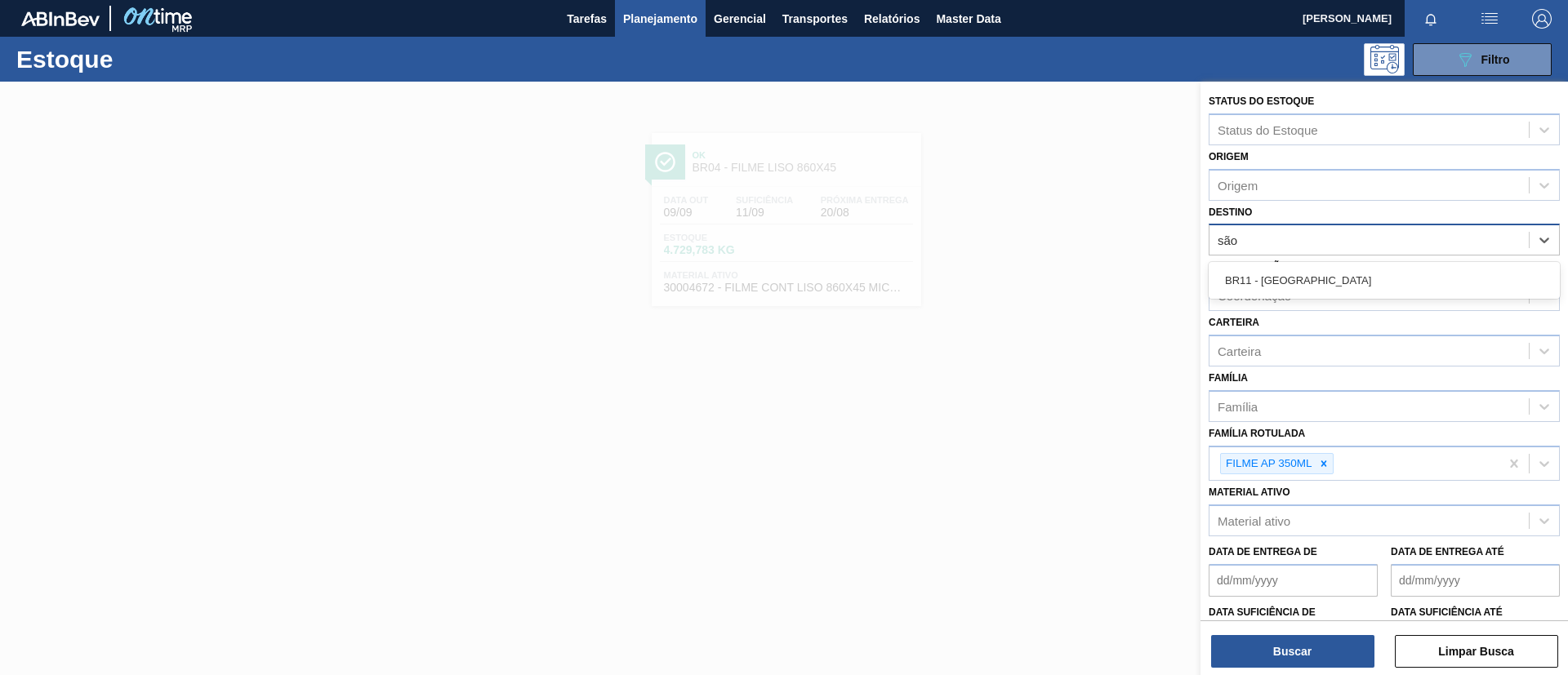
type input "são l"
click at [1355, 272] on div "BR11 - [GEOGRAPHIC_DATA][PERSON_NAME]" at bounding box center [1384, 280] width 351 height 30
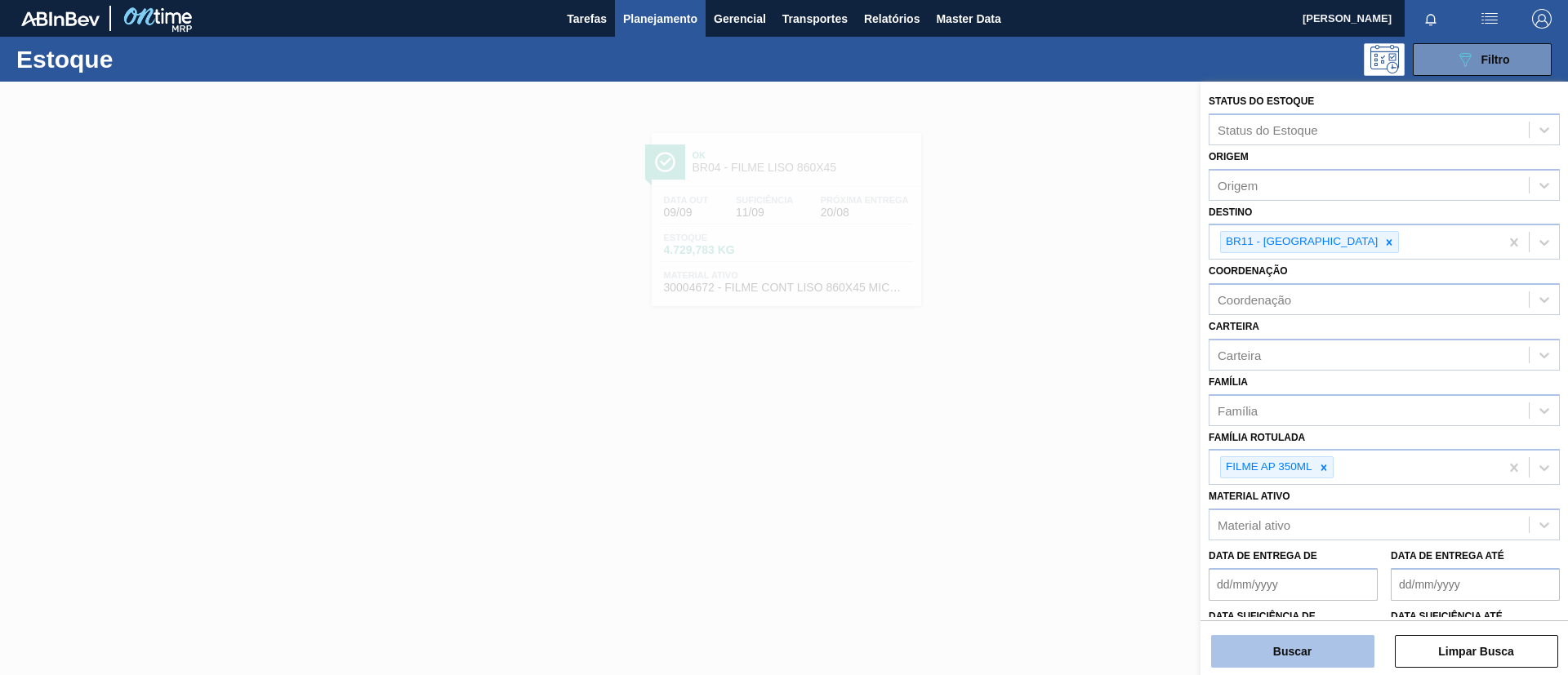
click at [1284, 659] on button "Buscar" at bounding box center [1292, 652] width 164 height 33
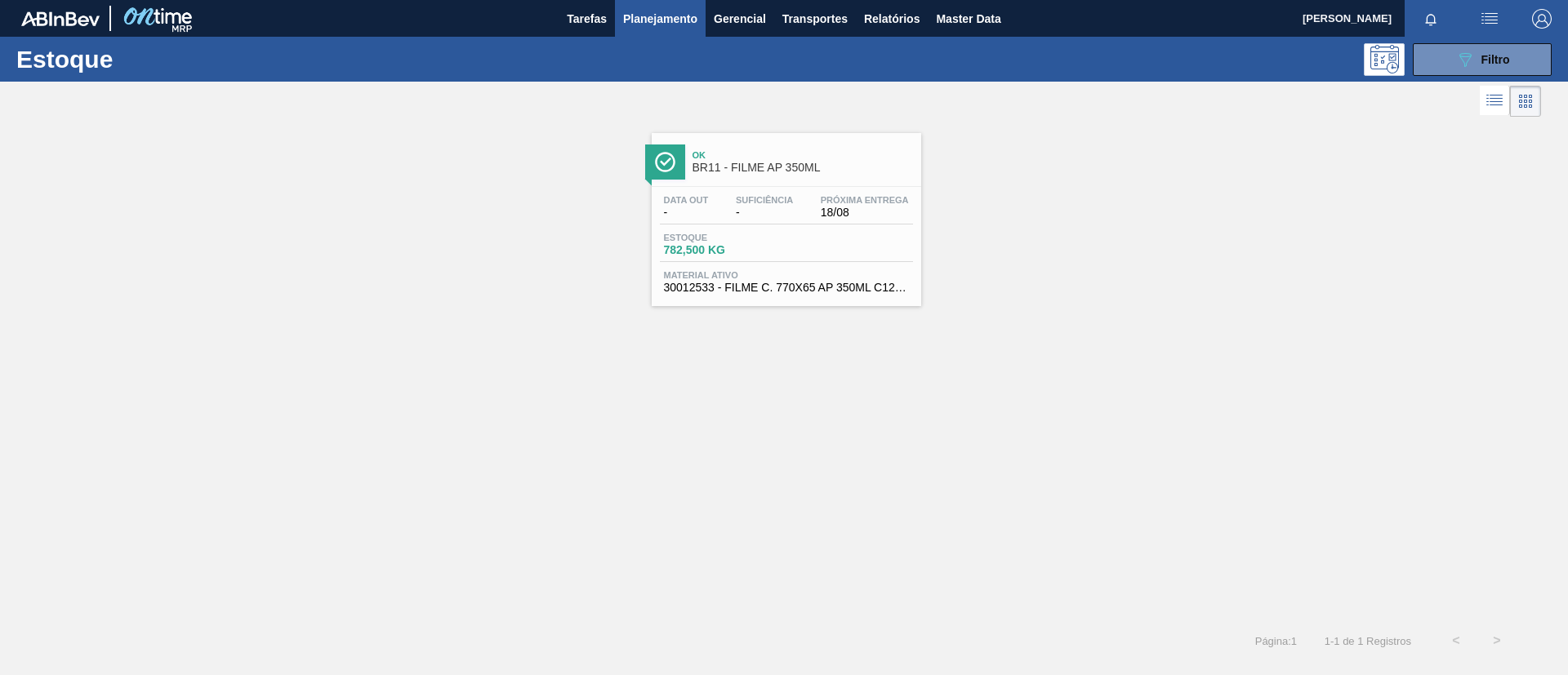
click at [819, 202] on div "Próxima Entrega 18/08" at bounding box center [865, 207] width 96 height 23
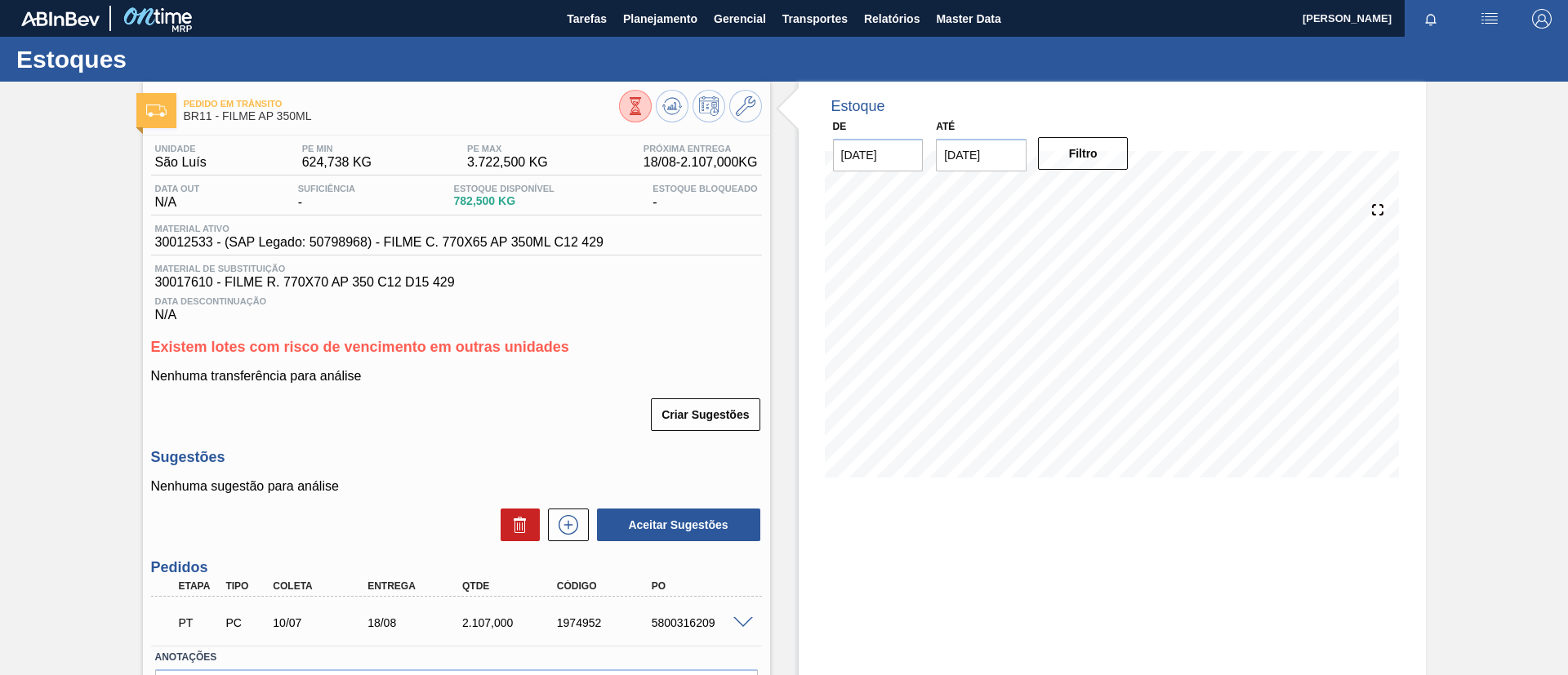
click at [746, 617] on span at bounding box center [742, 623] width 20 height 12
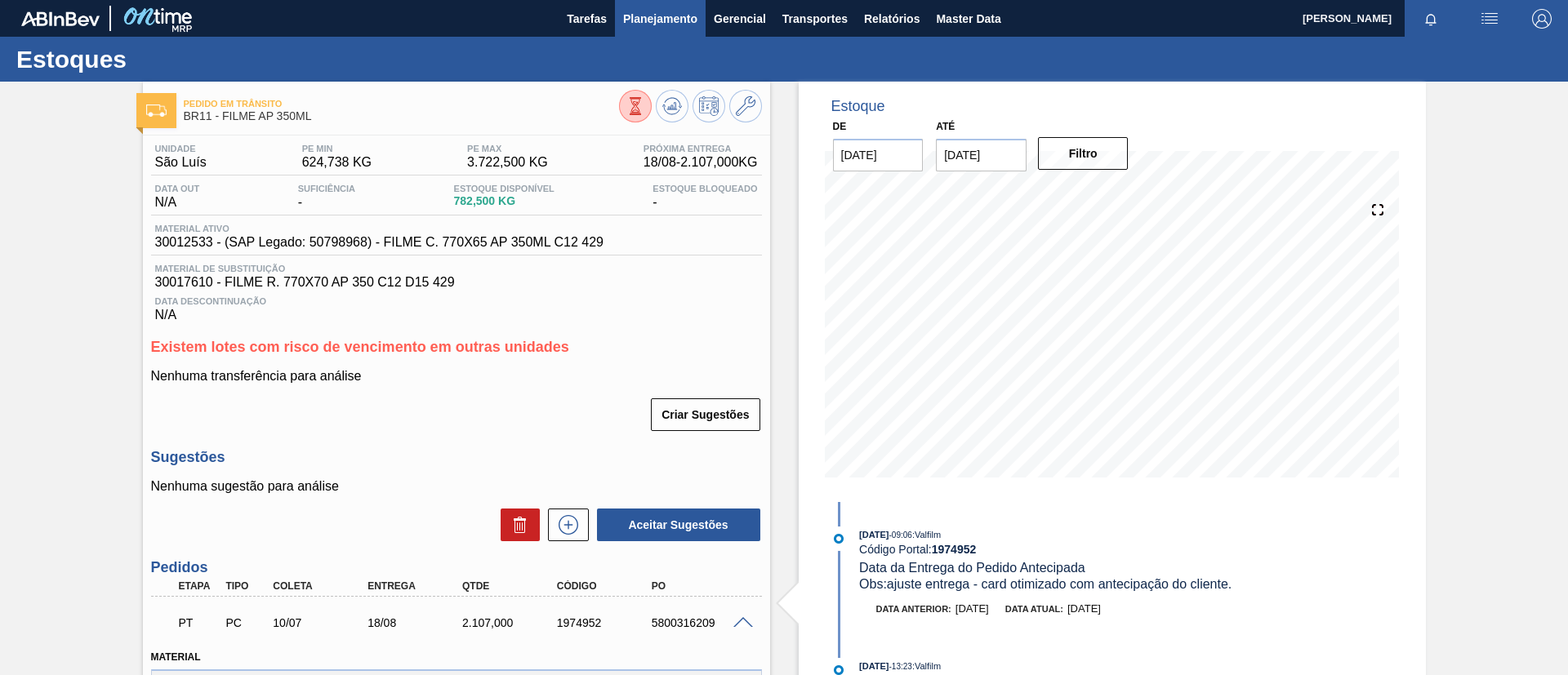
click at [672, 34] on button "Planejamento" at bounding box center [660, 18] width 90 height 37
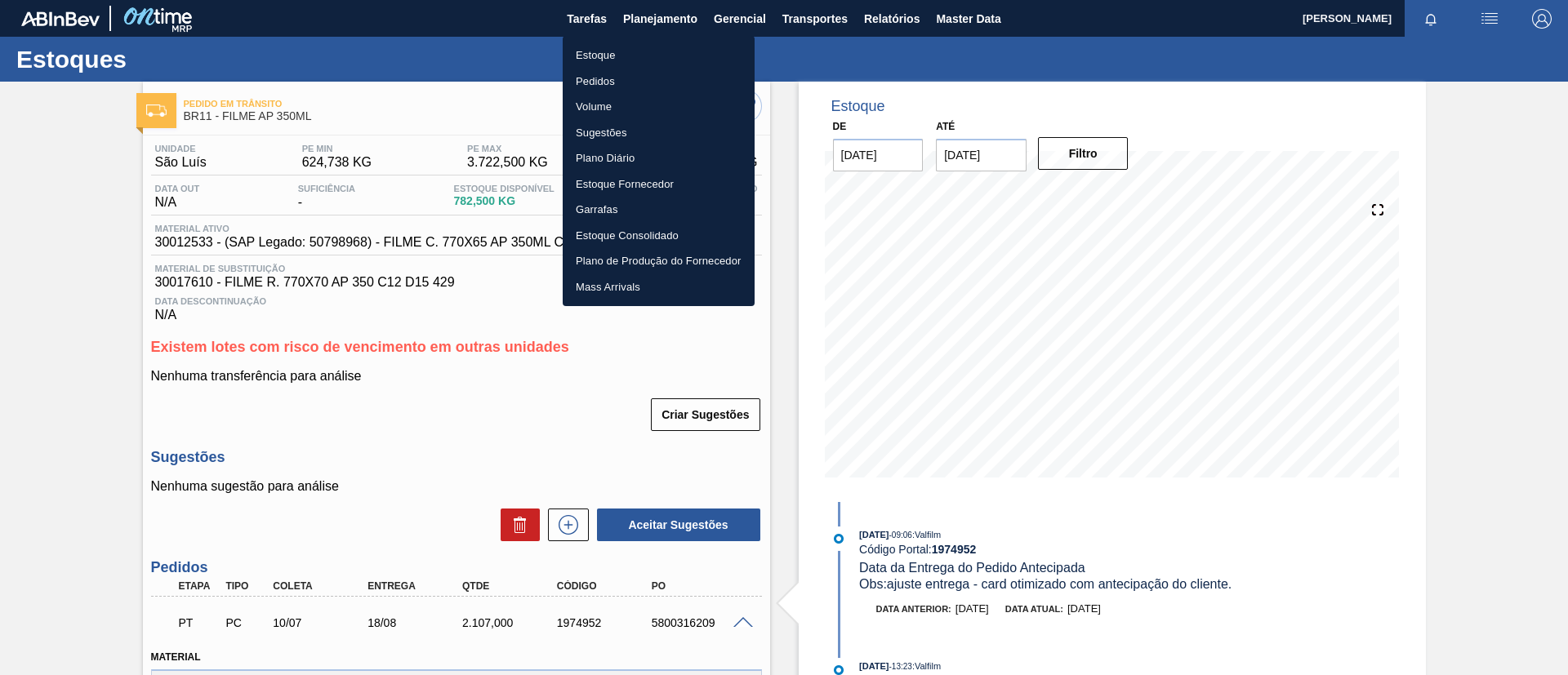
click at [678, 53] on li "Estoque" at bounding box center [658, 55] width 192 height 26
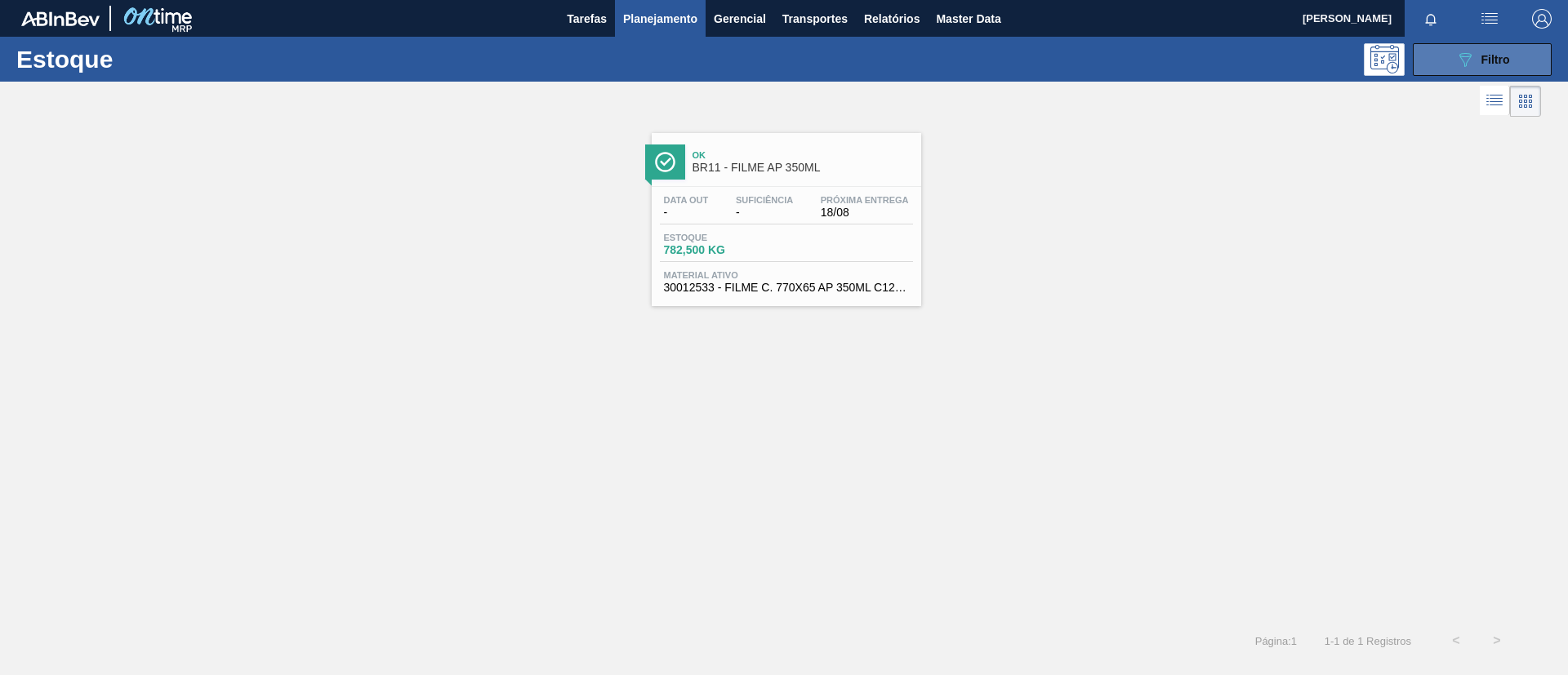
click at [1434, 56] on button "089F7B8B-B2A5-4AFE-B5C0-19BA573D28AC Filtro" at bounding box center [1481, 59] width 139 height 33
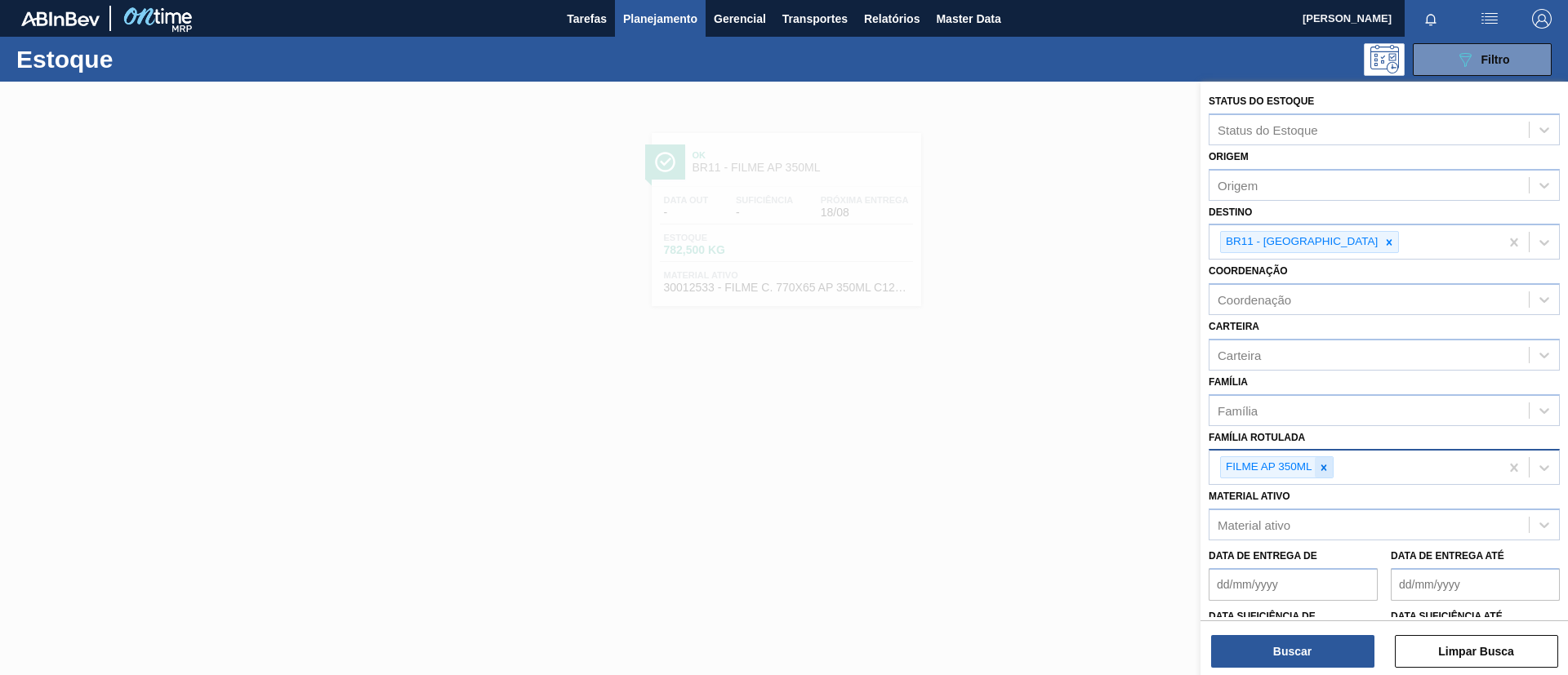
click at [1326, 466] on icon at bounding box center [1323, 468] width 11 height 11
paste Rotulada "FILME BC 350ML"
type Rotulada "FILME BC 350ML"
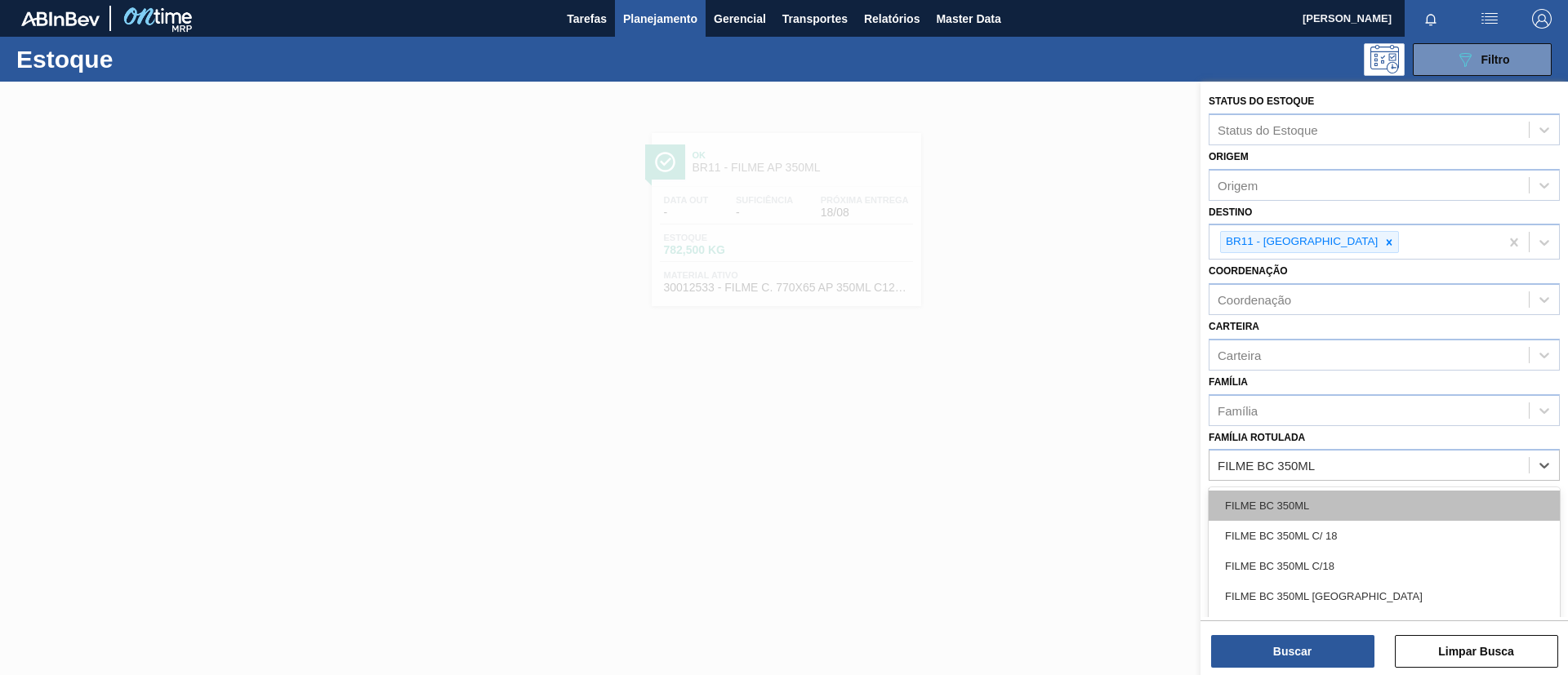
click at [1350, 502] on div "FILME BC 350ML" at bounding box center [1384, 505] width 351 height 30
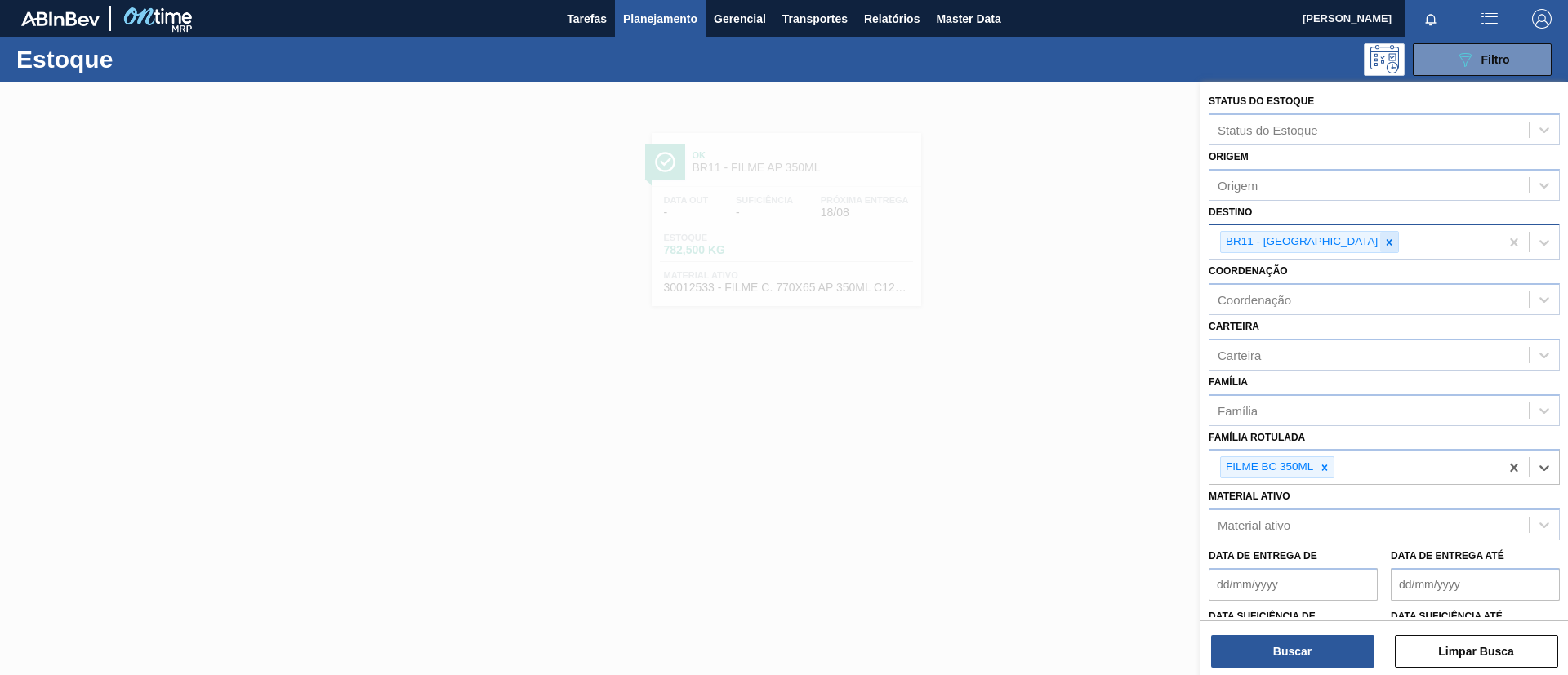
click at [1383, 237] on icon at bounding box center [1388, 242] width 11 height 11
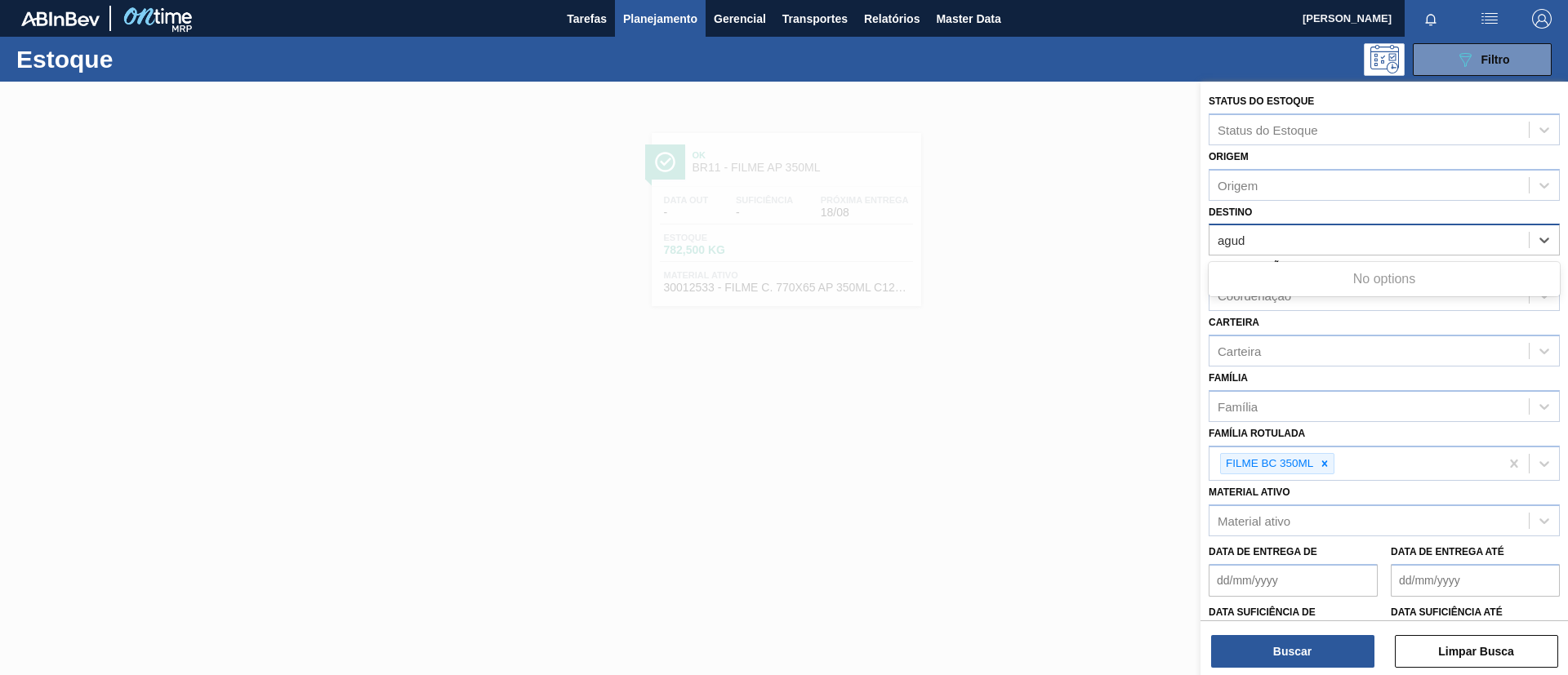
type input "agudo"
click at [1286, 269] on div "BR09 - Agudos" at bounding box center [1384, 280] width 351 height 30
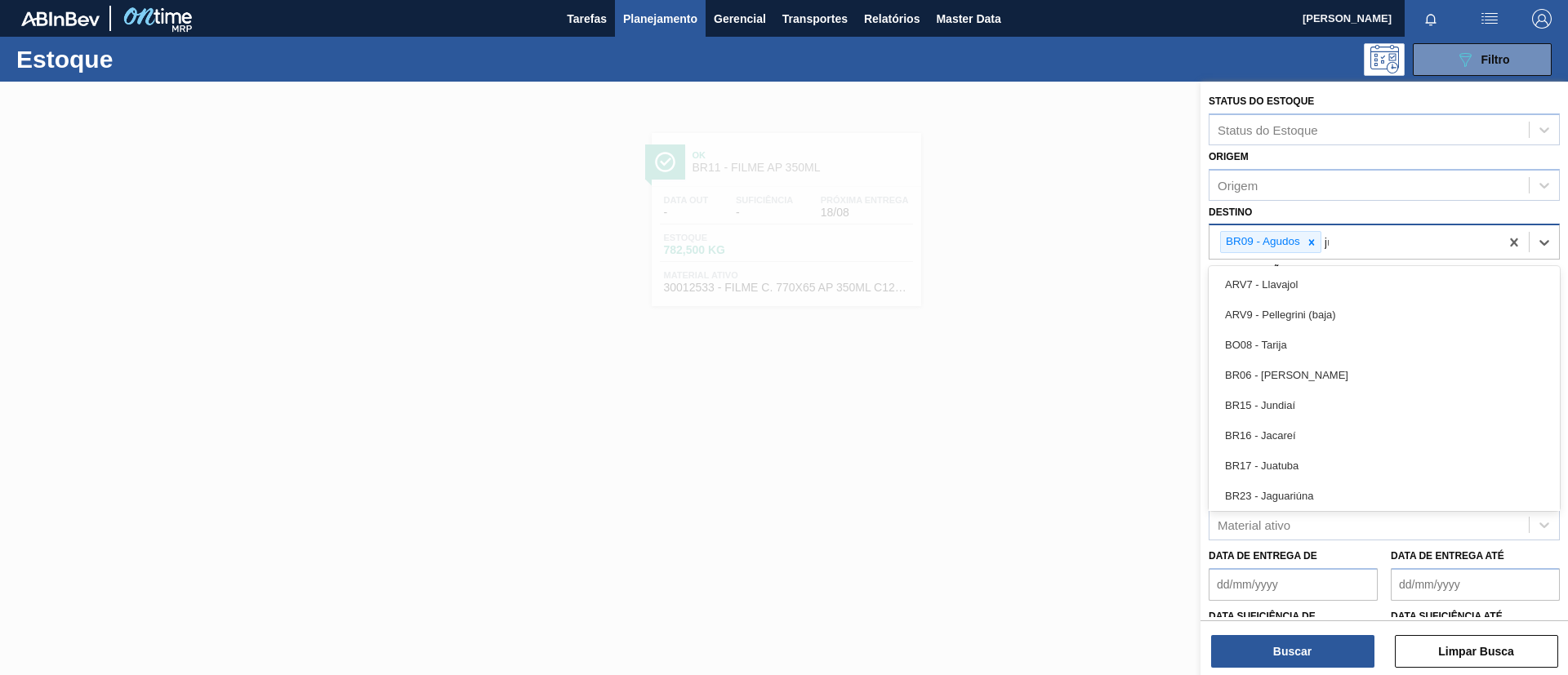
type input "juatu"
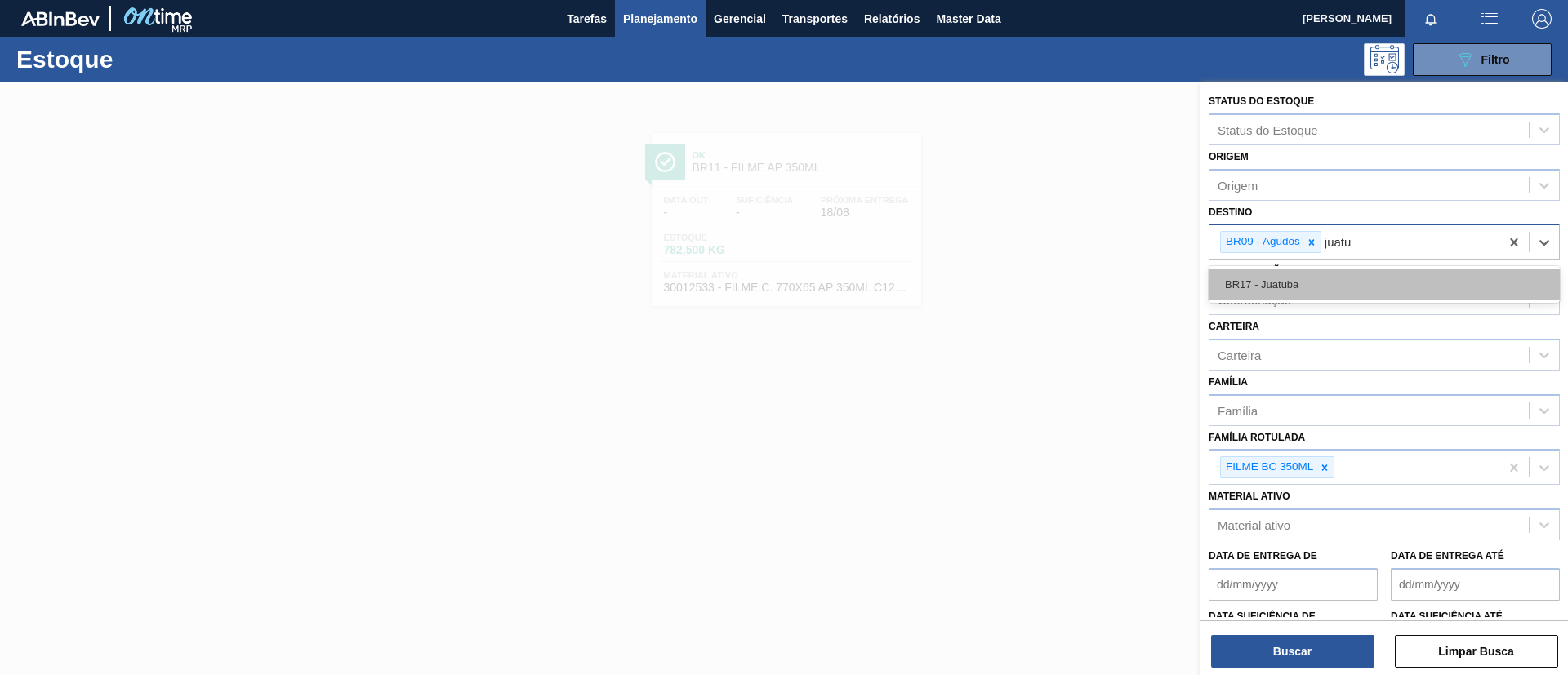
click at [1294, 292] on div "BR17 - Juatuba" at bounding box center [1384, 284] width 351 height 30
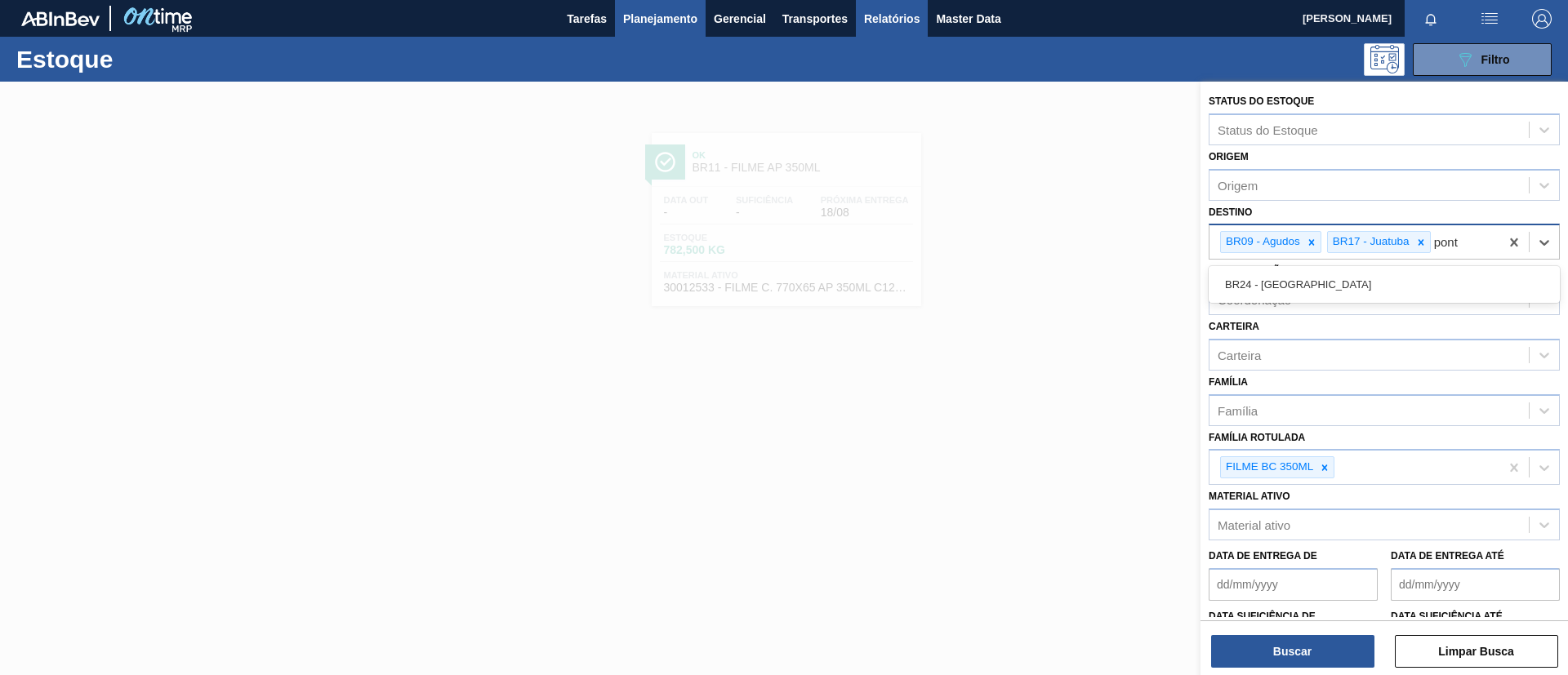
type input "ponta"
drag, startPoint x: 1268, startPoint y: 269, endPoint x: 1277, endPoint y: 292, distance: 24.7
click at [1269, 270] on div "BR24 - [GEOGRAPHIC_DATA]" at bounding box center [1384, 284] width 351 height 30
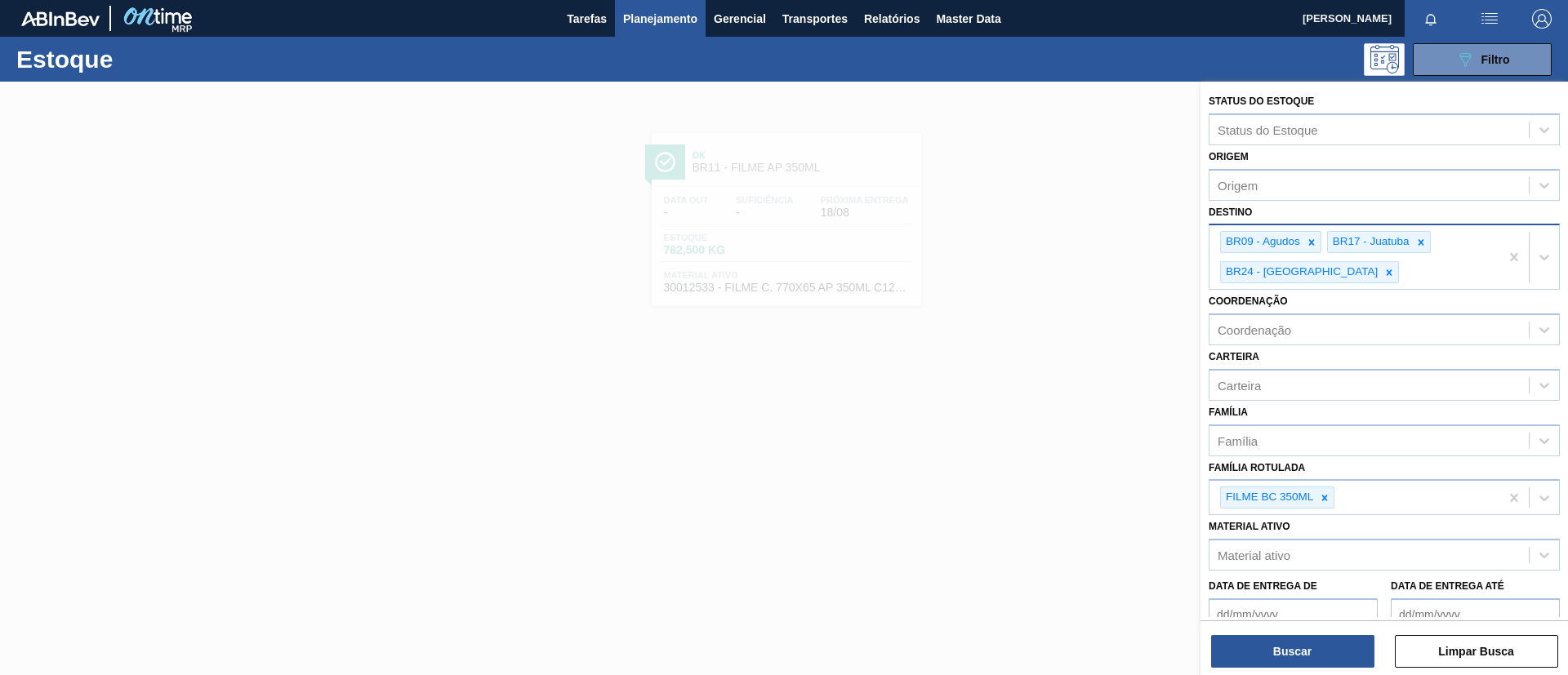
click at [1304, 631] on div "Buscar Limpar Busca" at bounding box center [1384, 643] width 368 height 46
click at [1310, 642] on button "Buscar" at bounding box center [1292, 652] width 164 height 33
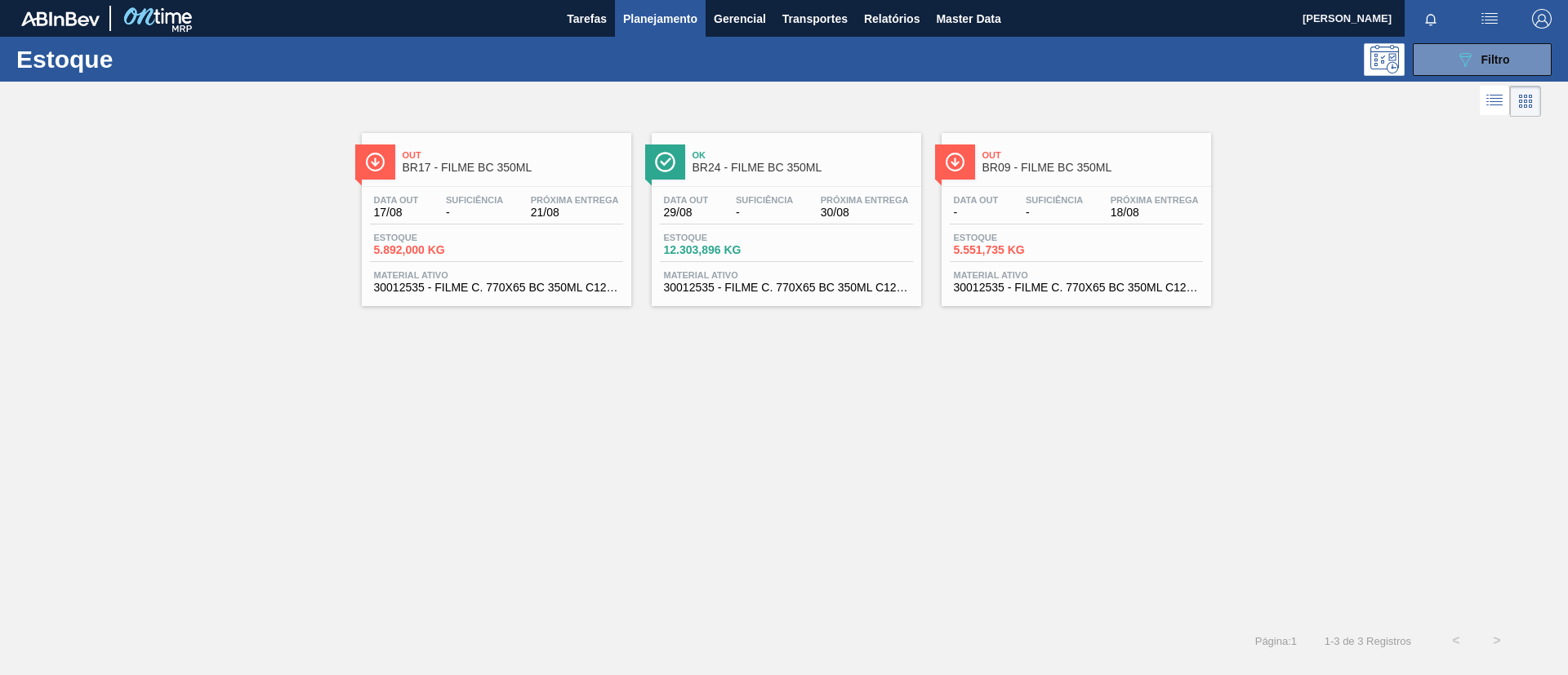
click at [787, 166] on span "BR24 - FILME BC 350ML" at bounding box center [803, 168] width 220 height 12
click at [1069, 157] on span "Out" at bounding box center [1093, 154] width 220 height 9
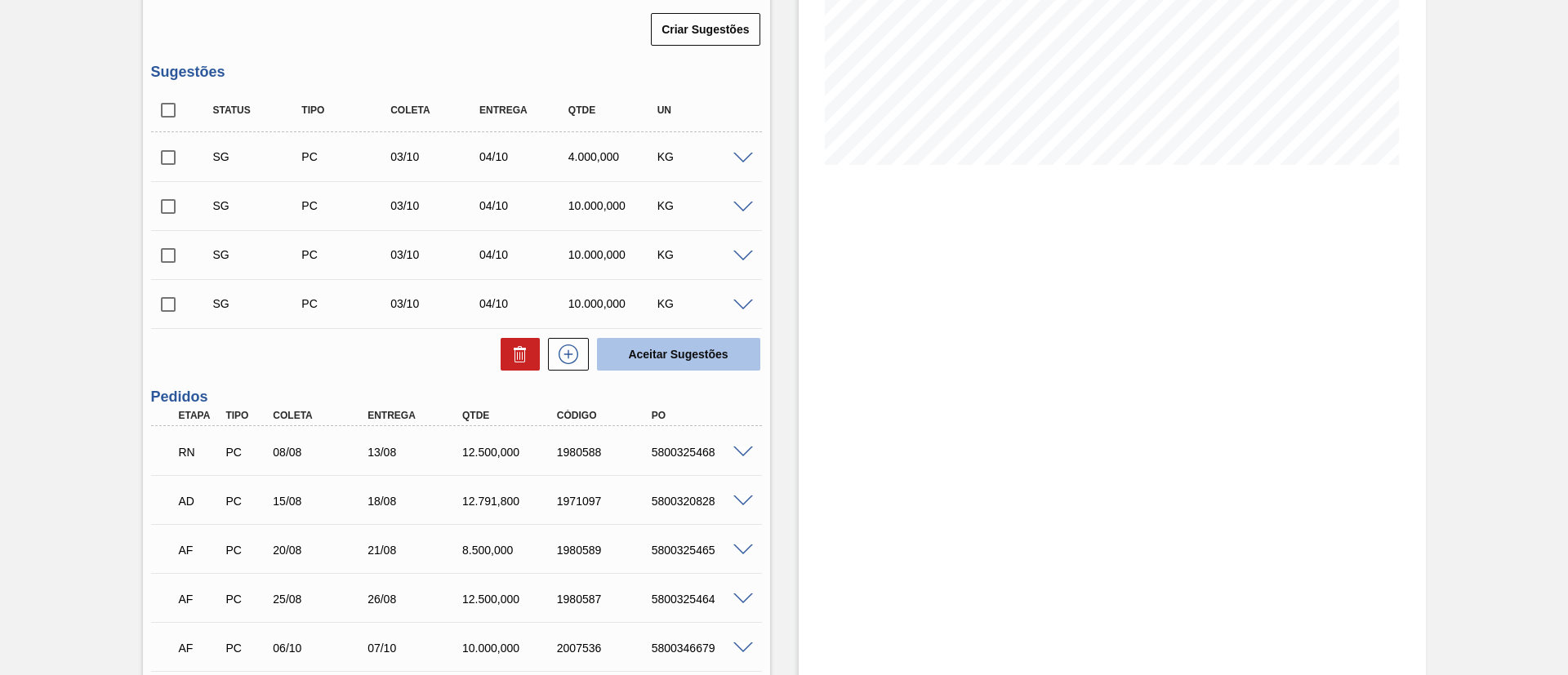
scroll to position [368, 0]
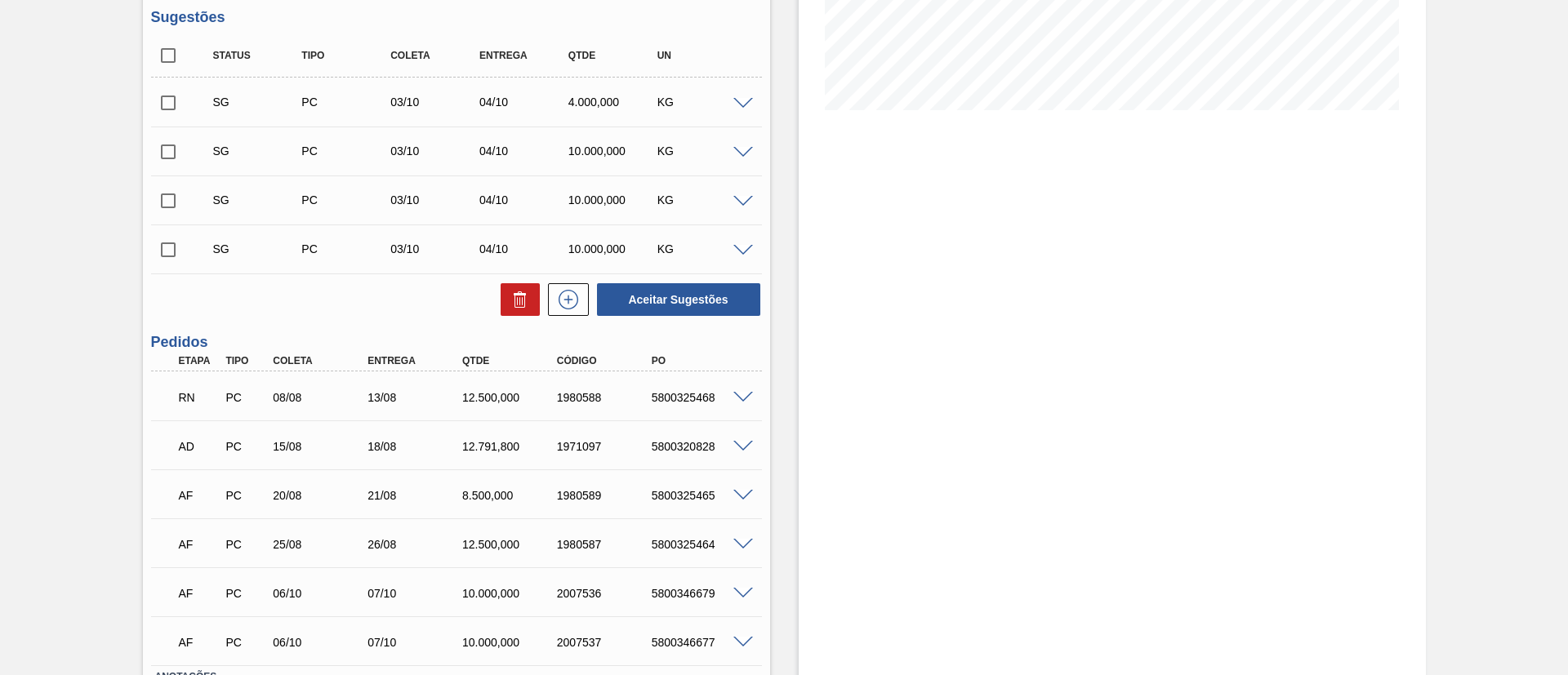
click at [742, 393] on span at bounding box center [742, 398] width 20 height 12
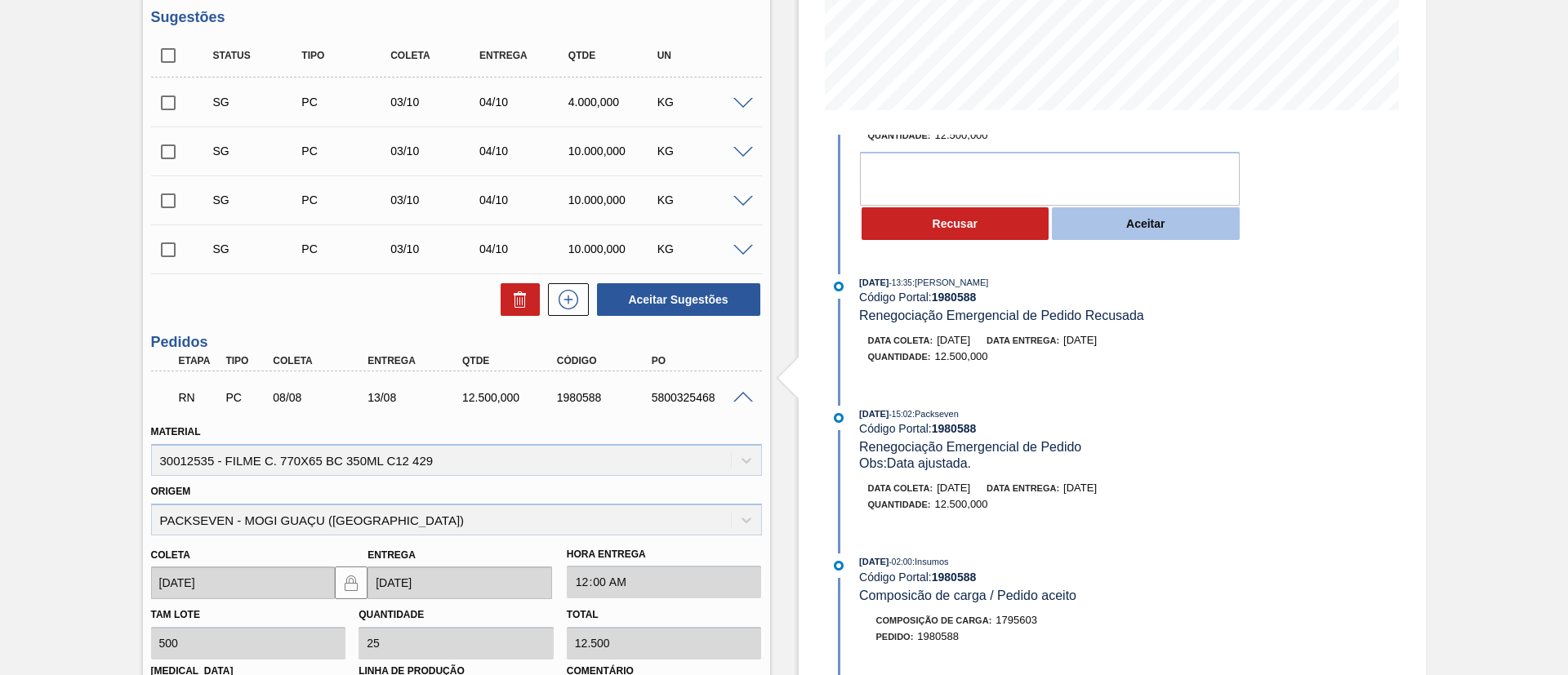
click at [1120, 232] on button "Aceitar" at bounding box center [1145, 224] width 188 height 33
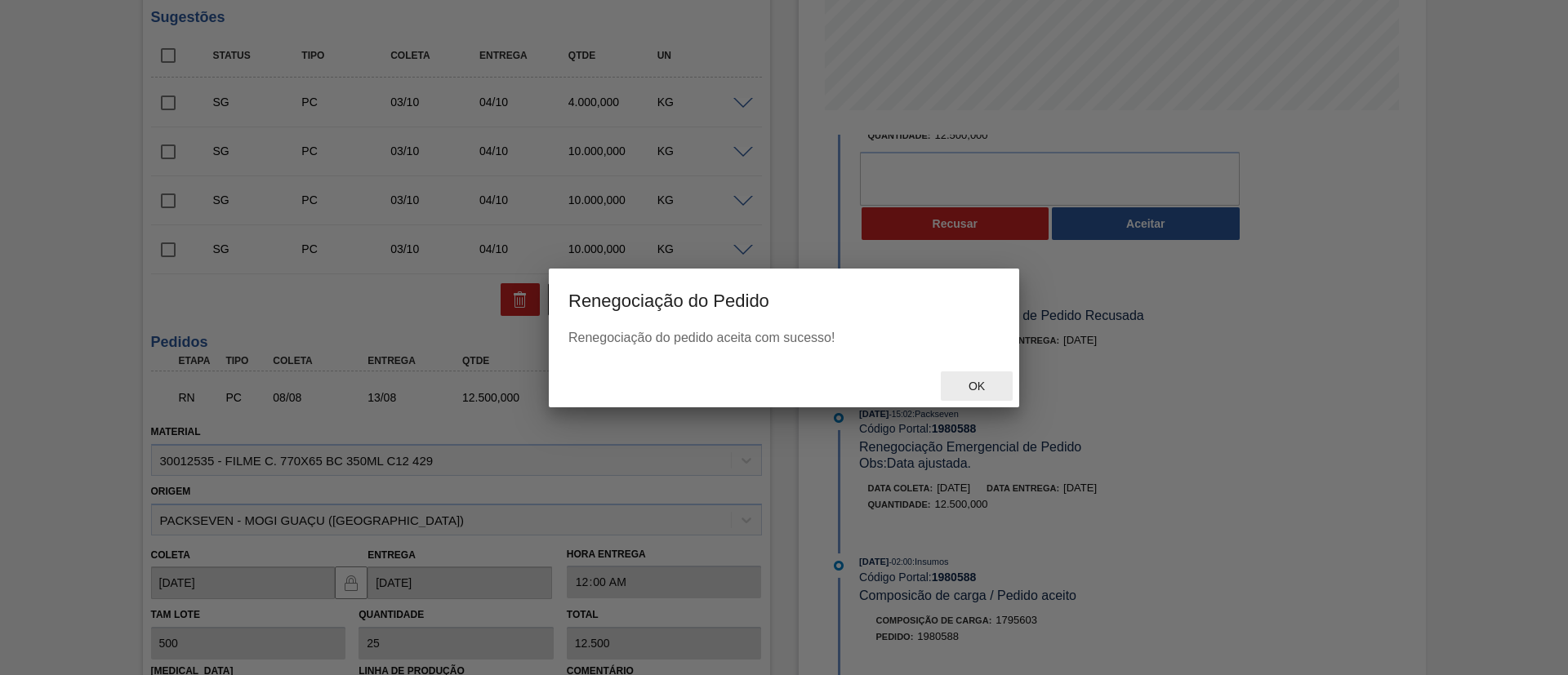
click at [974, 378] on div "Ok" at bounding box center [976, 386] width 71 height 30
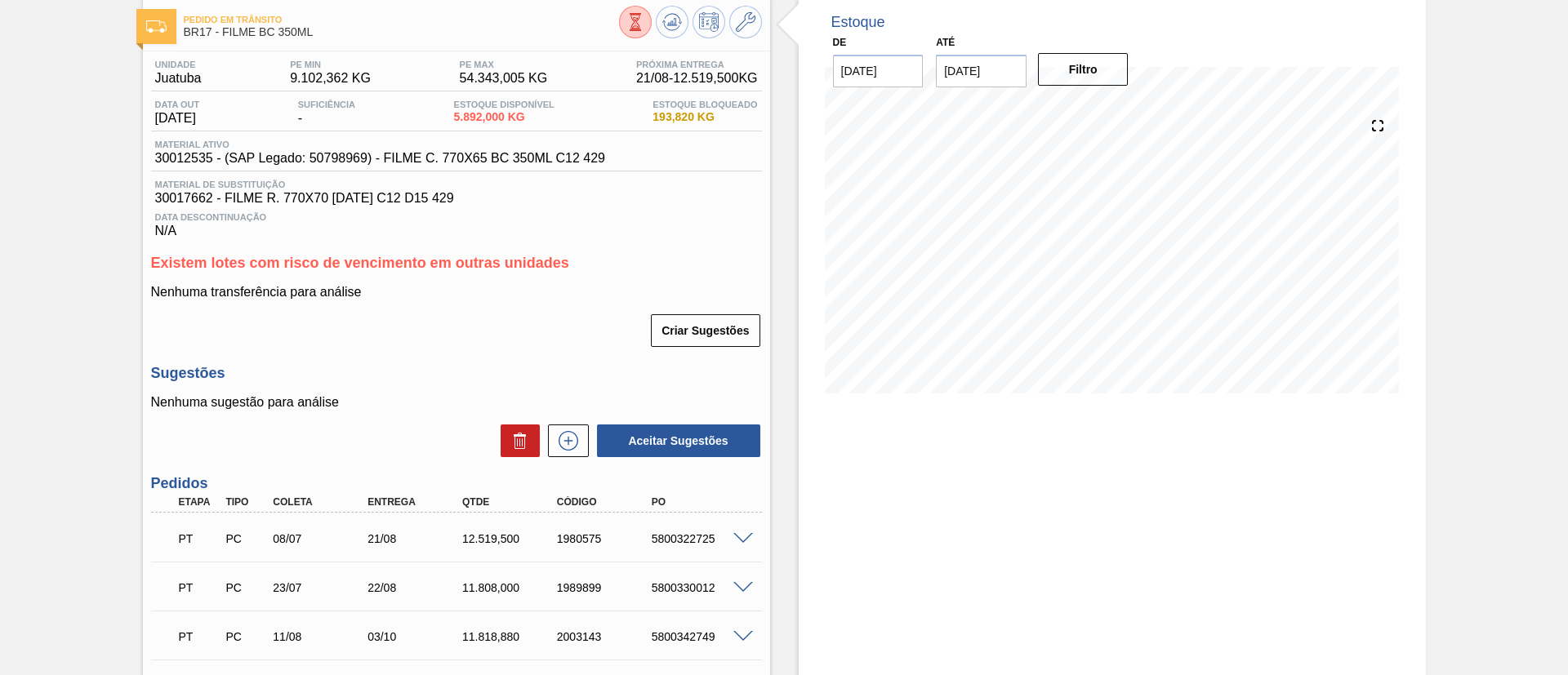
scroll to position [122, 0]
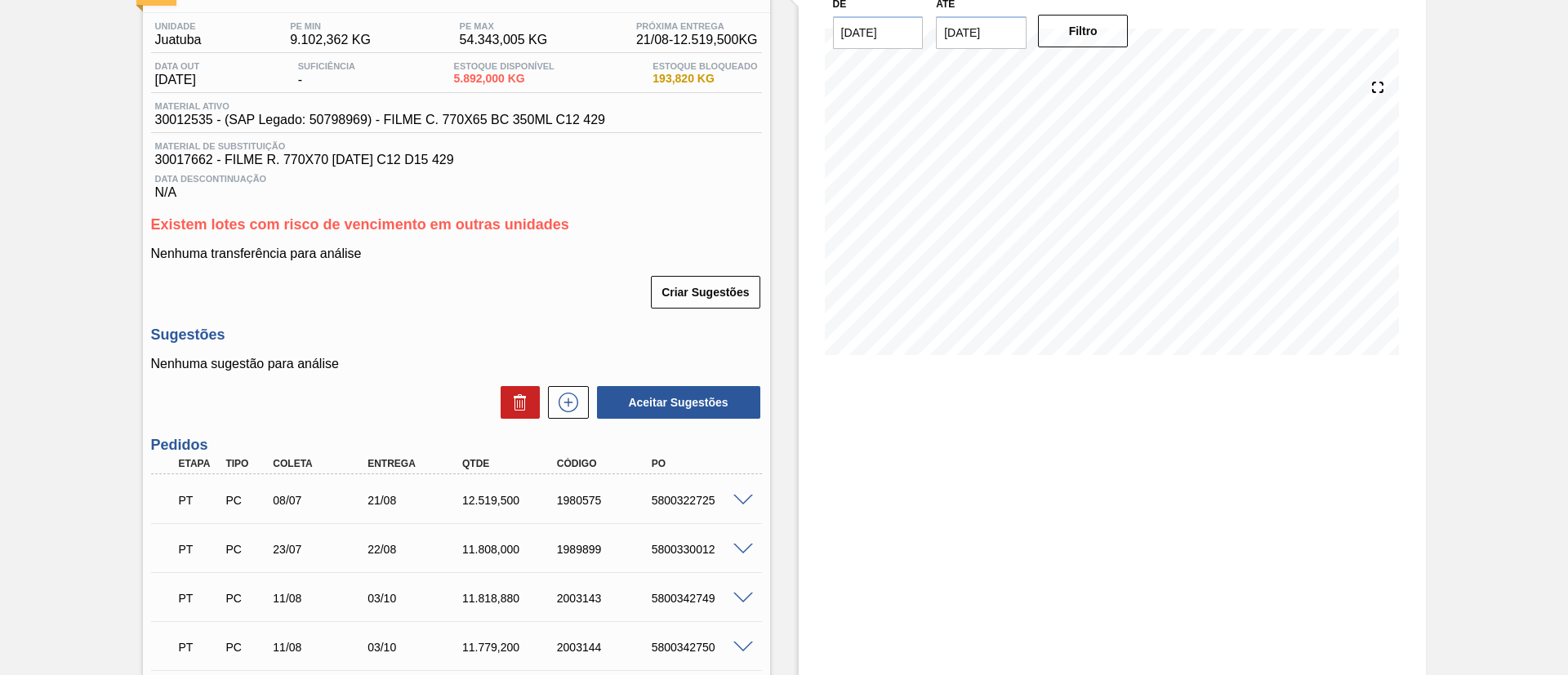
click at [739, 499] on span at bounding box center [742, 501] width 20 height 12
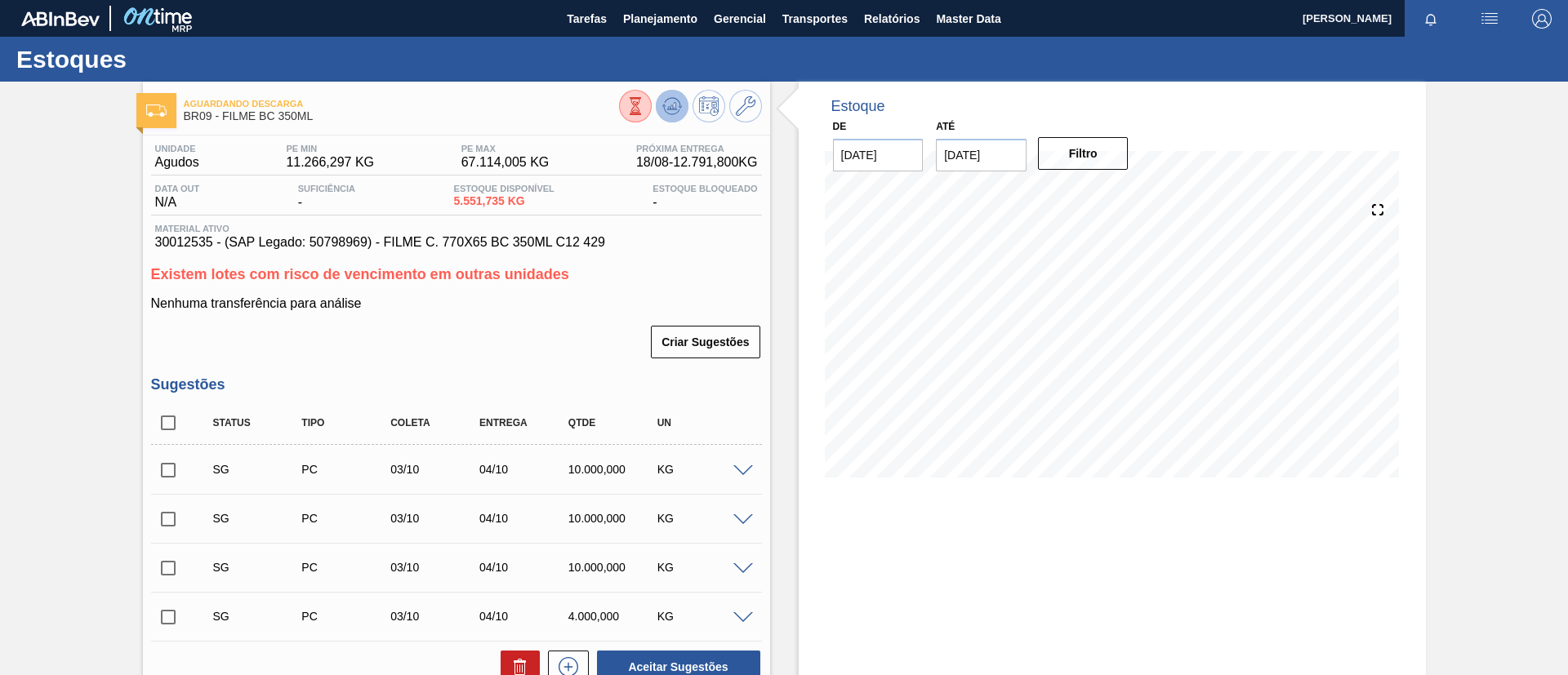
click at [644, 109] on icon at bounding box center [635, 106] width 18 height 18
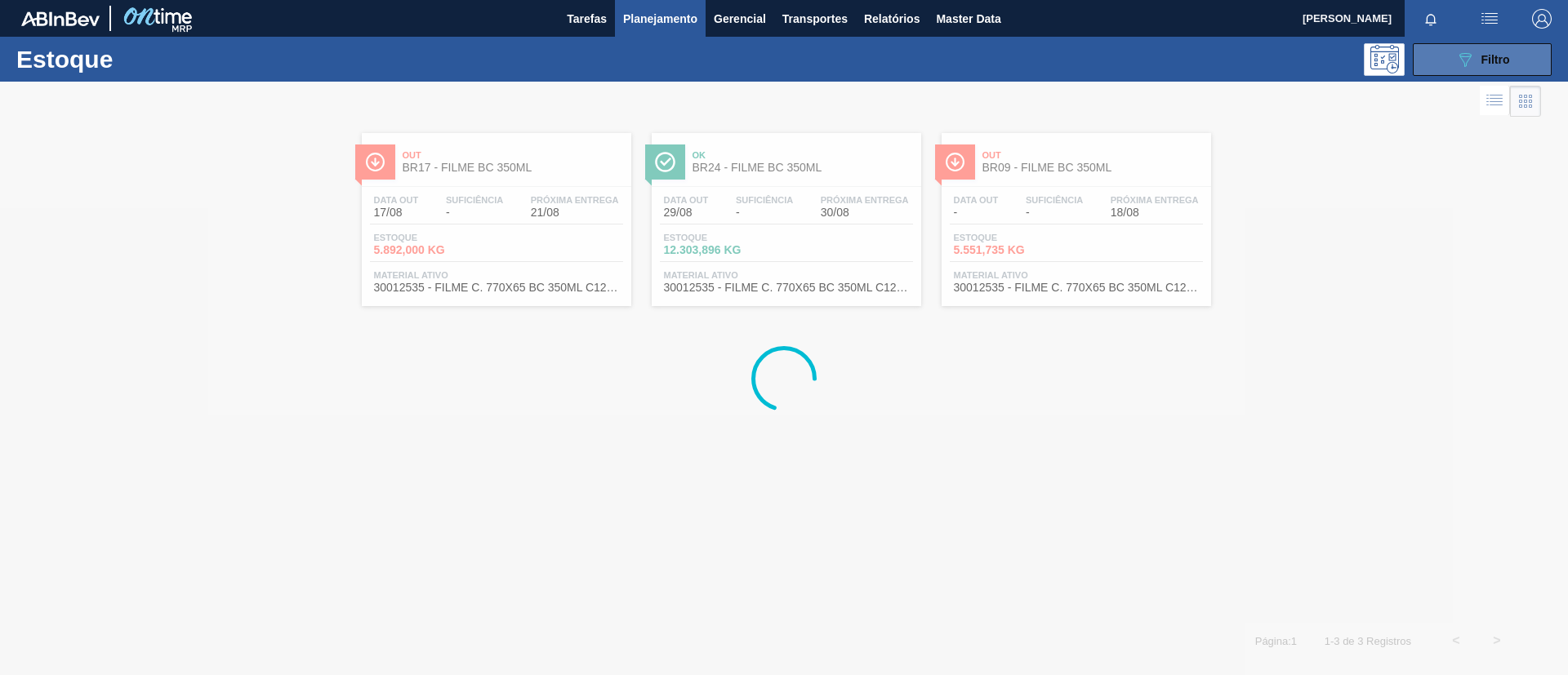
click at [1486, 67] on div "089F7B8B-B2A5-4AFE-B5C0-19BA573D28AC Filtro" at bounding box center [1483, 59] width 55 height 20
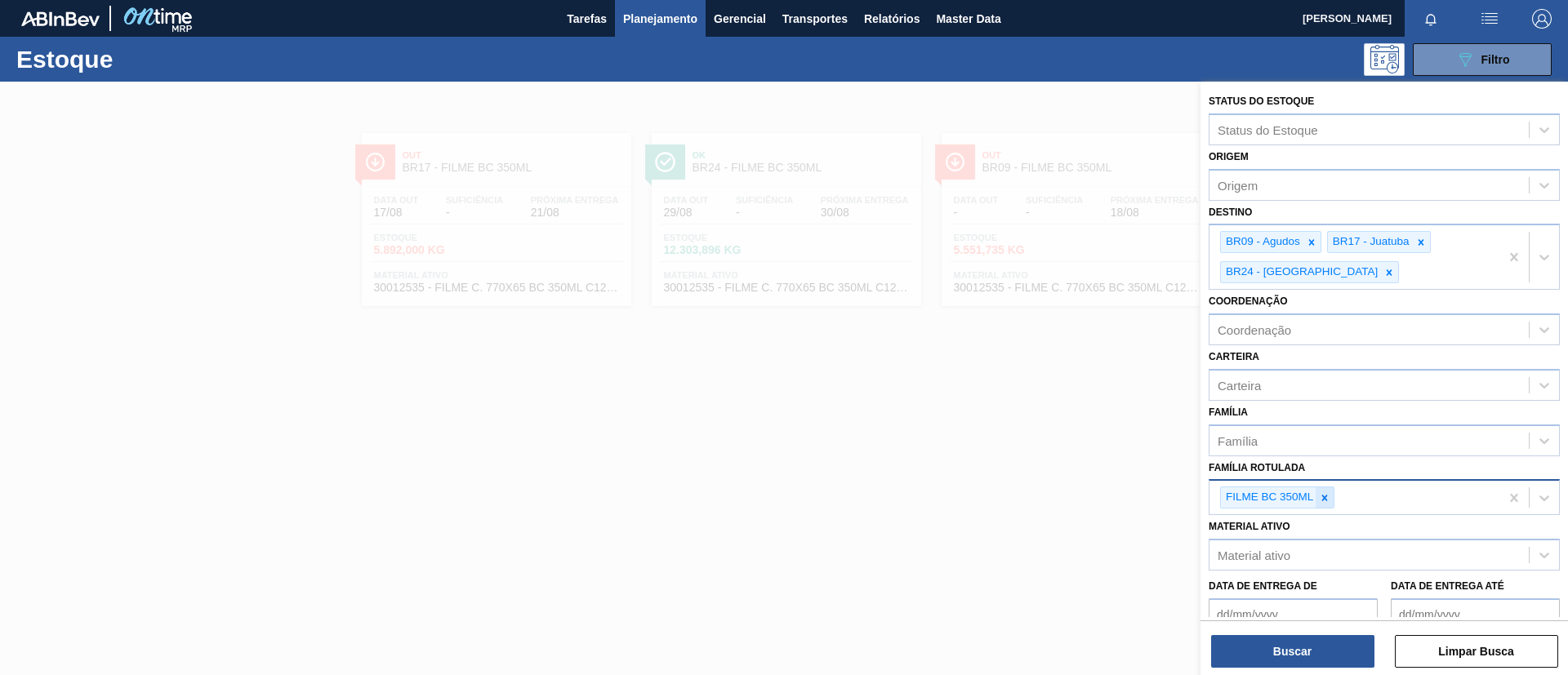
click at [1329, 494] on icon at bounding box center [1323, 498] width 11 height 11
paste Rotulada "FILME SK 350ML"
type Rotulada "FILME SK 350ML"
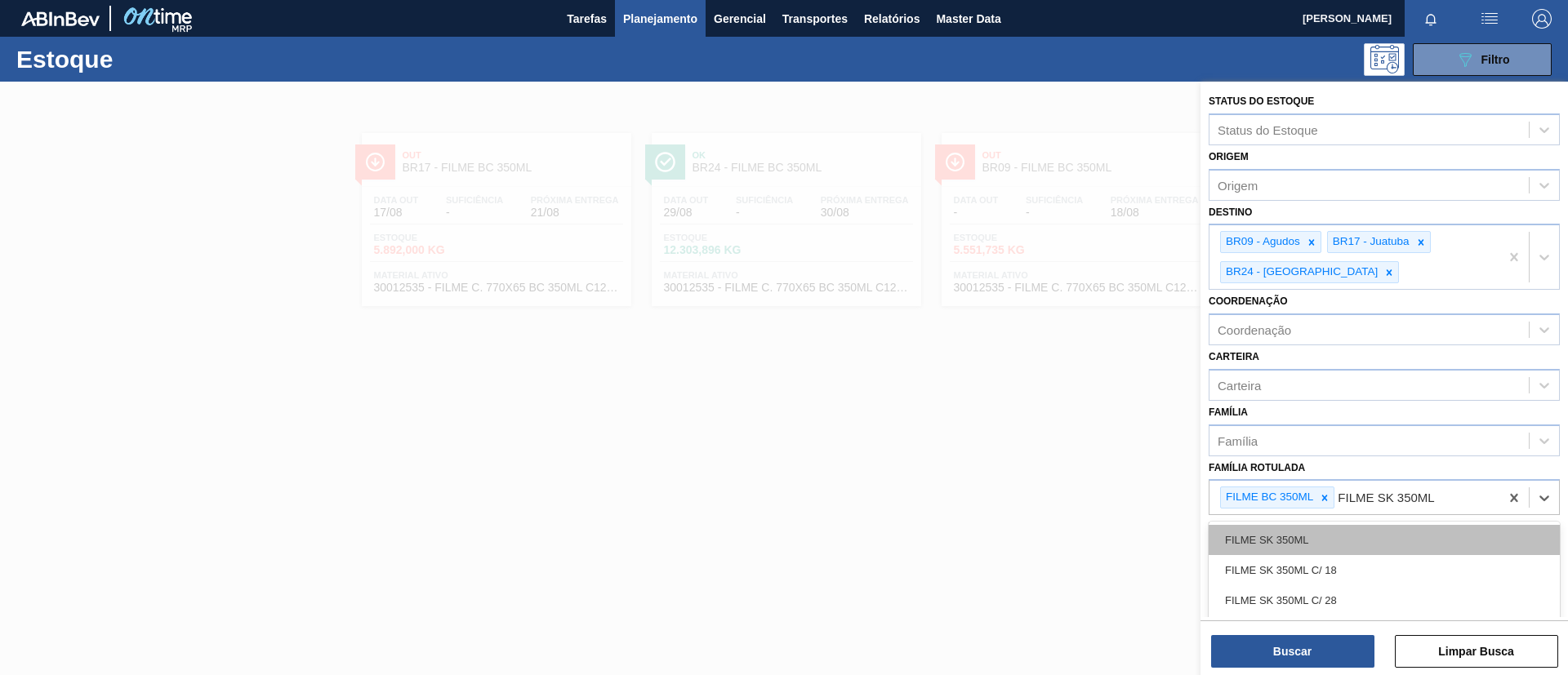
click at [1348, 532] on div "FILME SK 350ML" at bounding box center [1384, 540] width 351 height 30
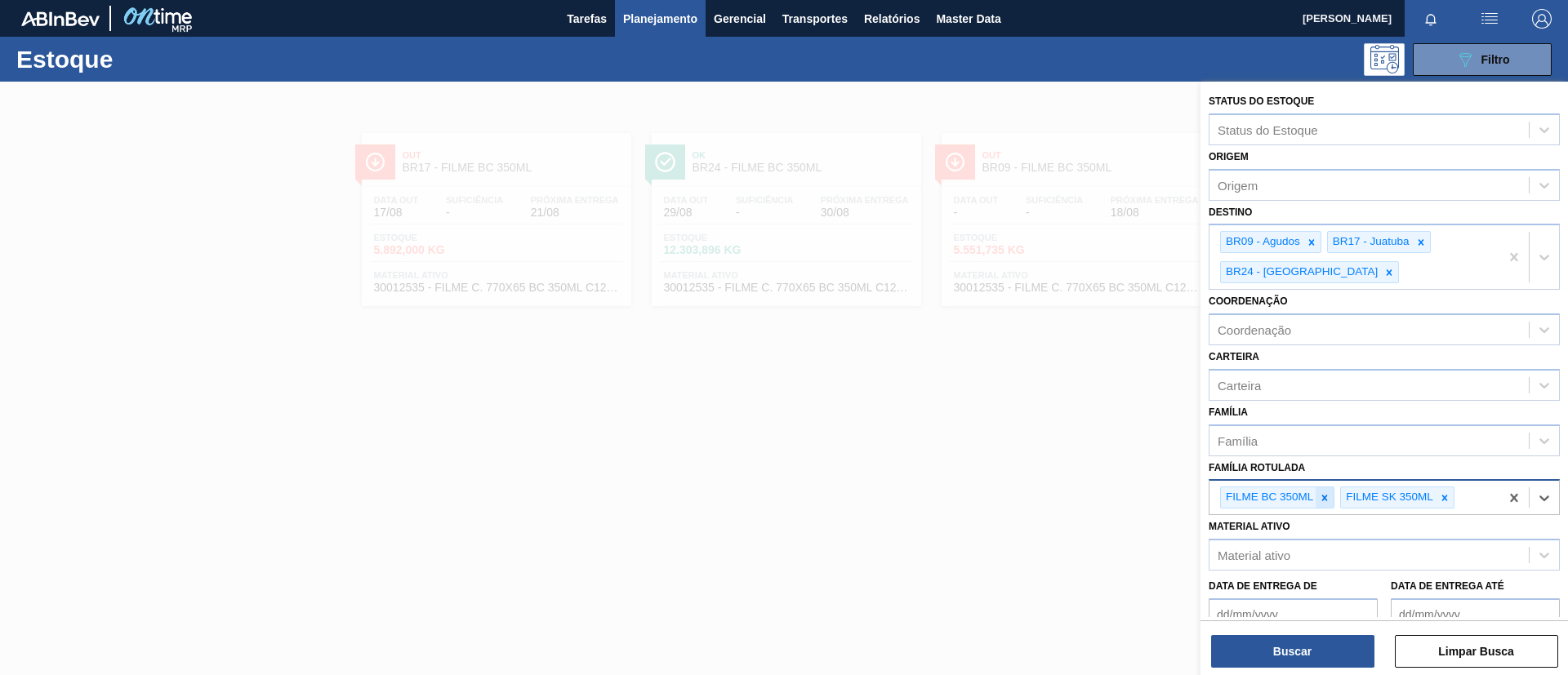
click at [1330, 499] on icon at bounding box center [1323, 498] width 11 height 11
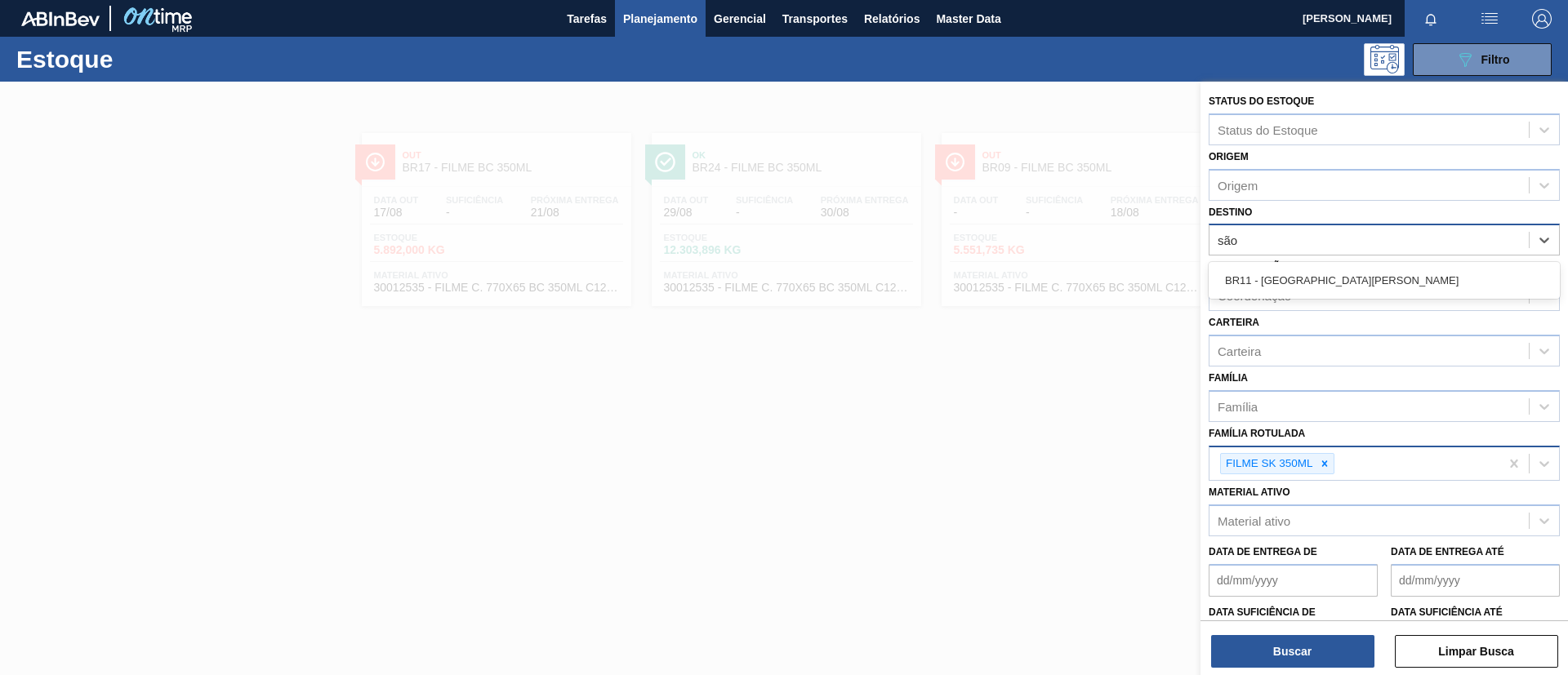
type input "são l"
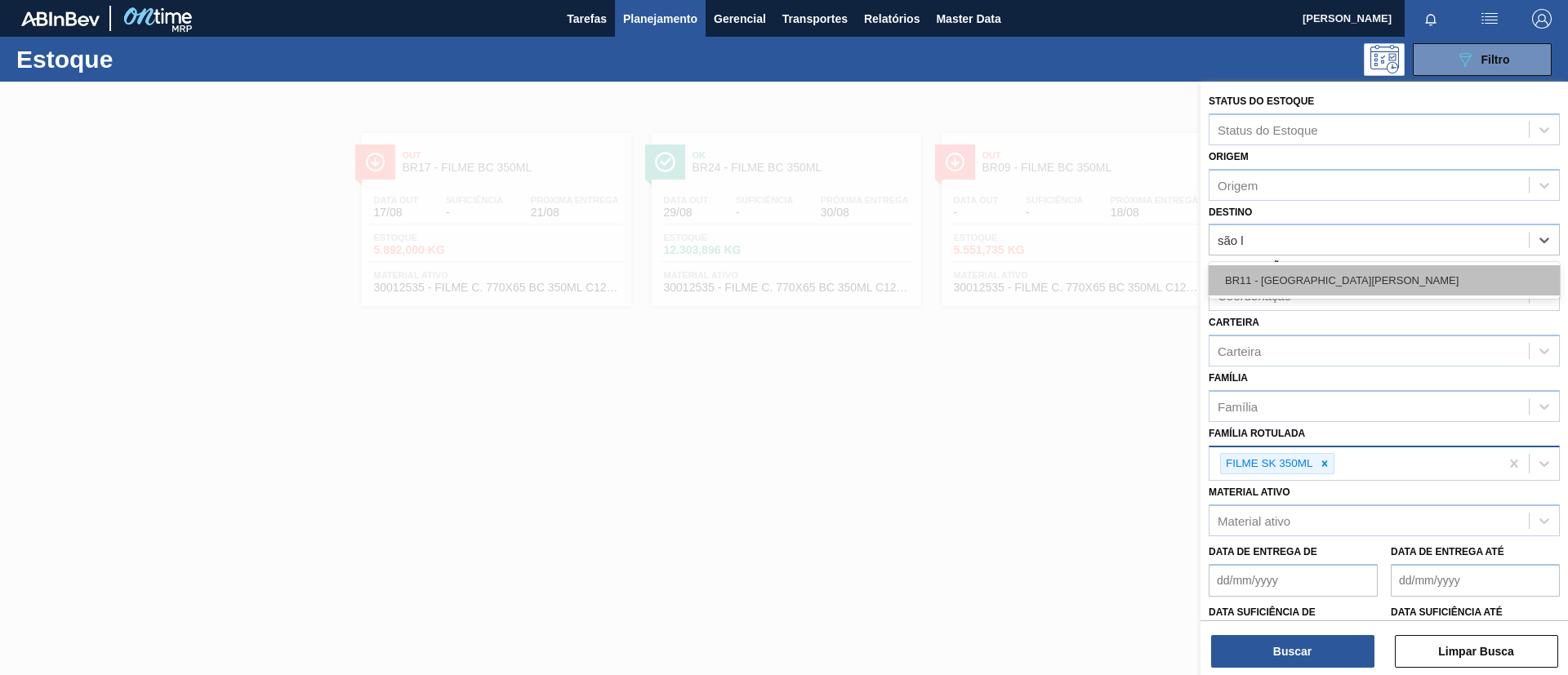
click at [1365, 271] on div "BR11 - [GEOGRAPHIC_DATA][PERSON_NAME]" at bounding box center [1384, 280] width 351 height 30
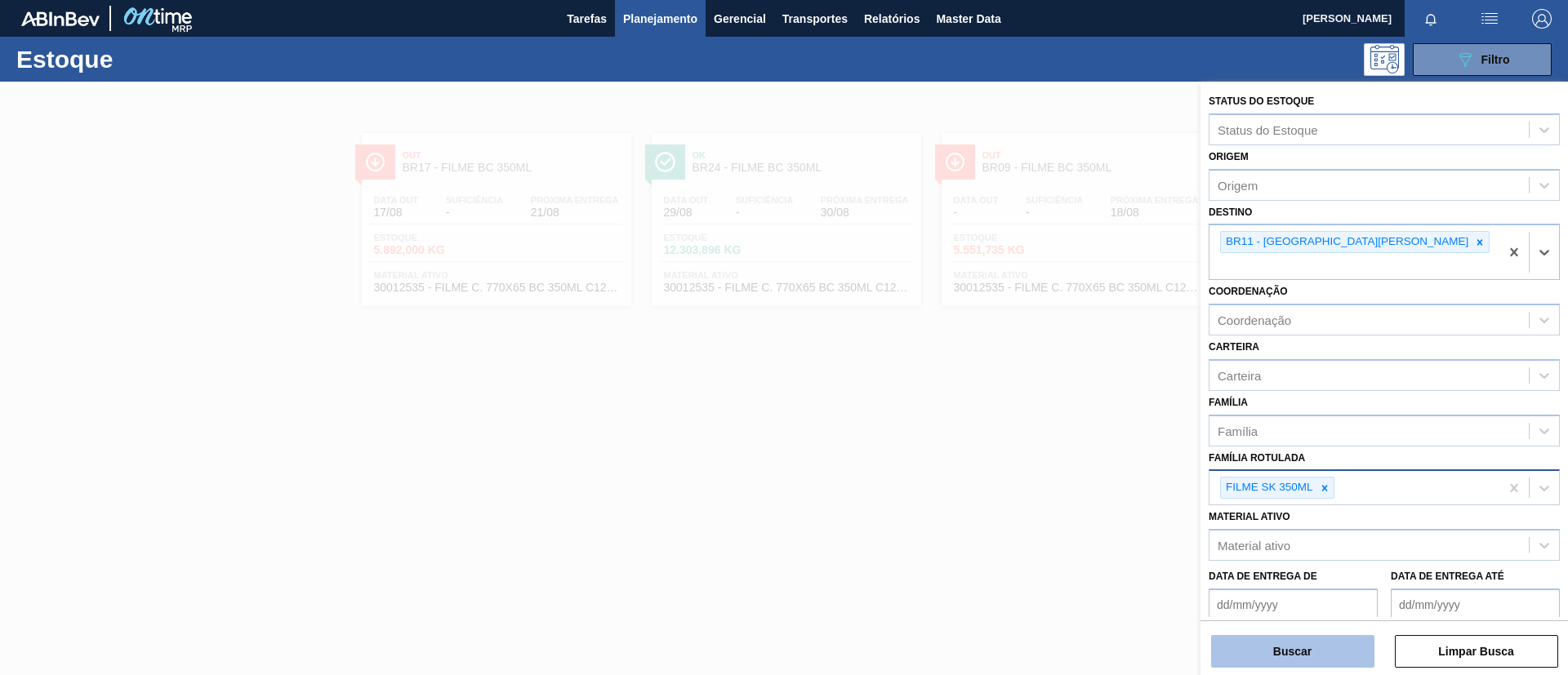
click at [1323, 650] on button "Buscar" at bounding box center [1292, 652] width 164 height 33
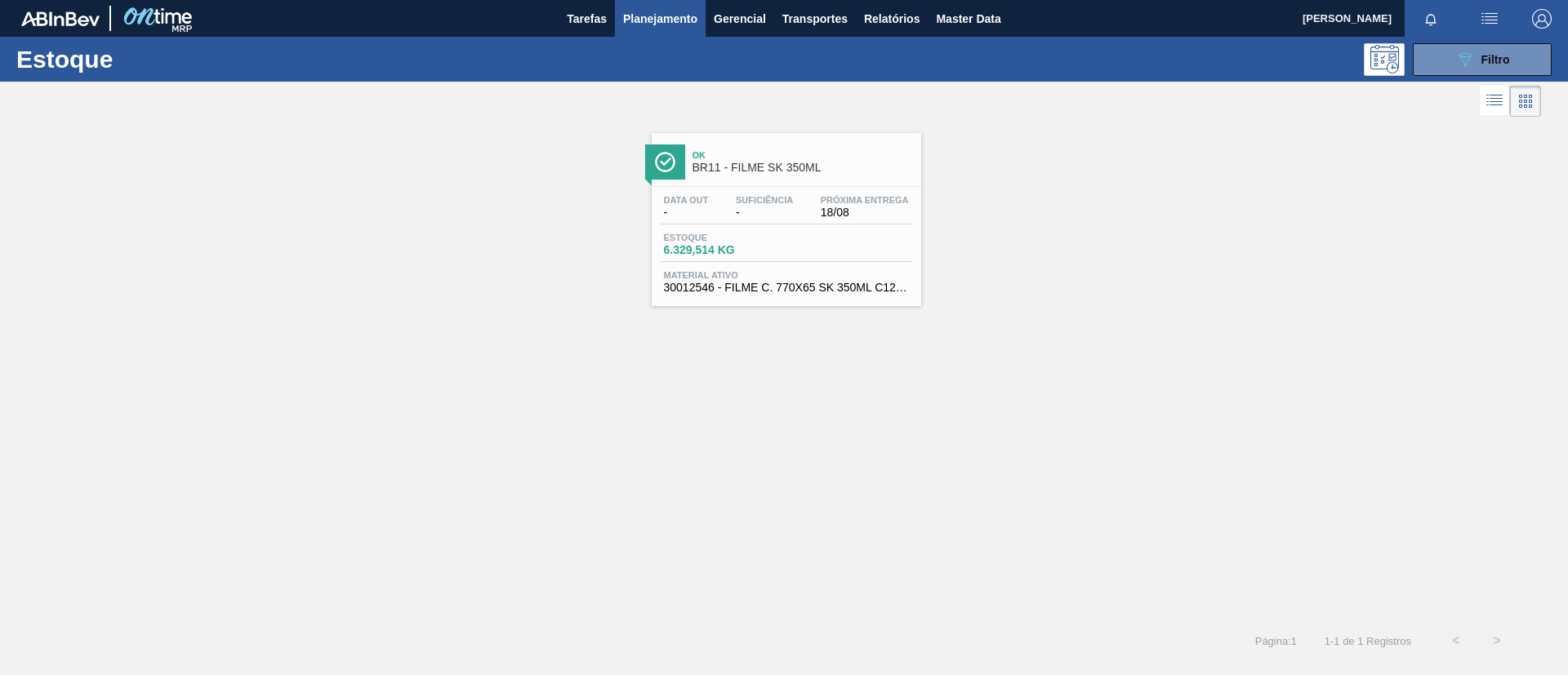
click at [766, 216] on span "-" at bounding box center [764, 213] width 57 height 12
click at [1509, 61] on button "089F7B8B-B2A5-4AFE-B5C0-19BA573D28AC Filtro" at bounding box center [1481, 59] width 139 height 33
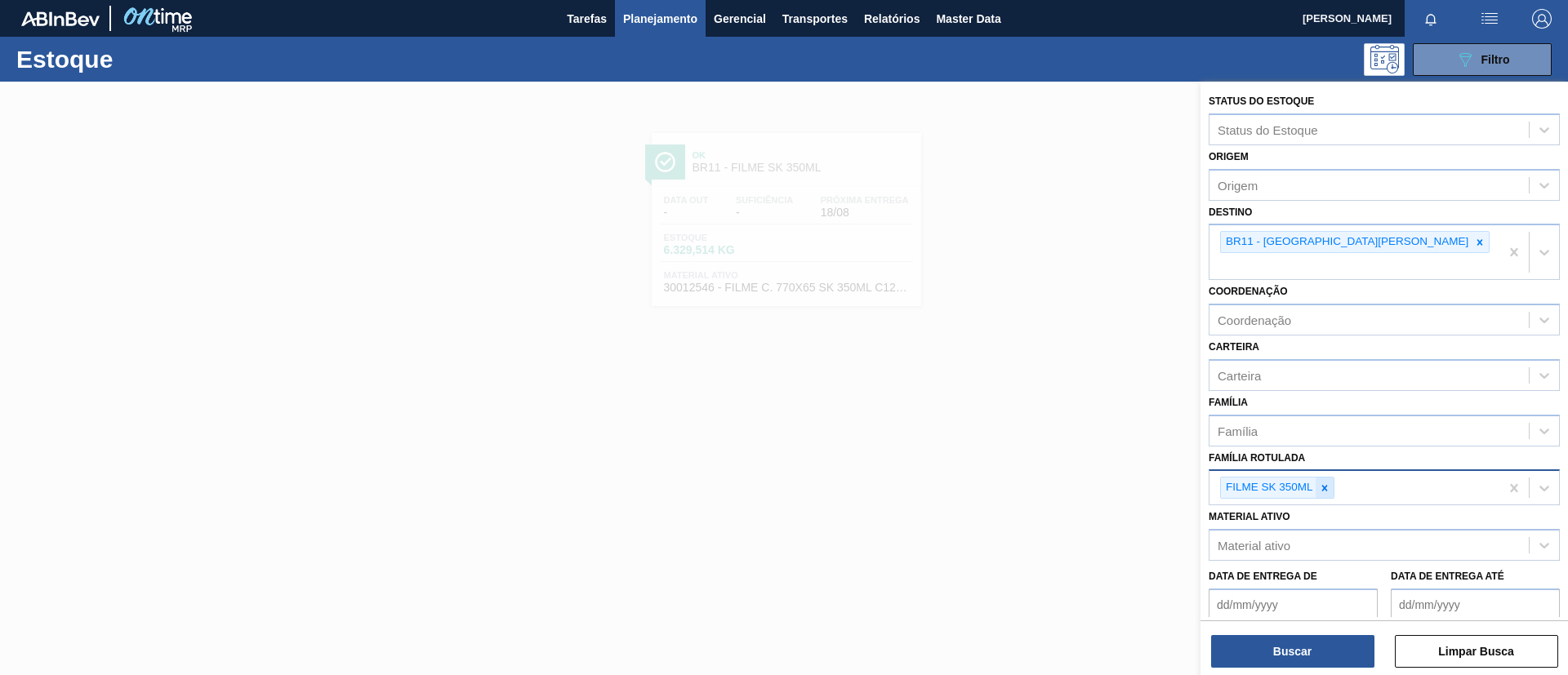
click at [1328, 482] on icon at bounding box center [1323, 487] width 11 height 11
paste Rotulada "FILME BC 269ML MP C/15"
type Rotulada "FILME BC 269ML MP C/15"
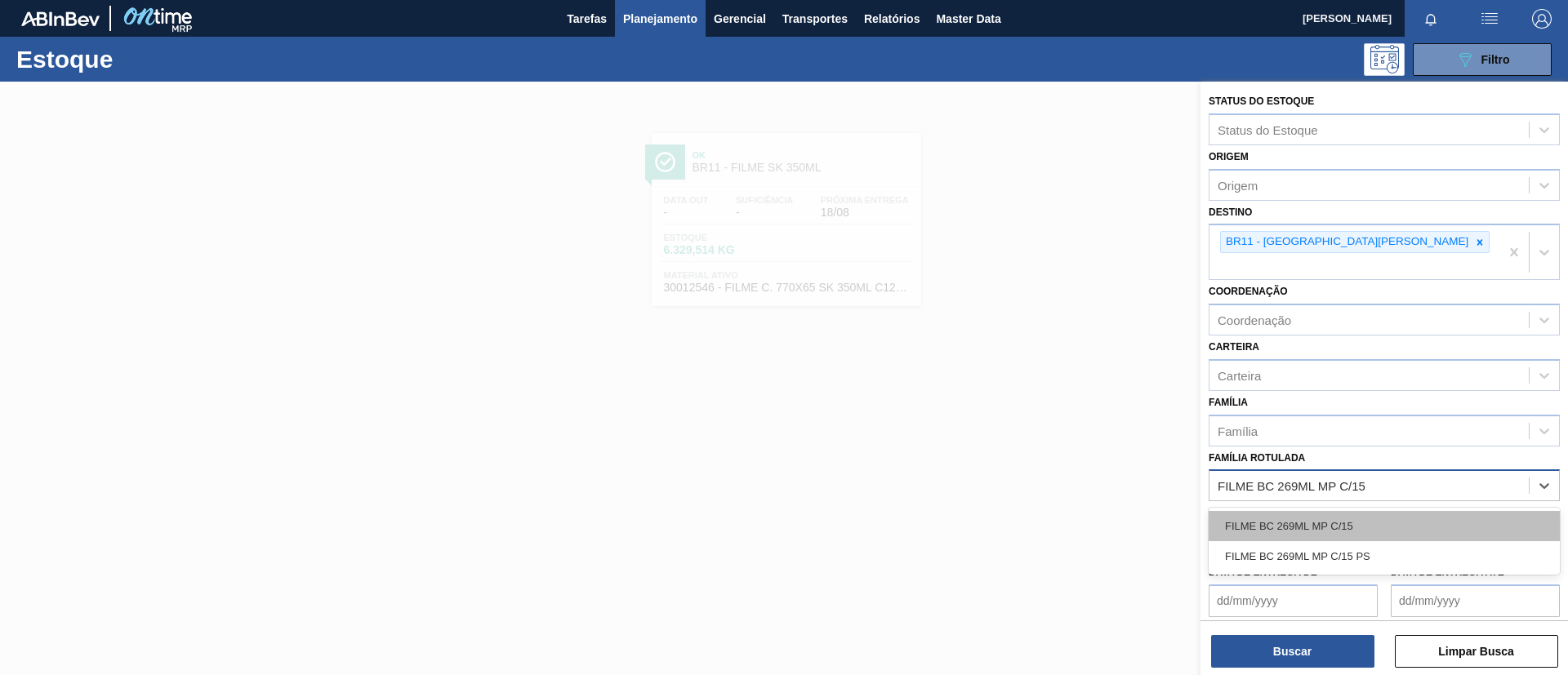
click at [1333, 511] on div "FILME BC 269ML MP C/15" at bounding box center [1384, 526] width 351 height 30
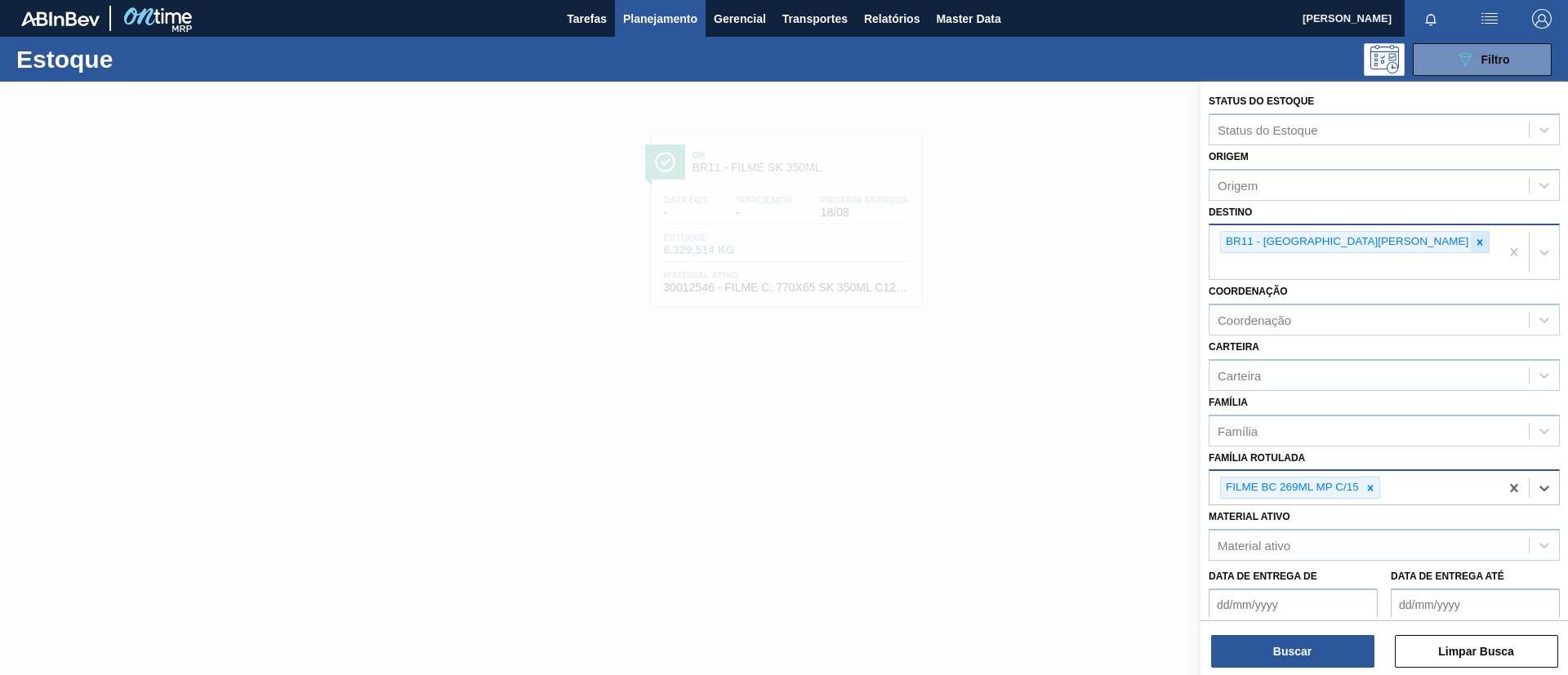
click at [1471, 242] on div at bounding box center [1479, 242] width 18 height 21
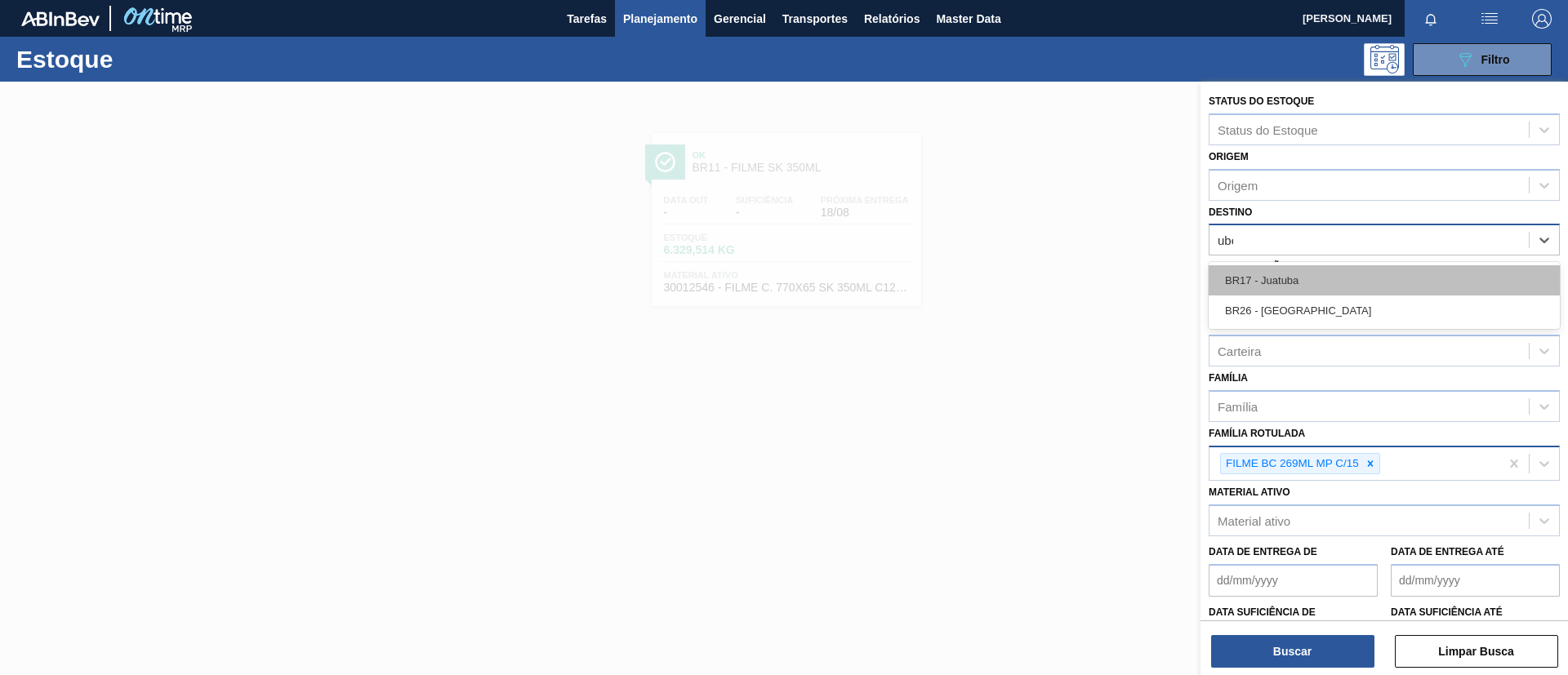
type input "uber"
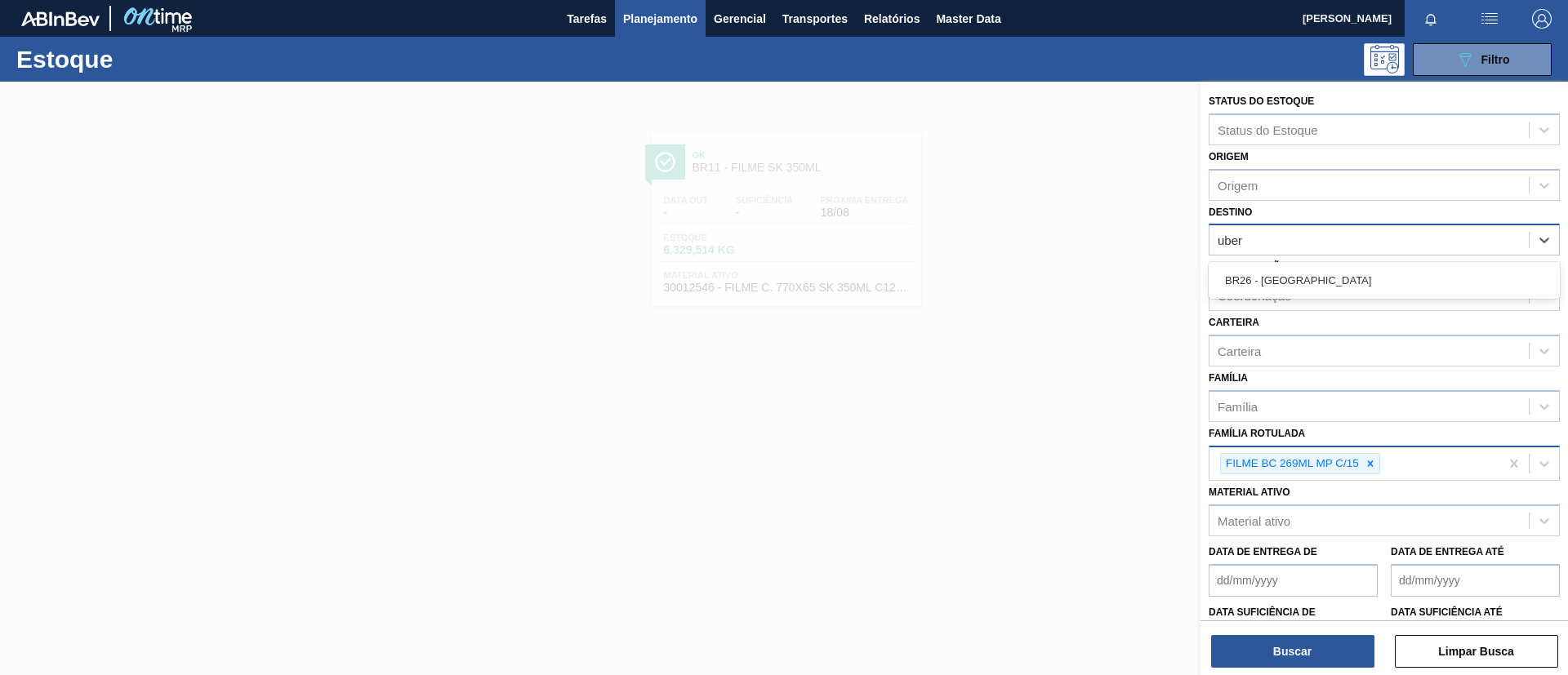
drag, startPoint x: 1335, startPoint y: 276, endPoint x: 1332, endPoint y: 291, distance: 15.3
click at [1337, 277] on div "BR26 - [GEOGRAPHIC_DATA]" at bounding box center [1384, 280] width 351 height 30
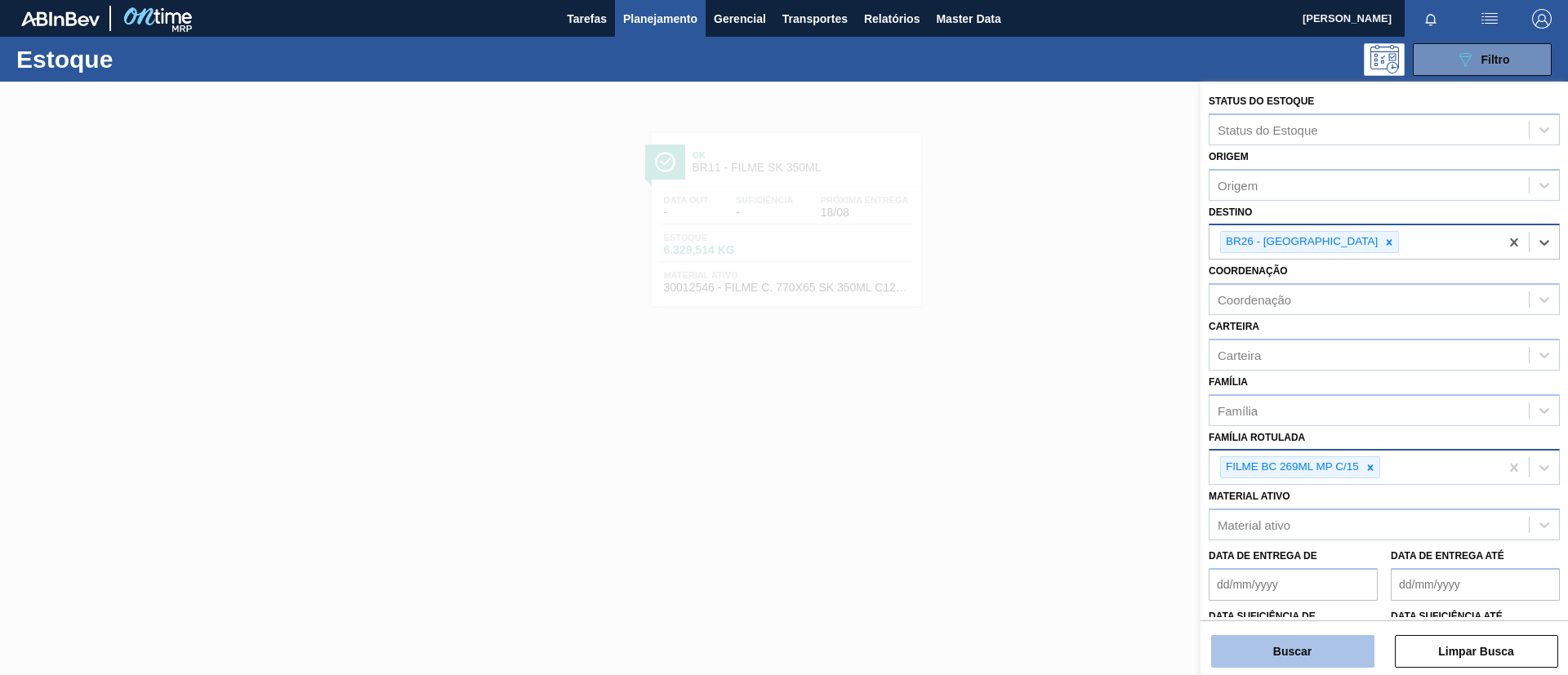
click at [1309, 648] on button "Buscar" at bounding box center [1292, 652] width 164 height 33
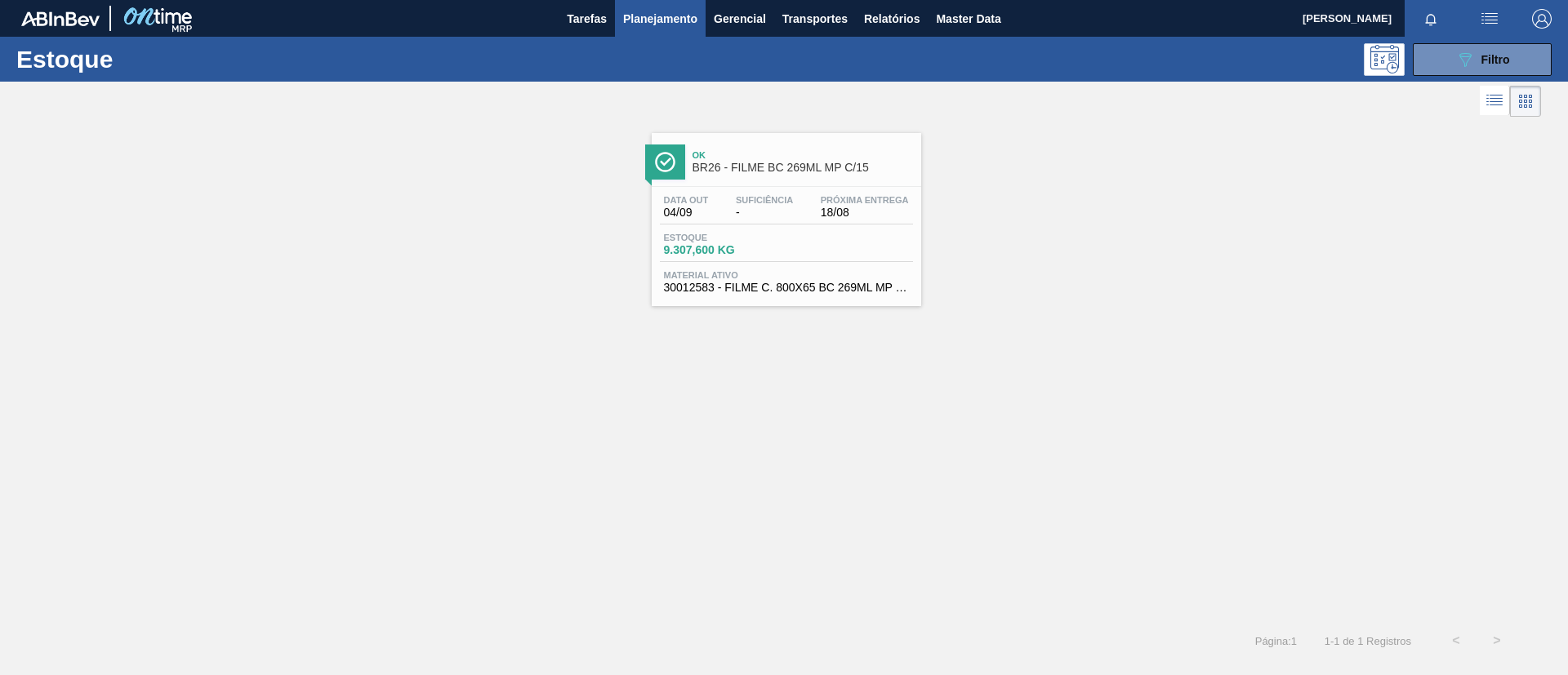
click at [754, 166] on span "BR26 - FILME BC 269ML MP C/15" at bounding box center [803, 168] width 220 height 12
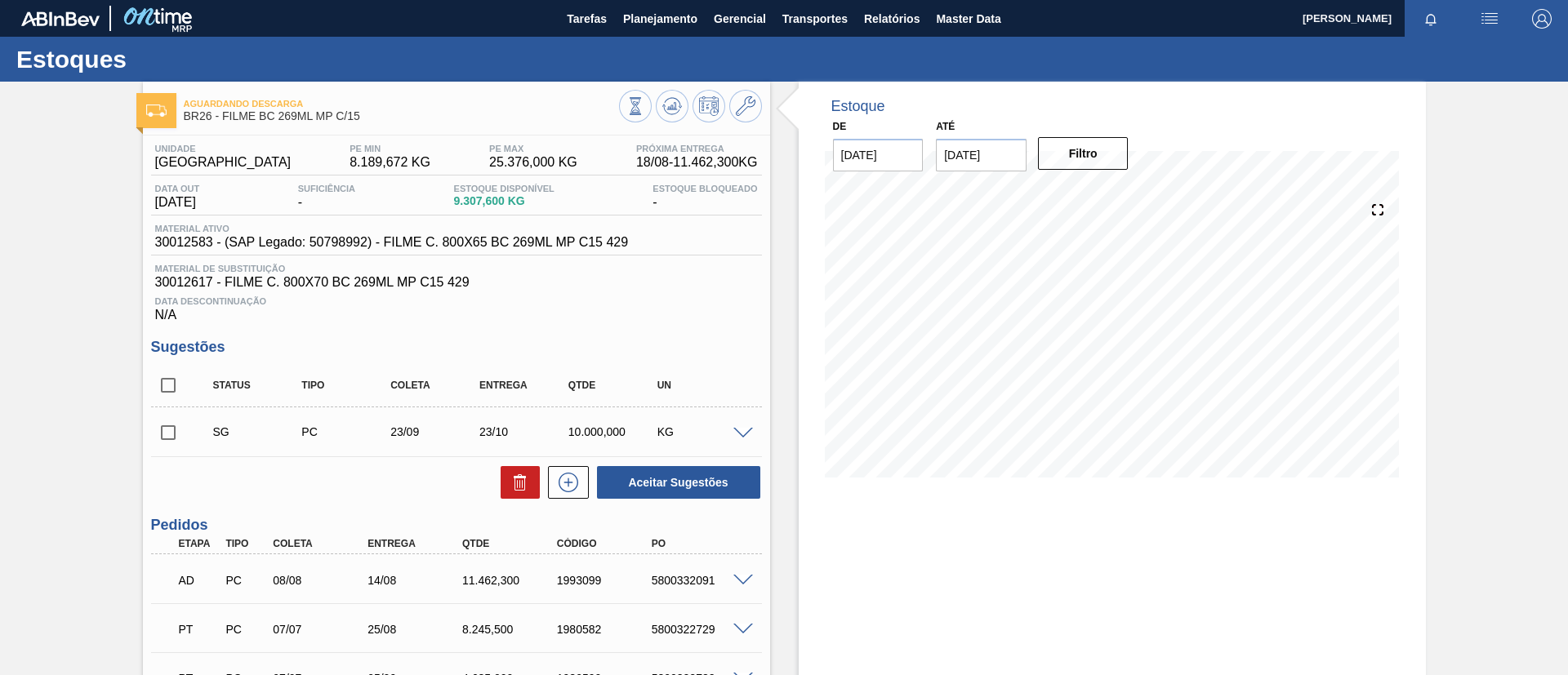
scroll to position [122, 0]
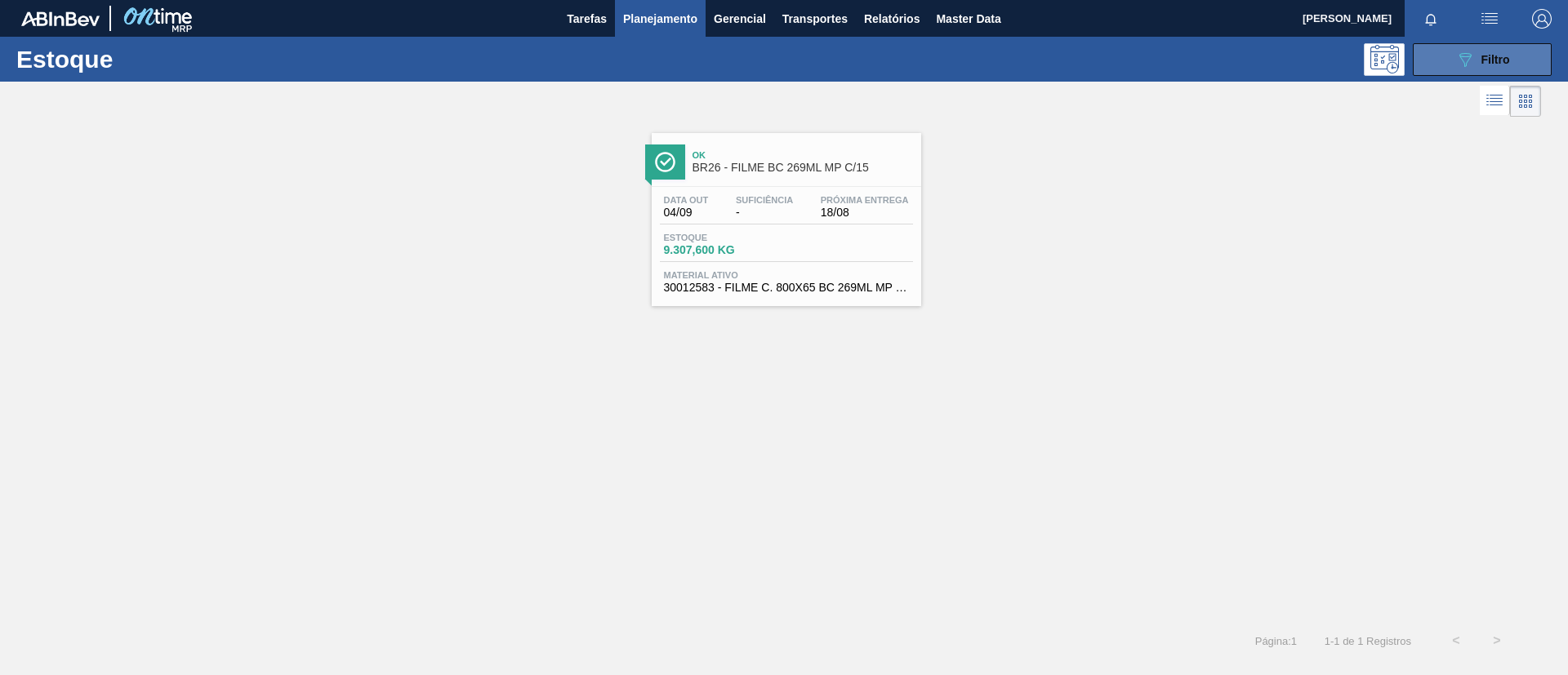
click at [1492, 64] on span "Filtro" at bounding box center [1495, 59] width 28 height 13
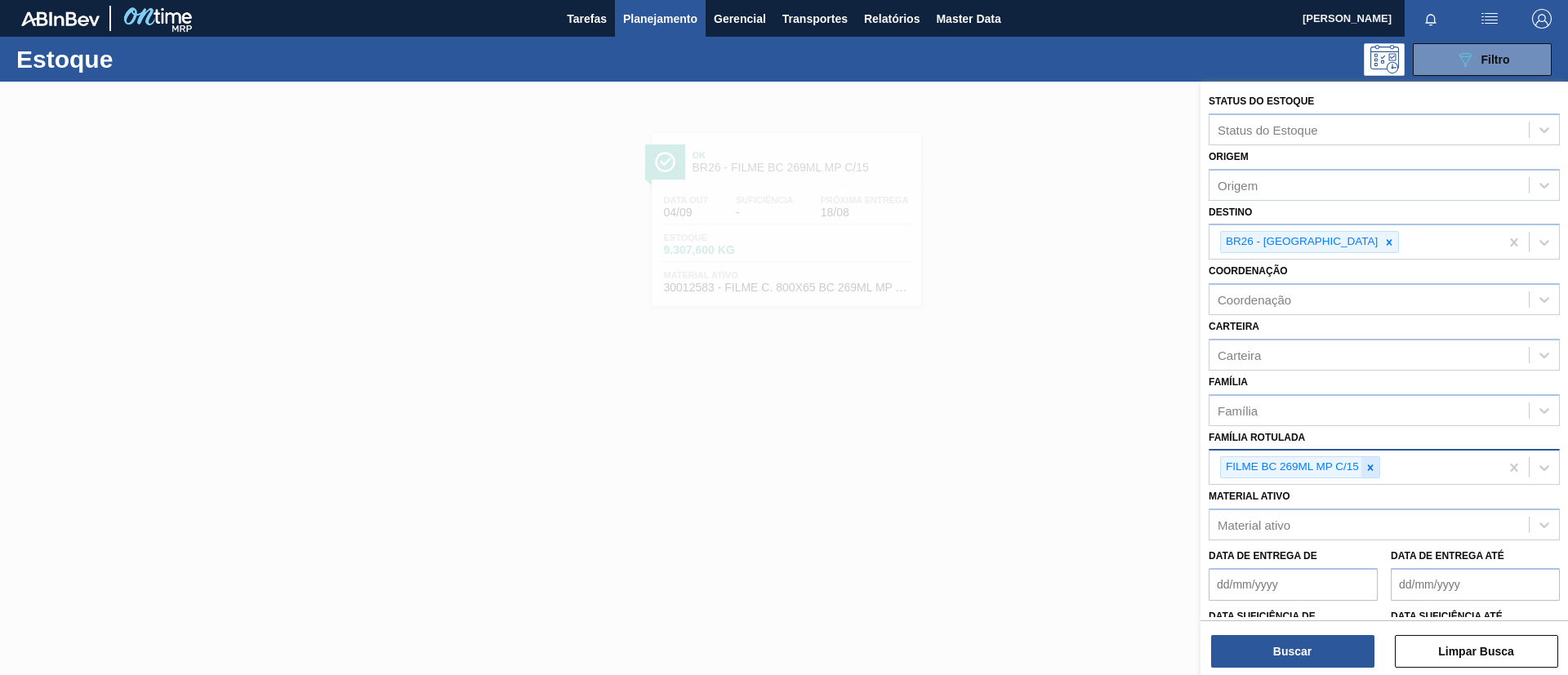
click at [1373, 472] on icon at bounding box center [1369, 468] width 11 height 11
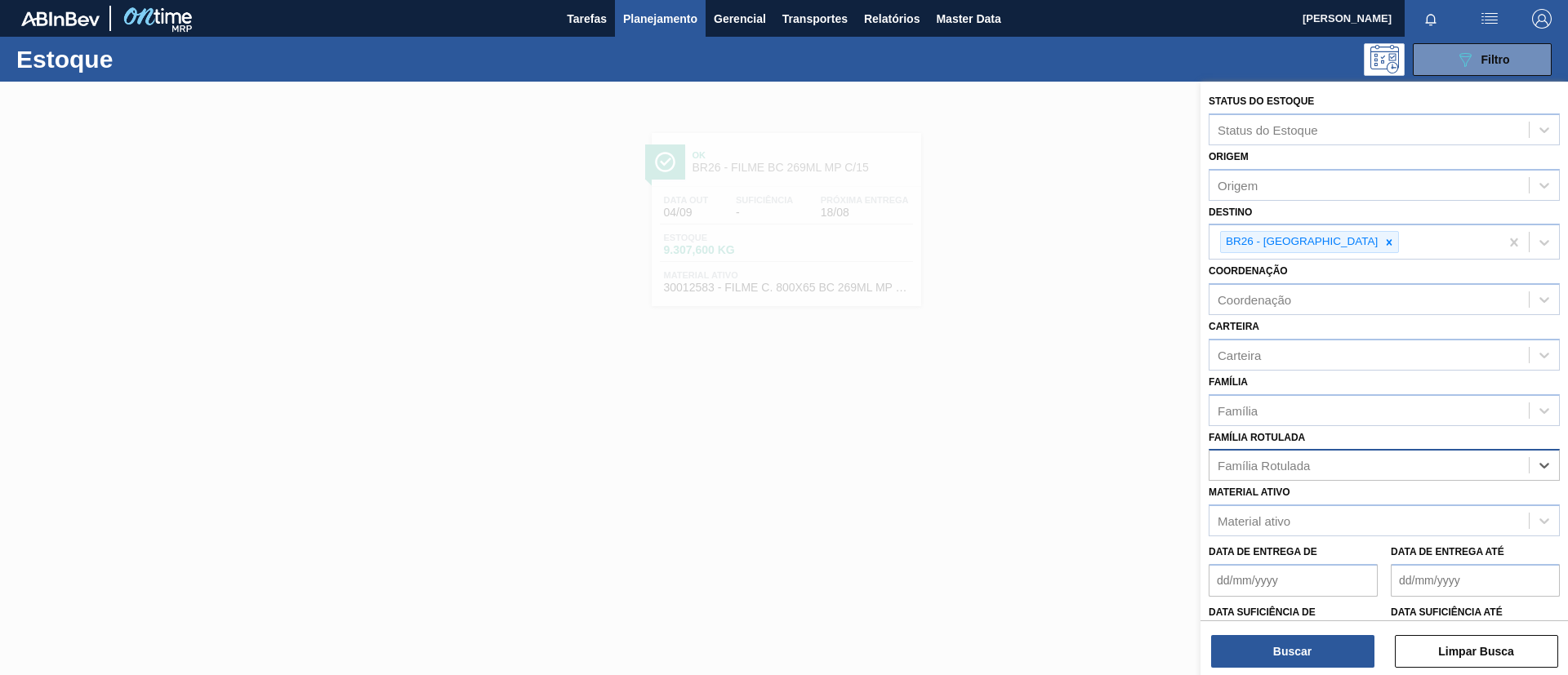
paste Rotulada "FILME ORIGINAL 350ML"
type Rotulada "FILME ORIGINAL 350ML"
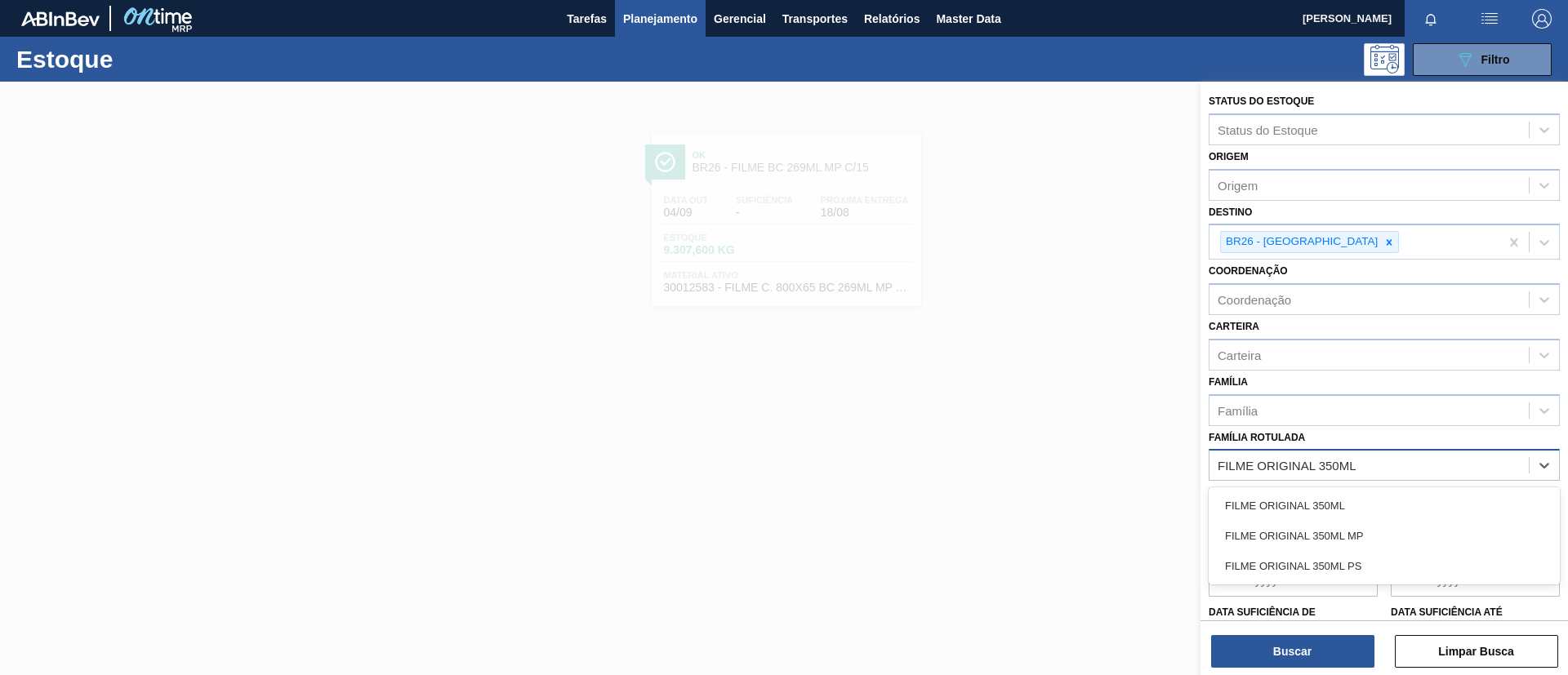
click at [1375, 494] on div "FILME ORIGINAL 350ML" at bounding box center [1384, 505] width 351 height 30
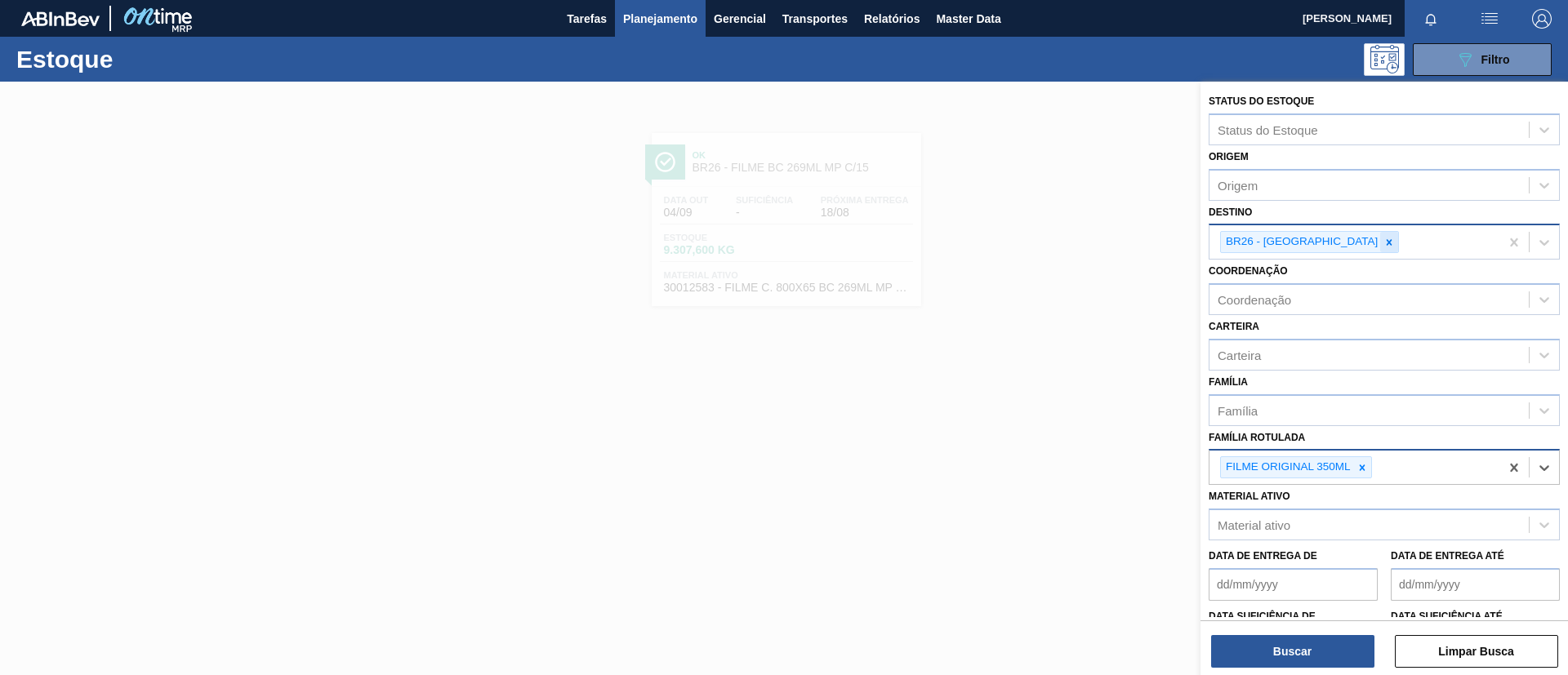
click at [1383, 245] on icon at bounding box center [1388, 242] width 11 height 11
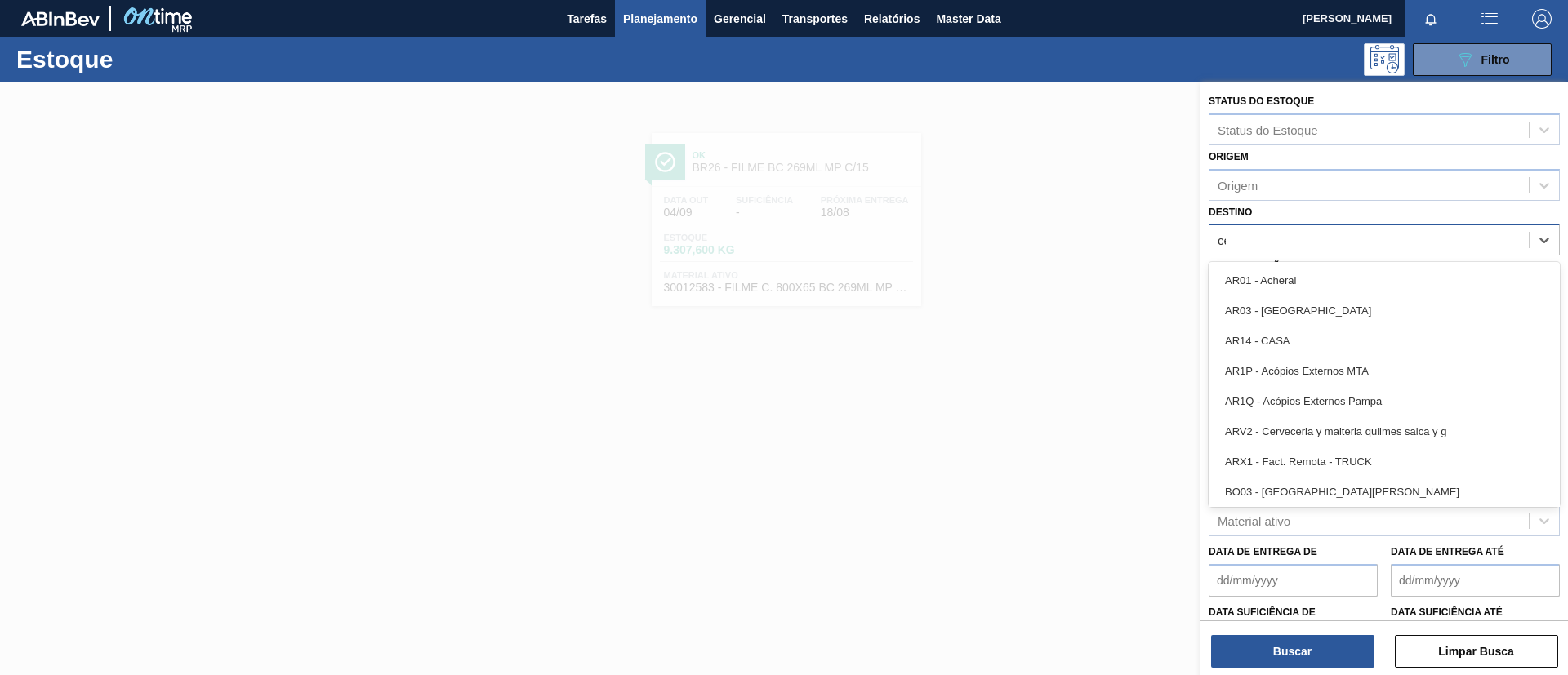
type input "cebr"
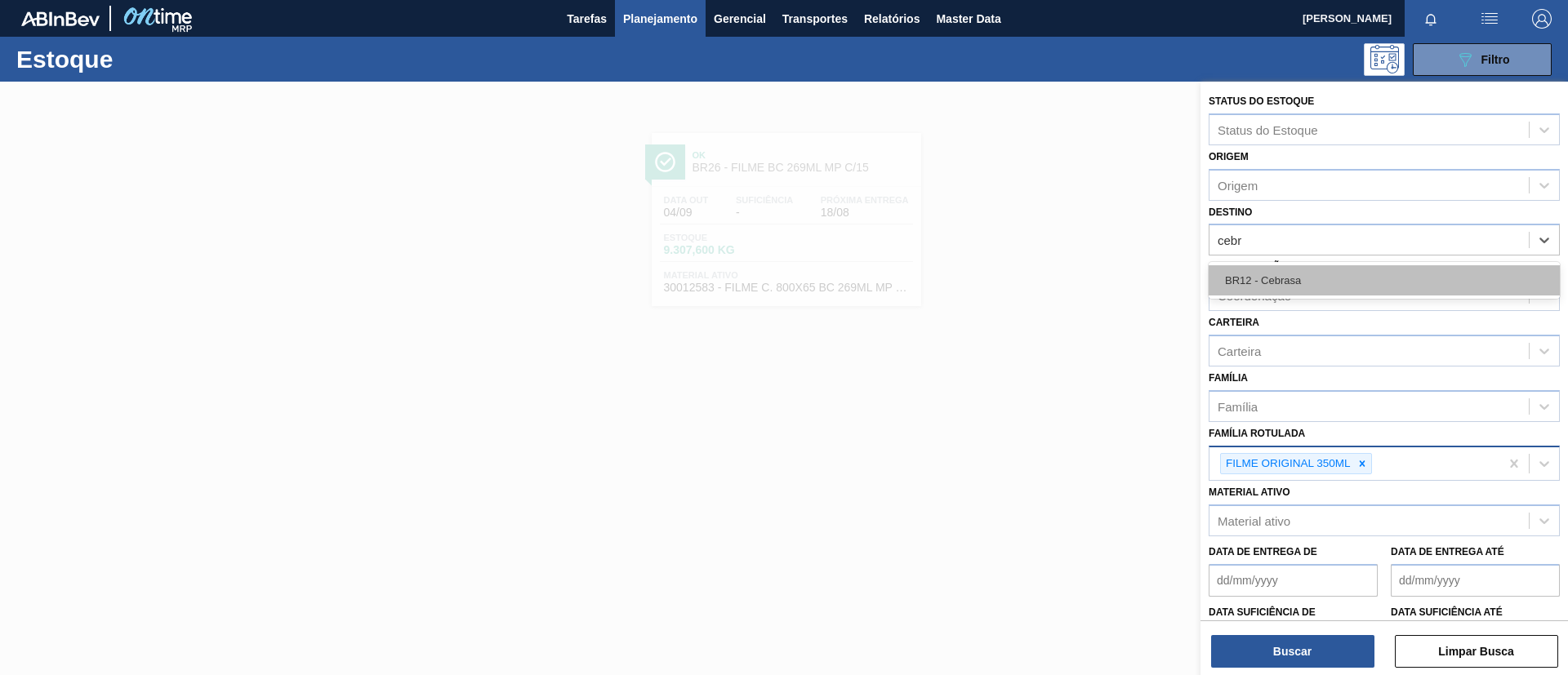
click at [1321, 274] on div "BR12 - Cebrasa" at bounding box center [1384, 280] width 351 height 30
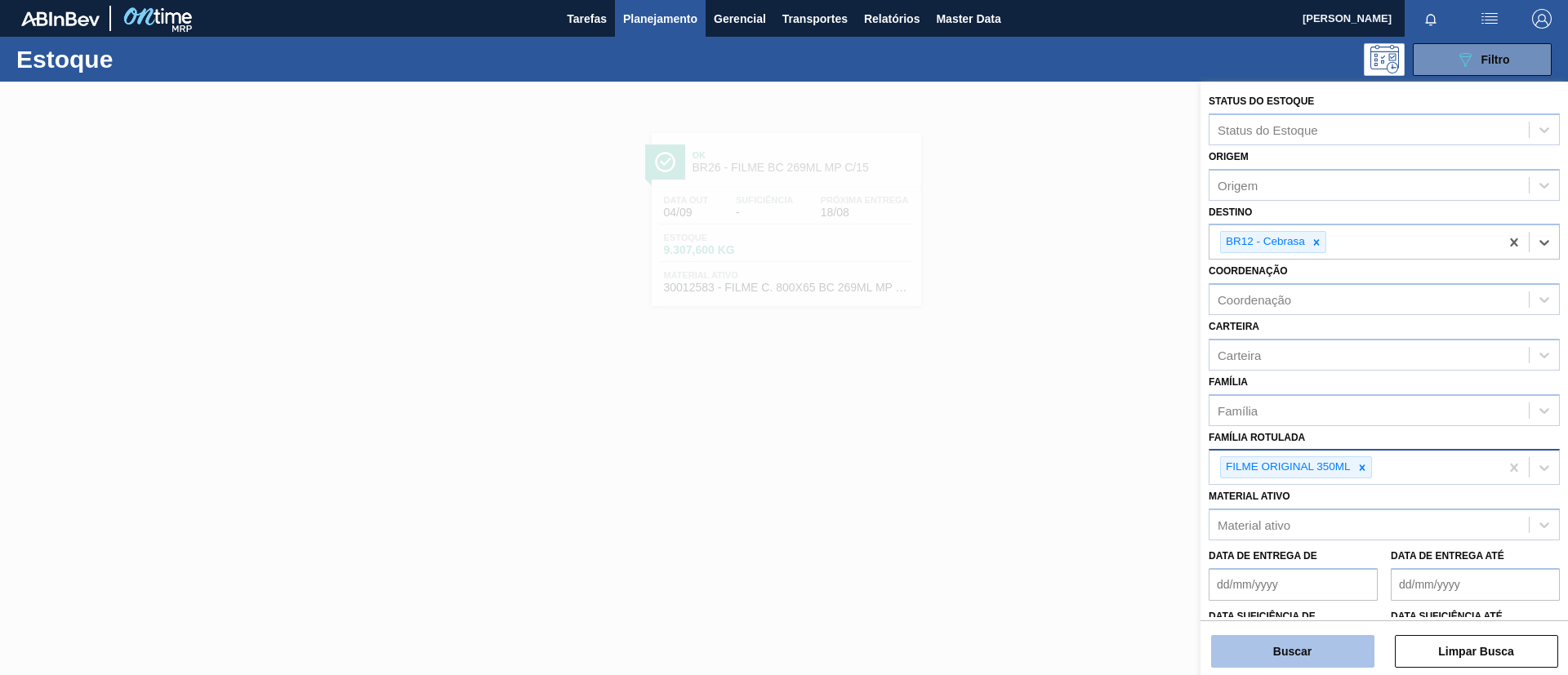
click at [1319, 647] on button "Buscar" at bounding box center [1292, 652] width 164 height 33
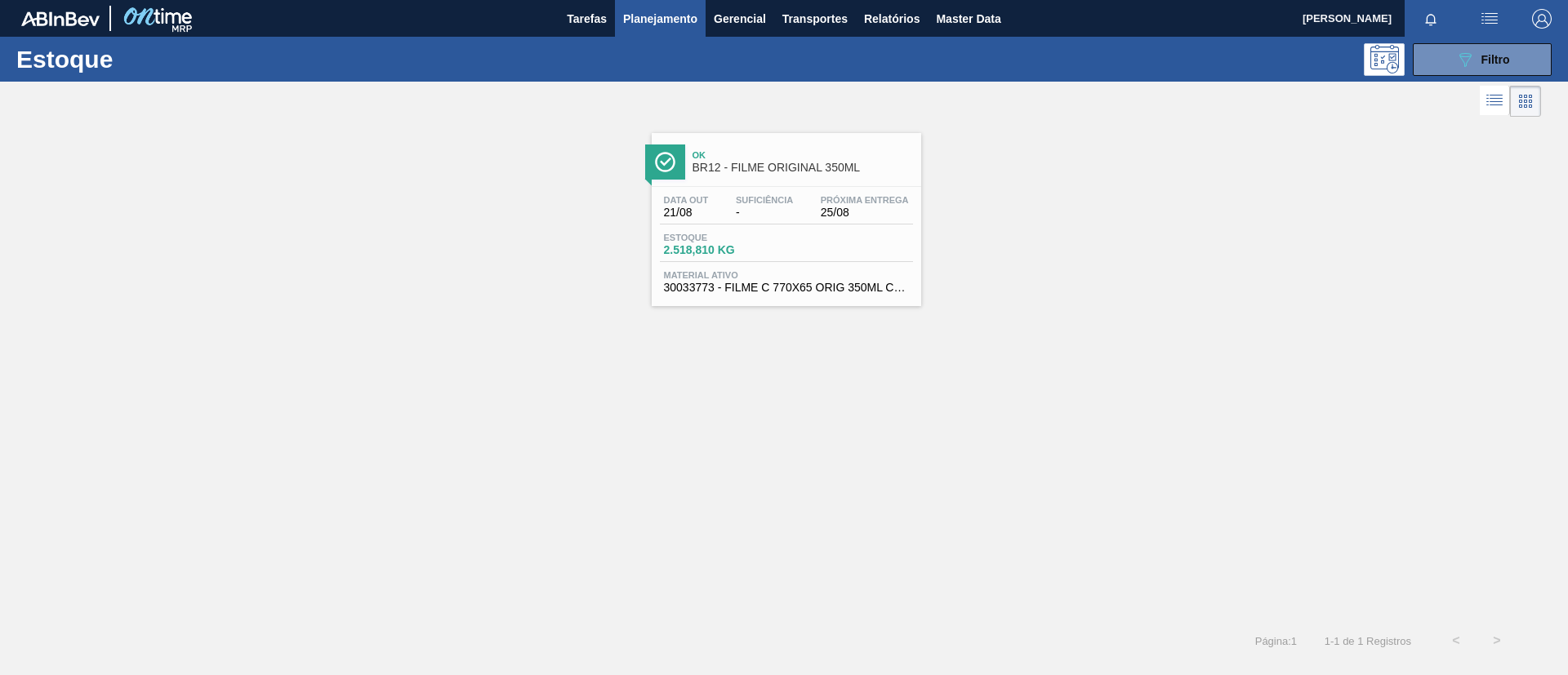
click at [808, 183] on div "Ok BR12 - FILME ORIGINAL 350ML Data out 21/08 Suficiência - Próxima Entrega 25/…" at bounding box center [786, 220] width 270 height 173
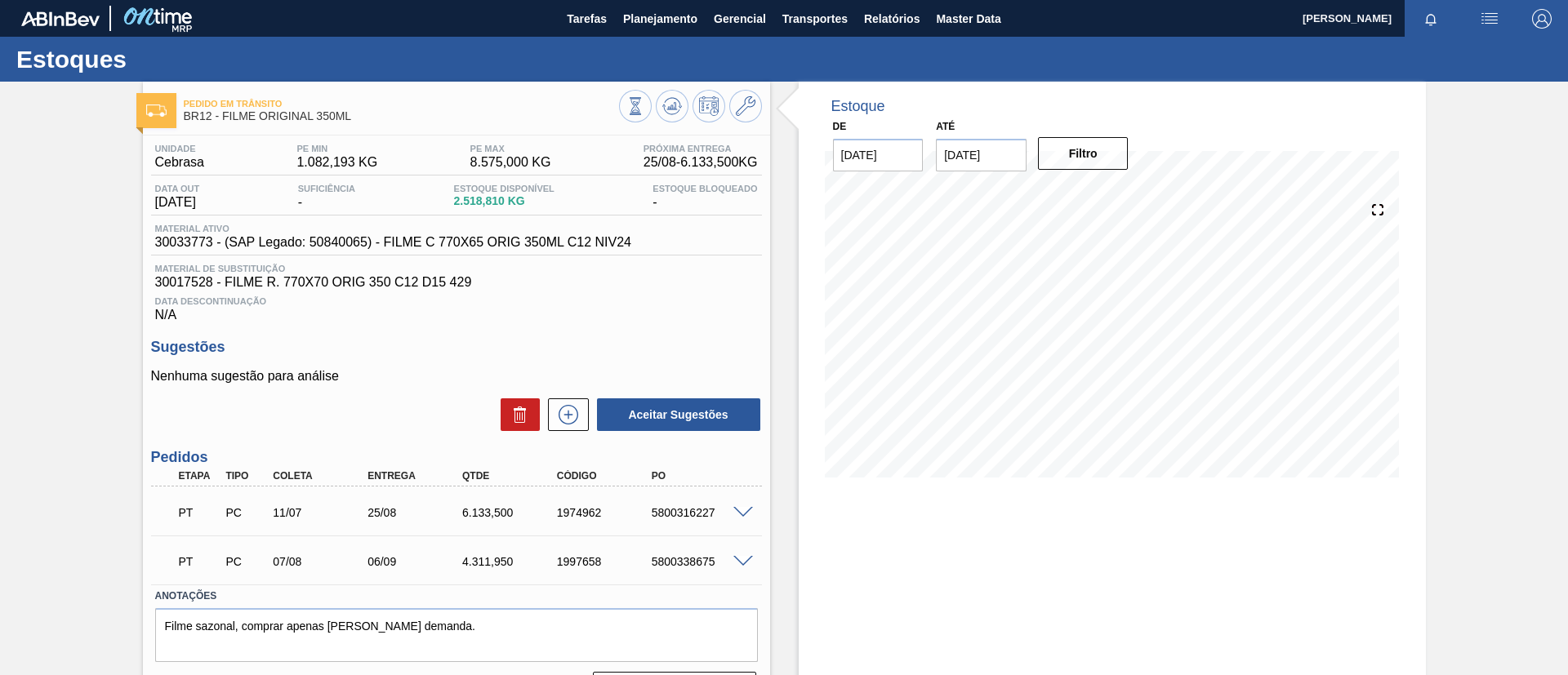
click at [736, 515] on span at bounding box center [742, 513] width 20 height 12
